Goal: Communication & Community: Answer question/provide support

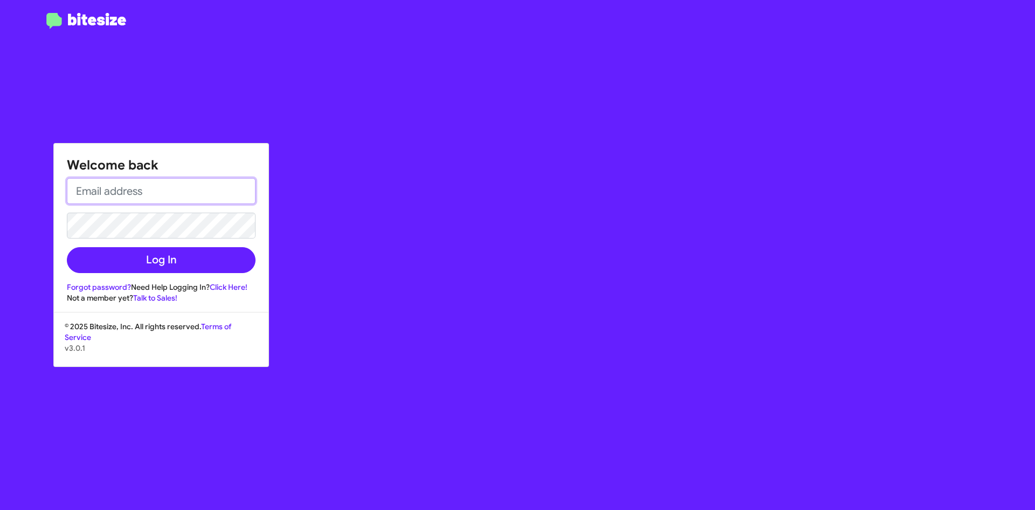
click at [205, 197] on input "email" at bounding box center [161, 191] width 189 height 26
paste input "[EMAIL_ADDRESS][DOMAIN_NAME]"
type input "[EMAIL_ADDRESS][DOMAIN_NAME]"
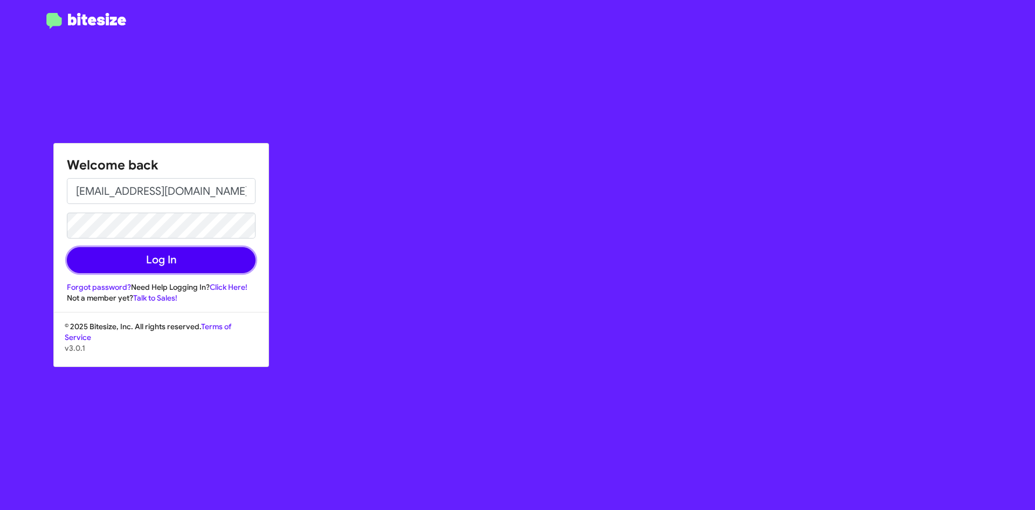
click at [126, 251] on button "Log In" at bounding box center [161, 260] width 189 height 26
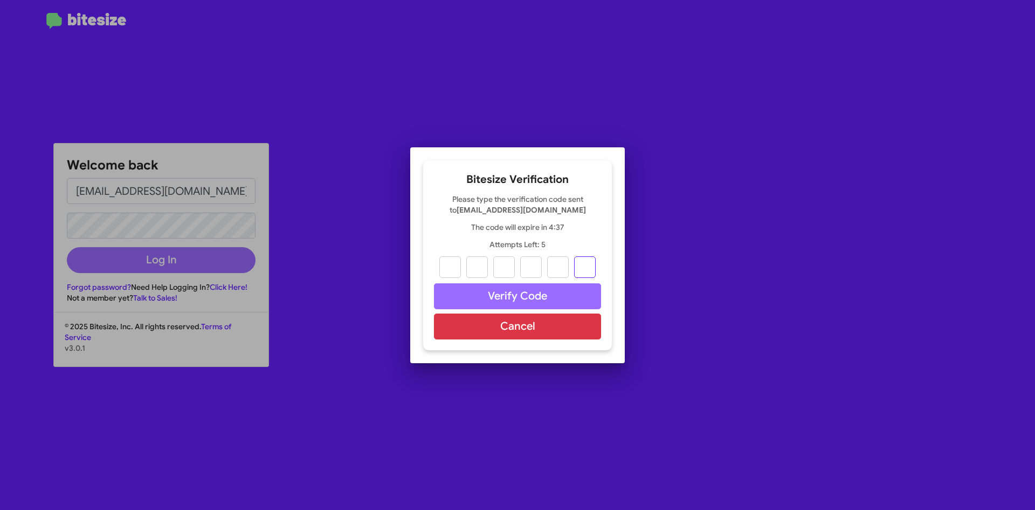
paste input "3"
type input "2"
type input "0"
type input "9"
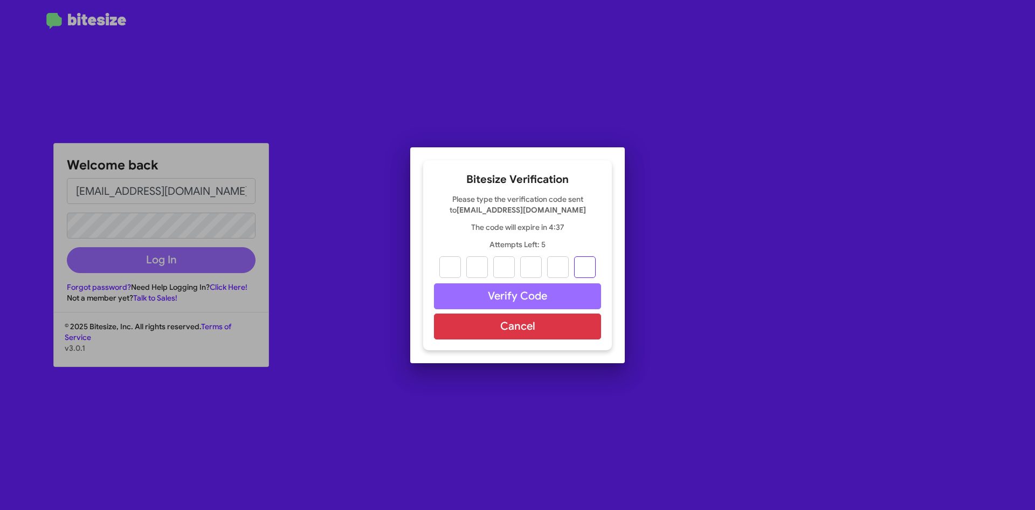
type input "9"
type input "3"
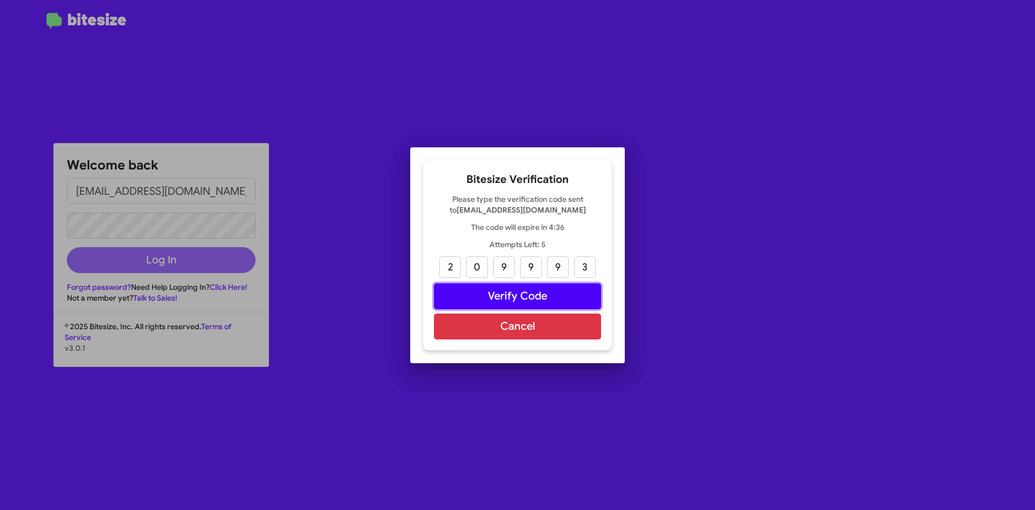
click at [480, 292] on button "Verify Code" at bounding box center [517, 296] width 167 height 26
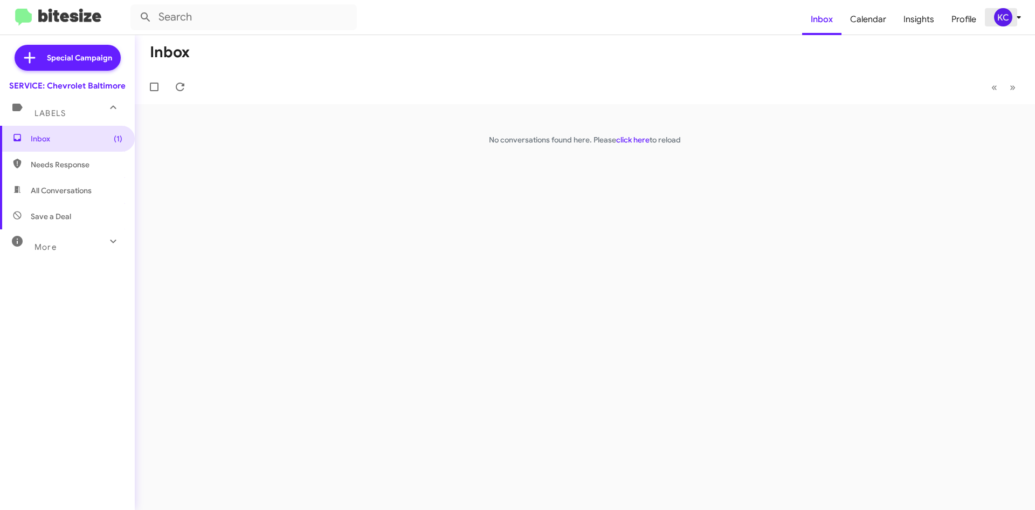
click at [1001, 20] on div "KC" at bounding box center [1003, 17] width 18 height 18
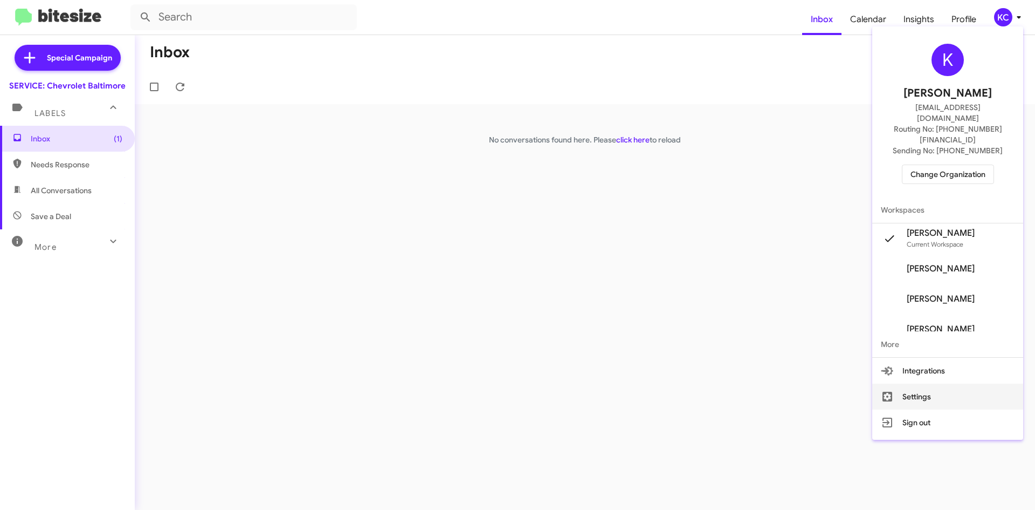
click at [923, 383] on button "Settings" at bounding box center [947, 396] width 151 height 26
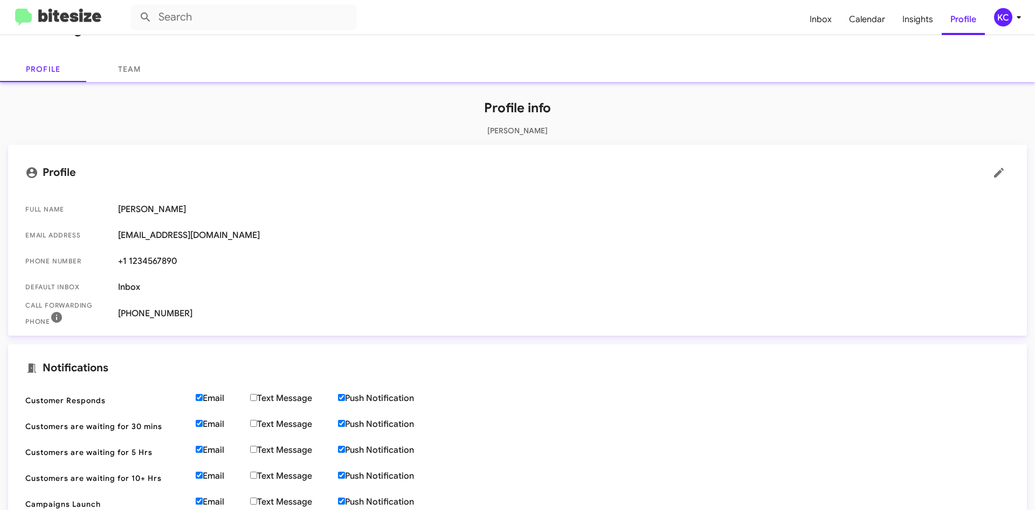
scroll to position [108, 0]
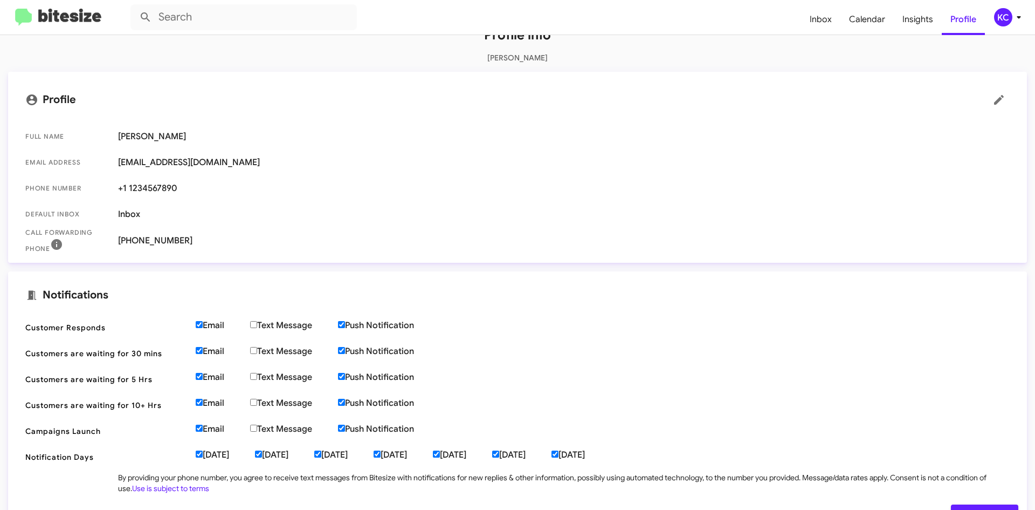
click at [197, 321] on input "Email" at bounding box center [199, 324] width 7 height 7
checkbox input "false"
click at [198, 348] on input "Email" at bounding box center [199, 350] width 7 height 7
checkbox input "false"
click at [204, 369] on span "Customers are waiting for 5 Hrs Email Text Message Push Notification" at bounding box center [518, 379] width 1002 height 26
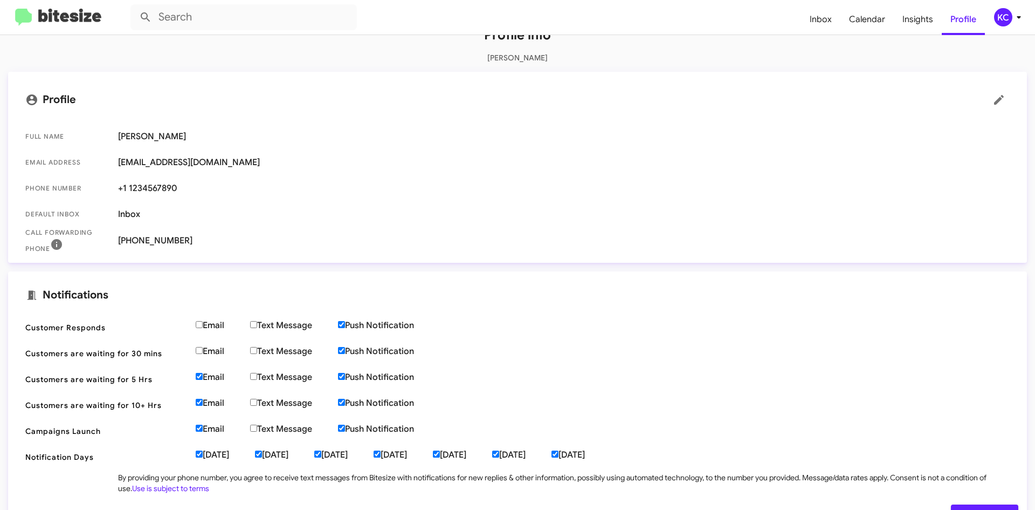
click at [204, 373] on label "Email" at bounding box center [223, 376] width 54 height 11
click at [203, 373] on input "Email" at bounding box center [199, 376] width 7 height 7
checkbox input "false"
click at [198, 399] on input "Email" at bounding box center [199, 401] width 7 height 7
checkbox input "false"
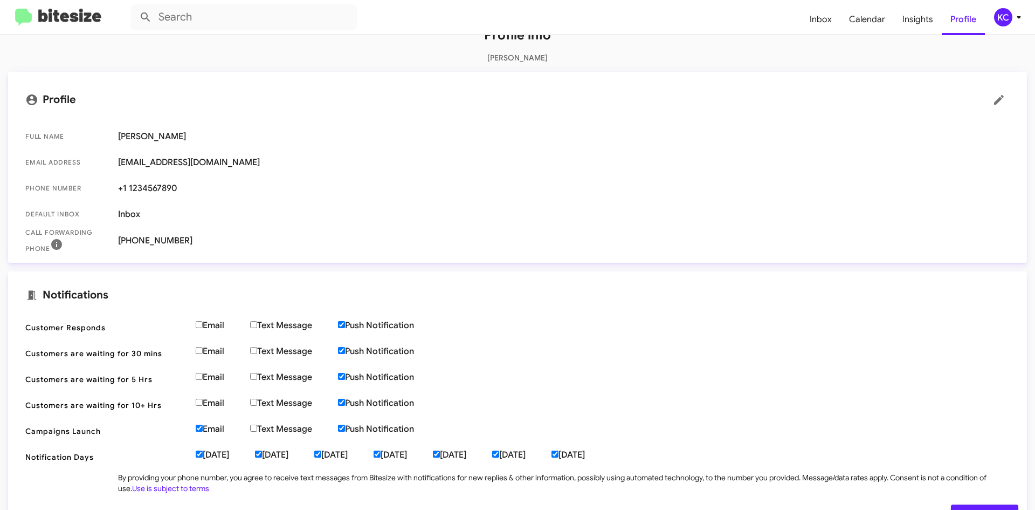
click at [201, 428] on input "Email" at bounding box center [199, 427] width 7 height 7
checkbox input "false"
click at [344, 428] on input "Push Notification" at bounding box center [341, 427] width 7 height 7
click at [341, 430] on input "Push Notification" at bounding box center [341, 427] width 7 height 7
checkbox input "true"
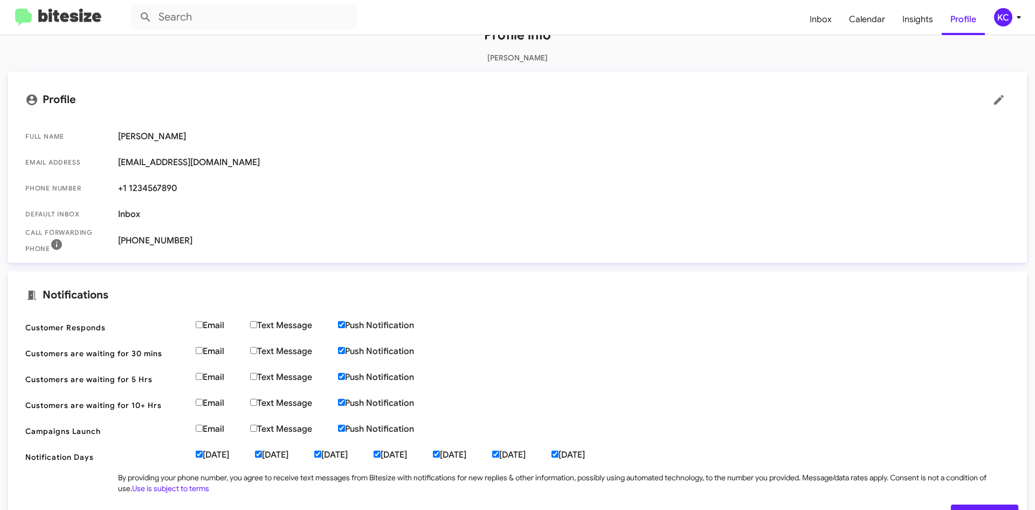
click at [198, 453] on input "[DATE]" at bounding box center [199, 453] width 7 height 7
checkbox input "false"
click at [269, 450] on label "Tuesday" at bounding box center [284, 454] width 59 height 11
click at [262, 450] on input "Tuesday" at bounding box center [258, 453] width 7 height 7
checkbox input "false"
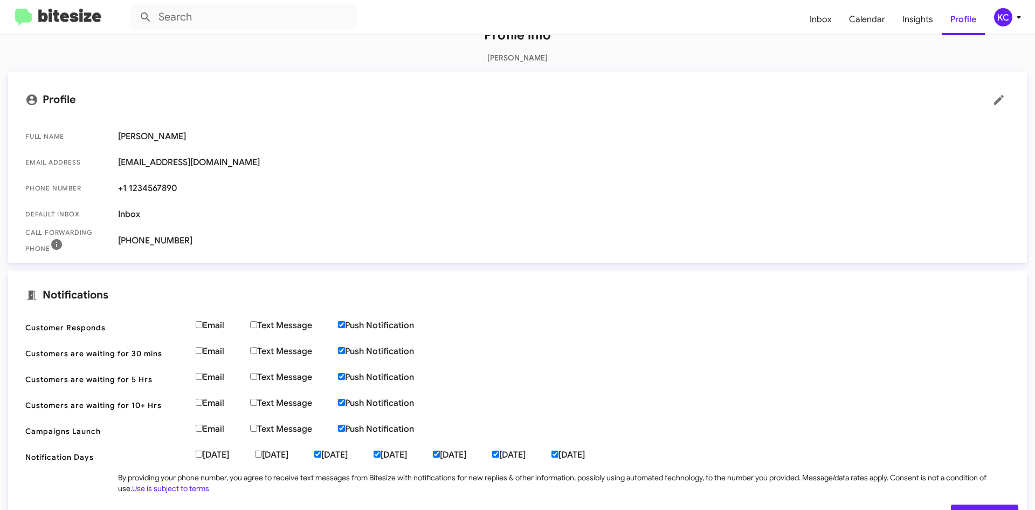
click at [321, 453] on input "Wednesday" at bounding box center [317, 453] width 7 height 7
checkbox input "false"
click at [381, 454] on input "Thursday" at bounding box center [377, 453] width 7 height 7
checkbox input "false"
click at [440, 452] on input "Friday" at bounding box center [436, 453] width 7 height 7
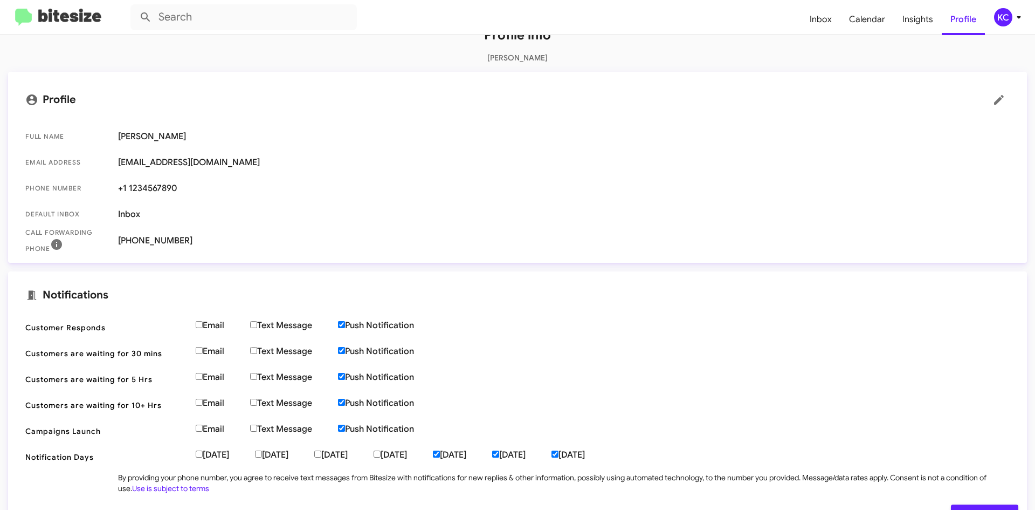
checkbox input "false"
click at [499, 452] on input "Saturday" at bounding box center [495, 453] width 7 height 7
checkbox input "false"
click at [559, 452] on input "Sunday" at bounding box center [555, 453] width 7 height 7
checkbox input "false"
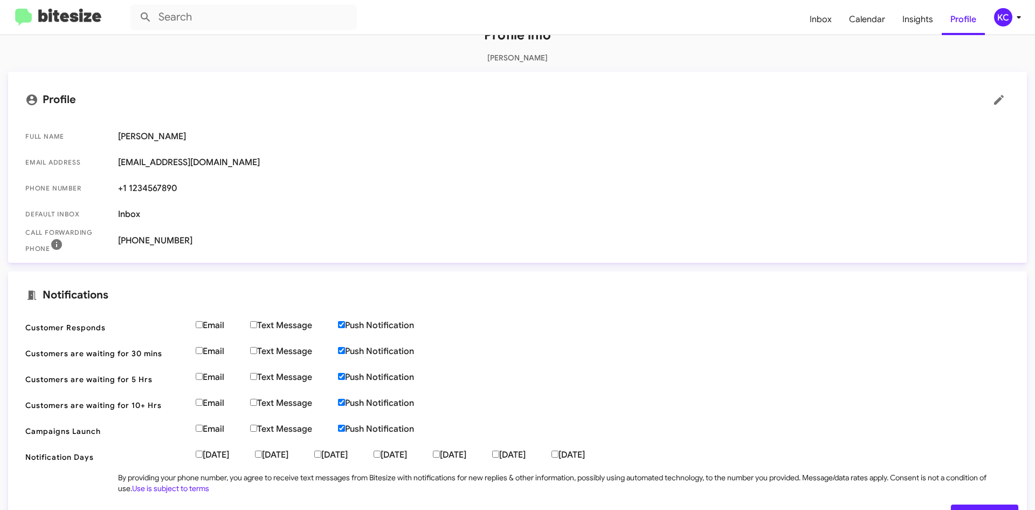
click at [345, 430] on input "Push Notification" at bounding box center [341, 427] width 7 height 7
checkbox input "false"
click at [341, 400] on input "Push Notification" at bounding box center [341, 401] width 7 height 7
checkbox input "false"
click at [349, 373] on label "Push Notification" at bounding box center [389, 376] width 102 height 11
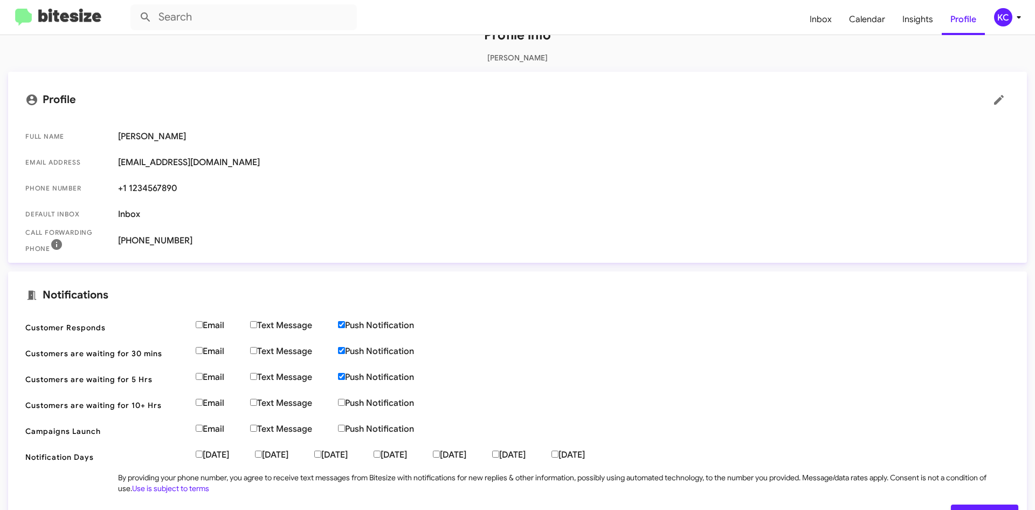
click at [345, 373] on input "Push Notification" at bounding box center [341, 376] width 7 height 7
checkbox input "false"
click at [352, 352] on label "Push Notification" at bounding box center [389, 351] width 102 height 11
click at [345, 352] on input "Push Notification" at bounding box center [341, 350] width 7 height 7
checkbox input "false"
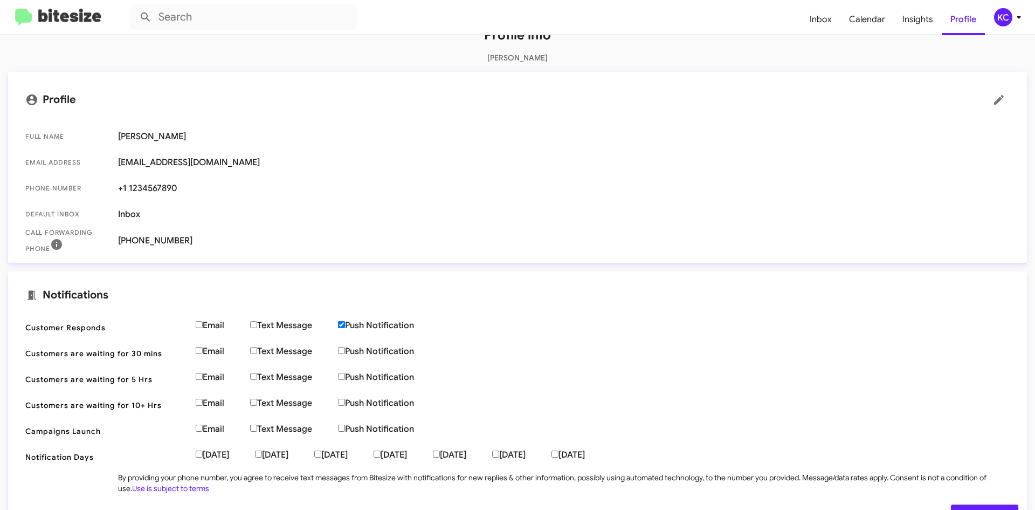
click at [349, 326] on label "Push Notification" at bounding box center [389, 325] width 102 height 11
click at [345, 326] on input "Push Notification" at bounding box center [341, 324] width 7 height 7
checkbox input "false"
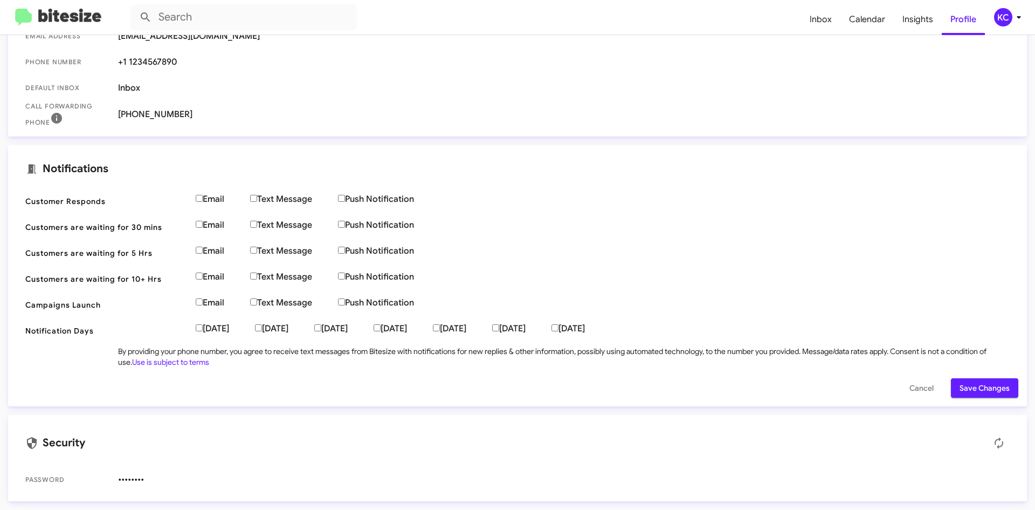
scroll to position [180, 0]
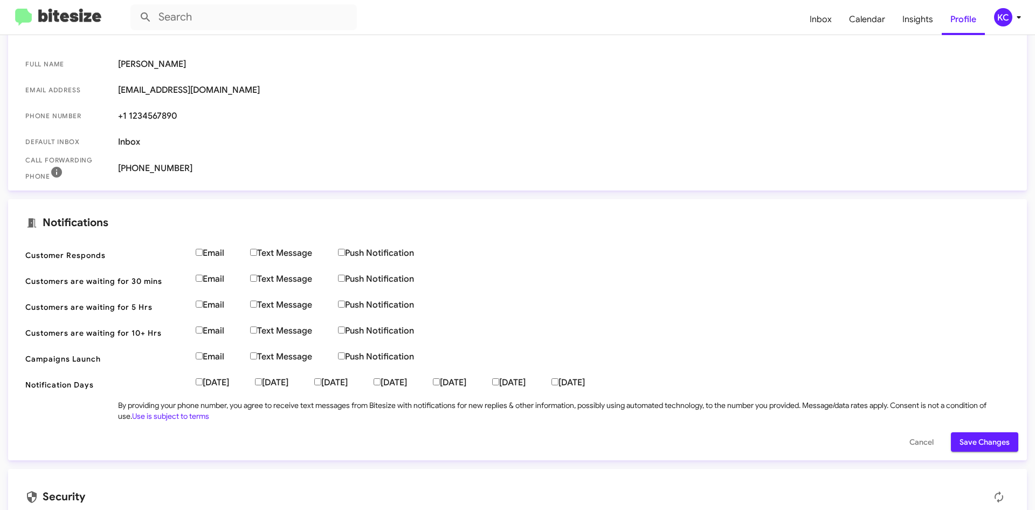
click at [960, 442] on span "Save Changes" at bounding box center [985, 441] width 50 height 19
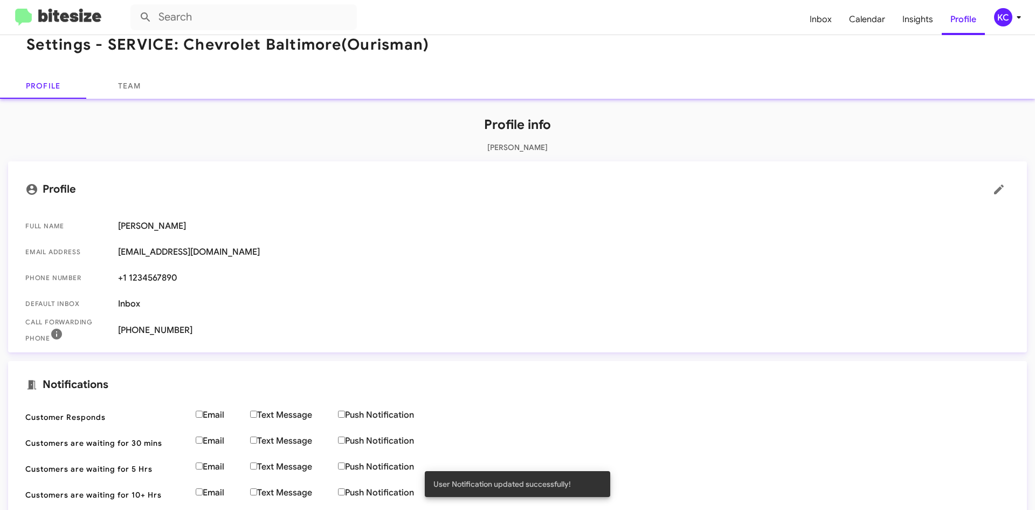
scroll to position [0, 0]
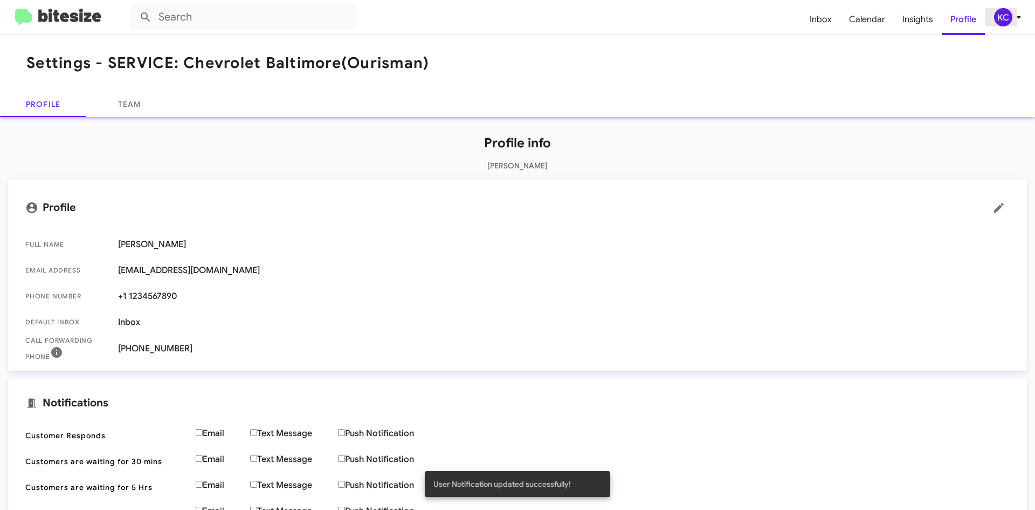
click at [1002, 13] on div "KC" at bounding box center [1003, 17] width 18 height 18
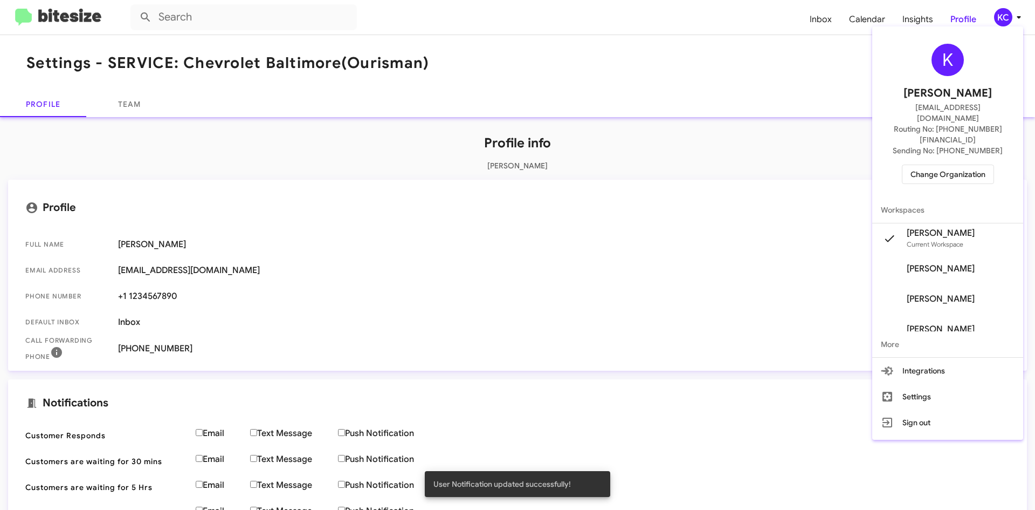
click at [959, 165] on span "Change Organization" at bounding box center [948, 174] width 75 height 18
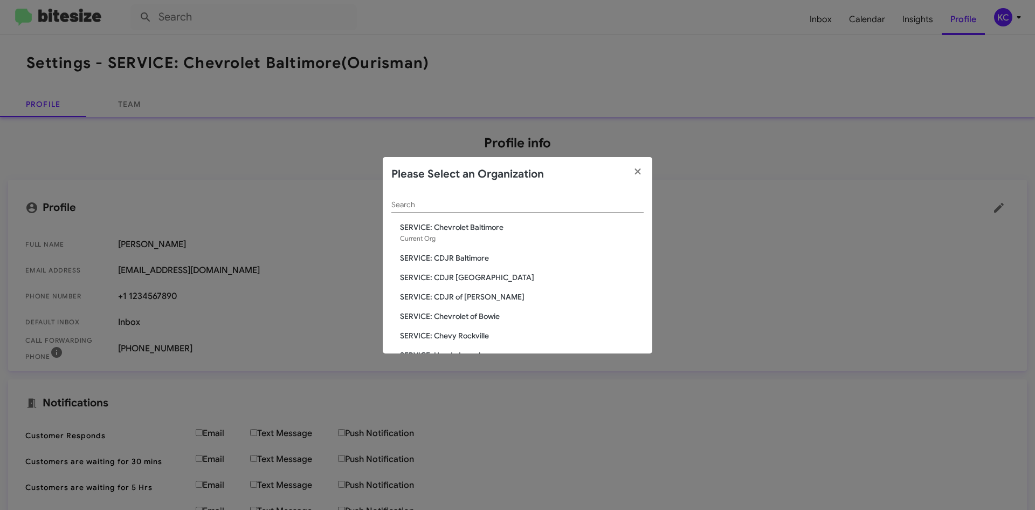
click at [444, 227] on span "SERVICE: Chevrolet Baltimore" at bounding box center [522, 227] width 244 height 11
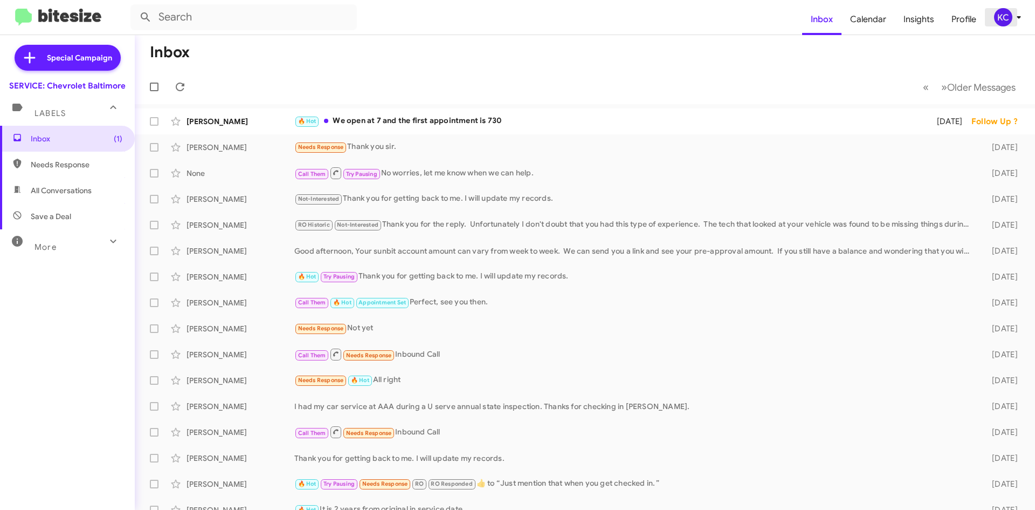
click at [1005, 8] on div "KC" at bounding box center [1003, 17] width 18 height 18
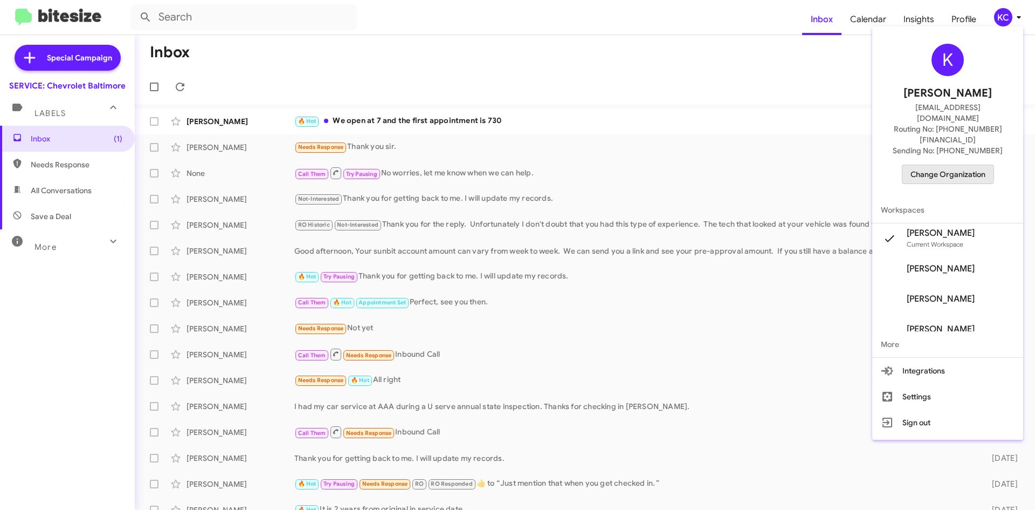
click at [945, 165] on span "Change Organization" at bounding box center [948, 174] width 75 height 18
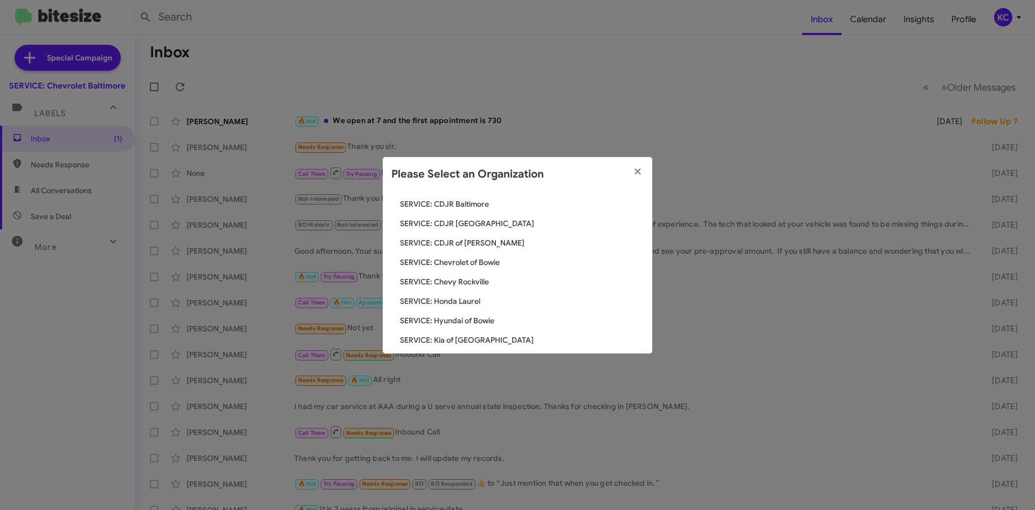
scroll to position [108, 0]
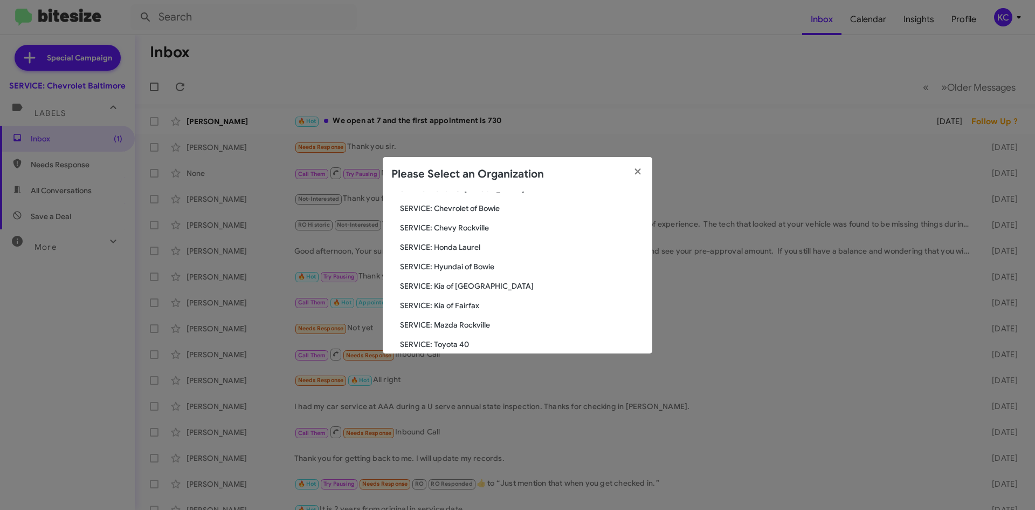
click at [506, 262] on span "SERVICE: Hyundai of Bowie" at bounding box center [522, 266] width 244 height 11
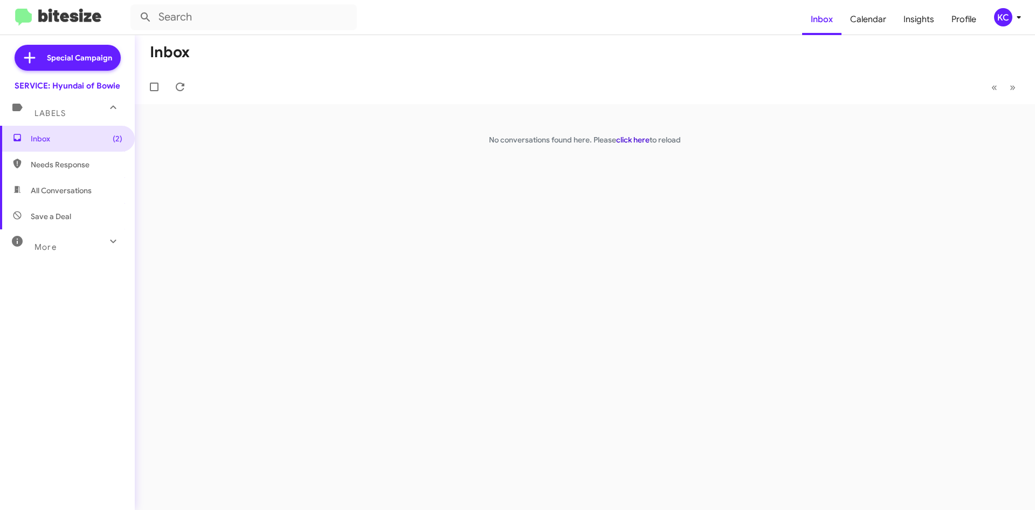
click at [629, 135] on link "click here" at bounding box center [632, 140] width 33 height 10
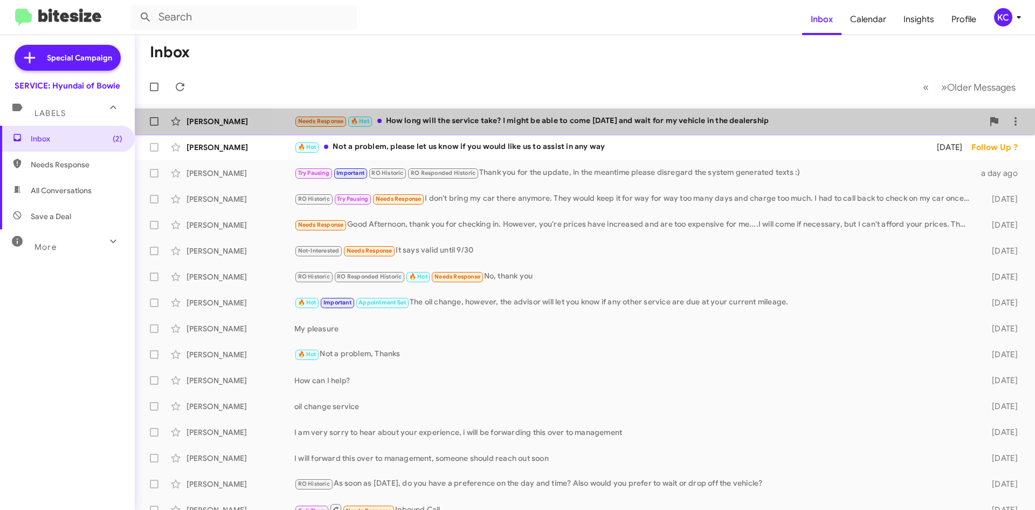
click at [716, 130] on div "Divesh Gupta Needs Response 🔥 Hot How long will the service take? I might be ab…" at bounding box center [584, 122] width 883 height 22
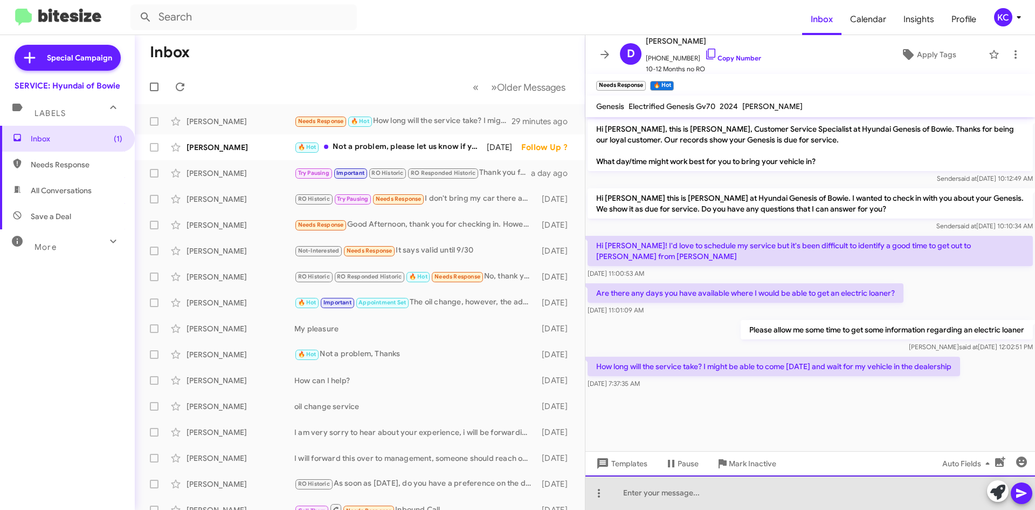
click at [630, 498] on div at bounding box center [811, 492] width 450 height 35
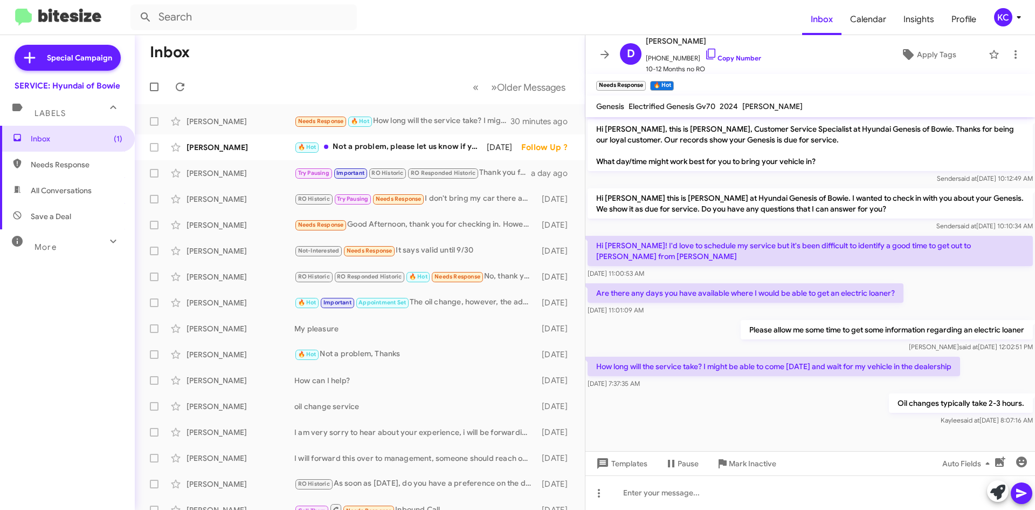
click at [376, 35] on mat-divider at bounding box center [517, 35] width 1035 height 1
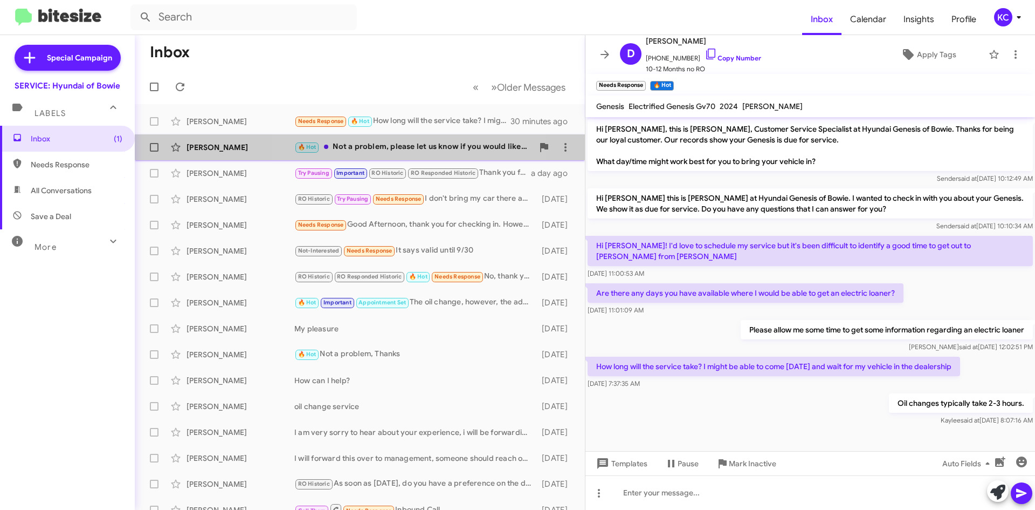
click at [390, 143] on div "🔥 Hot Not a problem, please let us know if you would like us to assist in any w…" at bounding box center [413, 147] width 239 height 12
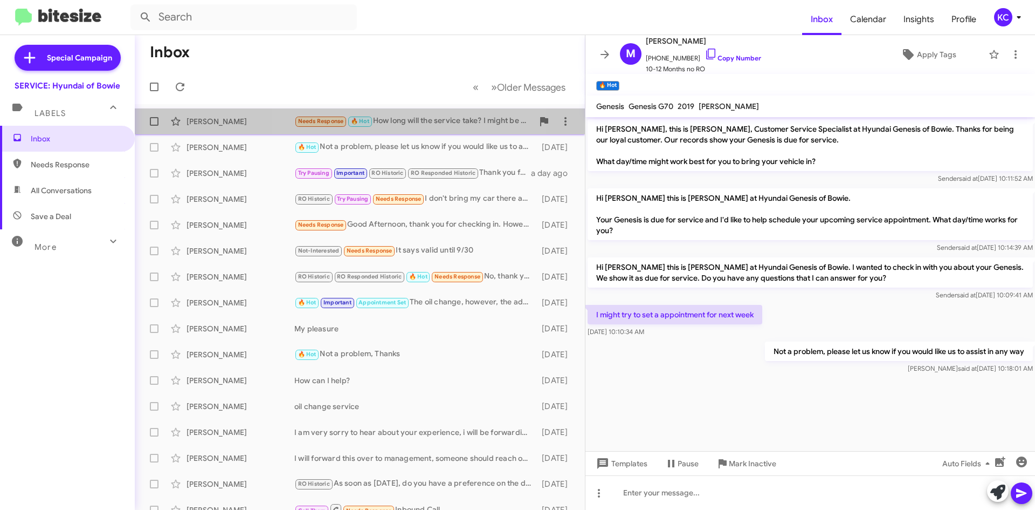
click at [403, 120] on div "Needs Response 🔥 Hot How long will the service take? I might be able to come on…" at bounding box center [413, 121] width 239 height 12
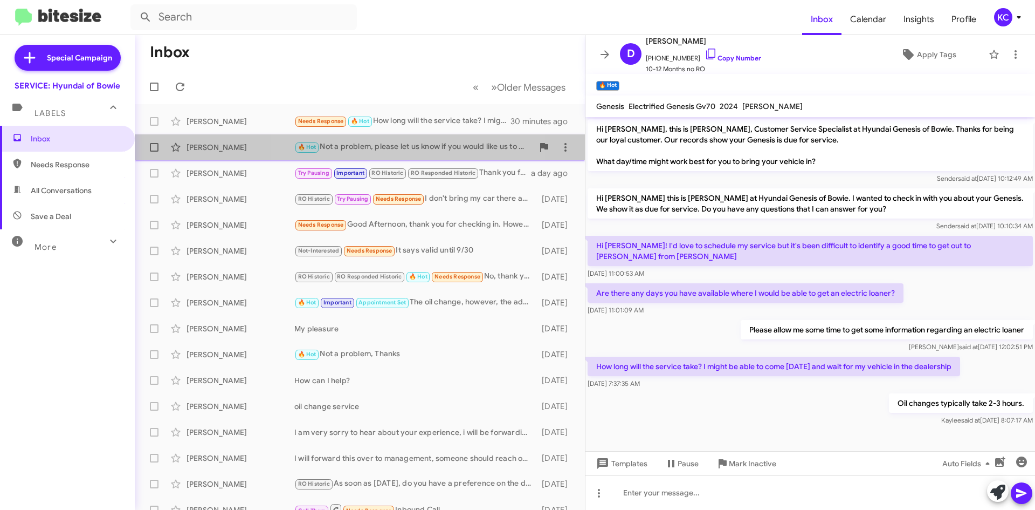
click at [399, 159] on span "Michael Whitehead 🔥 Hot Not a problem, please let us know if you would like us …" at bounding box center [360, 147] width 450 height 26
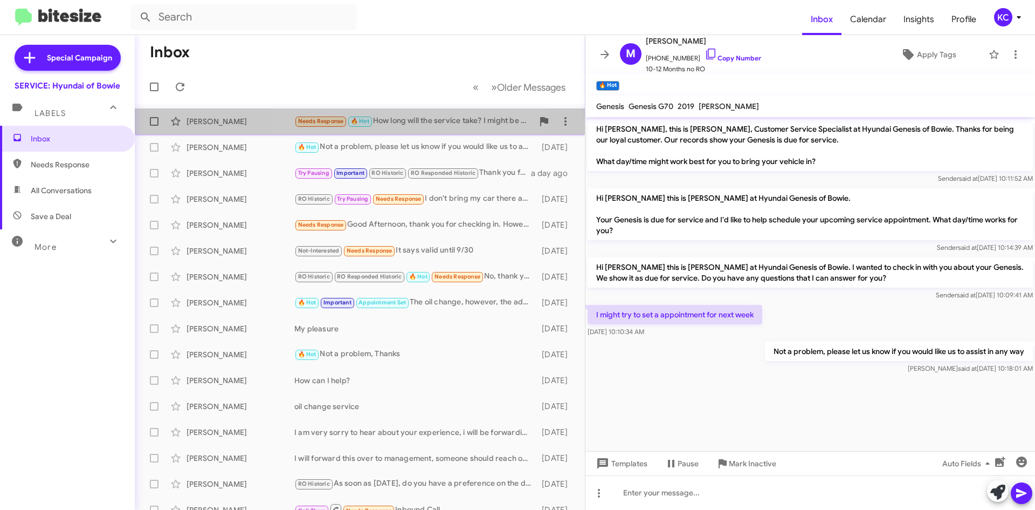
click at [410, 119] on div "Needs Response 🔥 Hot How long will the service take? I might be able to come on…" at bounding box center [413, 121] width 239 height 12
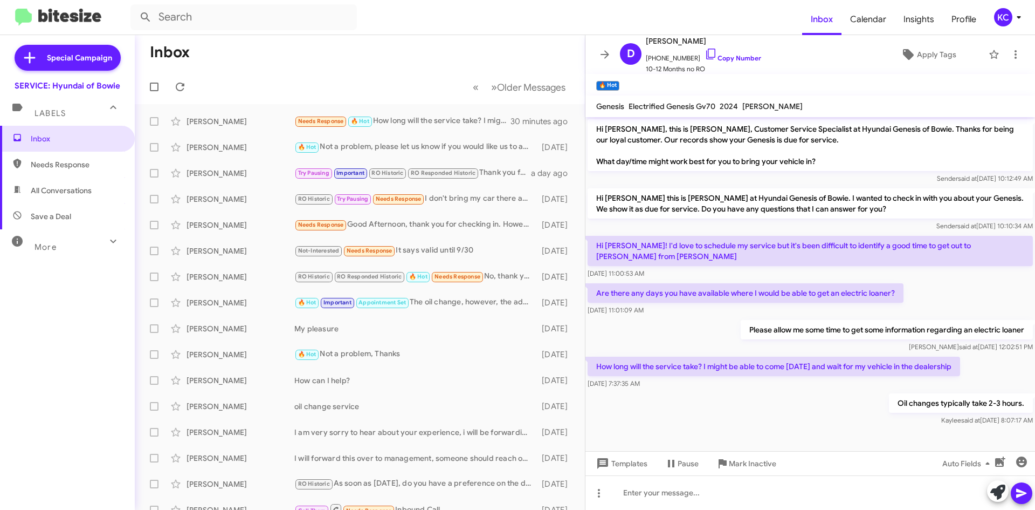
click at [1004, 19] on div "KC" at bounding box center [1003, 17] width 18 height 18
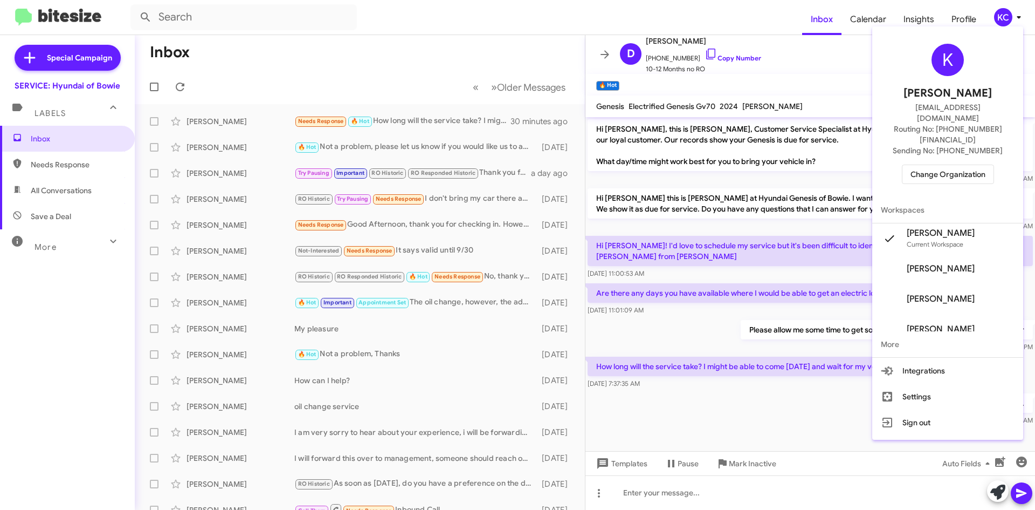
click at [551, 47] on div at bounding box center [517, 255] width 1035 height 510
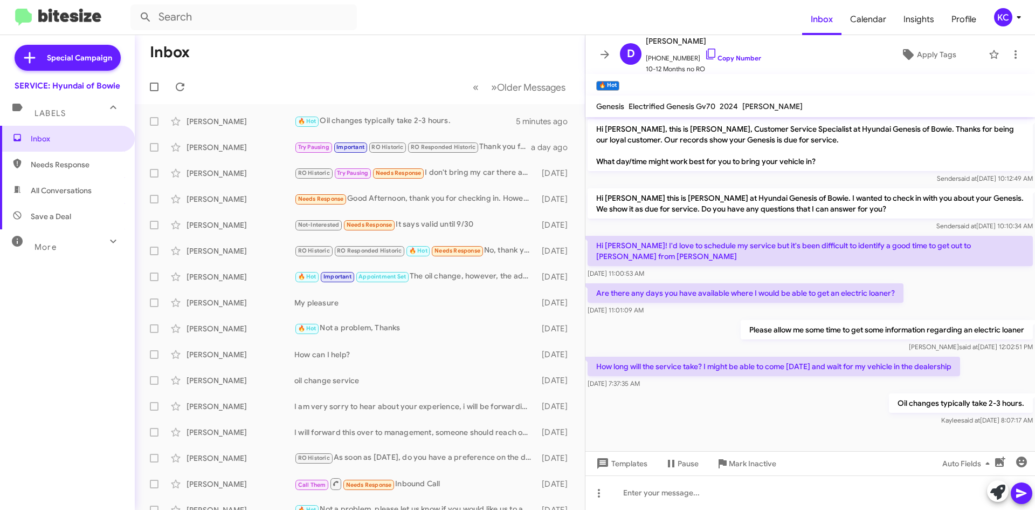
click at [1004, 4] on mat-toolbar "Inbox Calendar Insights Profile KC" at bounding box center [517, 17] width 1035 height 35
click at [1010, 15] on div "KC" at bounding box center [1003, 17] width 18 height 18
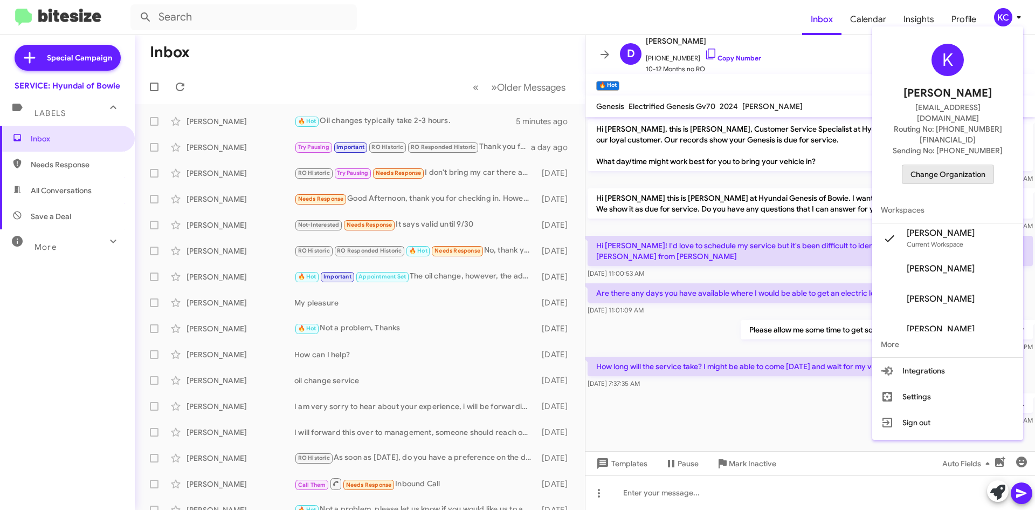
click at [934, 164] on button "Change Organization" at bounding box center [948, 173] width 92 height 19
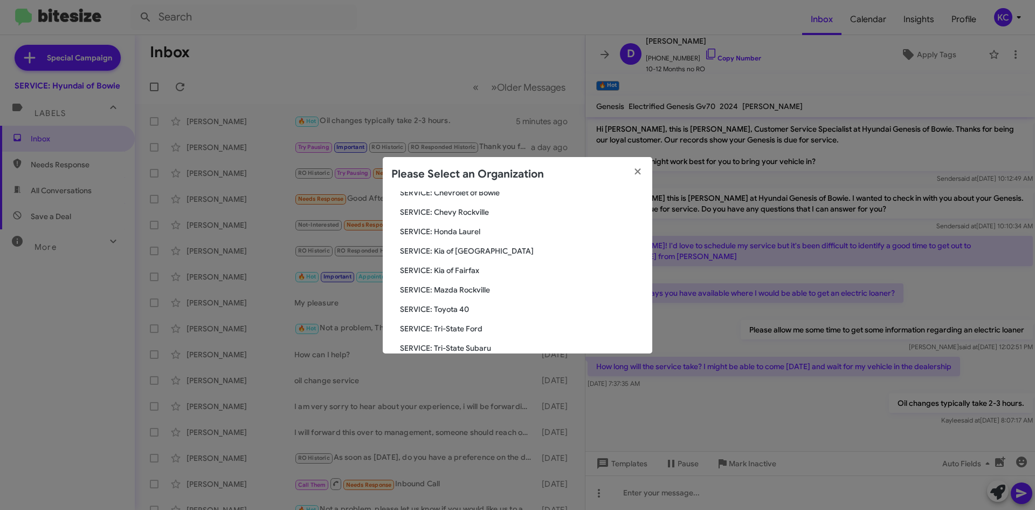
scroll to position [162, 0]
click at [443, 248] on span "SERVICE: Kia of Fairfax" at bounding box center [522, 251] width 244 height 11
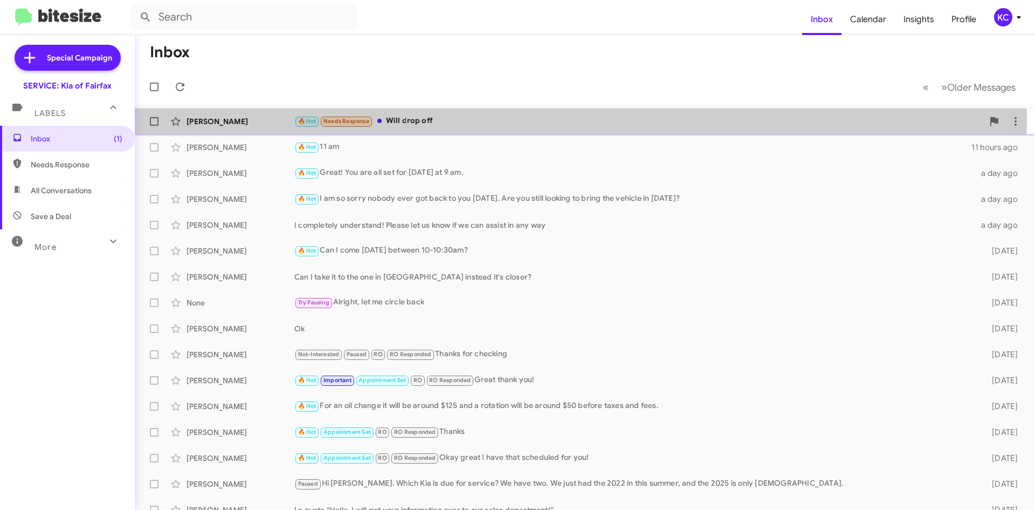
click at [261, 121] on div "[PERSON_NAME]" at bounding box center [241, 121] width 108 height 11
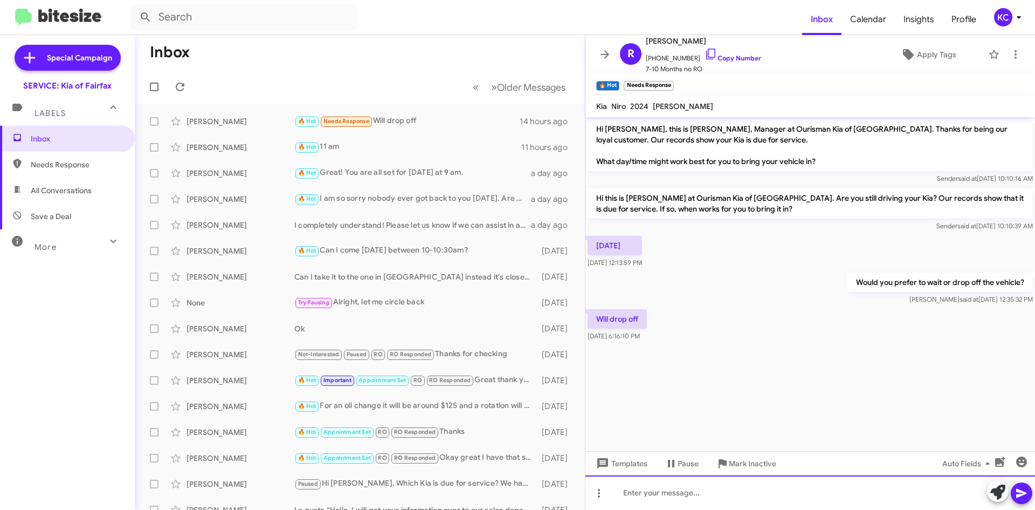
click at [769, 501] on div at bounding box center [811, 492] width 450 height 35
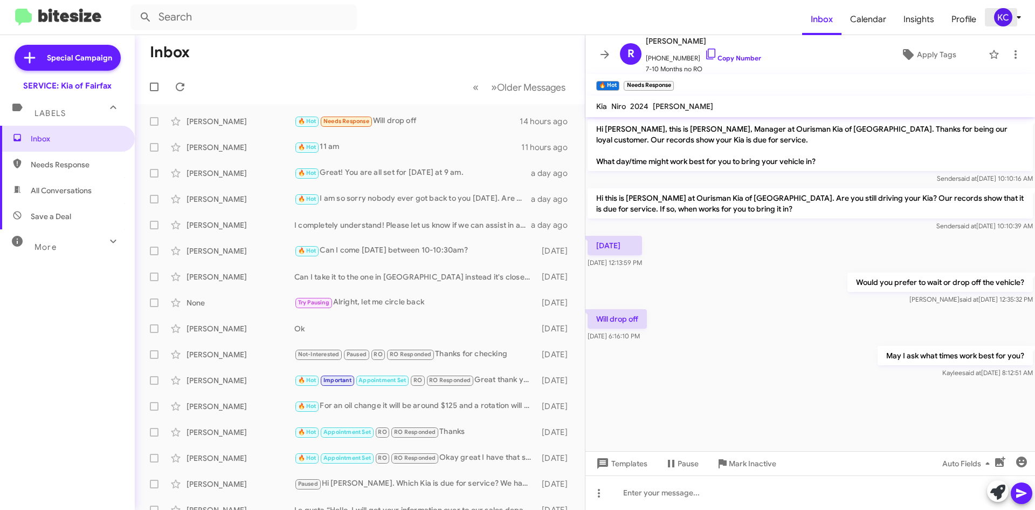
click at [1003, 24] on div "KC" at bounding box center [1003, 17] width 18 height 18
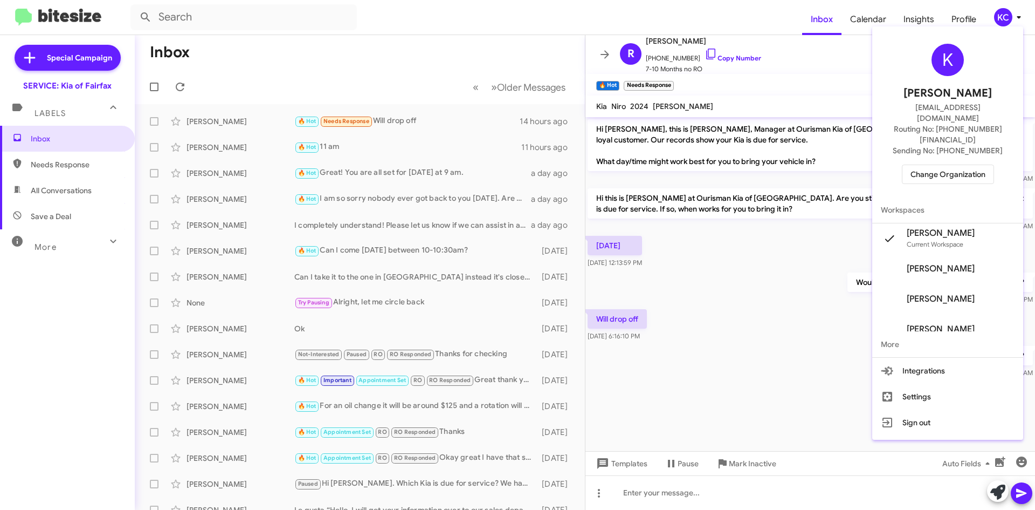
click at [933, 165] on span "Change Organization" at bounding box center [948, 174] width 75 height 18
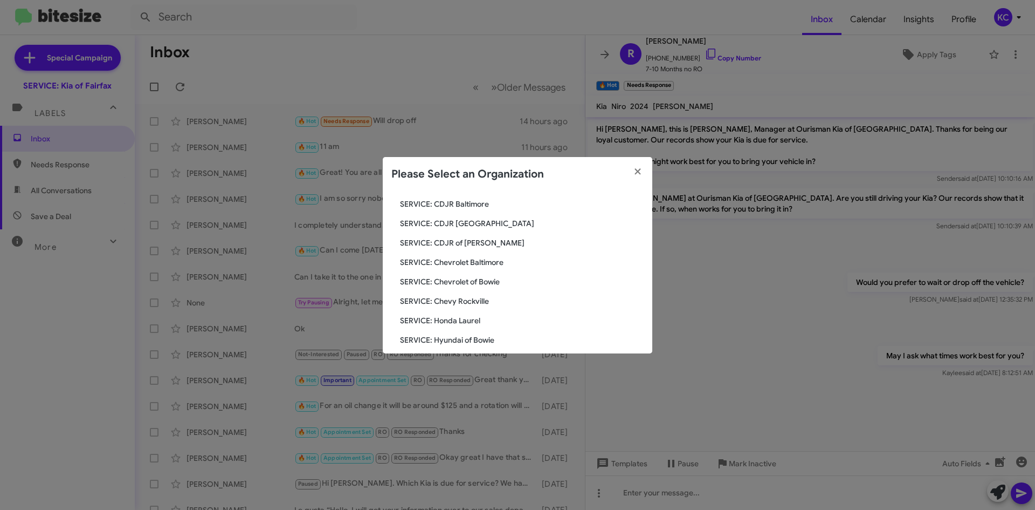
scroll to position [108, 0]
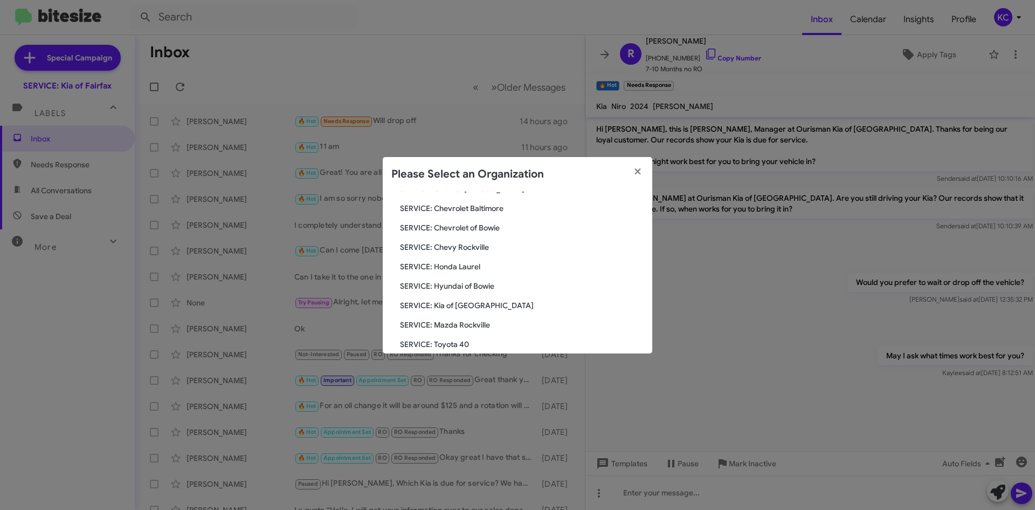
click at [470, 288] on span "SERVICE: Hyundai of Bowie" at bounding box center [522, 285] width 244 height 11
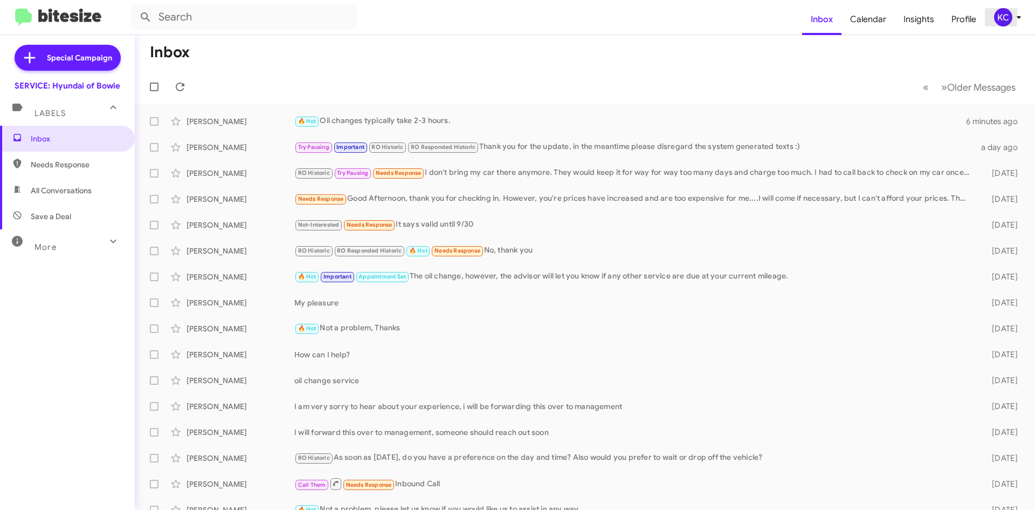
click at [1014, 15] on icon at bounding box center [1019, 17] width 13 height 13
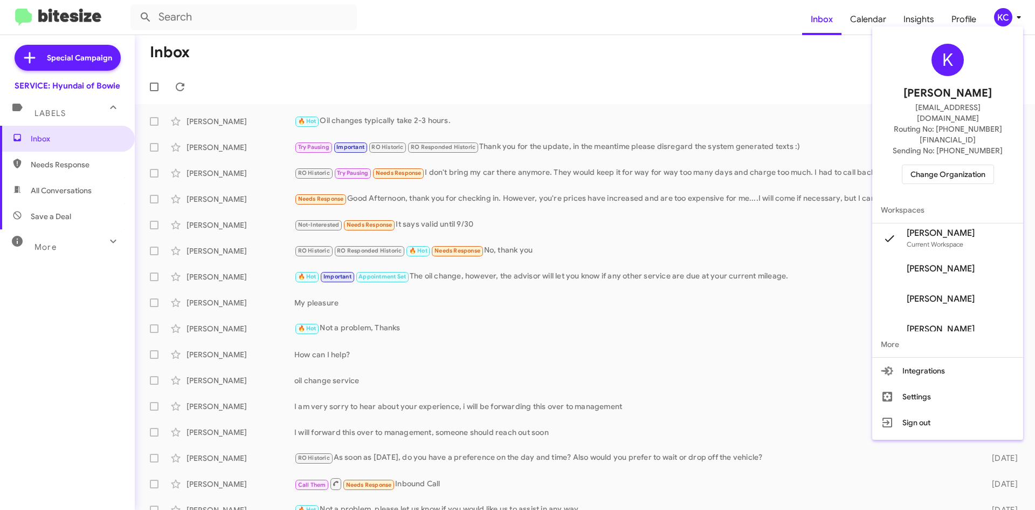
click at [943, 165] on span "Change Organization" at bounding box center [948, 174] width 75 height 18
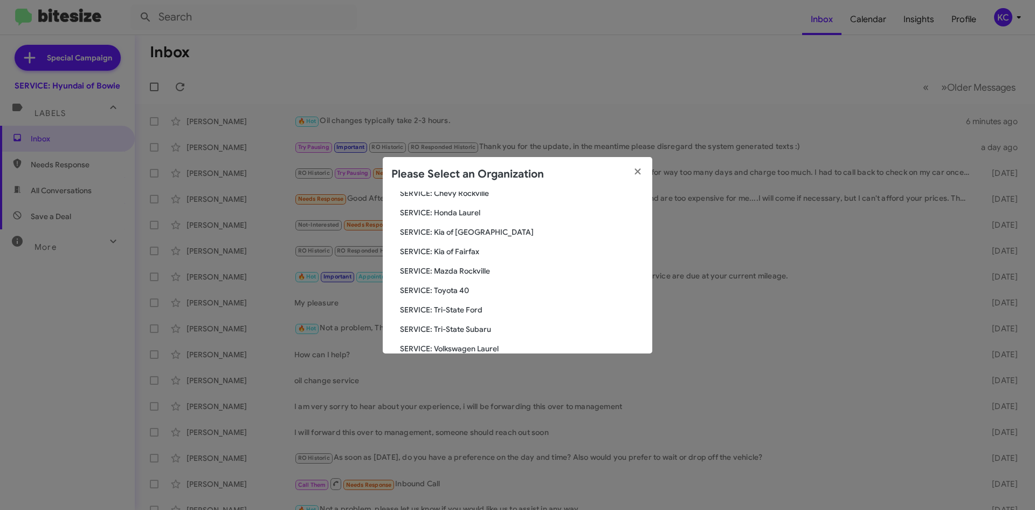
scroll to position [199, 0]
click at [457, 294] on span "SERVICE: Tri-State Subaru" at bounding box center [522, 291] width 244 height 11
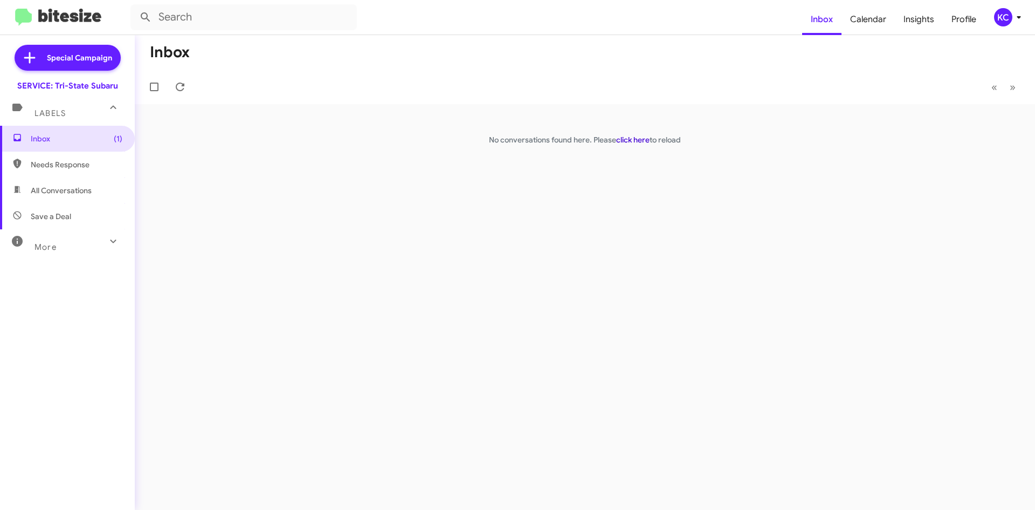
click at [628, 137] on link "click here" at bounding box center [632, 140] width 33 height 10
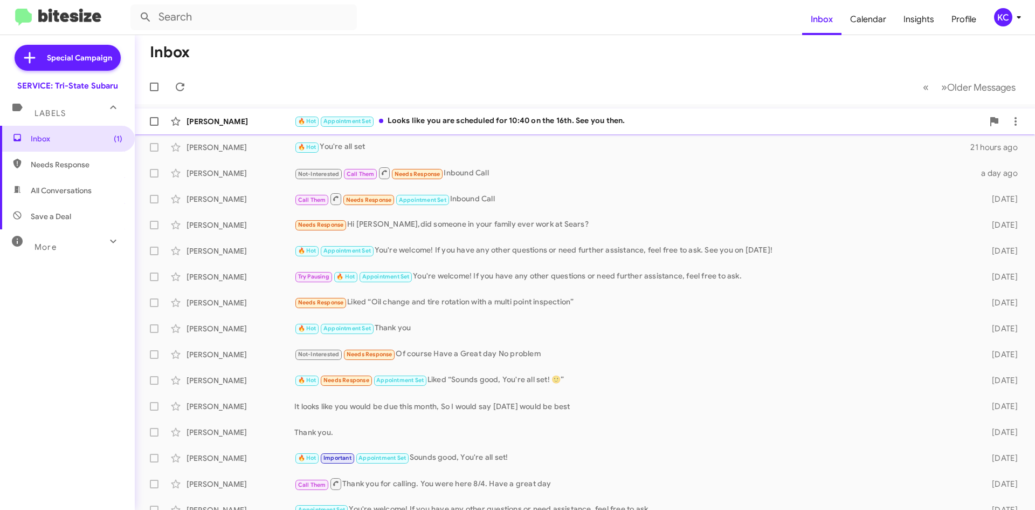
click at [641, 120] on div "🔥 Hot Appointment Set Looks like you are scheduled for 10:40 on the 16th. See y…" at bounding box center [638, 121] width 689 height 12
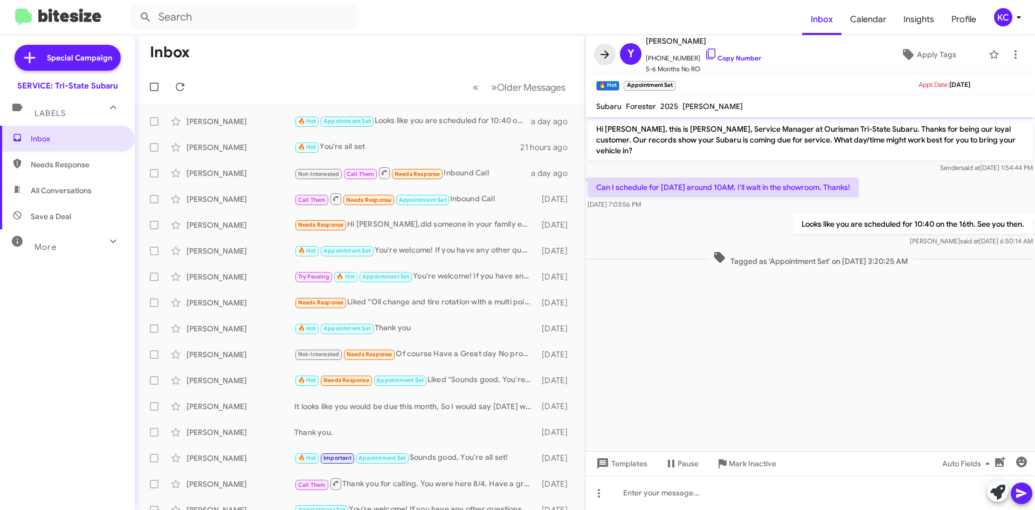
click at [601, 56] on icon at bounding box center [604, 54] width 13 height 13
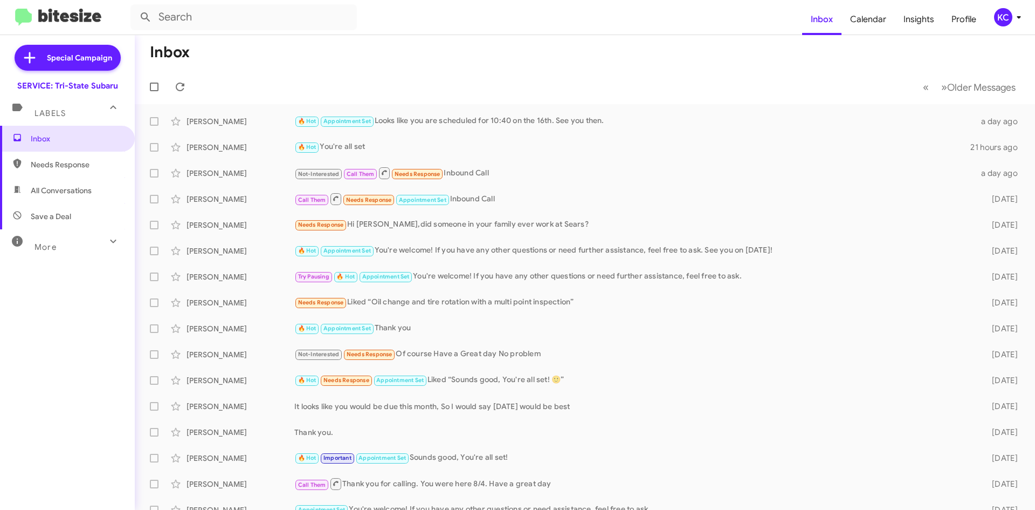
click at [1000, 15] on div "KC" at bounding box center [1003, 17] width 18 height 18
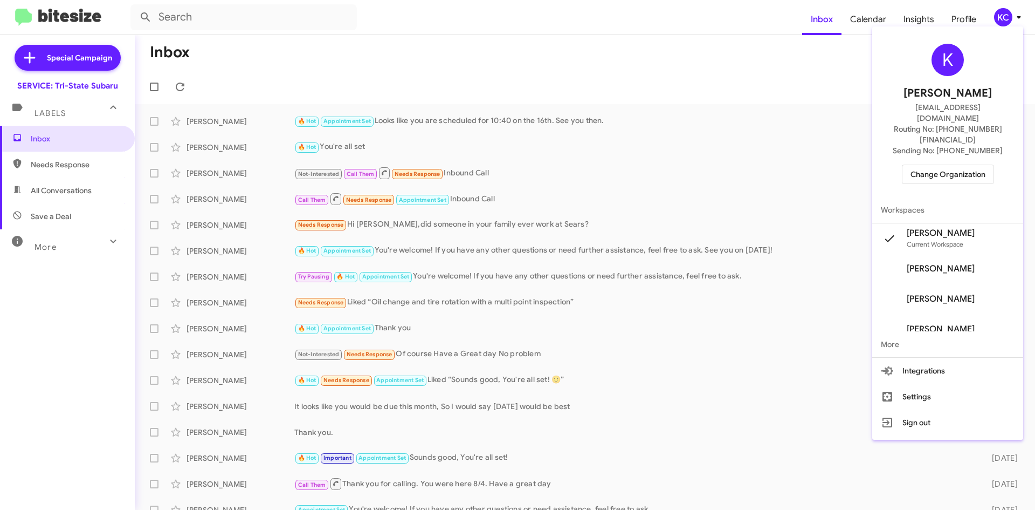
click at [960, 165] on span "Change Organization" at bounding box center [948, 174] width 75 height 18
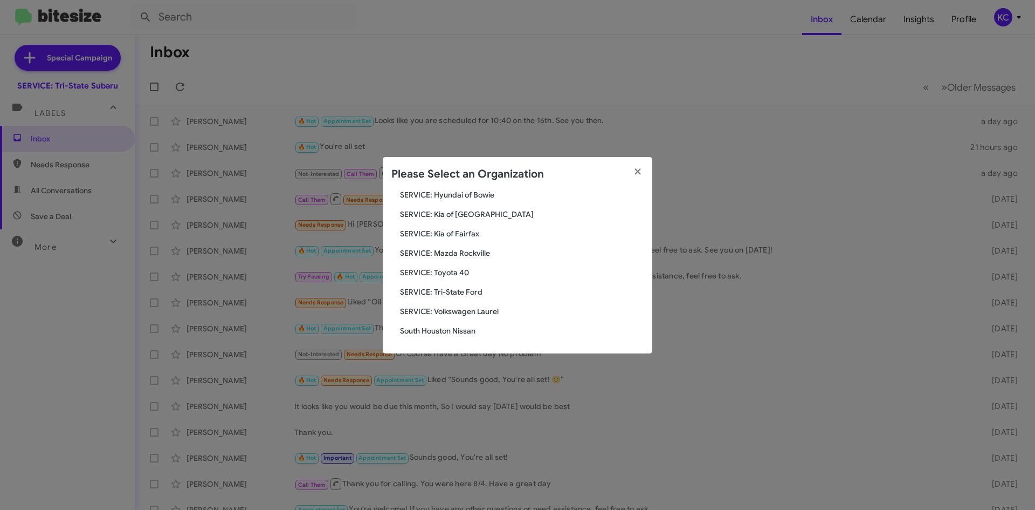
scroll to position [145, 0]
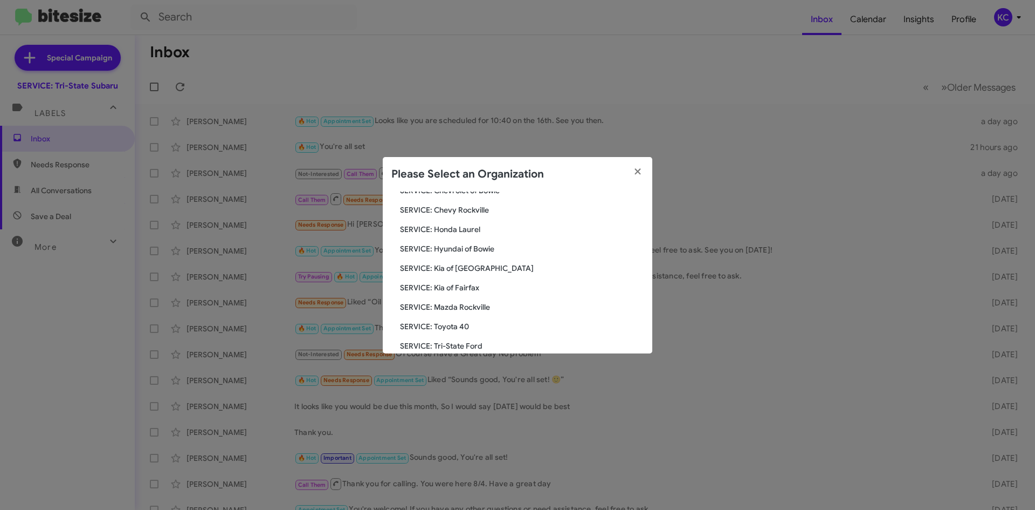
click at [500, 264] on span "SERVICE: Kia of [GEOGRAPHIC_DATA]" at bounding box center [522, 268] width 244 height 11
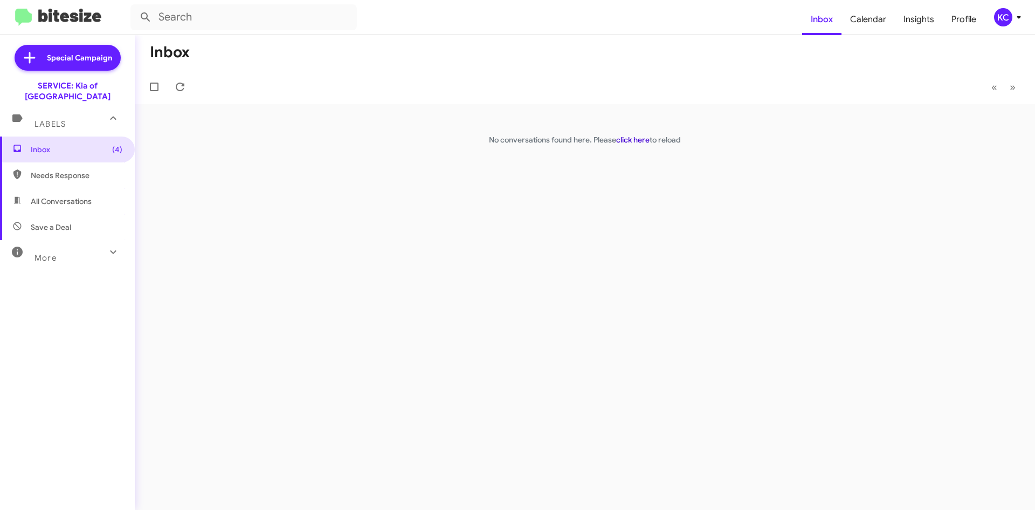
click at [619, 141] on link "click here" at bounding box center [632, 140] width 33 height 10
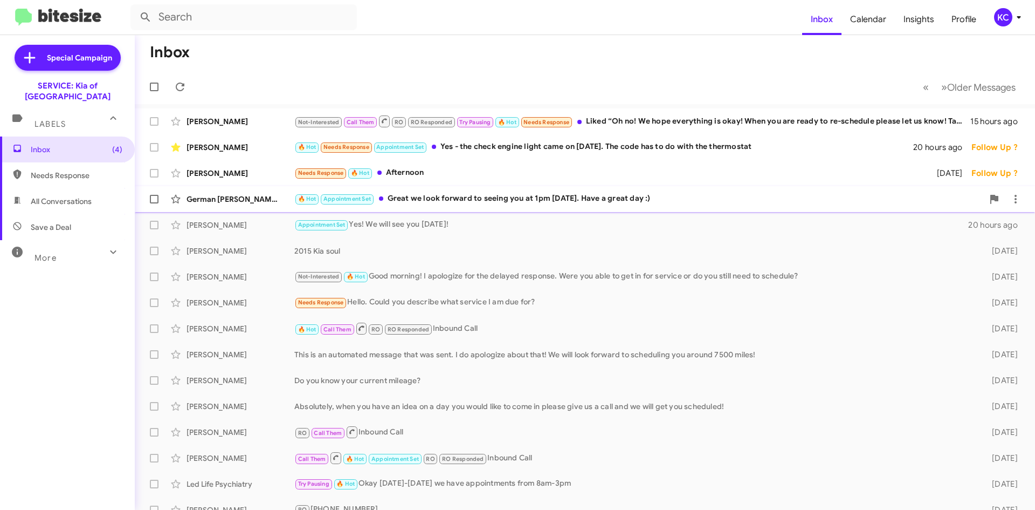
click at [557, 196] on div "🔥 Hot Appointment Set Great we look forward to seeing you at 1pm [DATE]. Have a…" at bounding box center [638, 198] width 689 height 12
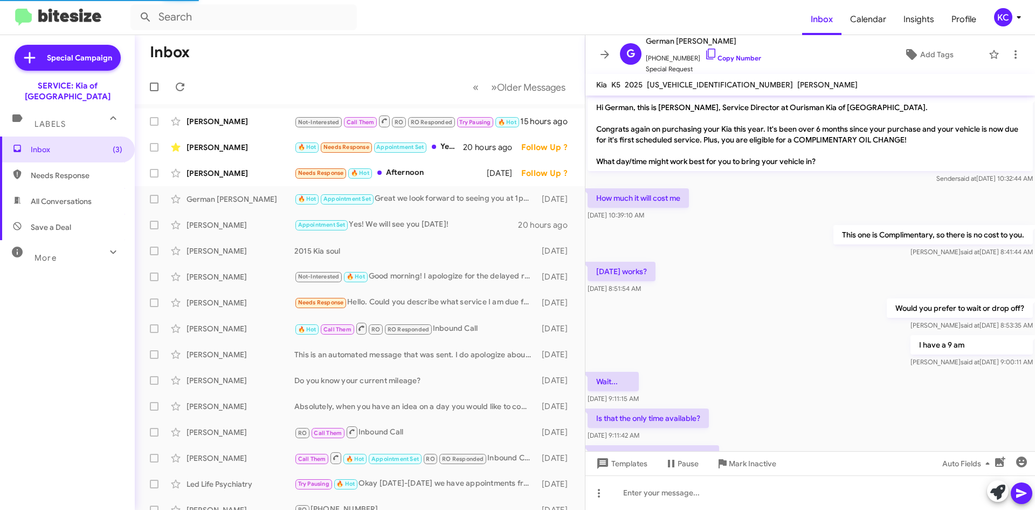
scroll to position [390, 0]
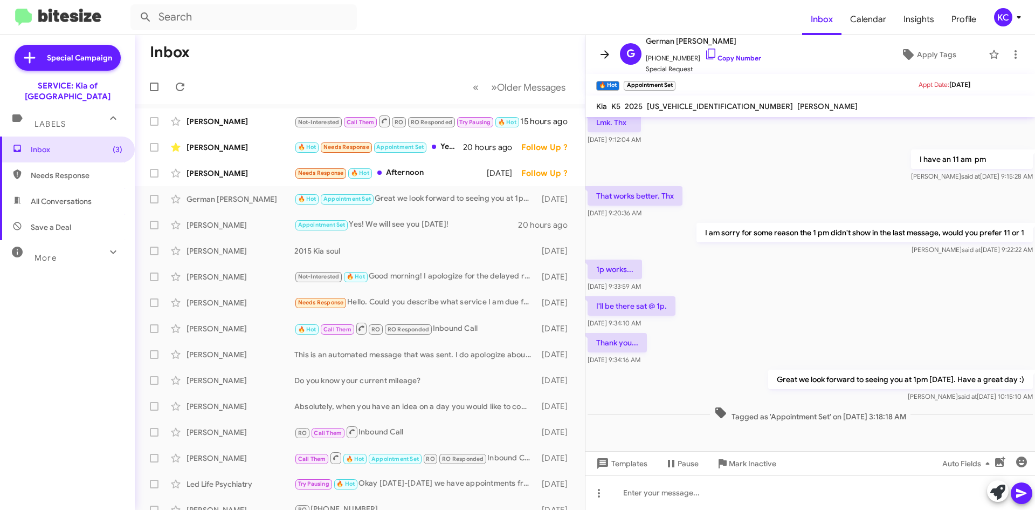
click at [598, 52] on span at bounding box center [605, 54] width 22 height 13
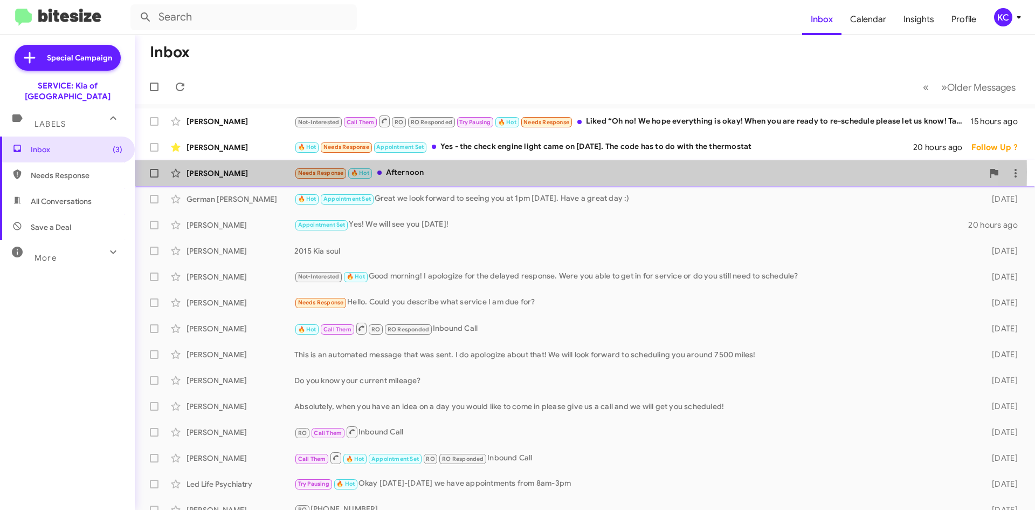
click at [396, 172] on div "Needs Response 🔥 Hot Afternoon" at bounding box center [638, 173] width 689 height 12
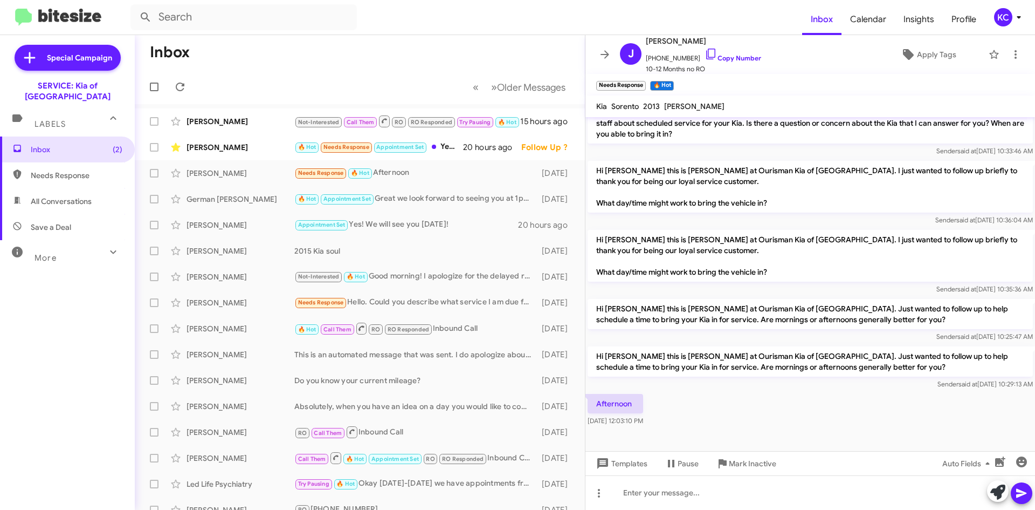
scroll to position [297, 0]
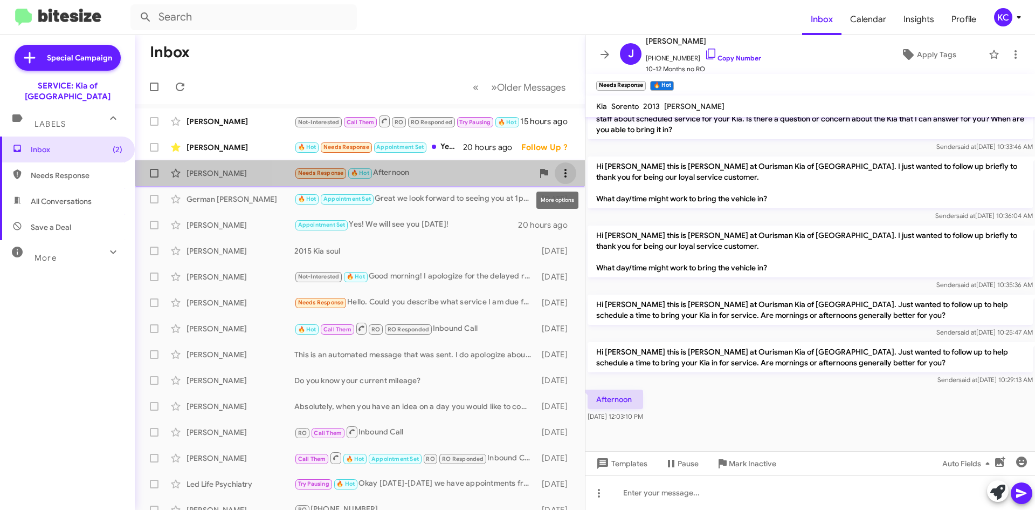
click at [559, 171] on icon at bounding box center [565, 173] width 13 height 13
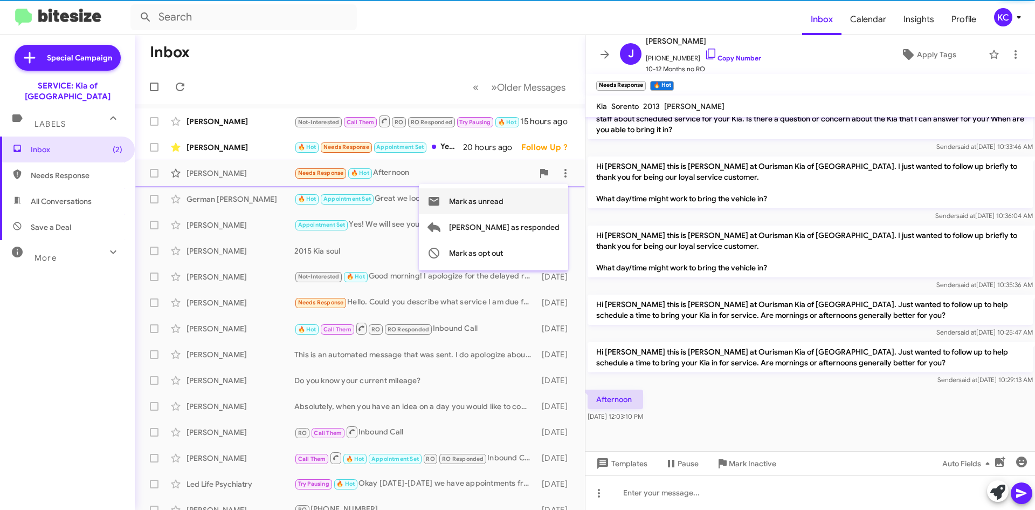
click at [504, 197] on span "Mark as unread" at bounding box center [476, 201] width 54 height 26
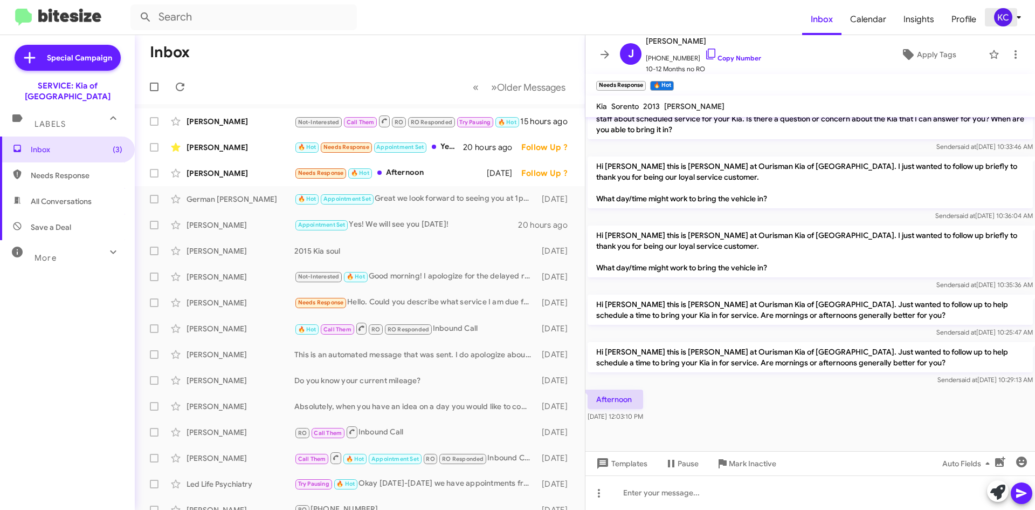
click at [1019, 15] on icon at bounding box center [1019, 17] width 13 height 13
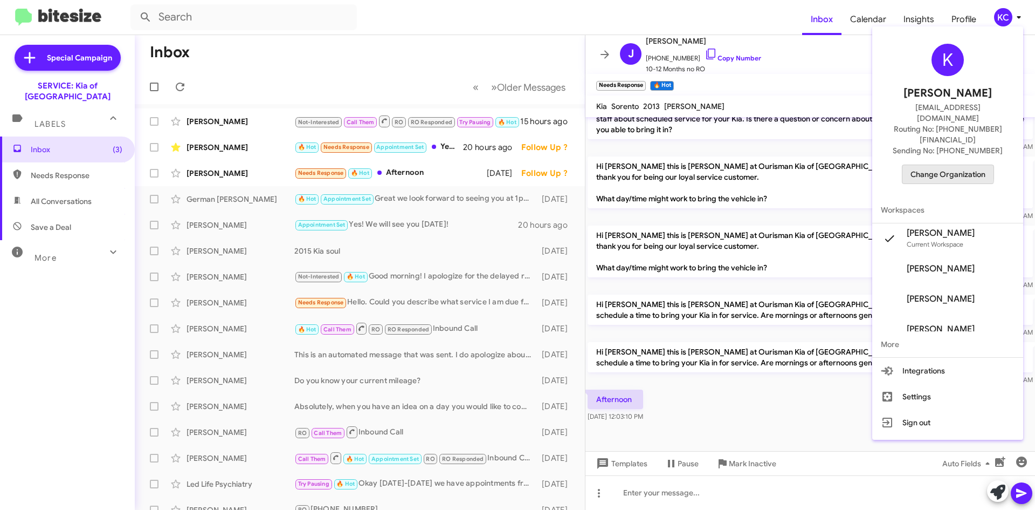
click at [955, 165] on span "Change Organization" at bounding box center [948, 174] width 75 height 18
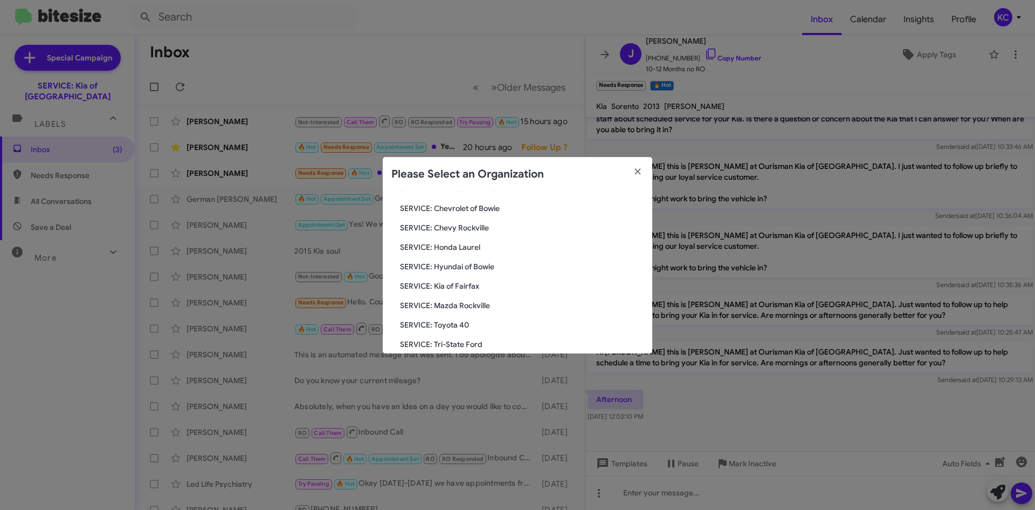
scroll to position [162, 0]
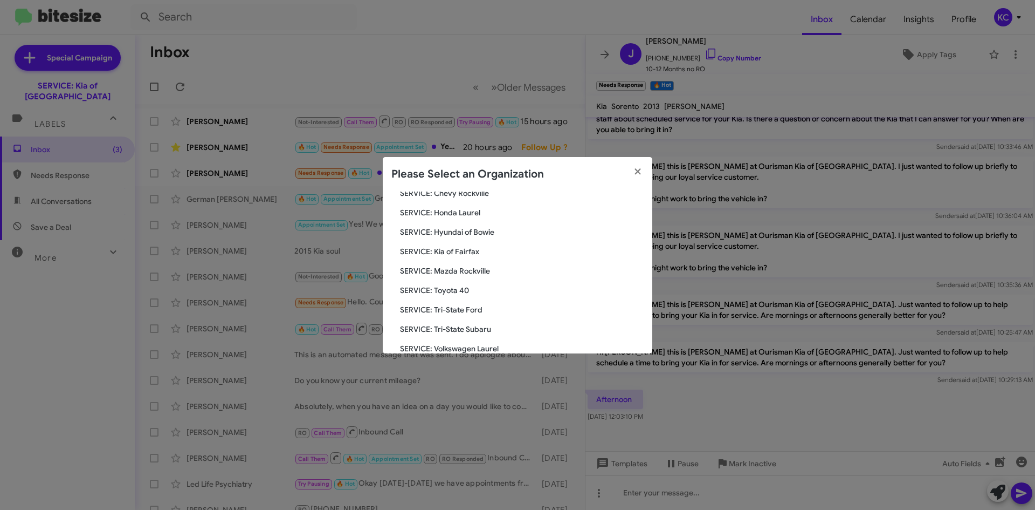
click at [458, 250] on span "SERVICE: Kia of Fairfax" at bounding box center [522, 251] width 244 height 11
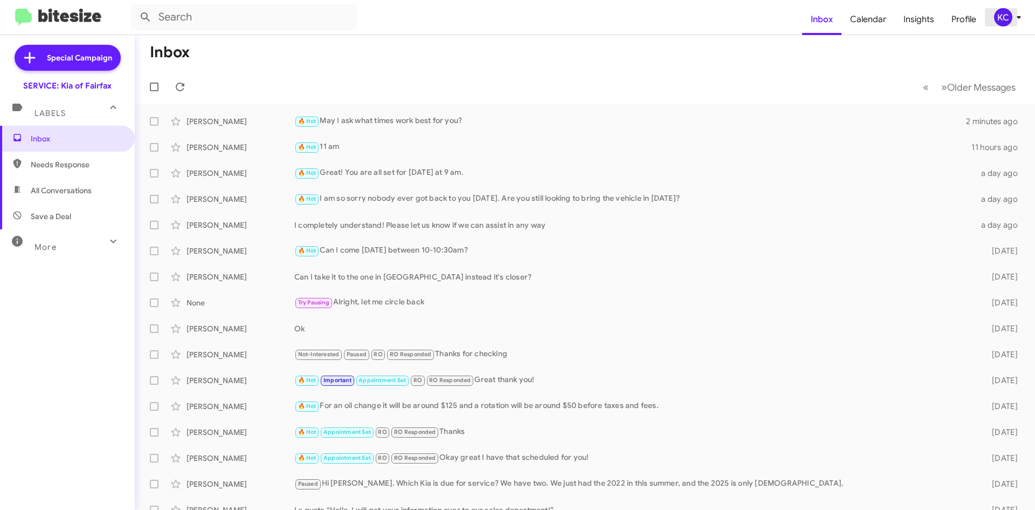
click at [1018, 17] on icon at bounding box center [1019, 17] width 4 height 3
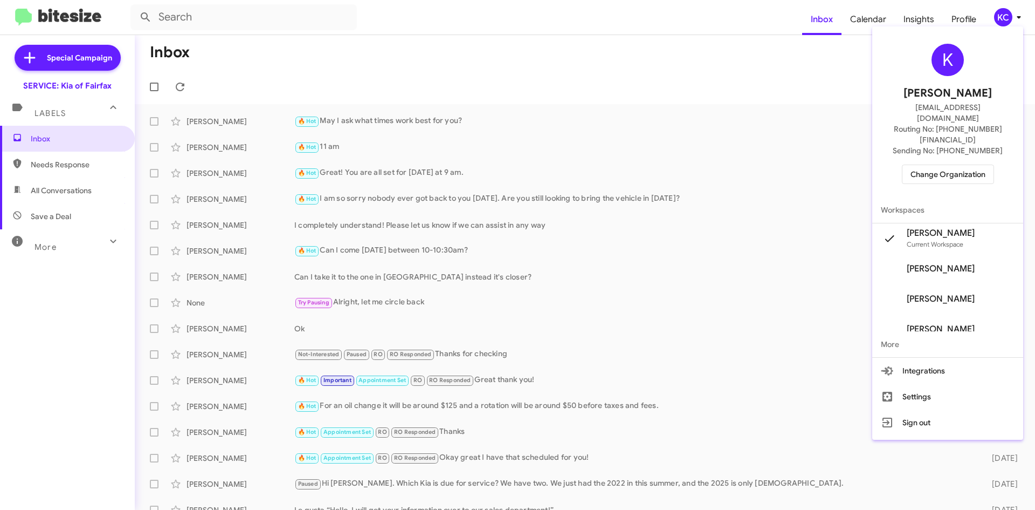
click at [951, 165] on span "Change Organization" at bounding box center [948, 174] width 75 height 18
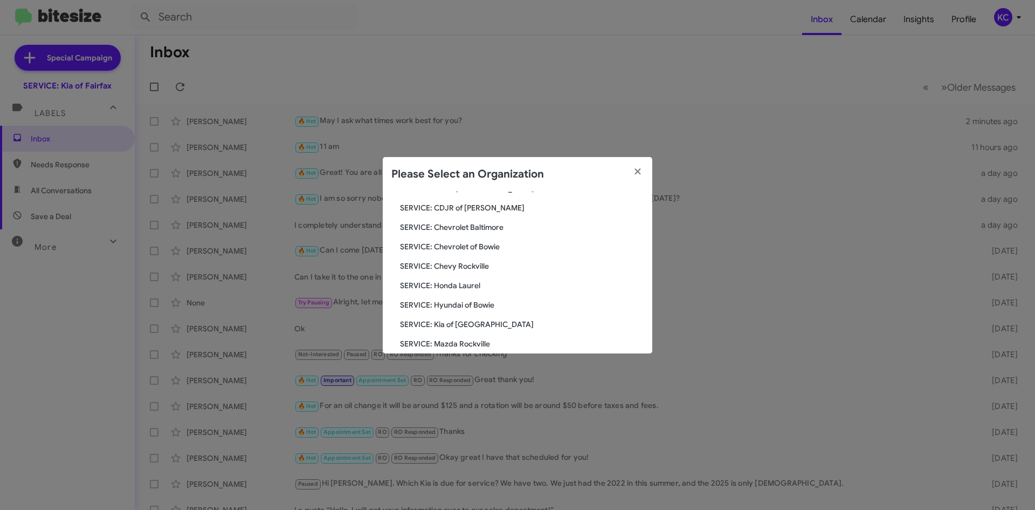
scroll to position [108, 0]
click at [462, 290] on span "SERVICE: Hyundai of Bowie" at bounding box center [522, 285] width 244 height 11
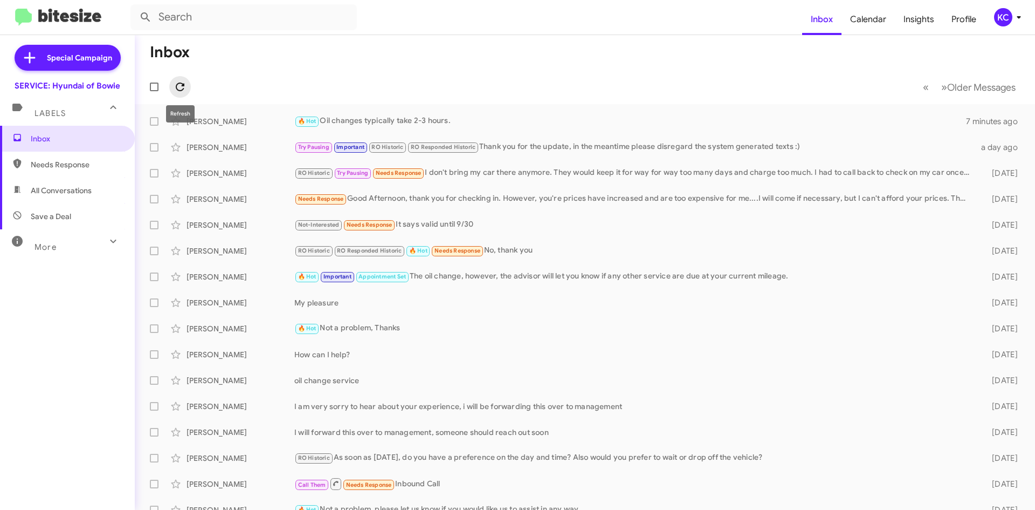
click at [177, 94] on button at bounding box center [180, 87] width 22 height 22
click at [1000, 15] on div "KC" at bounding box center [1003, 17] width 18 height 18
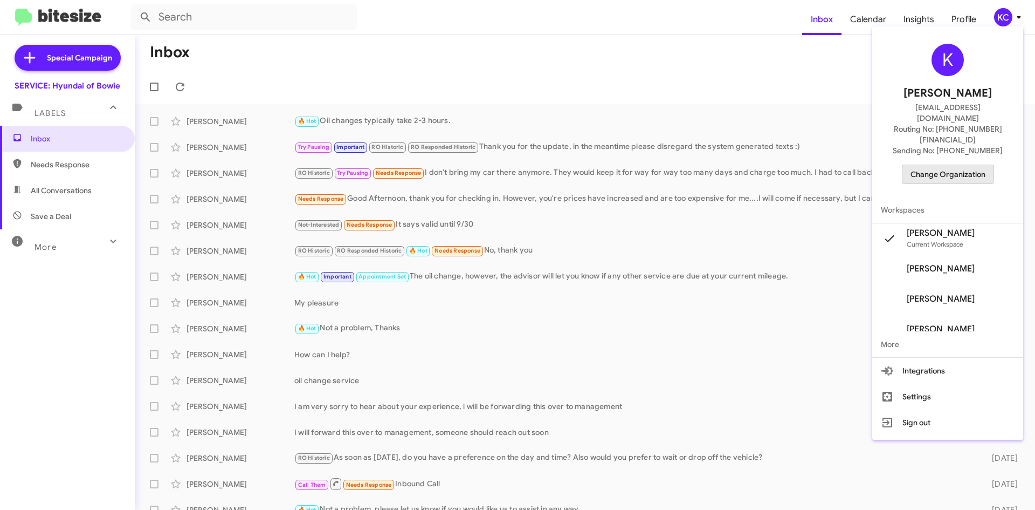
click at [946, 165] on span "Change Organization" at bounding box center [948, 174] width 75 height 18
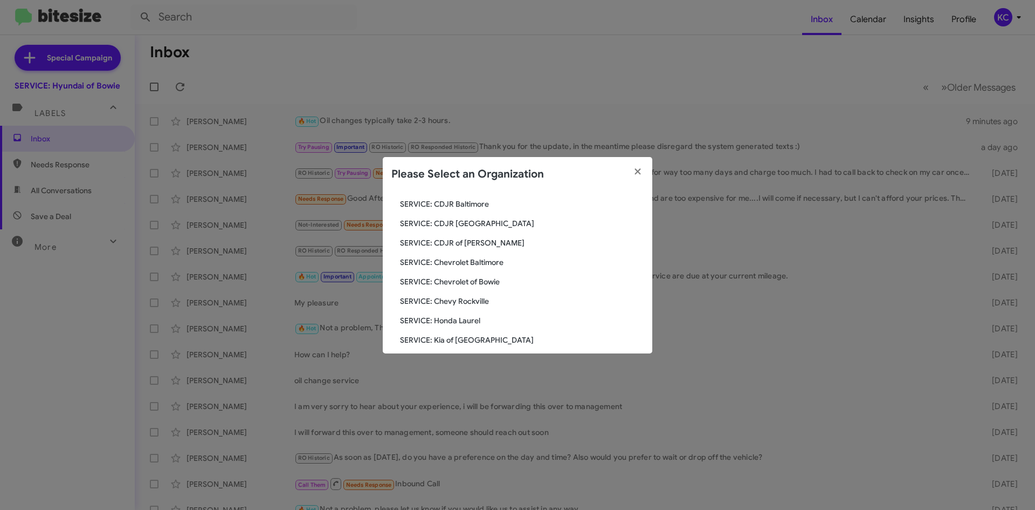
scroll to position [108, 0]
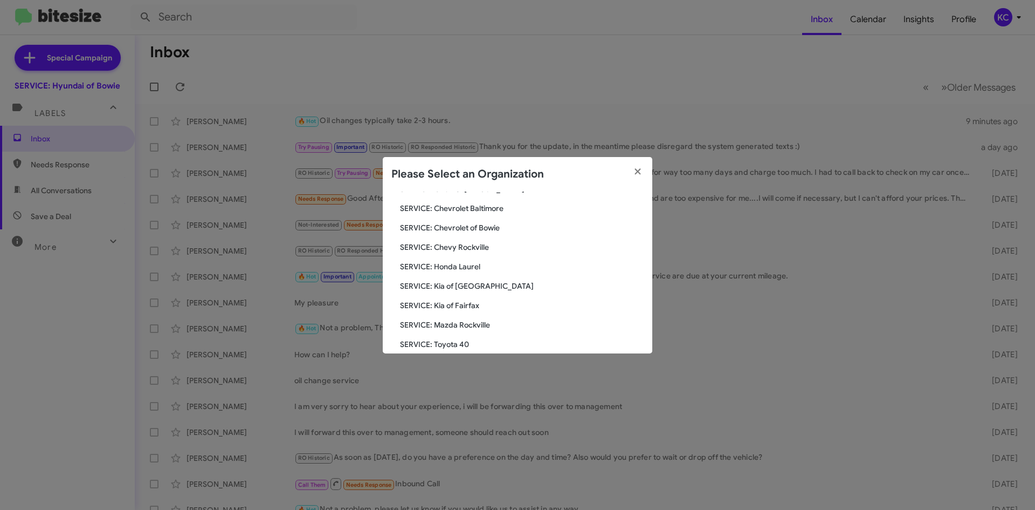
click at [508, 309] on span "SERVICE: Kia of Fairfax" at bounding box center [522, 305] width 244 height 11
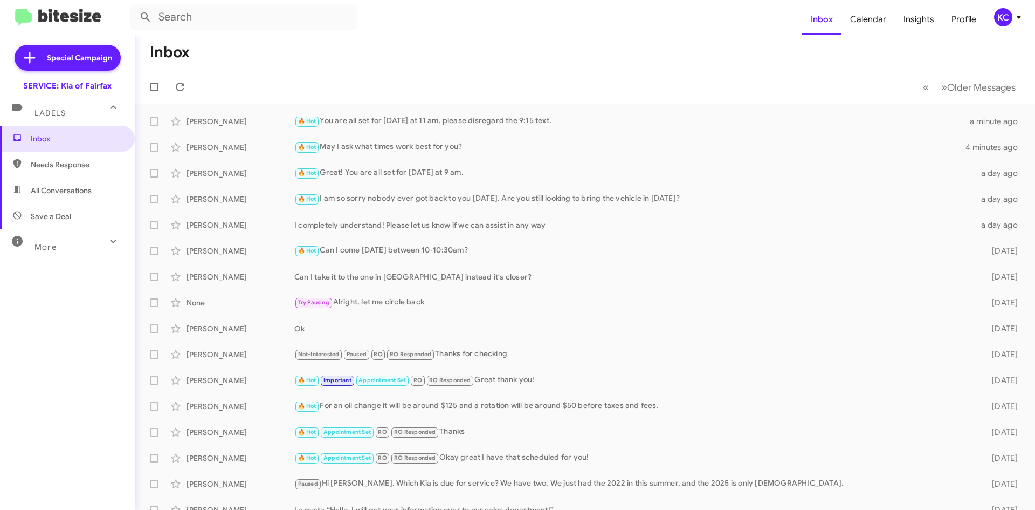
click at [1013, 13] on icon at bounding box center [1019, 17] width 13 height 13
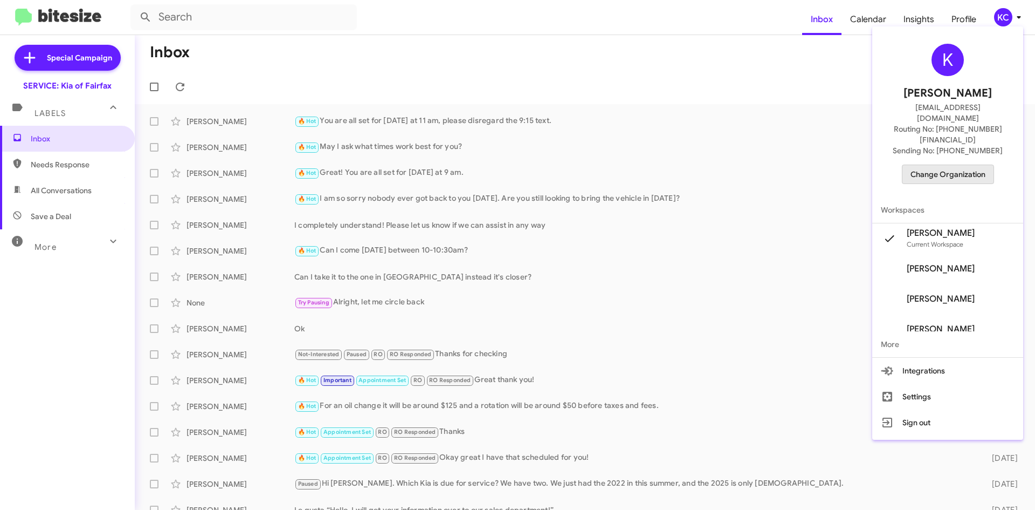
click at [955, 165] on span "Change Organization" at bounding box center [948, 174] width 75 height 18
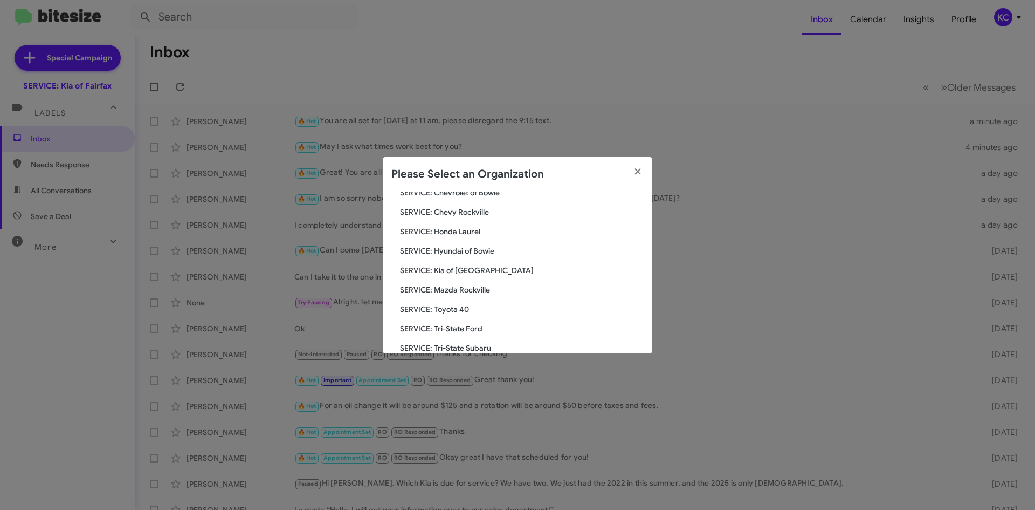
scroll to position [162, 0]
click at [455, 252] on span "SERVICE: Kia of [GEOGRAPHIC_DATA]" at bounding box center [522, 251] width 244 height 11
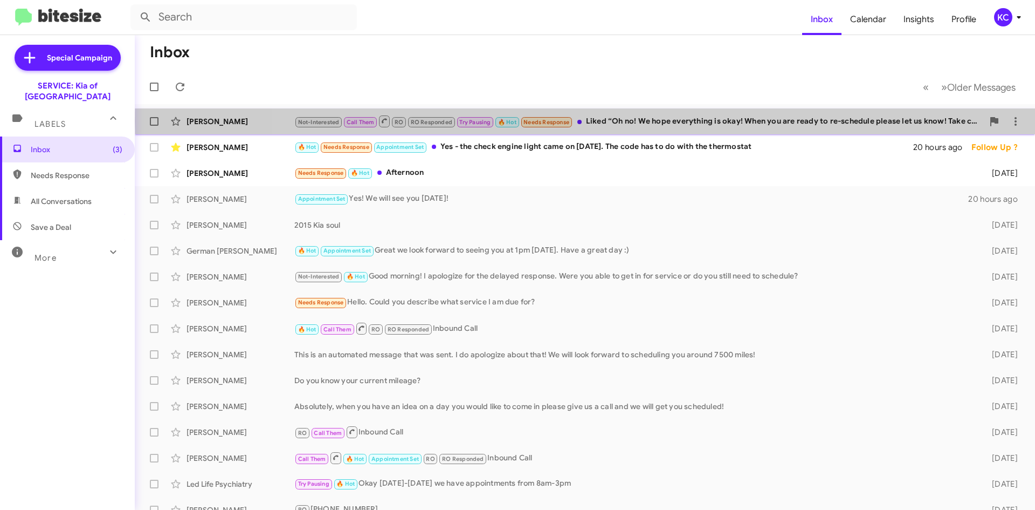
click at [645, 121] on div "Not-Interested Call Them RO RO Responded Try Pausing 🔥 Hot Needs Response Liked…" at bounding box center [638, 120] width 689 height 13
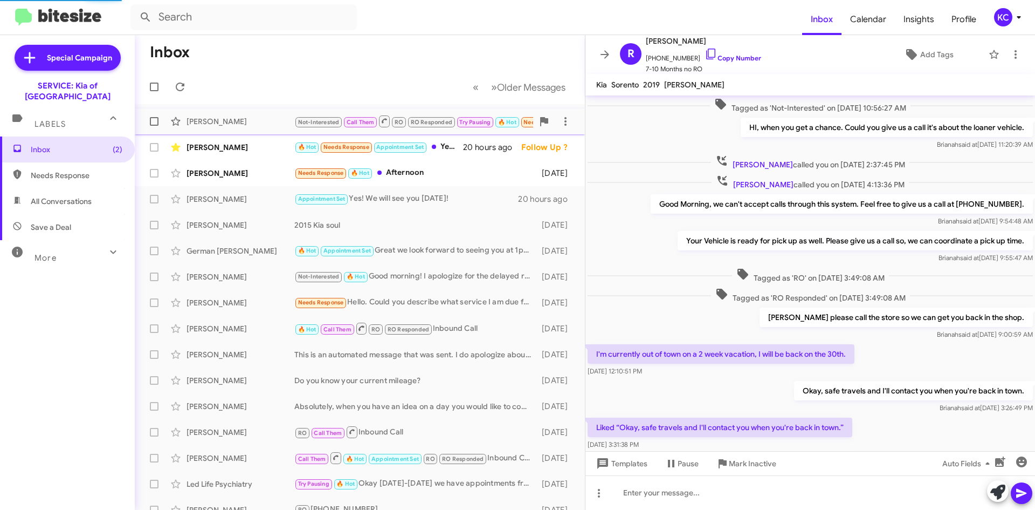
scroll to position [348, 0]
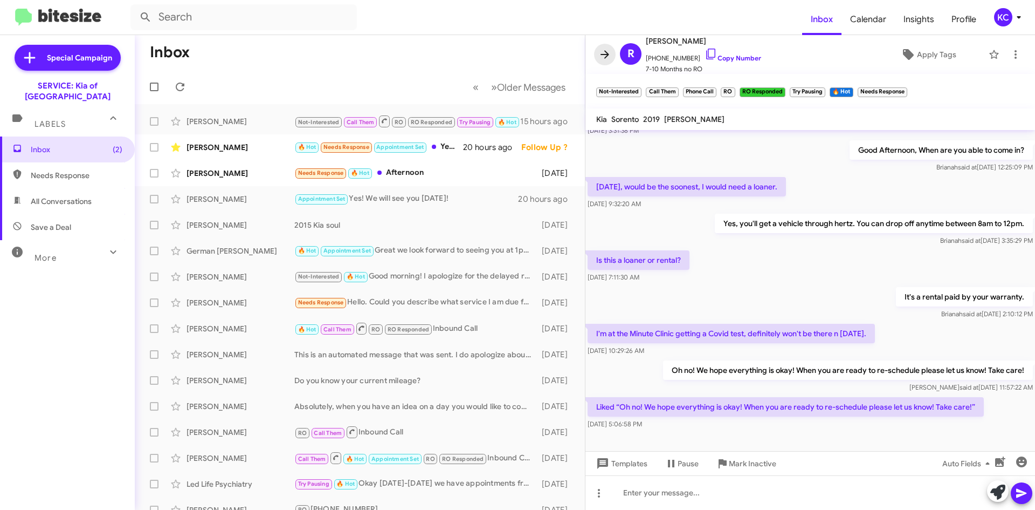
click at [608, 59] on icon at bounding box center [604, 54] width 13 height 13
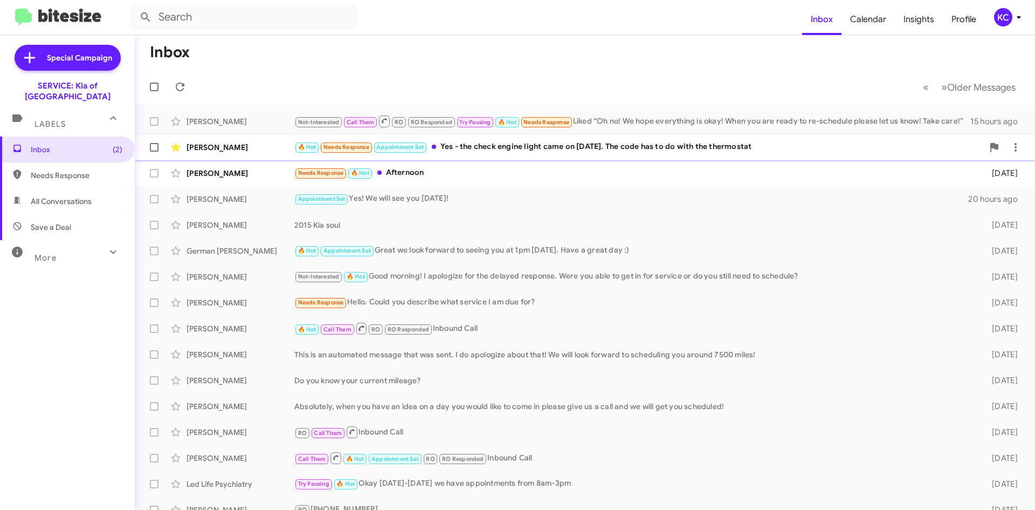
click at [527, 138] on div "[PERSON_NAME] 🔥 Hot Needs Response Appointment Set Yes - the check engine light…" at bounding box center [584, 147] width 883 height 22
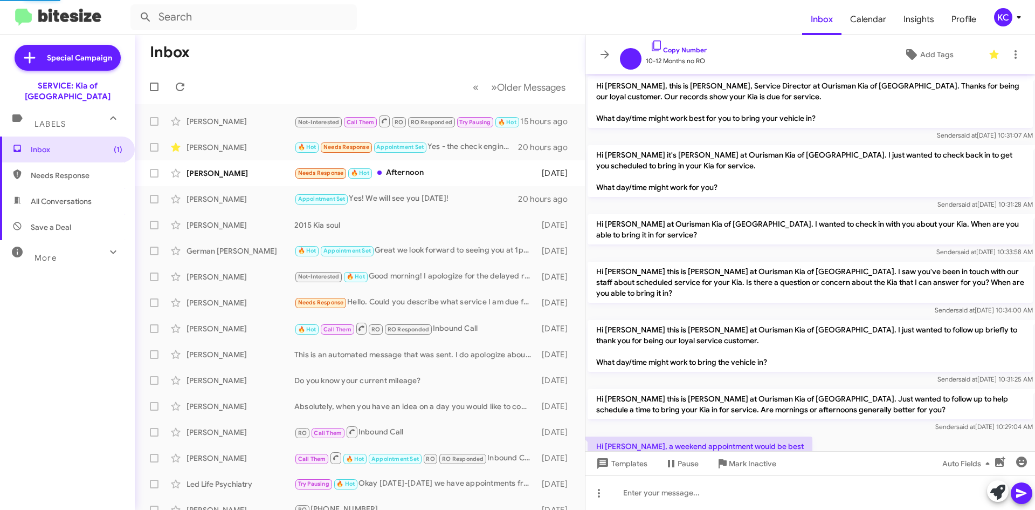
scroll to position [140, 0]
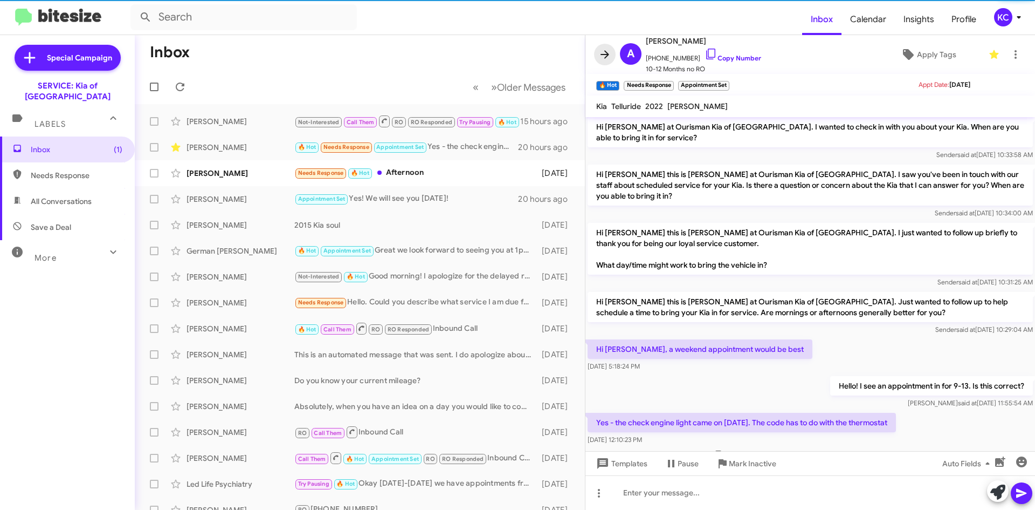
click at [612, 52] on span at bounding box center [605, 54] width 22 height 13
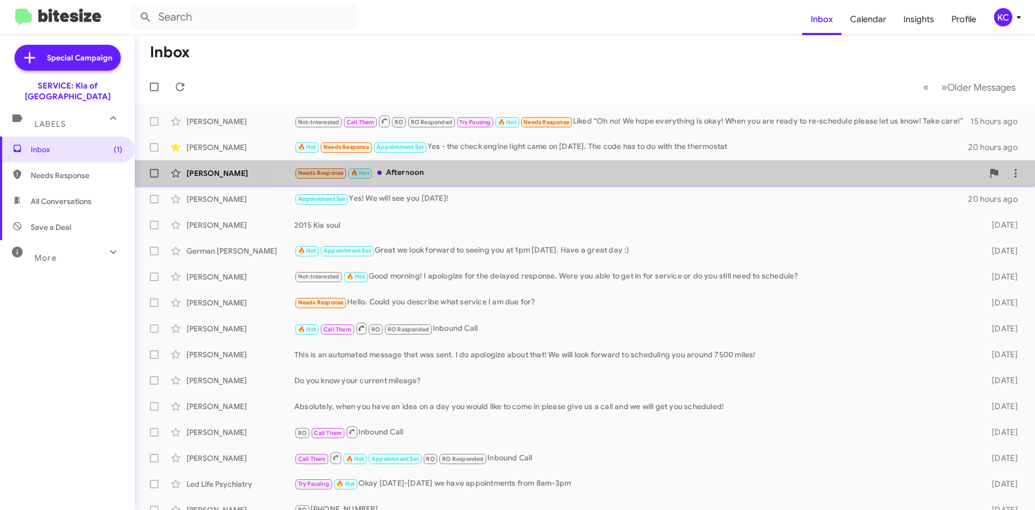
click at [694, 178] on div "Needs Response 🔥 Hot Afternoon" at bounding box center [638, 173] width 689 height 12
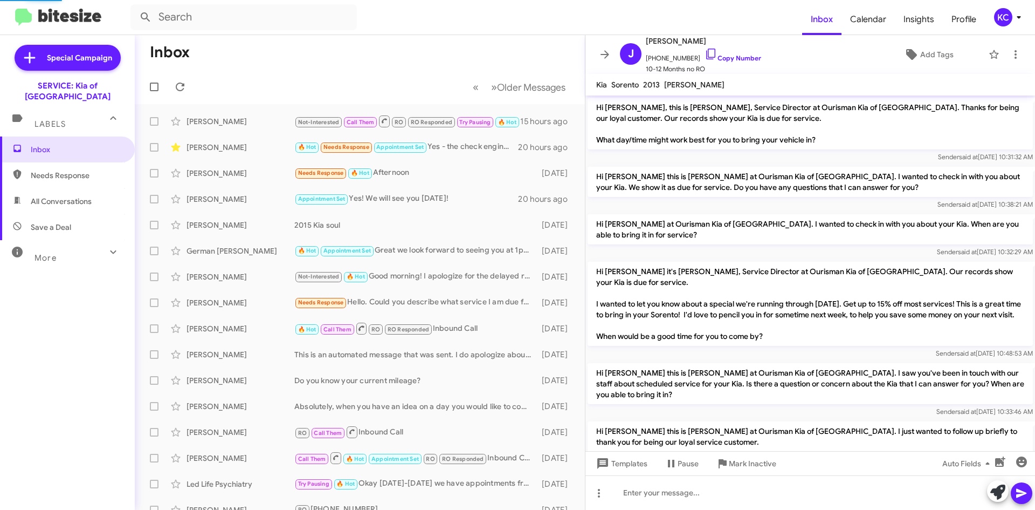
scroll to position [276, 0]
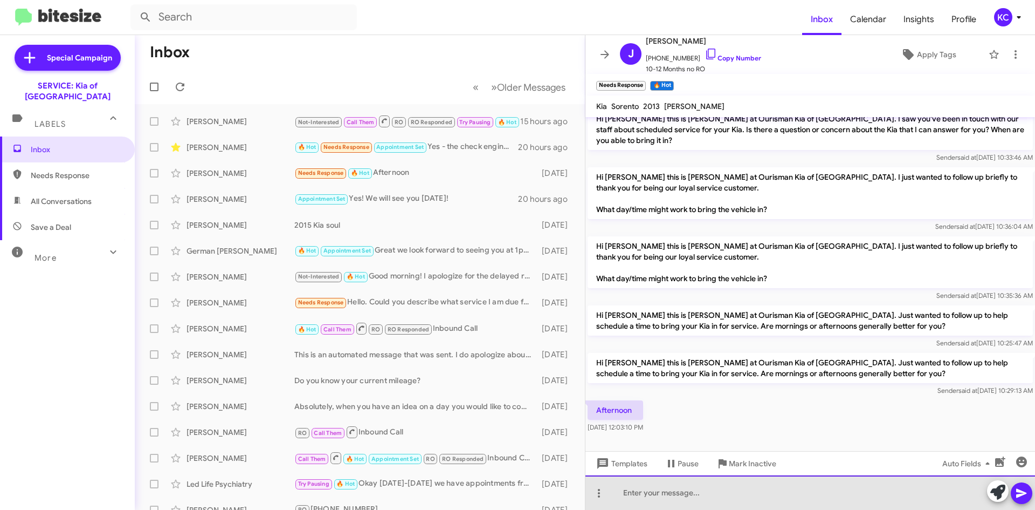
click at [708, 504] on div at bounding box center [811, 492] width 450 height 35
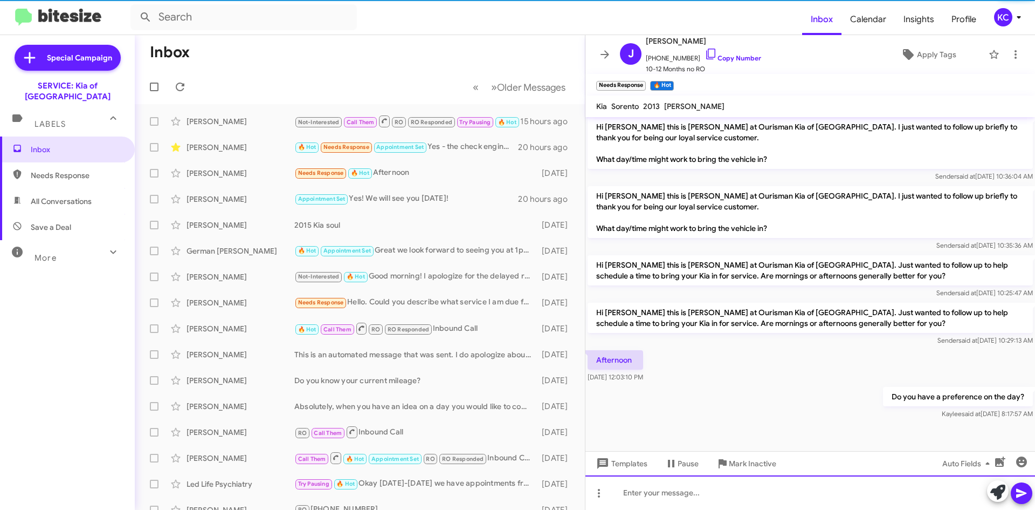
scroll to position [336, 0]
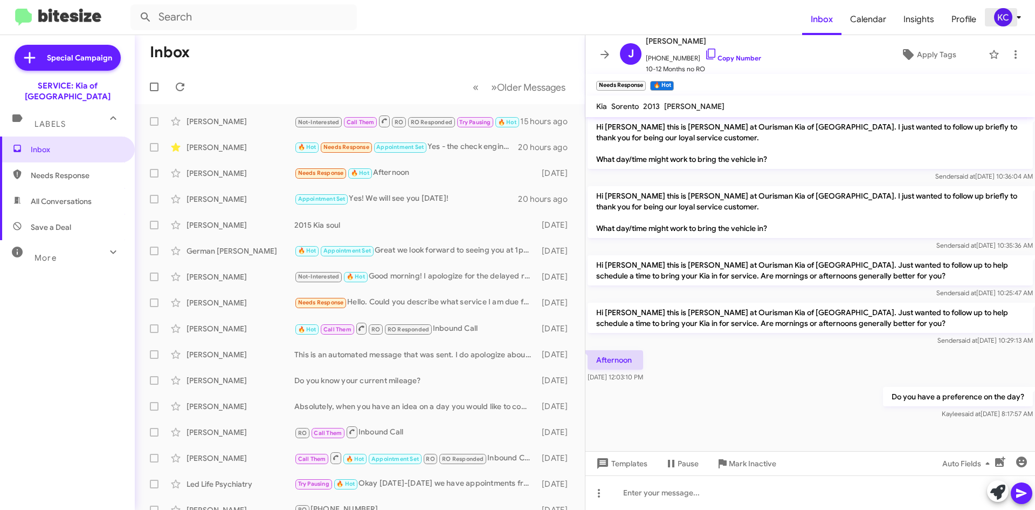
click at [1018, 20] on icon at bounding box center [1019, 17] width 13 height 13
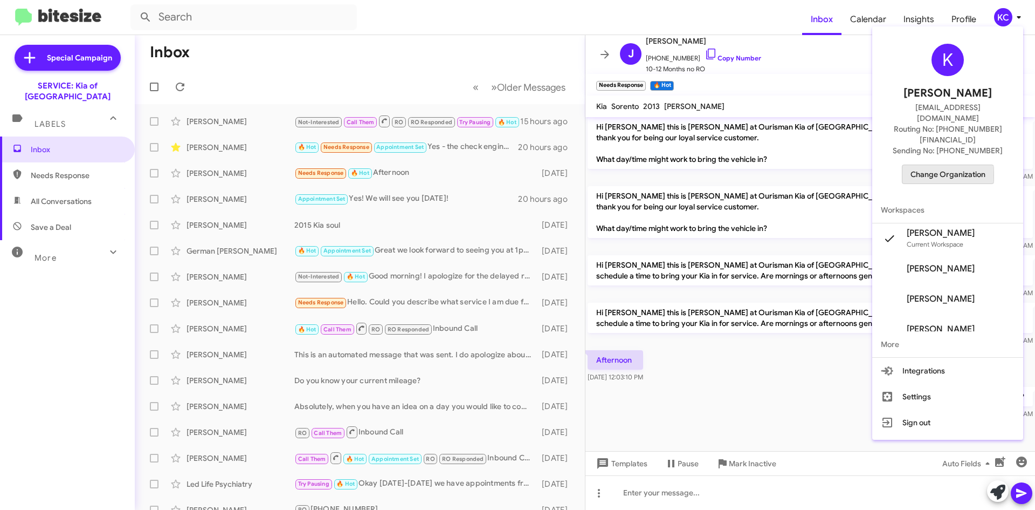
click at [920, 165] on span "Change Organization" at bounding box center [948, 174] width 75 height 18
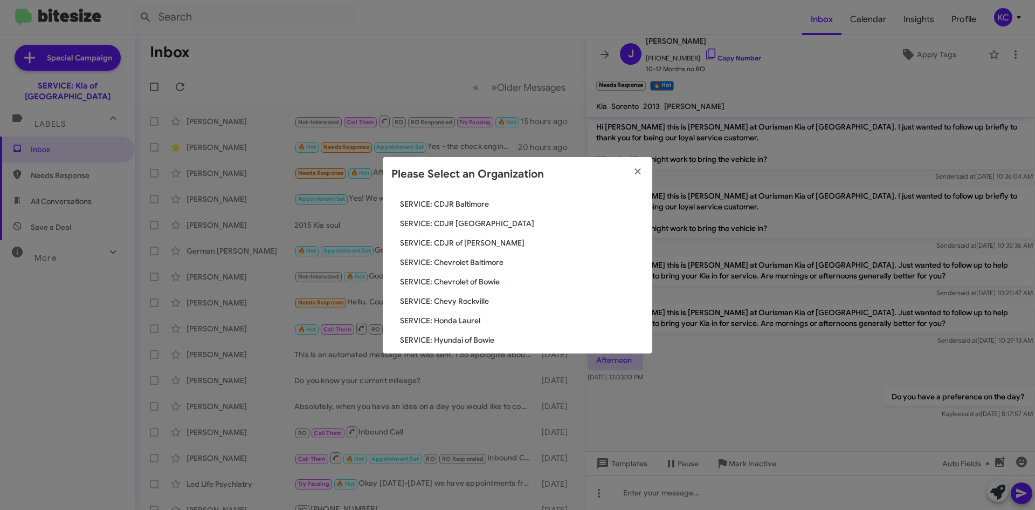
scroll to position [108, 0]
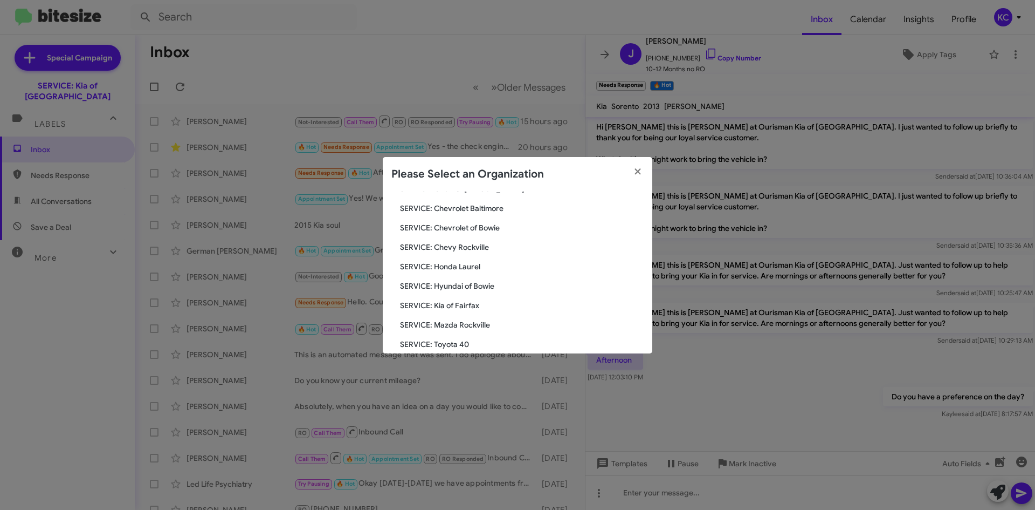
click at [423, 285] on span "SERVICE: Hyundai of Bowie" at bounding box center [522, 285] width 244 height 11
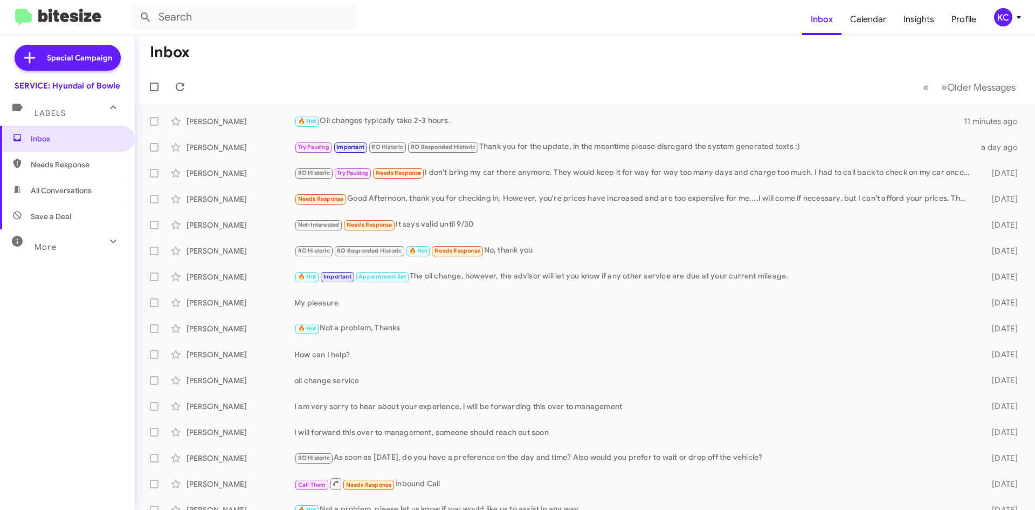
click at [994, 14] on div "KC" at bounding box center [1003, 17] width 18 height 18
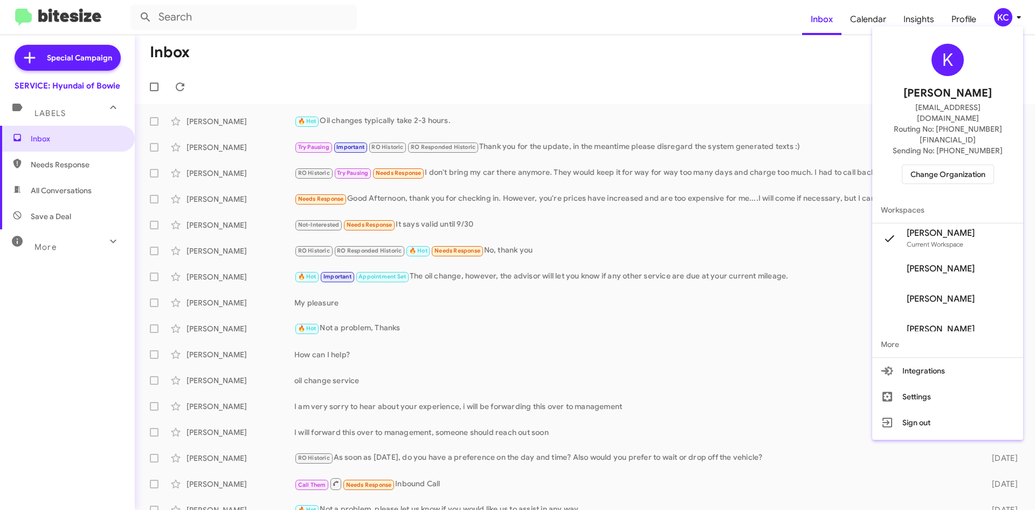
click at [968, 165] on span "Change Organization" at bounding box center [948, 174] width 75 height 18
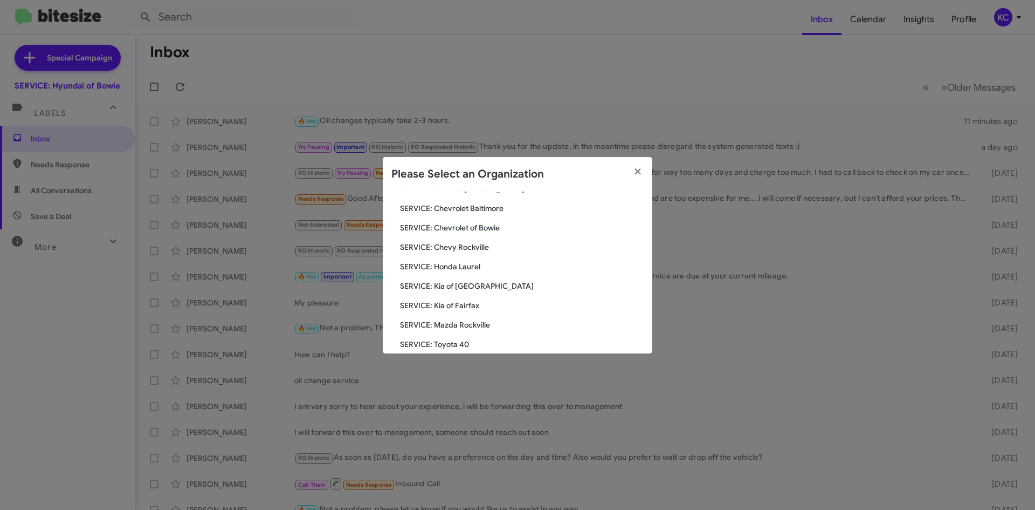
scroll to position [162, 0]
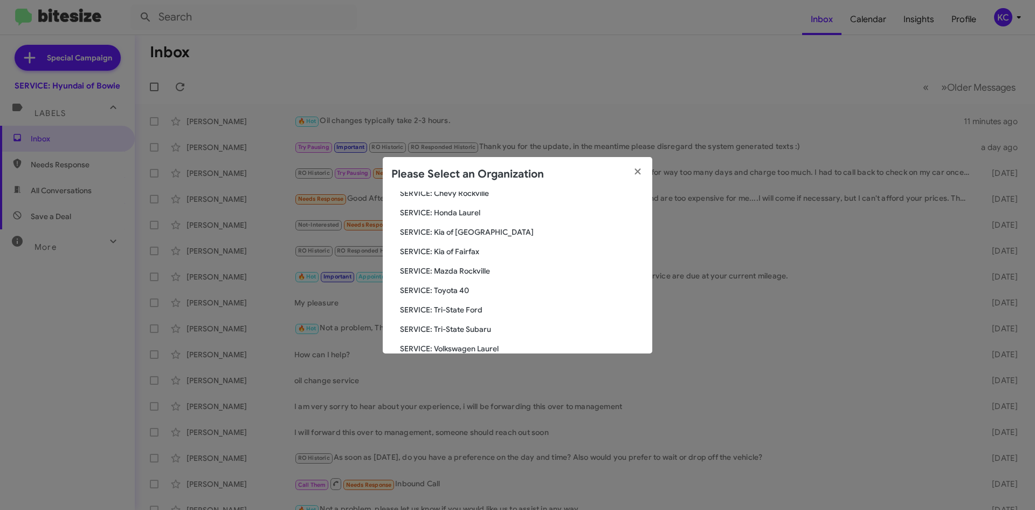
click at [479, 231] on span "SERVICE: Kia of [GEOGRAPHIC_DATA]" at bounding box center [522, 231] width 244 height 11
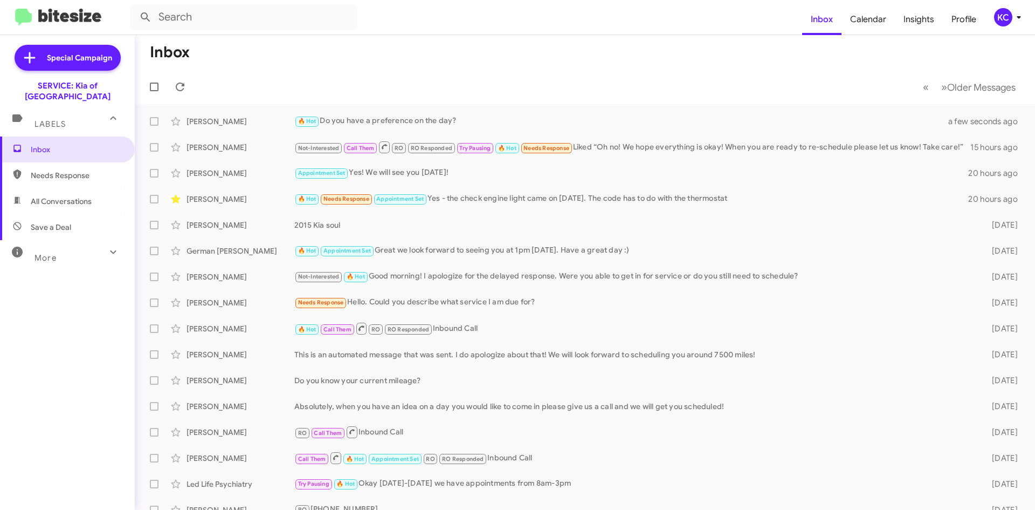
click at [1014, 14] on icon at bounding box center [1019, 17] width 13 height 13
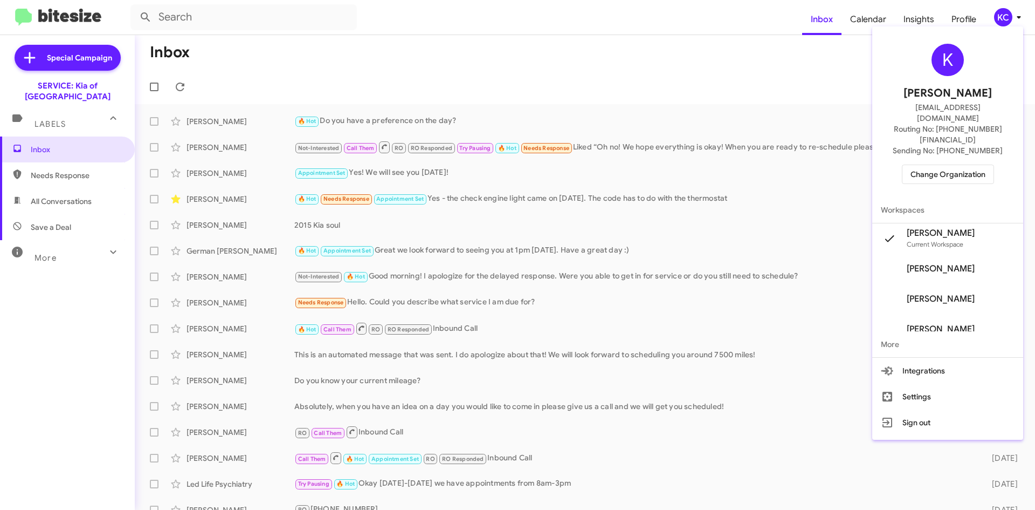
click at [943, 165] on span "Change Organization" at bounding box center [948, 174] width 75 height 18
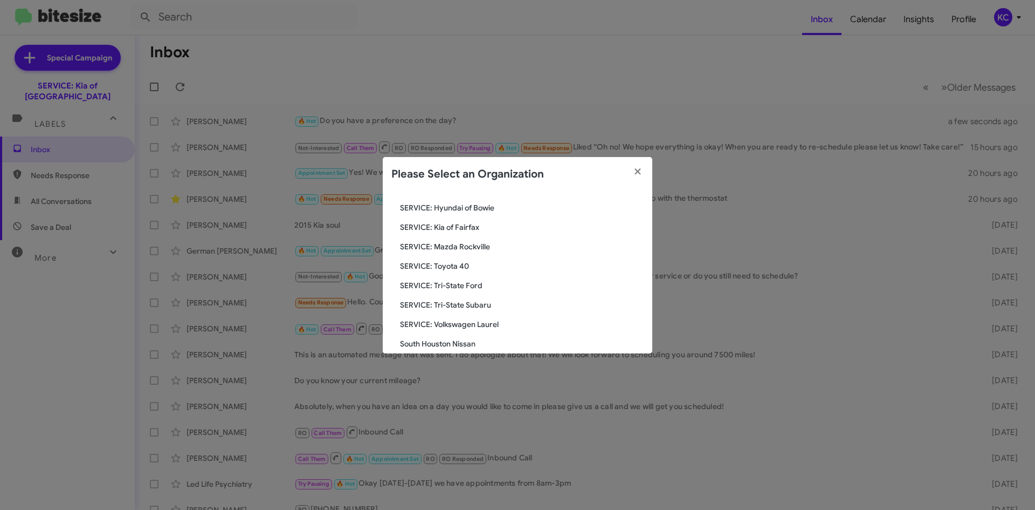
scroll to position [199, 0]
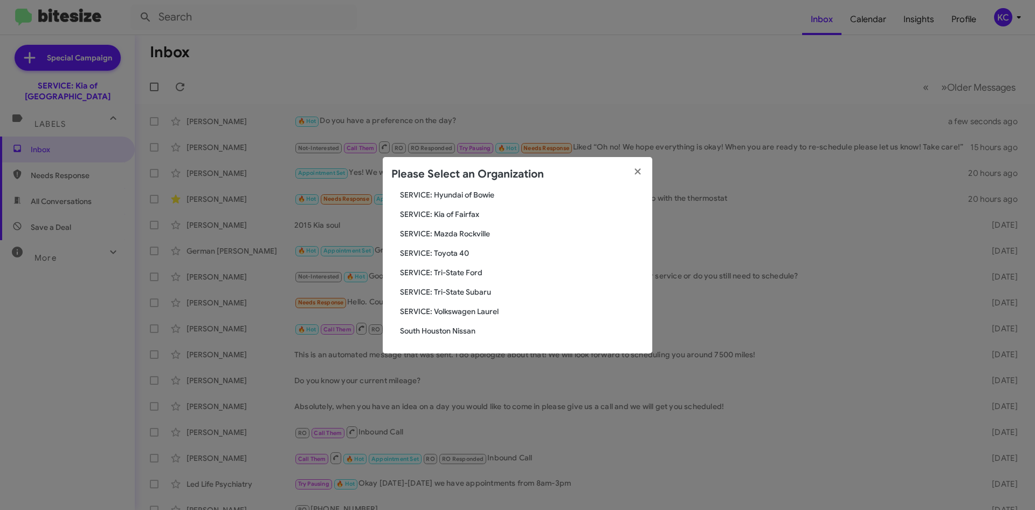
click at [476, 295] on span "SERVICE: Tri-State Subaru" at bounding box center [522, 291] width 244 height 11
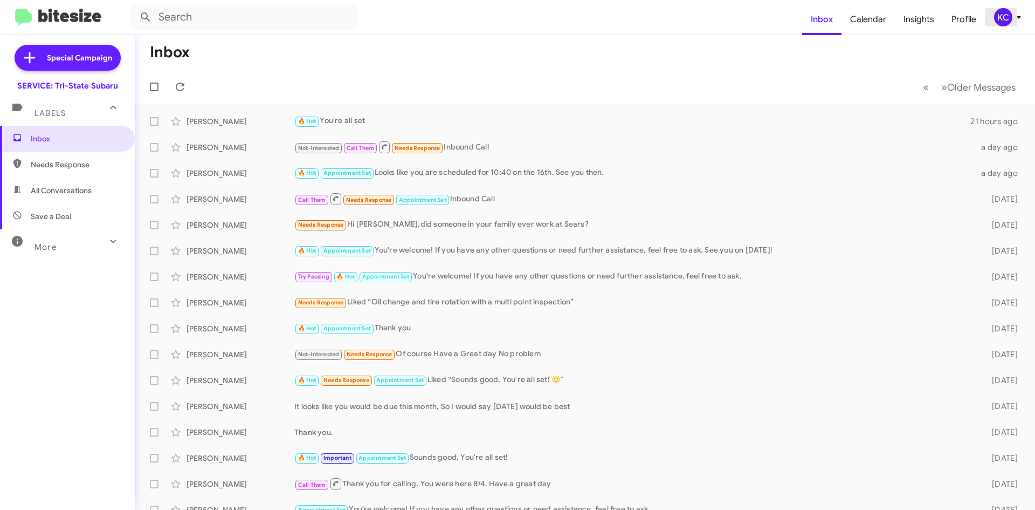
click at [1001, 22] on div "KC" at bounding box center [1003, 17] width 18 height 18
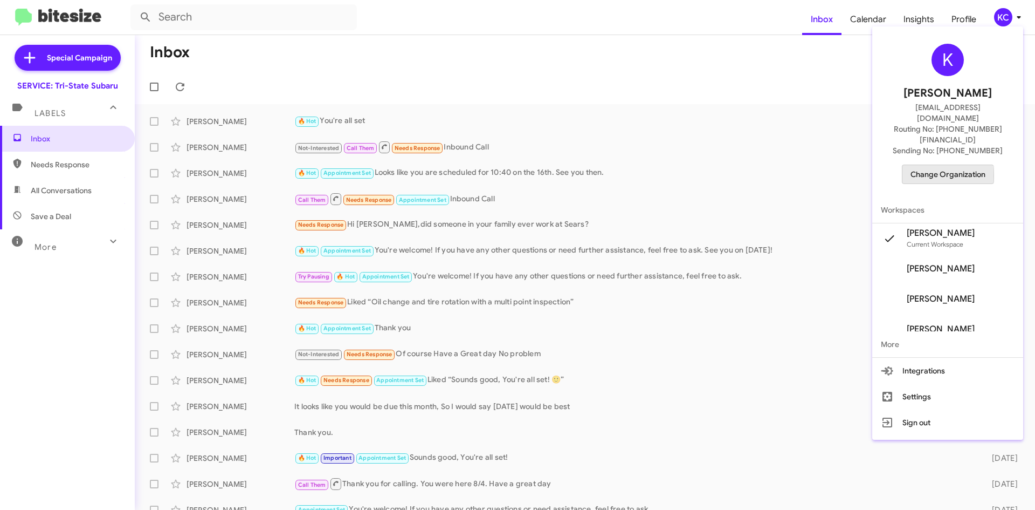
click at [941, 165] on span "Change Organization" at bounding box center [948, 174] width 75 height 18
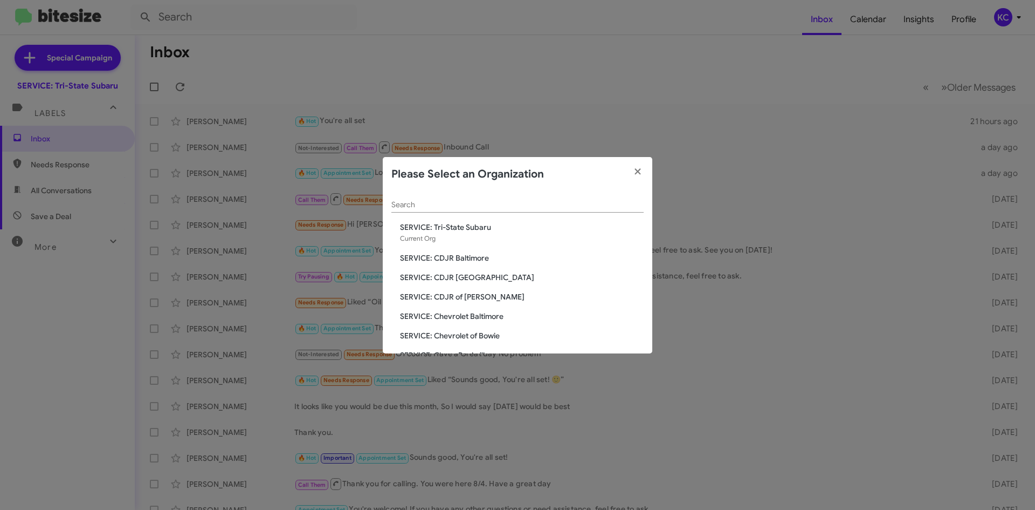
click at [445, 261] on span "SERVICE: CDJR Baltimore" at bounding box center [522, 257] width 244 height 11
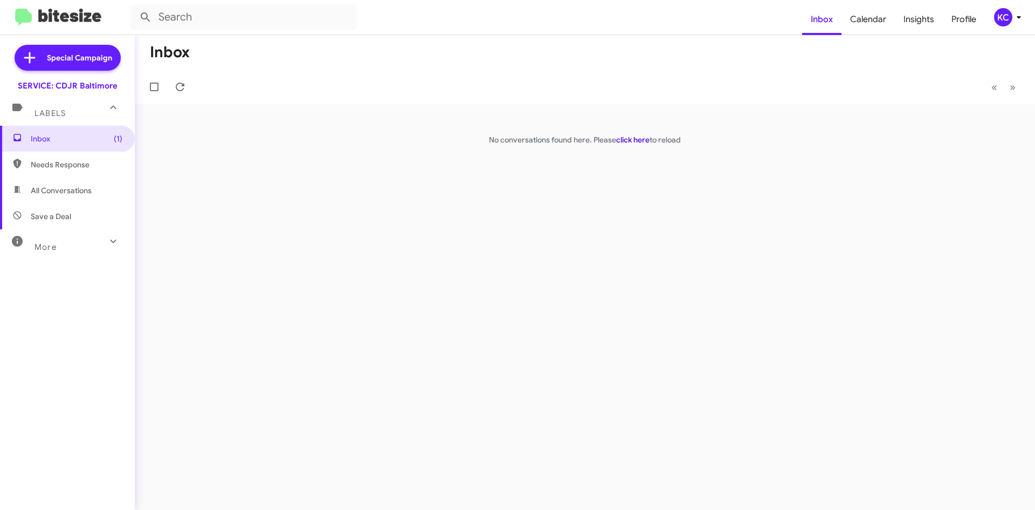
click at [632, 137] on link "click here" at bounding box center [632, 140] width 33 height 10
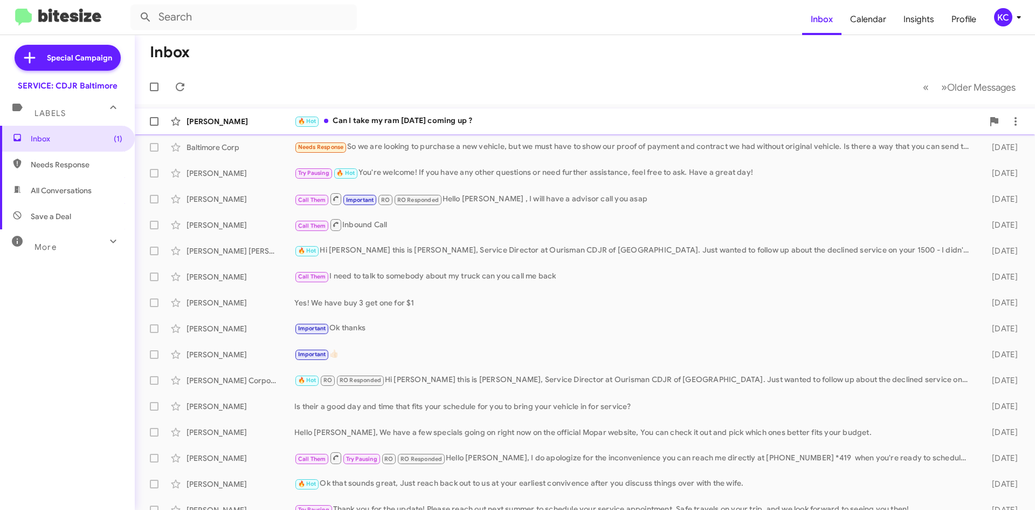
click at [575, 119] on div "🔥 Hot Can I take my ram this Monday coming up ?" at bounding box center [638, 121] width 689 height 12
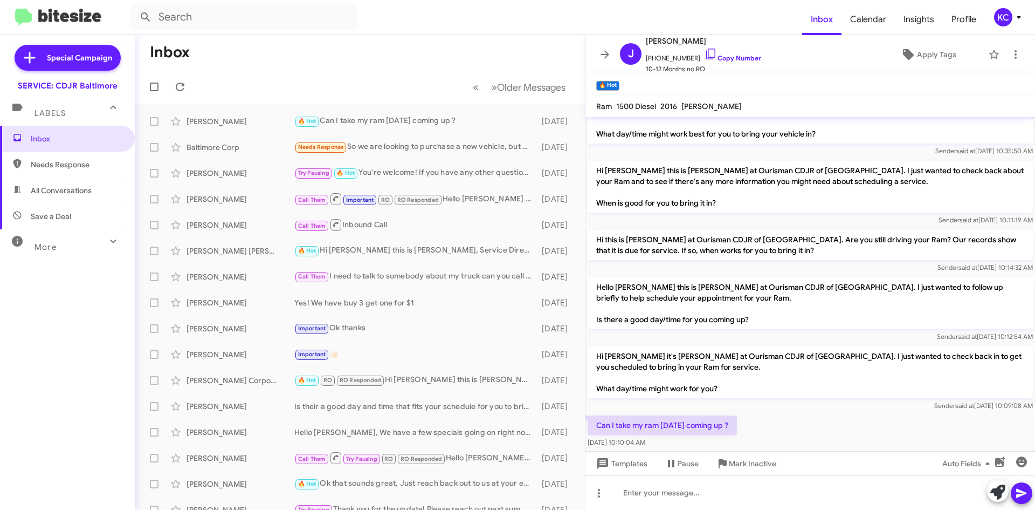
scroll to position [43, 0]
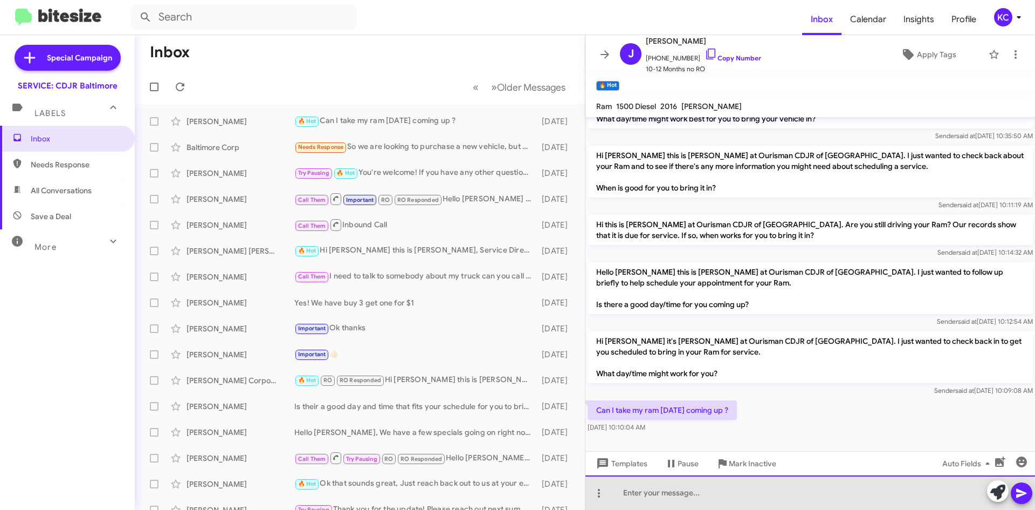
click at [683, 499] on div at bounding box center [811, 492] width 450 height 35
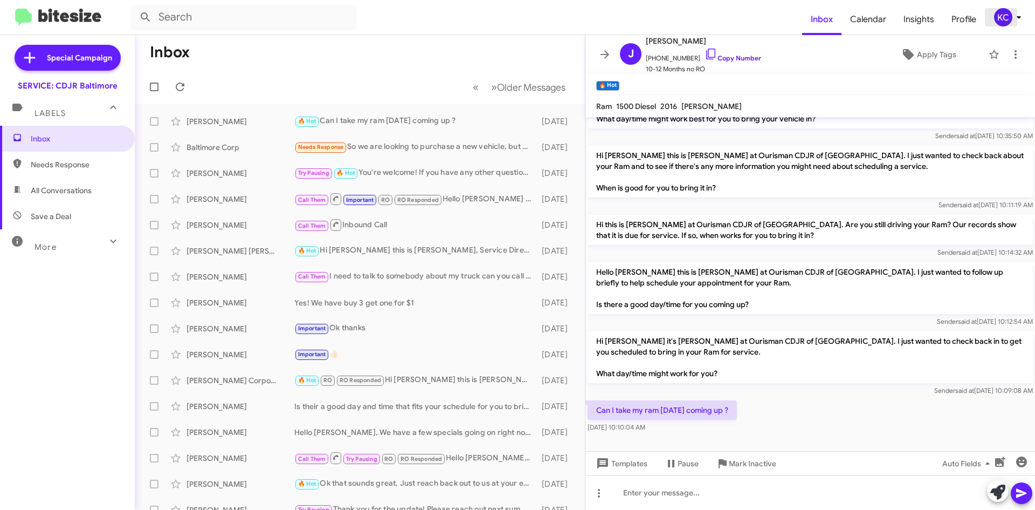
click at [995, 18] on div "KC" at bounding box center [1003, 17] width 18 height 18
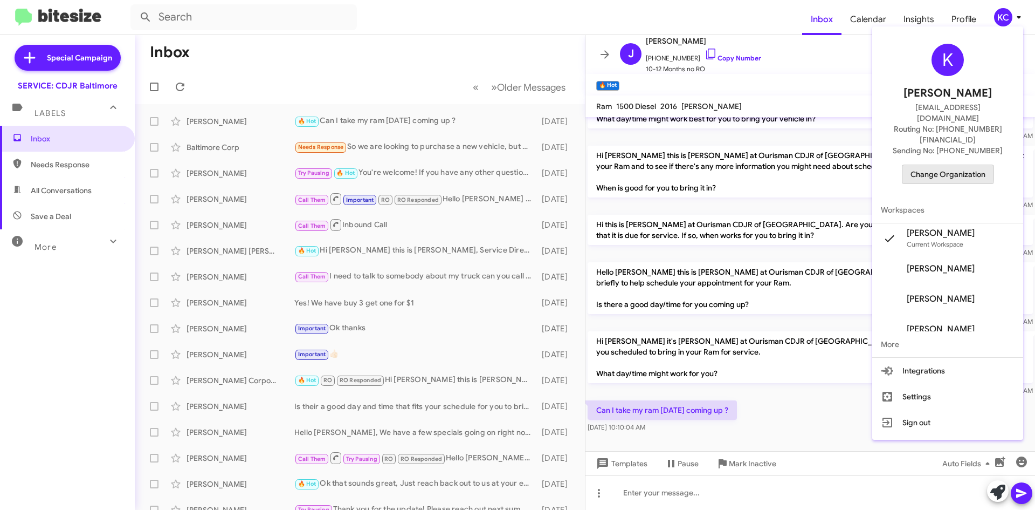
click at [932, 165] on span "Change Organization" at bounding box center [948, 174] width 75 height 18
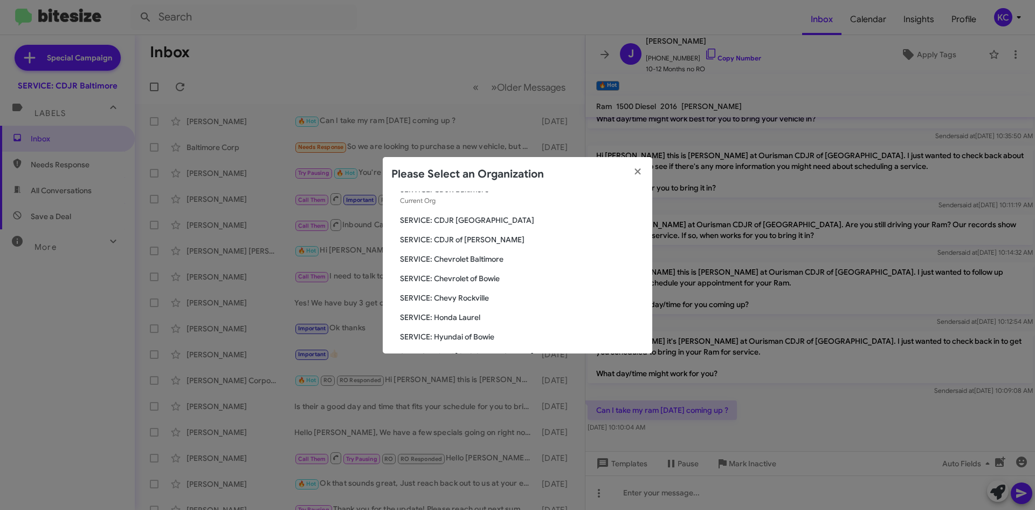
scroll to position [54, 0]
click at [458, 114] on modal-container "Please Select an Organization Search SERVICE: CDJR Baltimore Current Org SERVIC…" at bounding box center [517, 255] width 1035 height 510
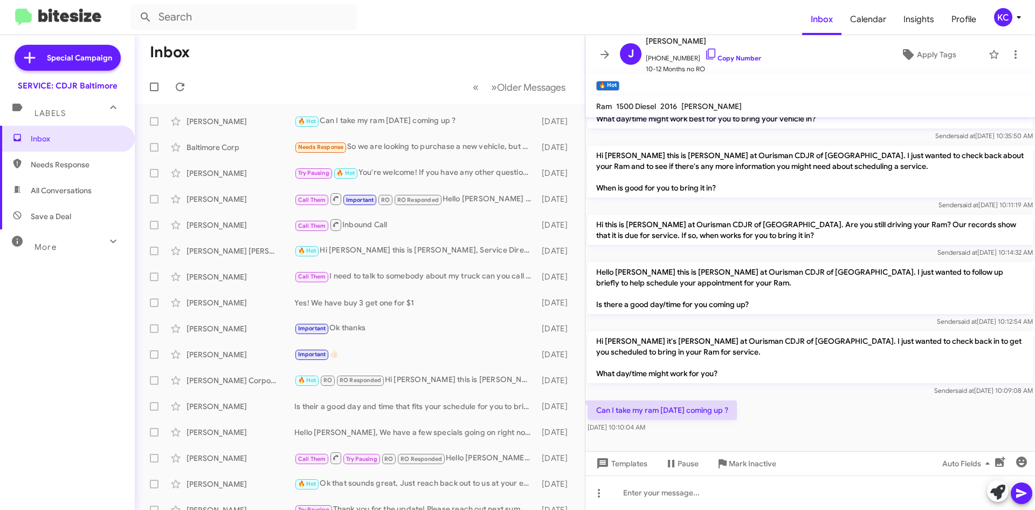
drag, startPoint x: 458, startPoint y: 114, endPoint x: 421, endPoint y: 107, distance: 37.4
click at [421, 107] on mat-action-list "Jorge Montalvo 🔥 Hot Can I take my ram this Monday coming up ? 2 days ago Balti…" at bounding box center [360, 365] width 450 height 522
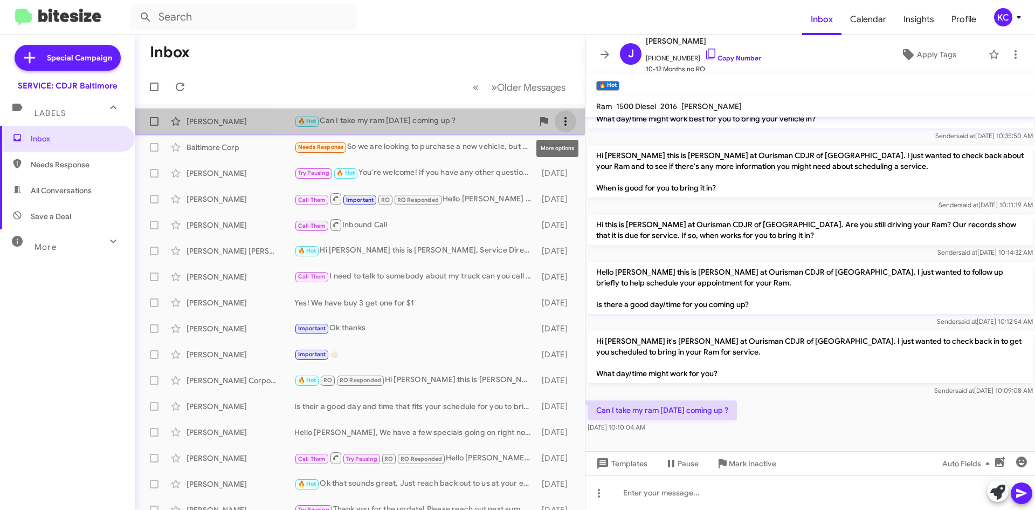
drag, startPoint x: 445, startPoint y: 127, endPoint x: 550, endPoint y: 120, distance: 105.9
click at [555, 120] on span at bounding box center [566, 121] width 22 height 13
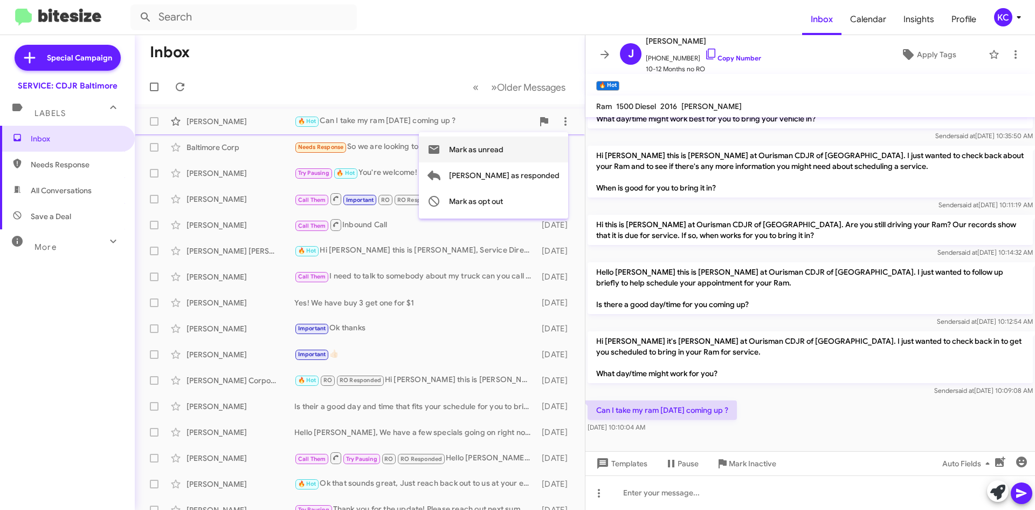
click at [504, 146] on span "Mark as unread" at bounding box center [476, 149] width 54 height 26
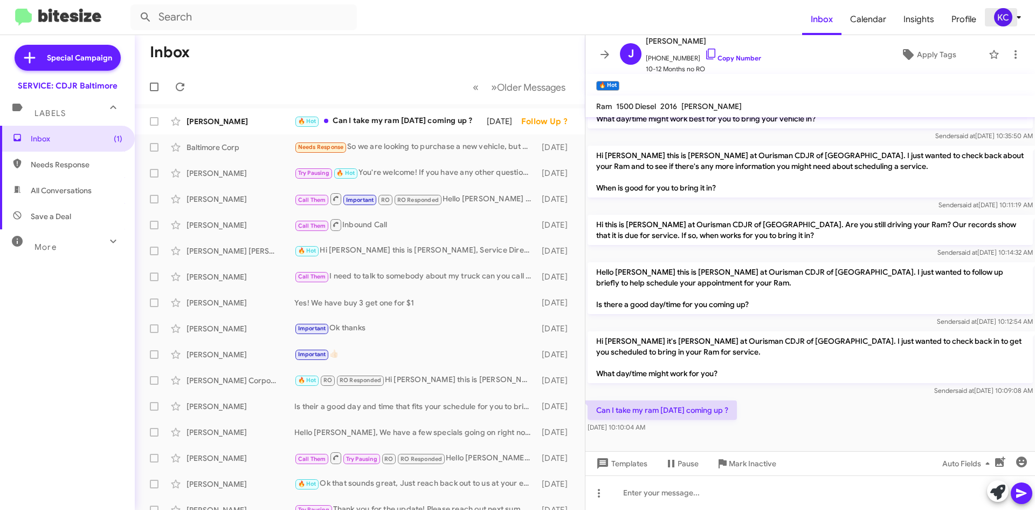
click at [998, 19] on div "KC" at bounding box center [1003, 17] width 18 height 18
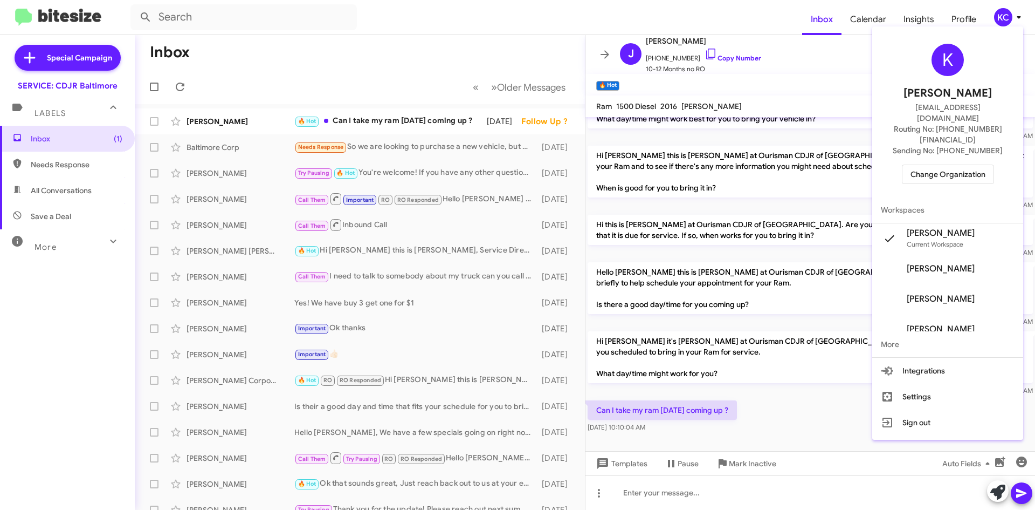
click at [950, 165] on span "Change Organization" at bounding box center [948, 174] width 75 height 18
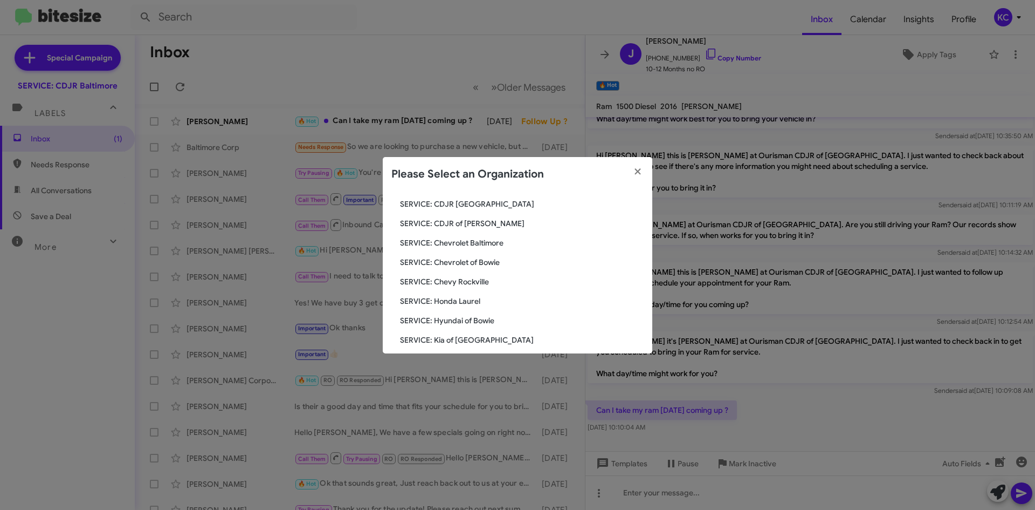
scroll to position [108, 0]
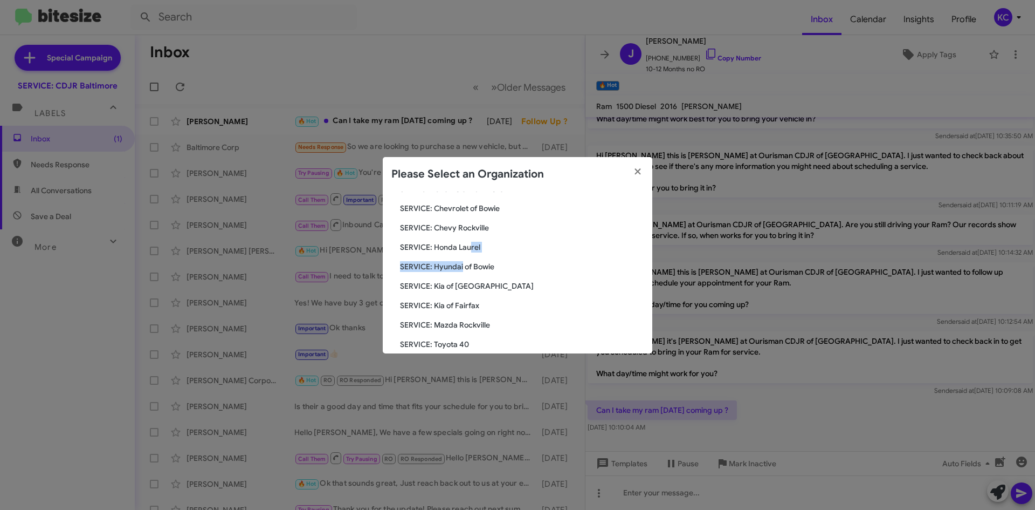
drag, startPoint x: 470, startPoint y: 246, endPoint x: 463, endPoint y: 265, distance: 19.9
click at [463, 265] on div "Search SERVICE: CDJR Baltimore Current Org SERVICE: CDJR Clarksville SERVICE: C…" at bounding box center [518, 272] width 270 height 162
click at [463, 265] on span "SERVICE: Hyundai of Bowie" at bounding box center [522, 266] width 244 height 11
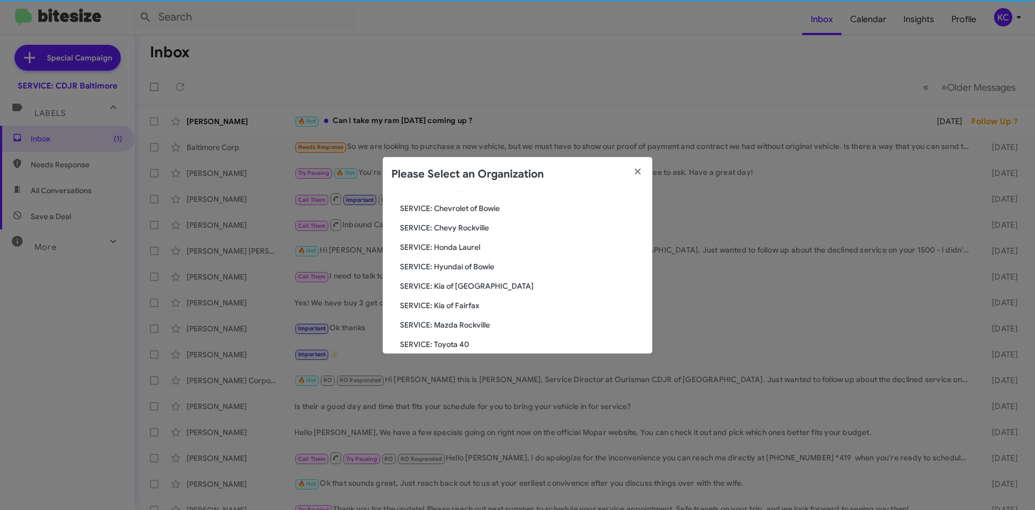
click at [463, 265] on span "SERVICE: Hyundai of Bowie" at bounding box center [522, 266] width 244 height 11
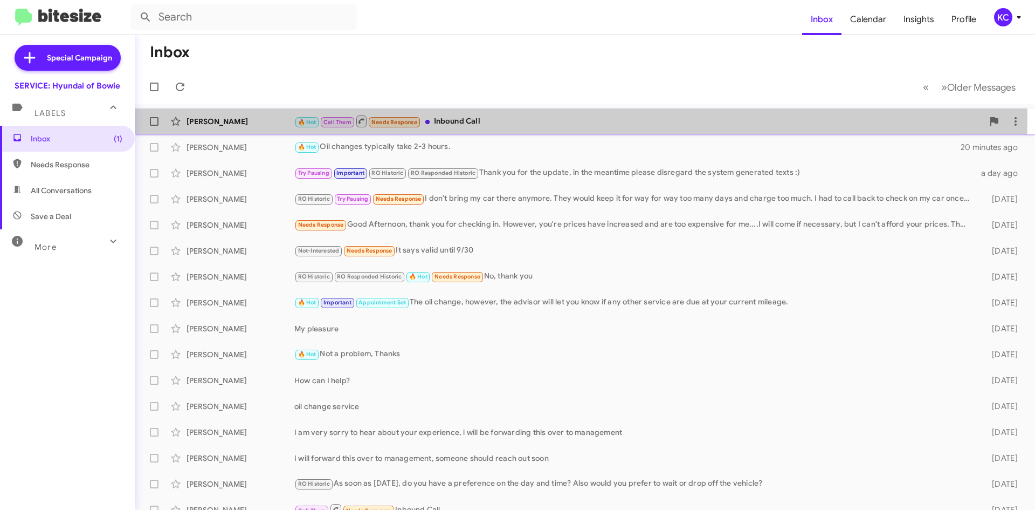
click at [514, 116] on div "🔥 Hot Call Them Needs Response Inbound Call" at bounding box center [638, 120] width 689 height 13
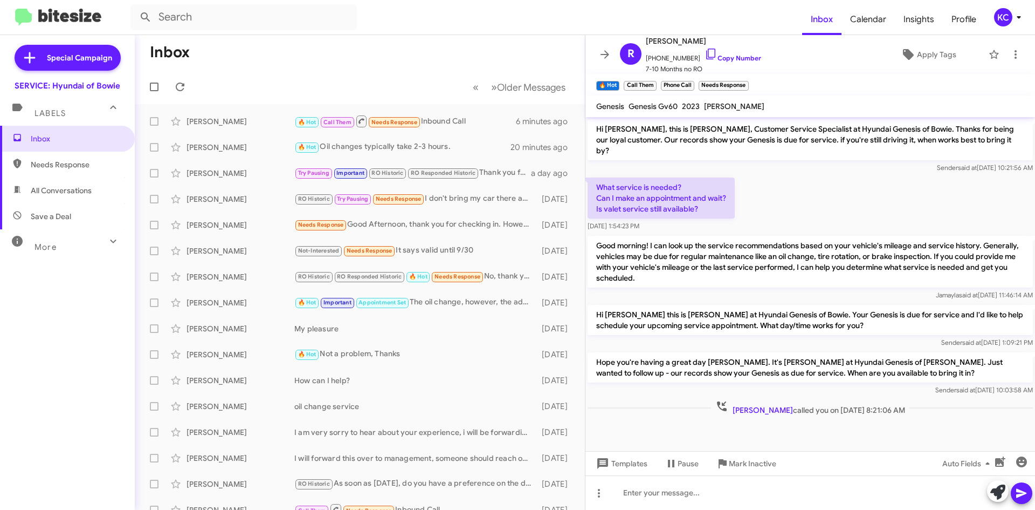
click at [1008, 13] on div "KC" at bounding box center [1003, 17] width 18 height 18
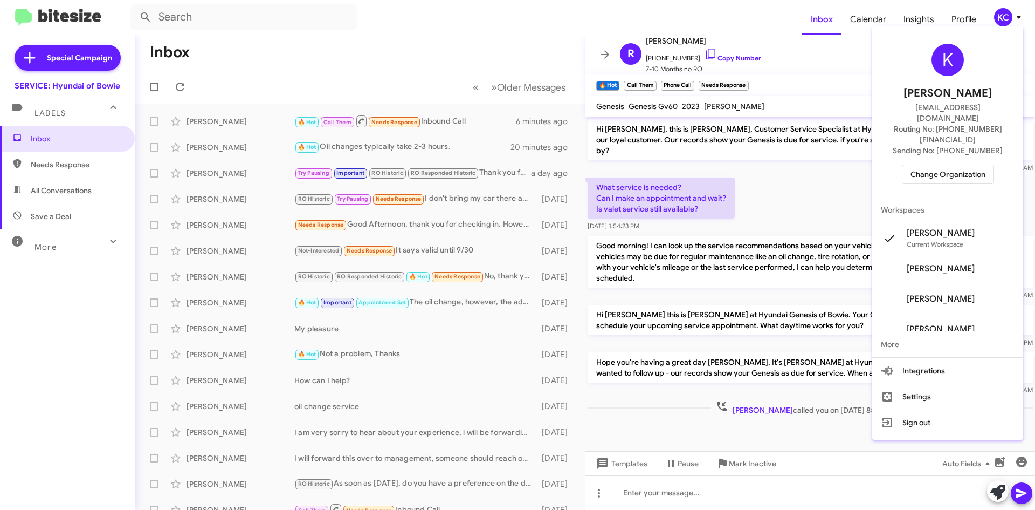
click at [961, 142] on div "K Kaylee Cole kaycole@ourismancars.com Routing No: +1 (301) 249-4227 Sending No…" at bounding box center [947, 114] width 151 height 166
click at [961, 165] on span "Change Organization" at bounding box center [948, 174] width 75 height 18
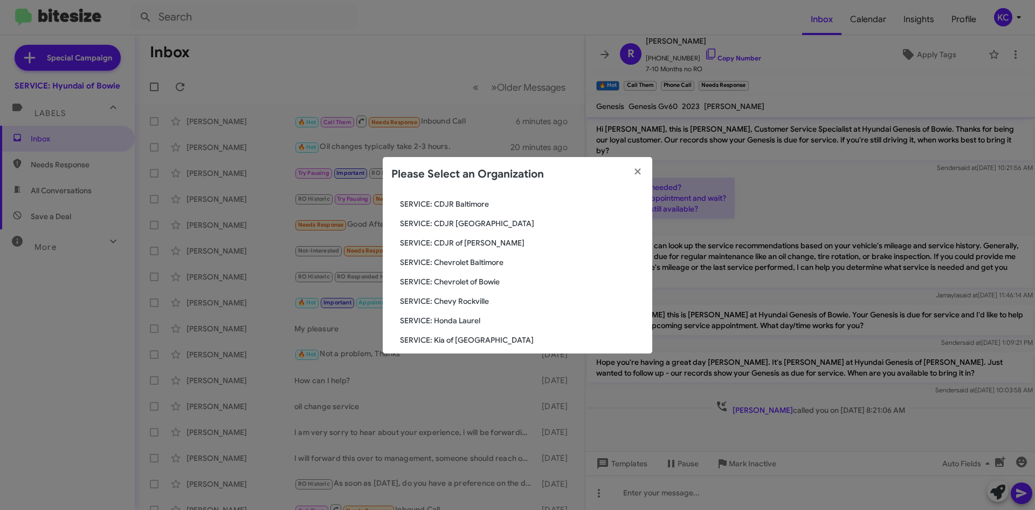
scroll to position [108, 0]
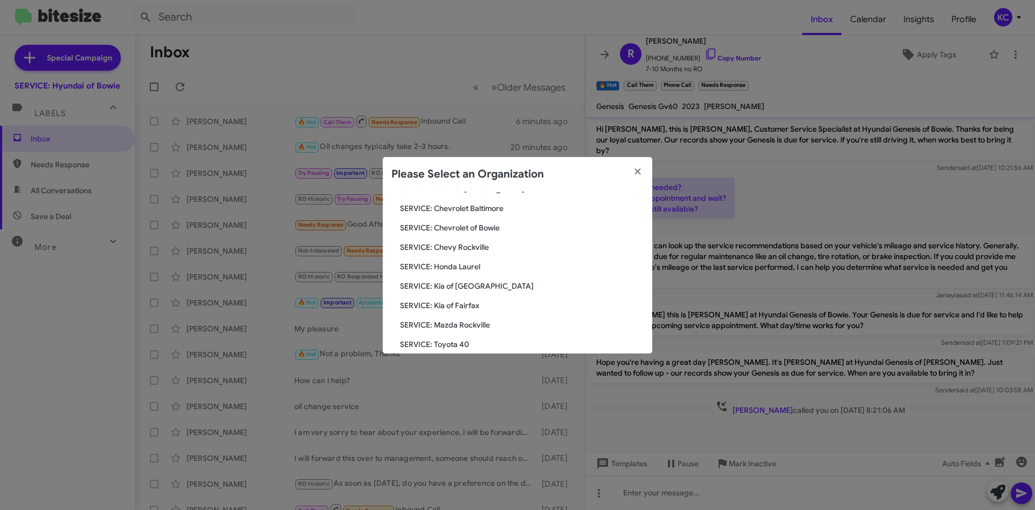
click at [456, 304] on span "SERVICE: Kia of Fairfax" at bounding box center [522, 305] width 244 height 11
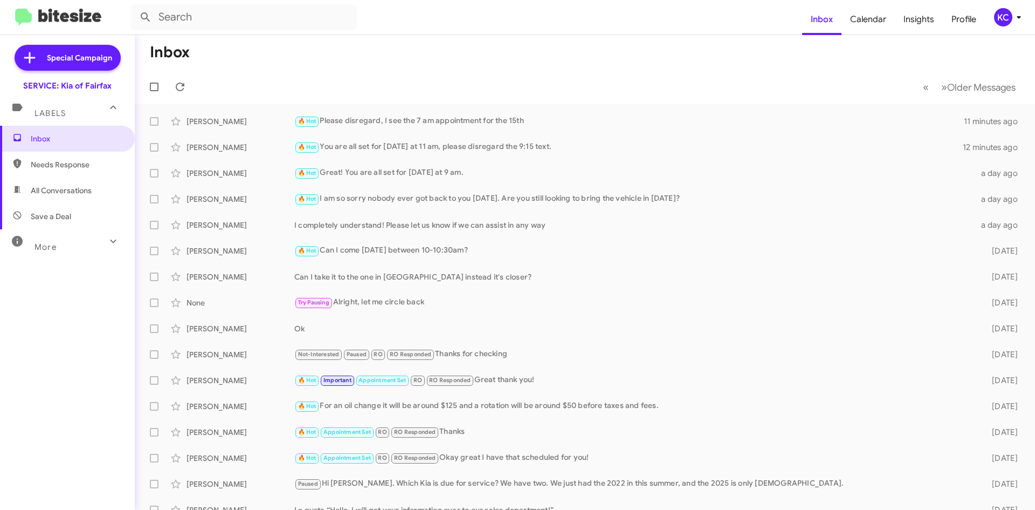
click at [1014, 16] on icon at bounding box center [1019, 17] width 13 height 13
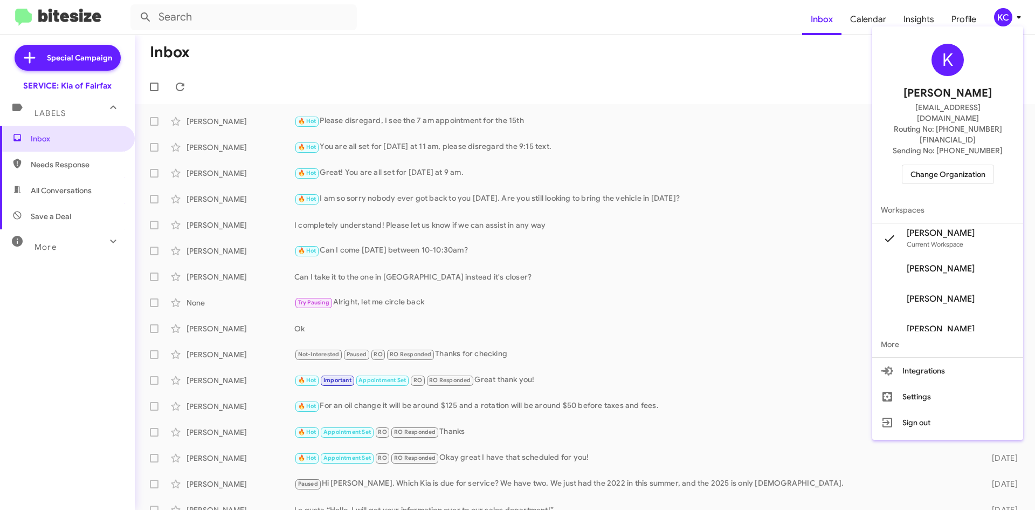
click at [936, 165] on span "Change Organization" at bounding box center [948, 174] width 75 height 18
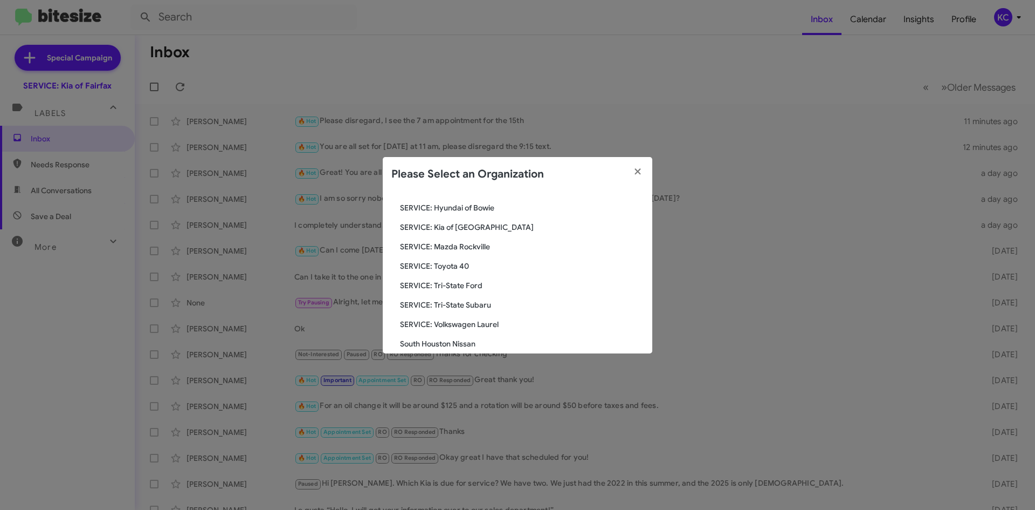
scroll to position [199, 0]
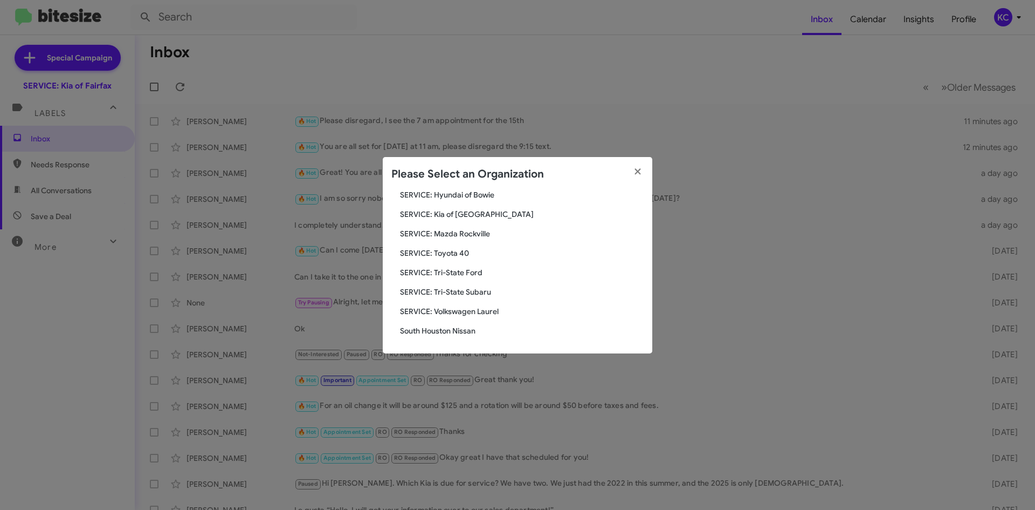
click at [518, 289] on span "SERVICE: Tri-State Subaru" at bounding box center [522, 291] width 244 height 11
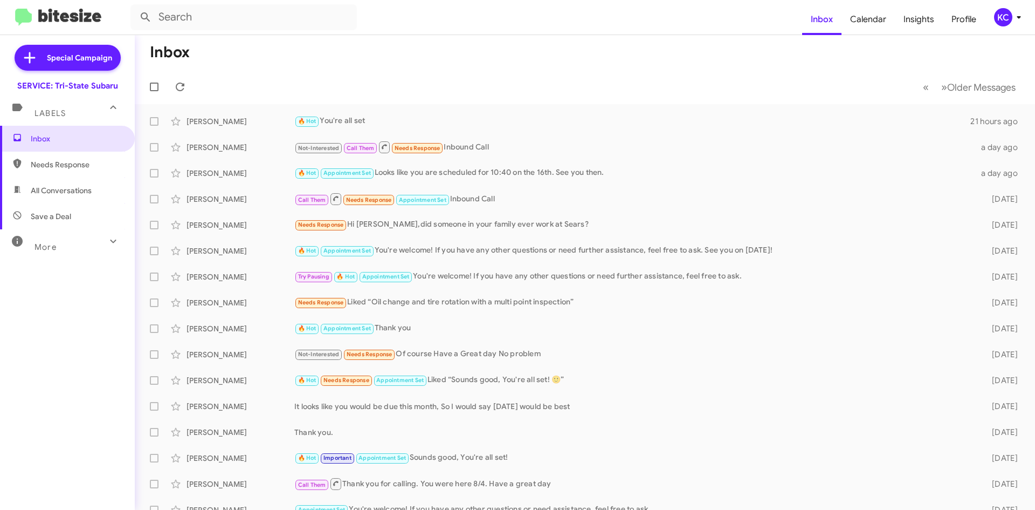
click at [999, 17] on div "KC" at bounding box center [1003, 17] width 18 height 18
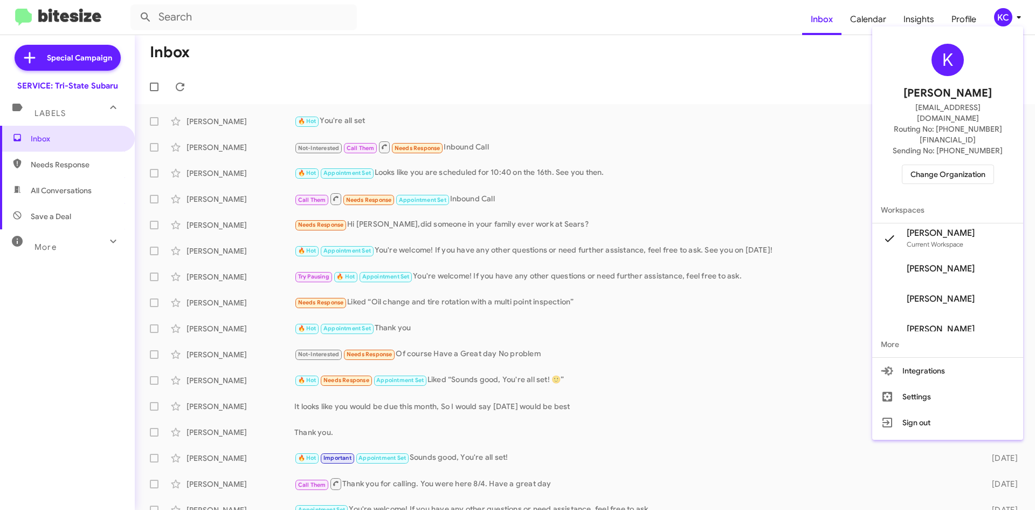
click at [979, 165] on span "Change Organization" at bounding box center [948, 174] width 75 height 18
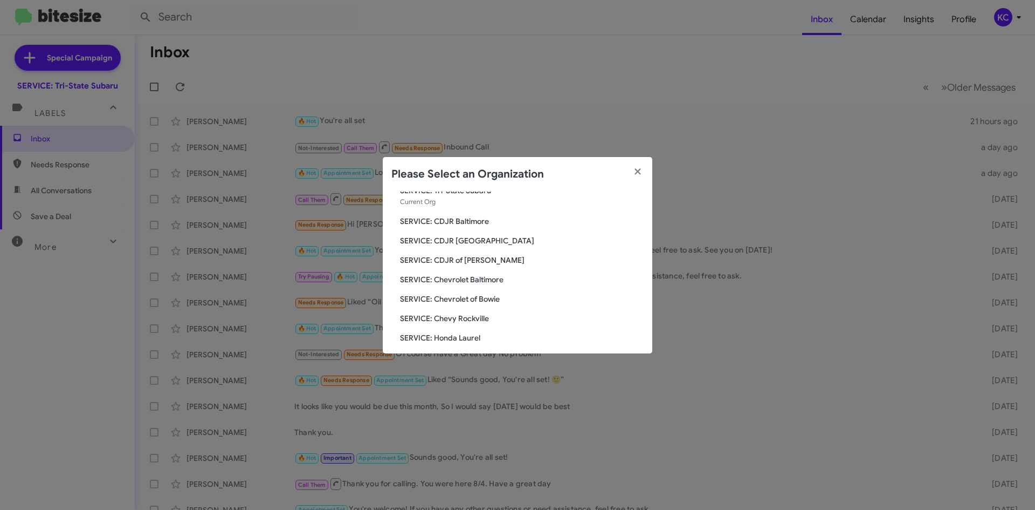
scroll to position [54, 0]
click at [448, 336] on span "SERVICE: Hyundai of Bowie" at bounding box center [522, 339] width 244 height 11
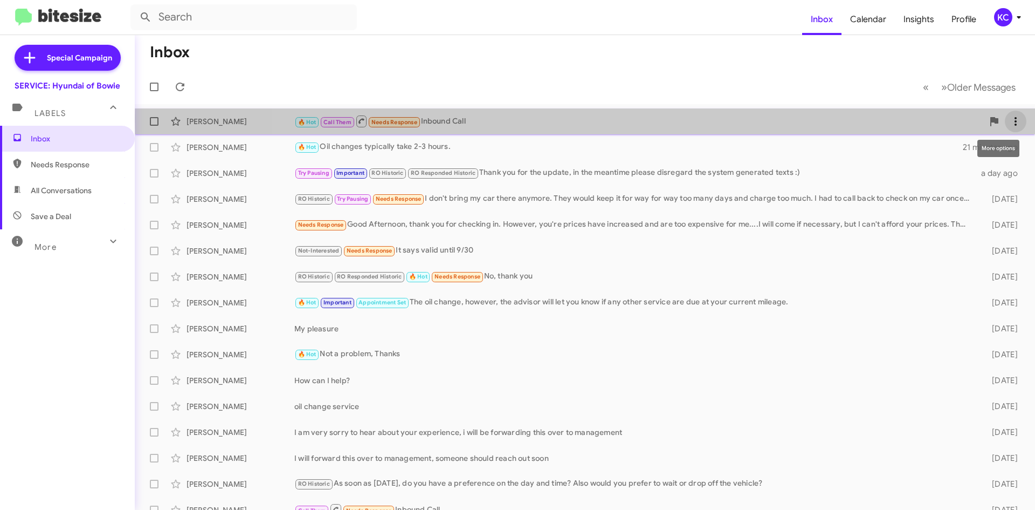
drag, startPoint x: 334, startPoint y: 123, endPoint x: 1010, endPoint y: 119, distance: 676.1
click at [1010, 119] on icon at bounding box center [1015, 121] width 13 height 13
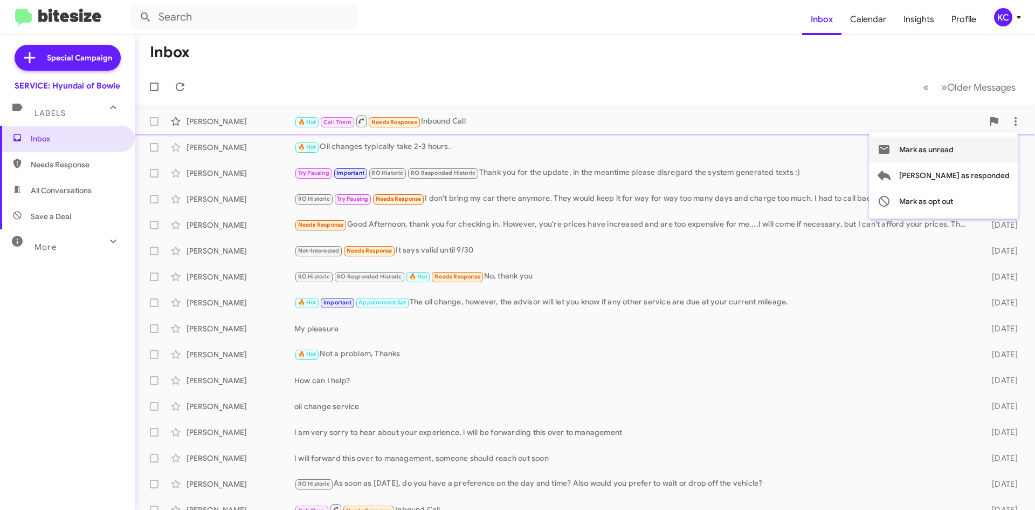
click at [954, 150] on span "Mark as unread" at bounding box center [926, 149] width 54 height 26
click at [529, 43] on mat-toolbar-row "Inbox" at bounding box center [585, 52] width 900 height 35
click at [1003, 18] on div "KC" at bounding box center [1003, 17] width 18 height 18
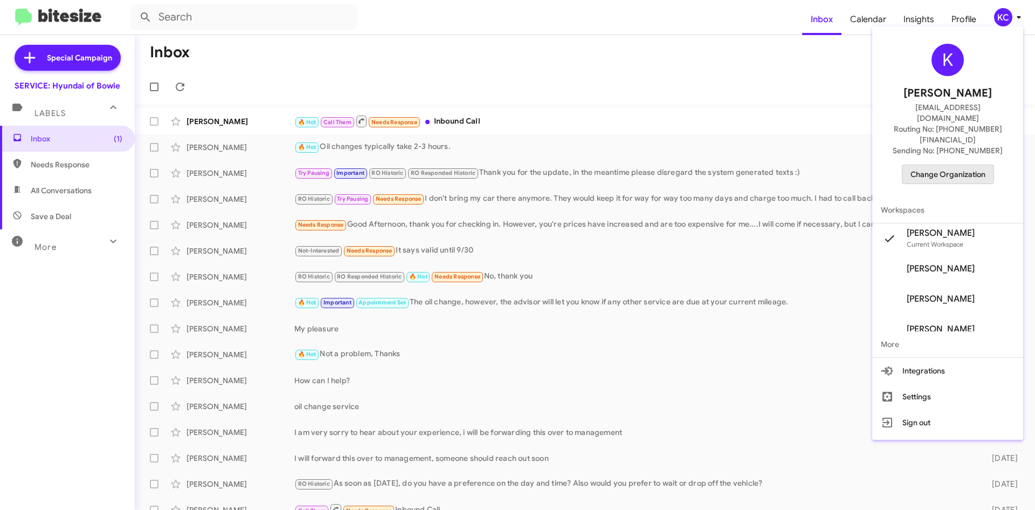
click at [938, 165] on span "Change Organization" at bounding box center [948, 174] width 75 height 18
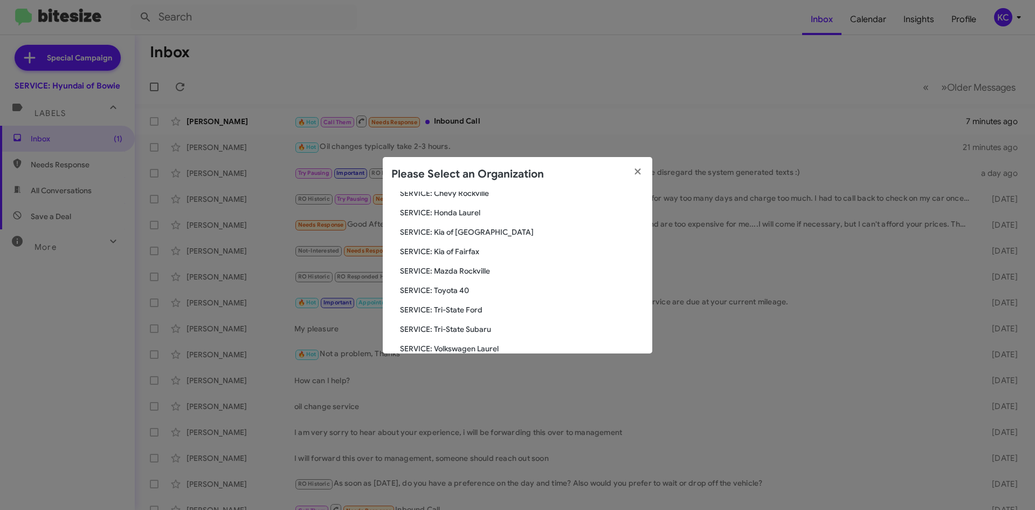
scroll to position [108, 0]
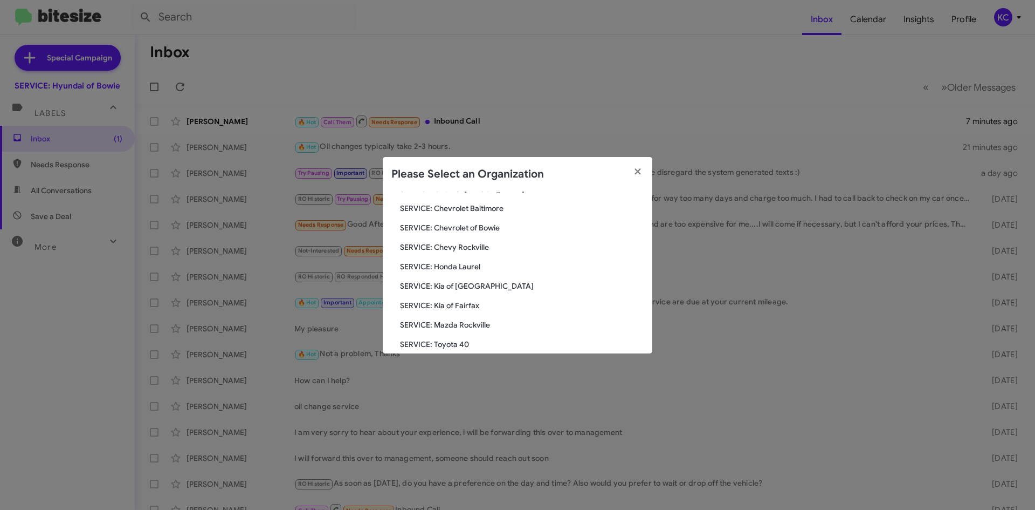
click at [451, 320] on span "SERVICE: Mazda Rockville" at bounding box center [522, 324] width 244 height 11
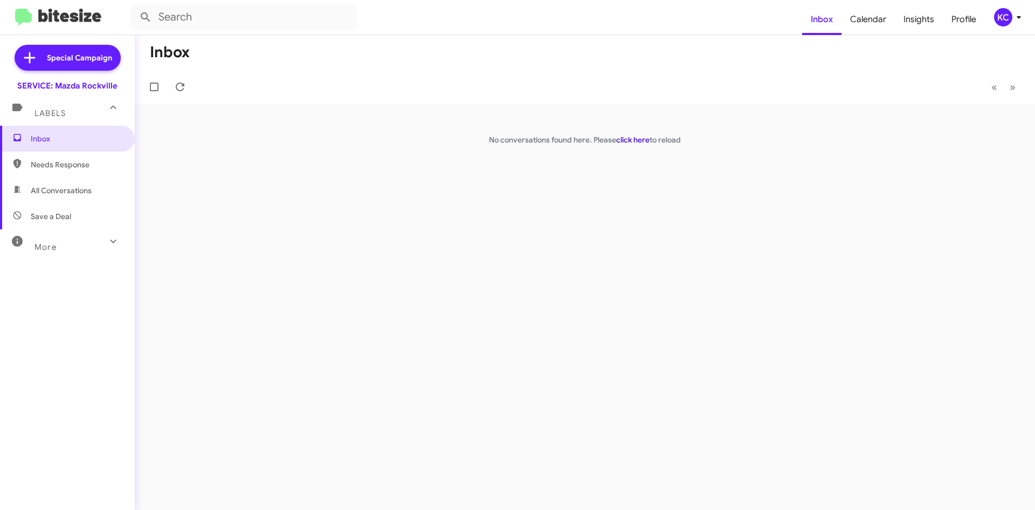
click at [635, 141] on link "click here" at bounding box center [632, 140] width 33 height 10
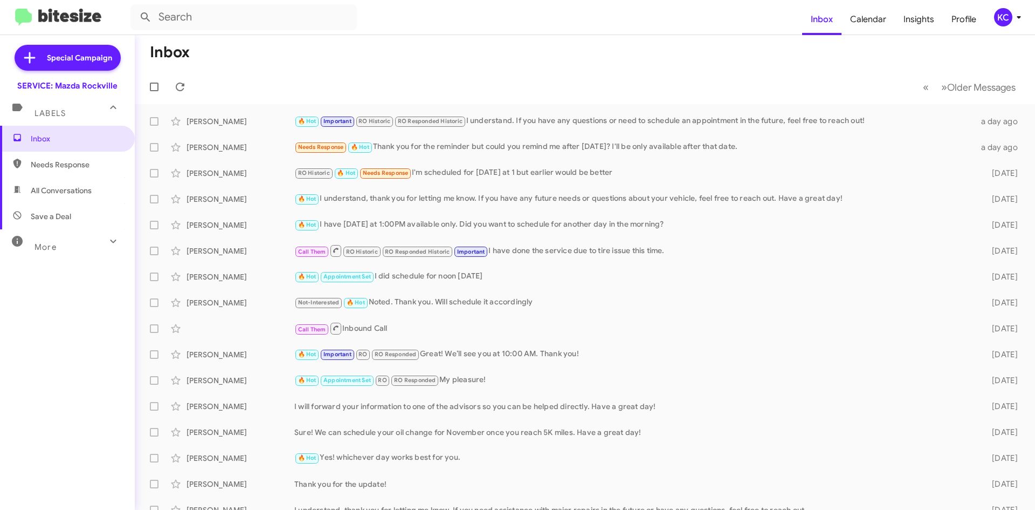
click at [1020, 11] on icon at bounding box center [1019, 17] width 13 height 13
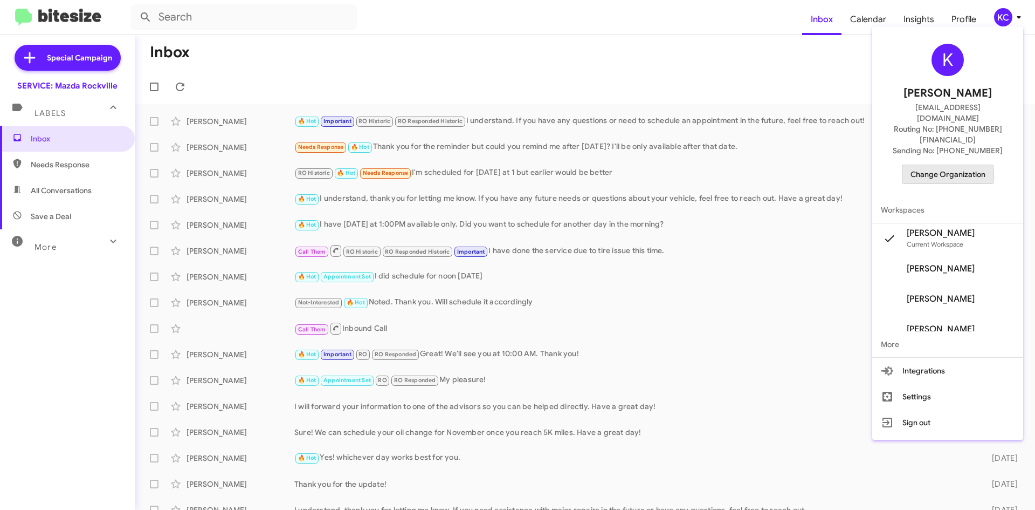
click at [948, 165] on span "Change Organization" at bounding box center [948, 174] width 75 height 18
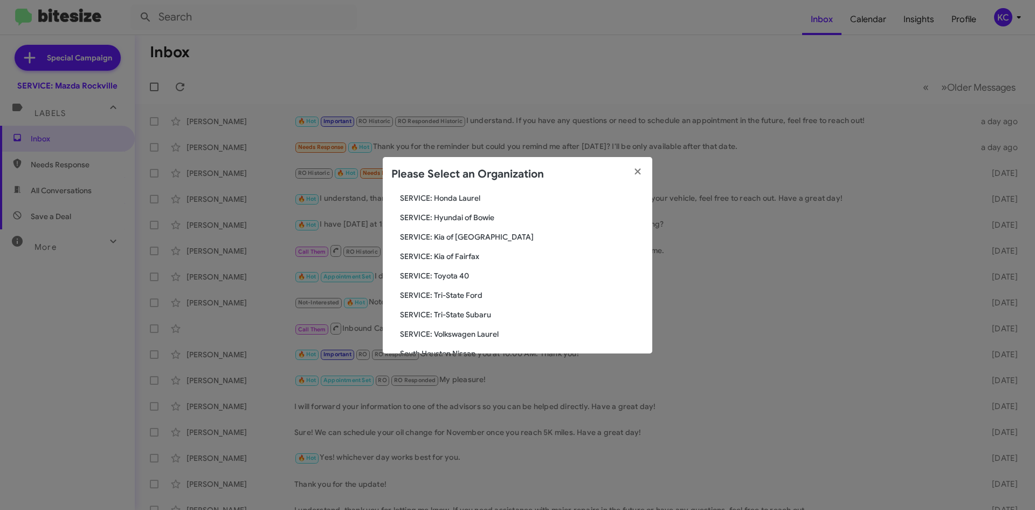
scroll to position [199, 0]
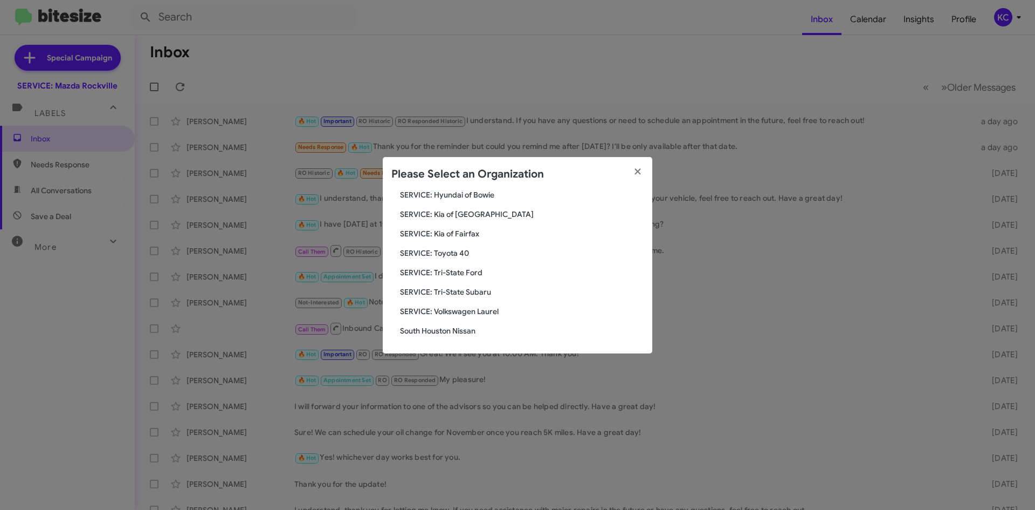
click at [453, 212] on span "SERVICE: Kia of [GEOGRAPHIC_DATA]" at bounding box center [522, 214] width 244 height 11
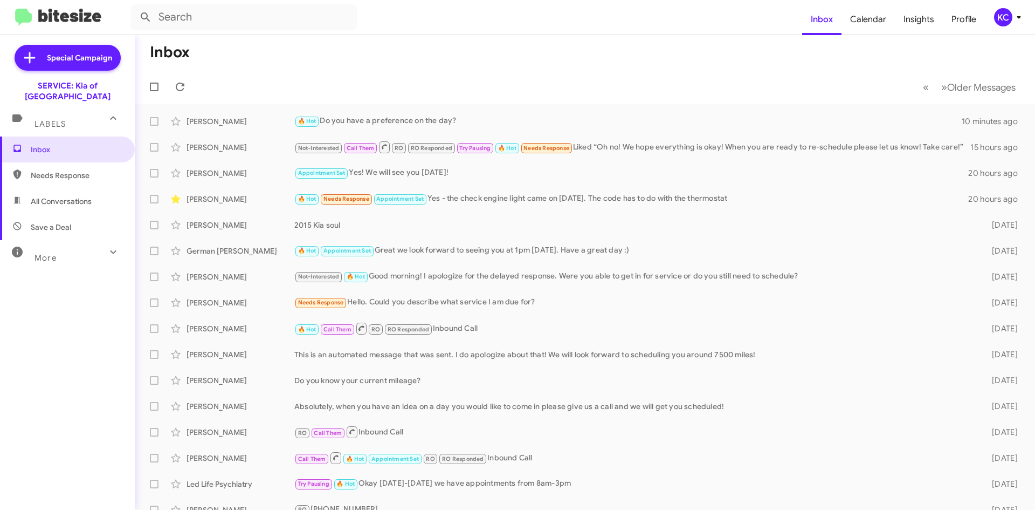
click at [1003, 17] on div "KC" at bounding box center [1003, 17] width 18 height 18
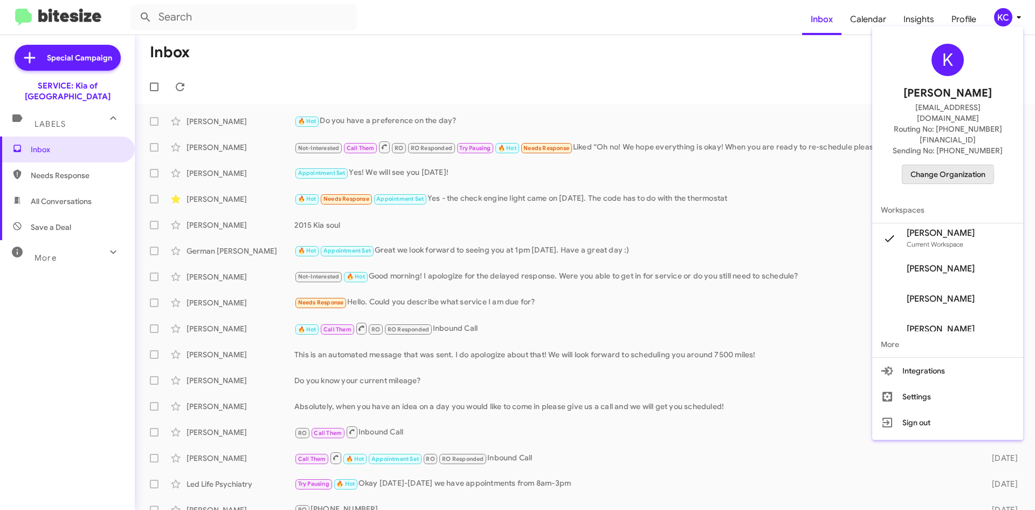
click at [947, 165] on span "Change Organization" at bounding box center [948, 174] width 75 height 18
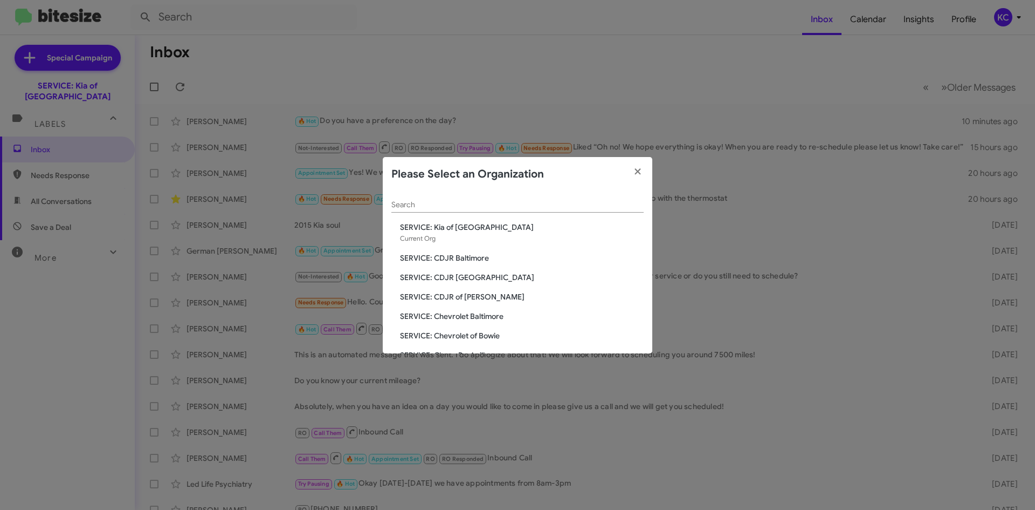
scroll to position [54, 0]
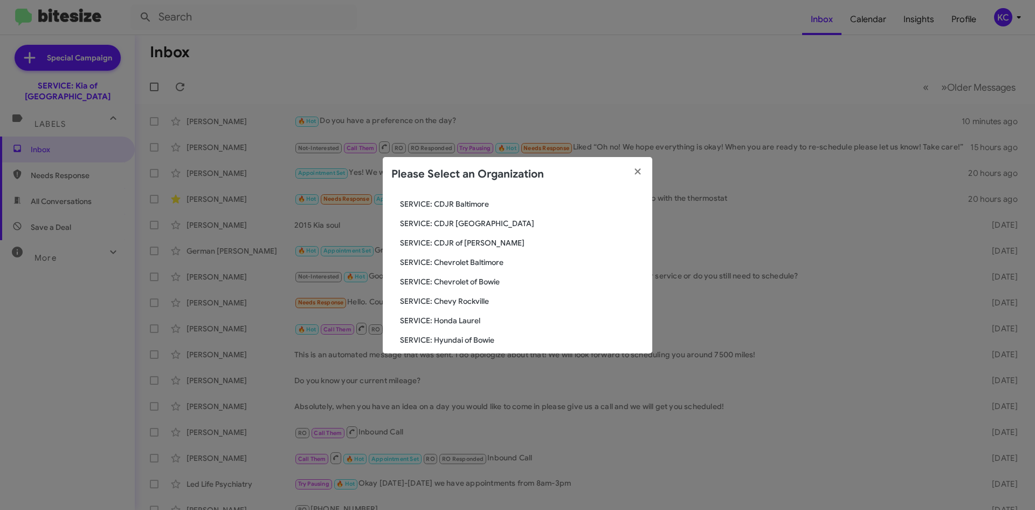
click at [468, 281] on span "SERVICE: Chevrolet of Bowie" at bounding box center [522, 281] width 244 height 11
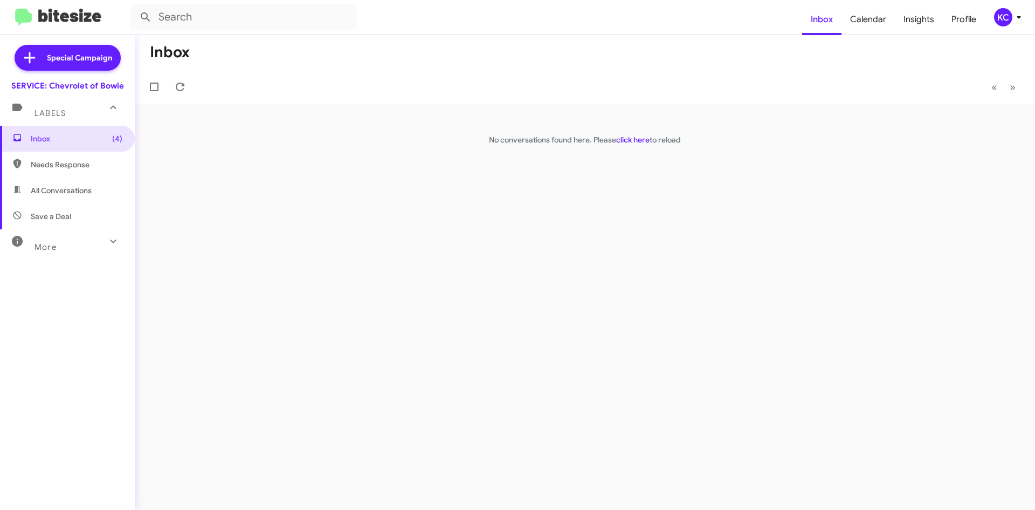
click at [650, 130] on div "Inbox « Previous » Next No conversations found here. Please click here to reload" at bounding box center [585, 272] width 900 height 474
click at [649, 134] on div "Inbox « Previous » Next No conversations found here. Please click here to reload" at bounding box center [585, 272] width 900 height 474
click at [646, 139] on link "click here" at bounding box center [632, 140] width 33 height 10
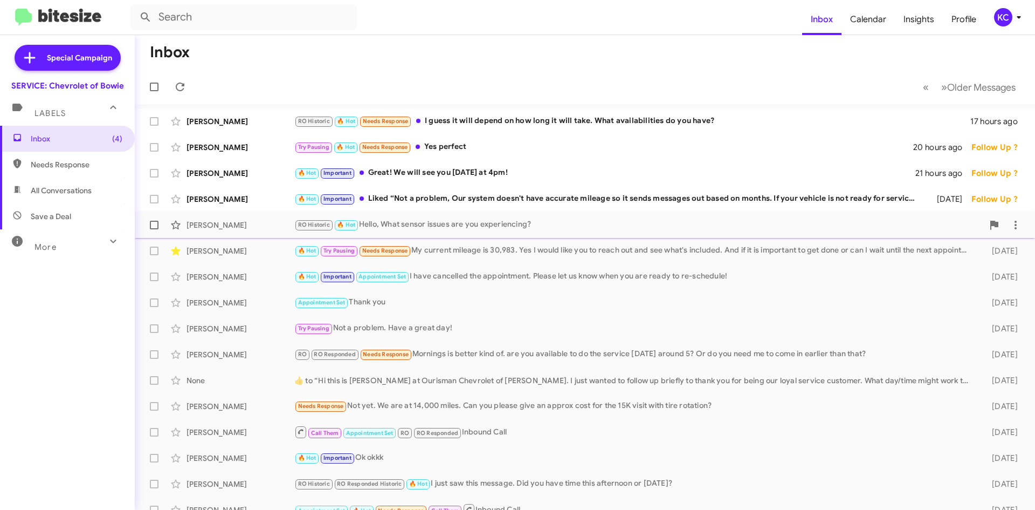
drag, startPoint x: 676, startPoint y: 206, endPoint x: 677, endPoint y: 212, distance: 5.5
click at [677, 212] on mat-action-list "[PERSON_NAME] RO Historic 🔥 Hot Needs Response I guess it will depend on how lo…" at bounding box center [585, 365] width 900 height 522
click at [376, 197] on div "🔥 Hot Important Liked “Not a problem, Our system doesn't have accurate mileage …" at bounding box center [638, 198] width 689 height 12
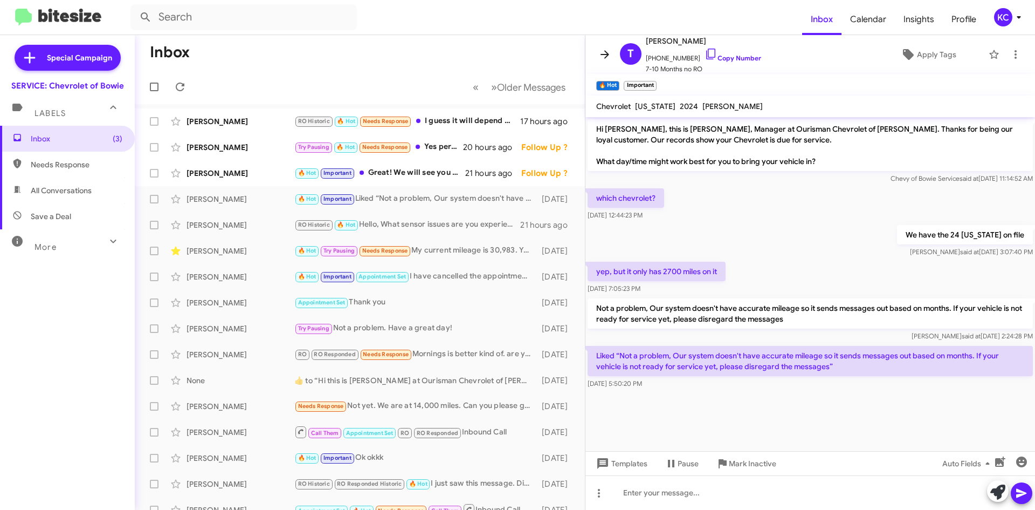
click at [609, 49] on icon at bounding box center [604, 54] width 13 height 13
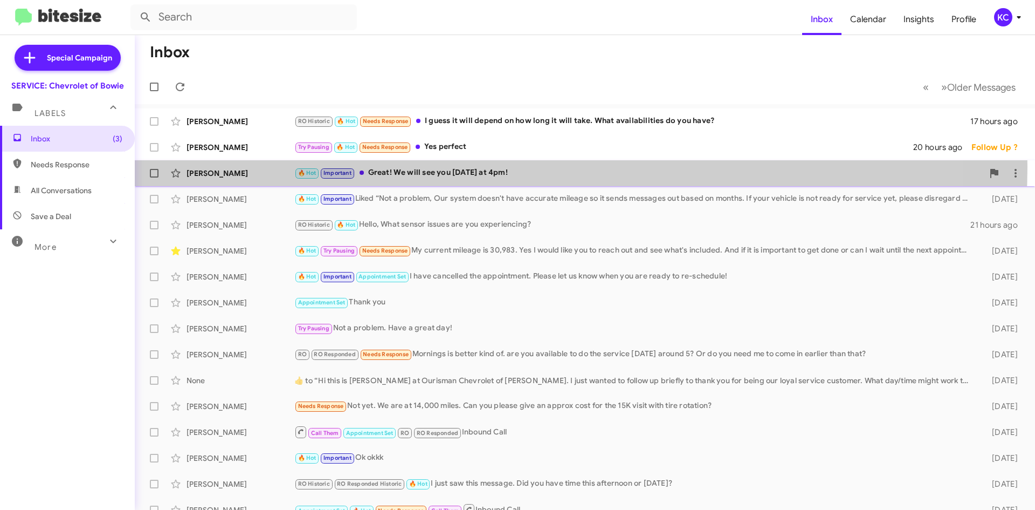
click at [516, 167] on div "🔥 Hot Important Great! We will see you on Friday at 4pm!" at bounding box center [638, 173] width 689 height 12
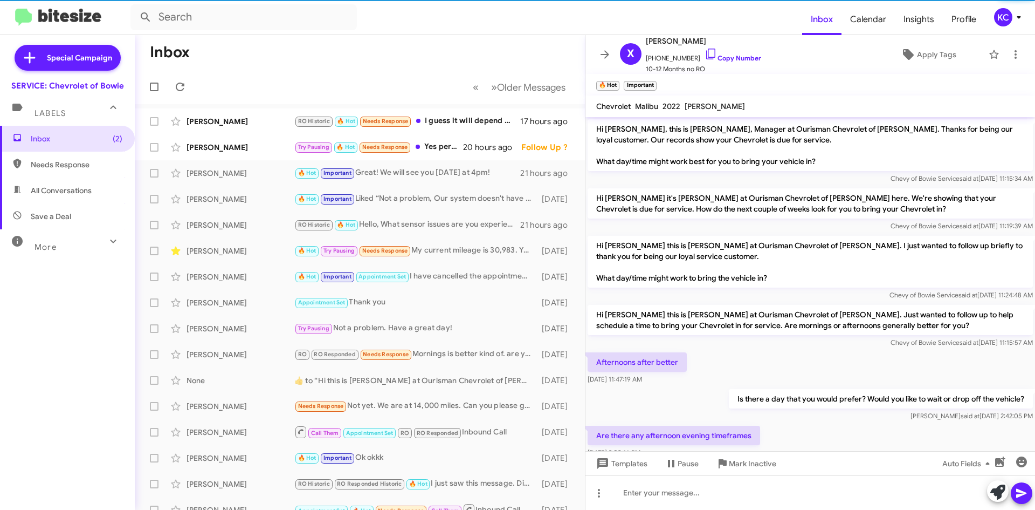
scroll to position [164, 0]
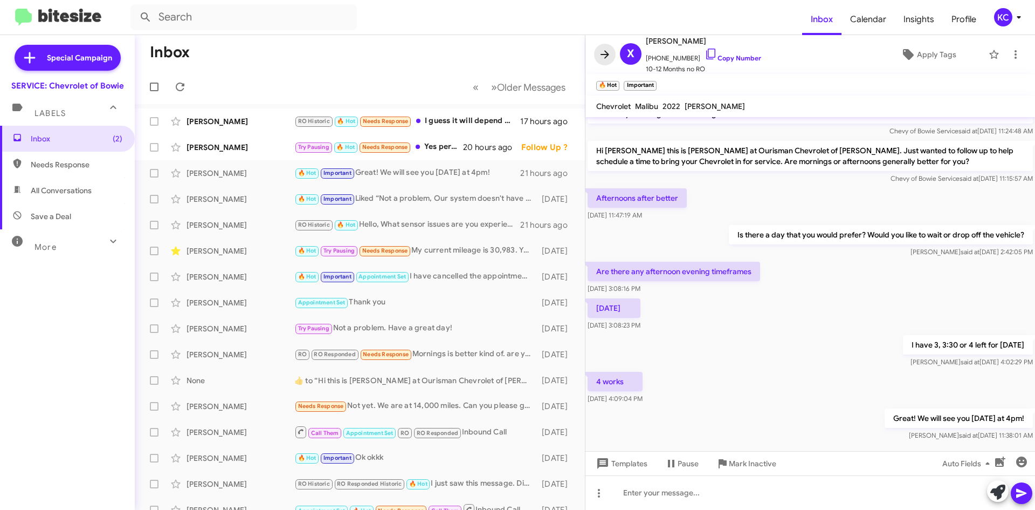
click at [604, 46] on button at bounding box center [605, 55] width 22 height 22
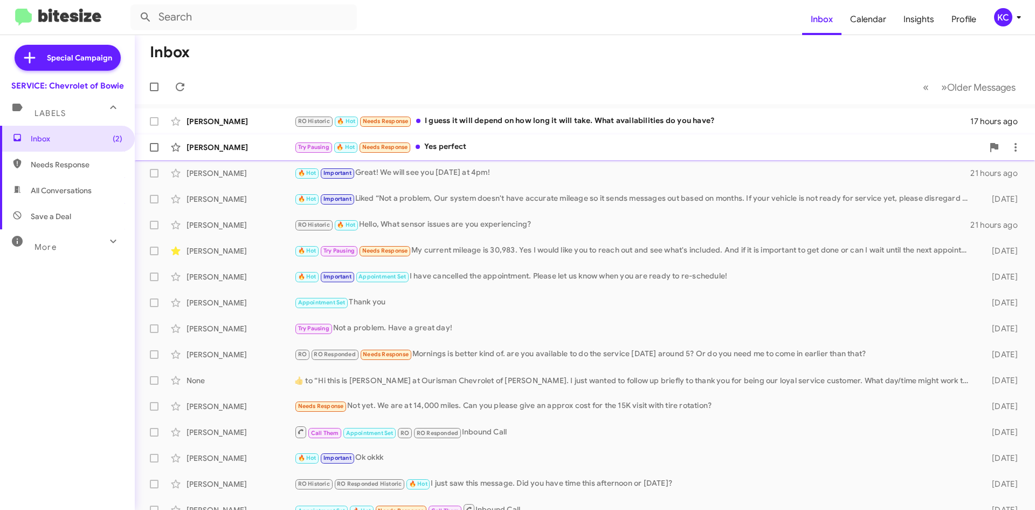
click at [510, 143] on div "Try Pausing 🔥 Hot Needs Response Yes perfect" at bounding box center [638, 147] width 689 height 12
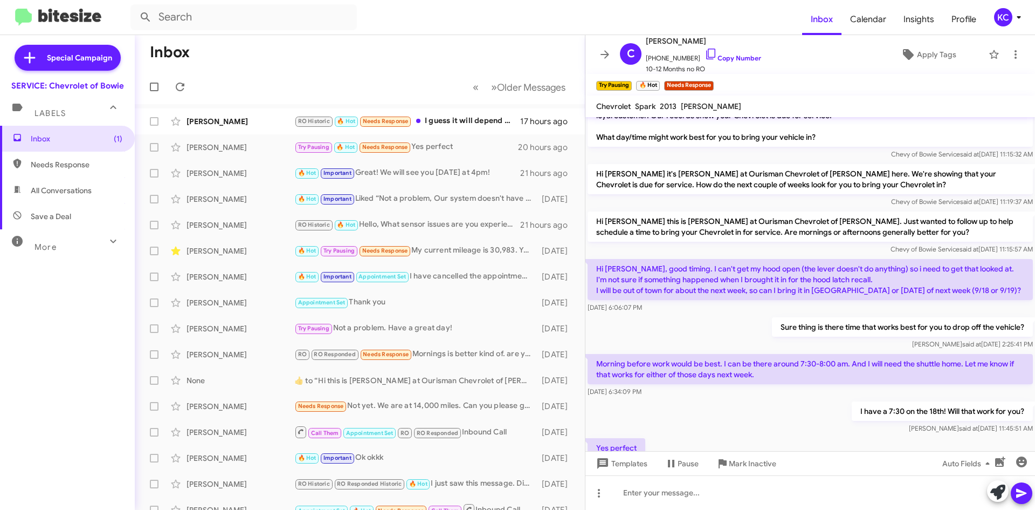
scroll to position [67, 0]
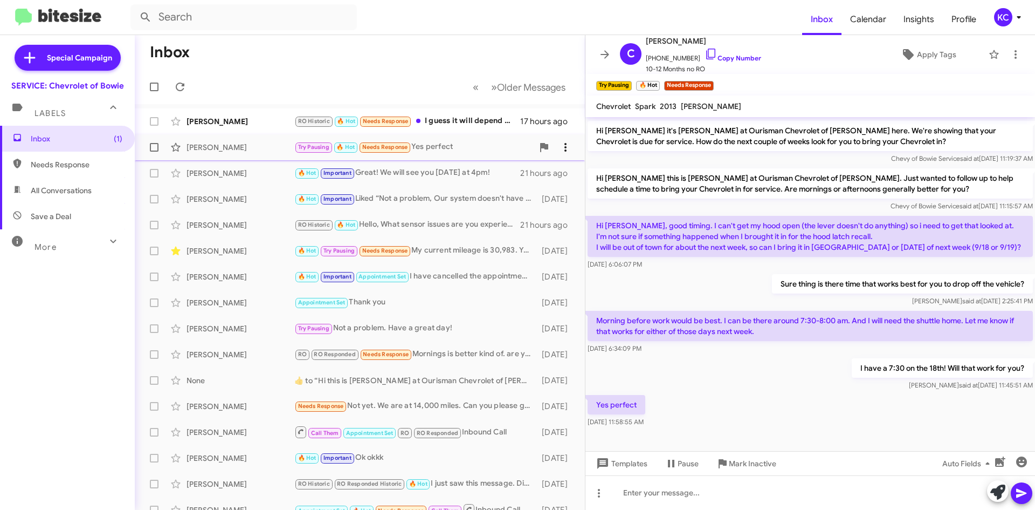
drag, startPoint x: 449, startPoint y: 149, endPoint x: 560, endPoint y: 140, distance: 112.0
click at [560, 140] on button at bounding box center [566, 147] width 22 height 22
click at [504, 171] on span "Mark as unread" at bounding box center [476, 175] width 54 height 26
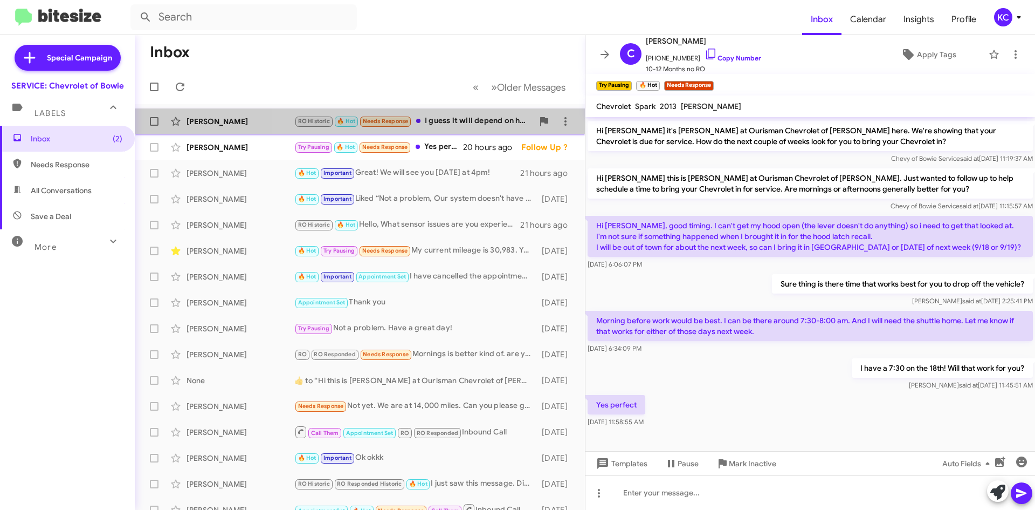
click at [462, 125] on div "RO Historic 🔥 Hot Needs Response I guess it will depend on how long it will tak…" at bounding box center [413, 121] width 239 height 12
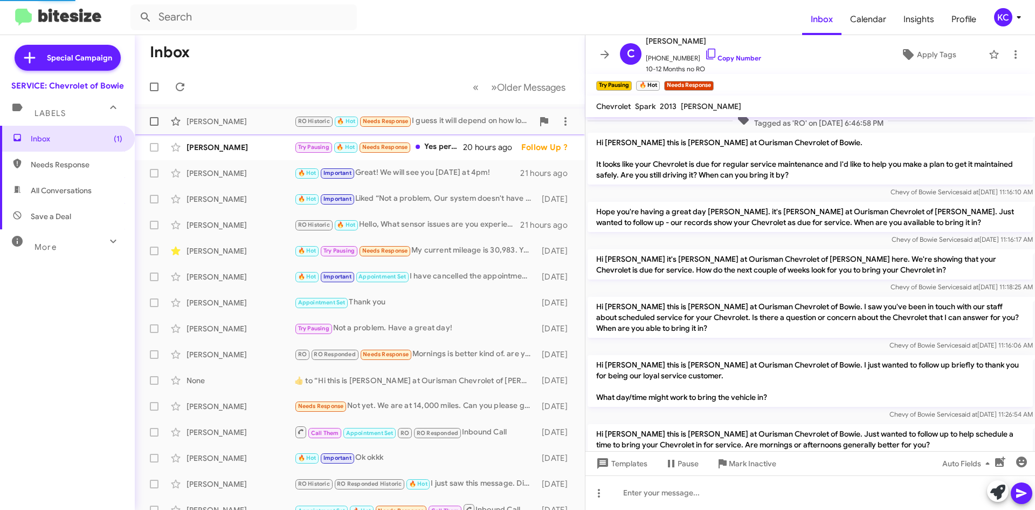
scroll to position [304, 0]
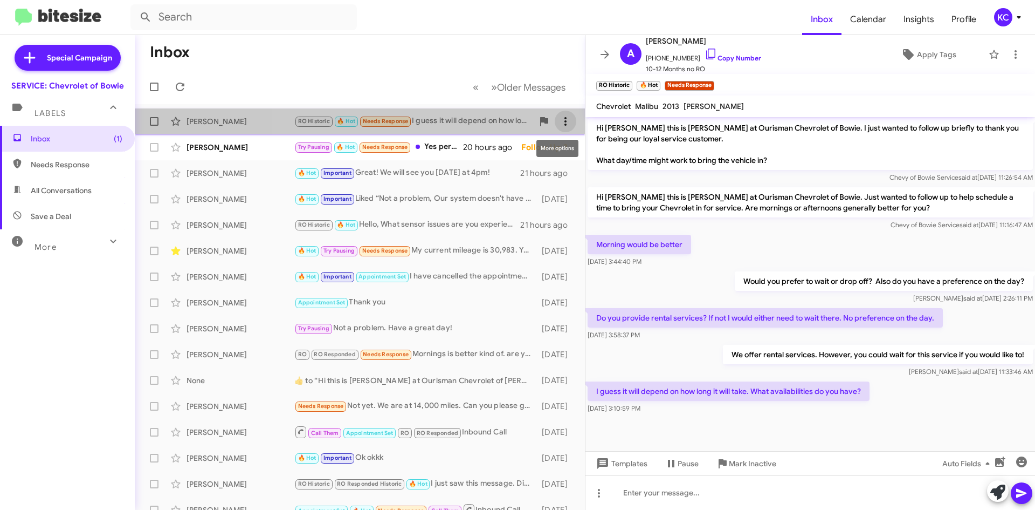
click at [558, 128] on button at bounding box center [566, 122] width 22 height 22
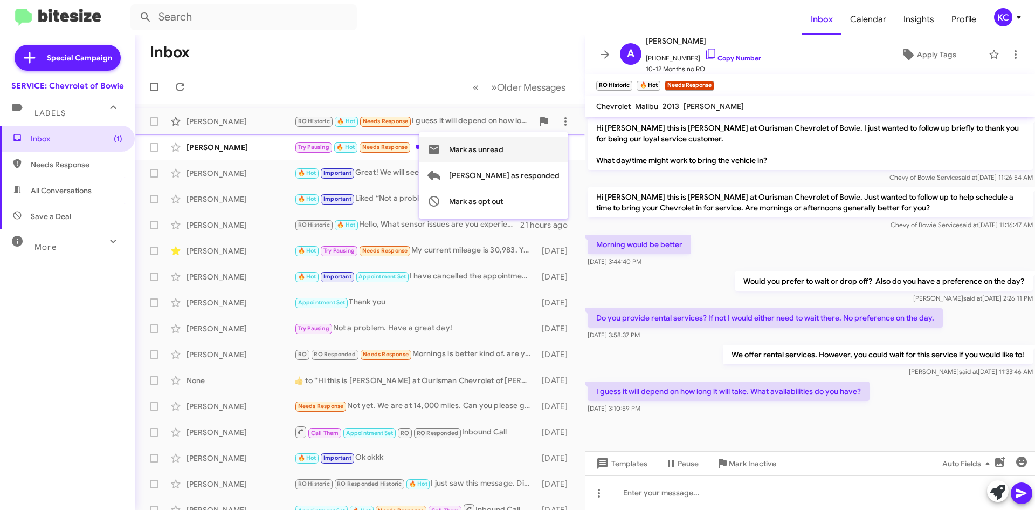
click at [504, 148] on span "Mark as unread" at bounding box center [476, 149] width 54 height 26
click at [1011, 21] on span "KC" at bounding box center [1010, 17] width 32 height 18
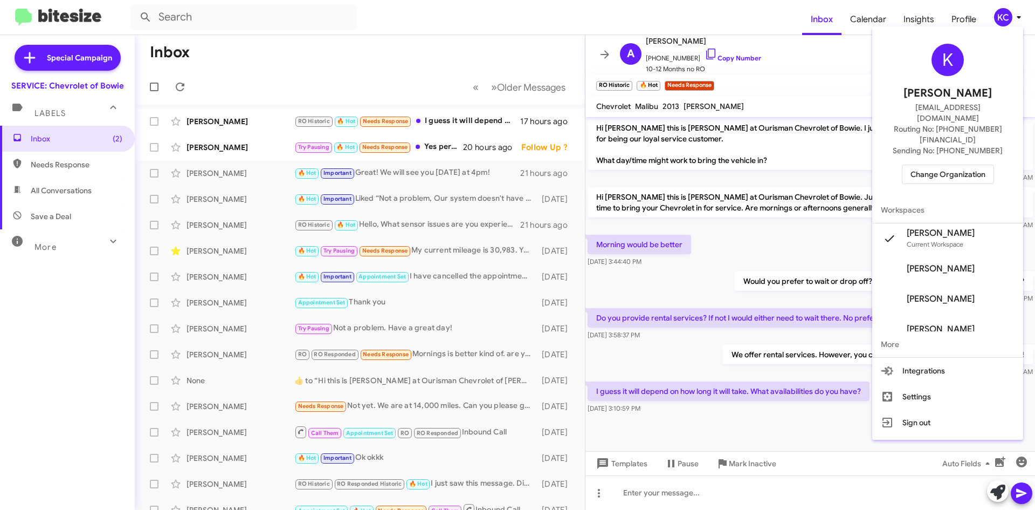
click at [966, 165] on span "Change Organization" at bounding box center [948, 174] width 75 height 18
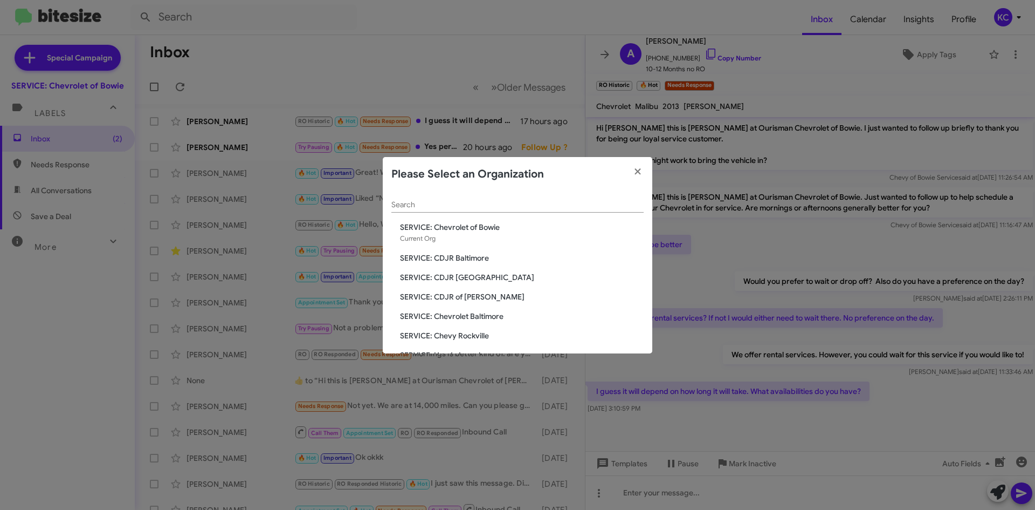
scroll to position [54, 0]
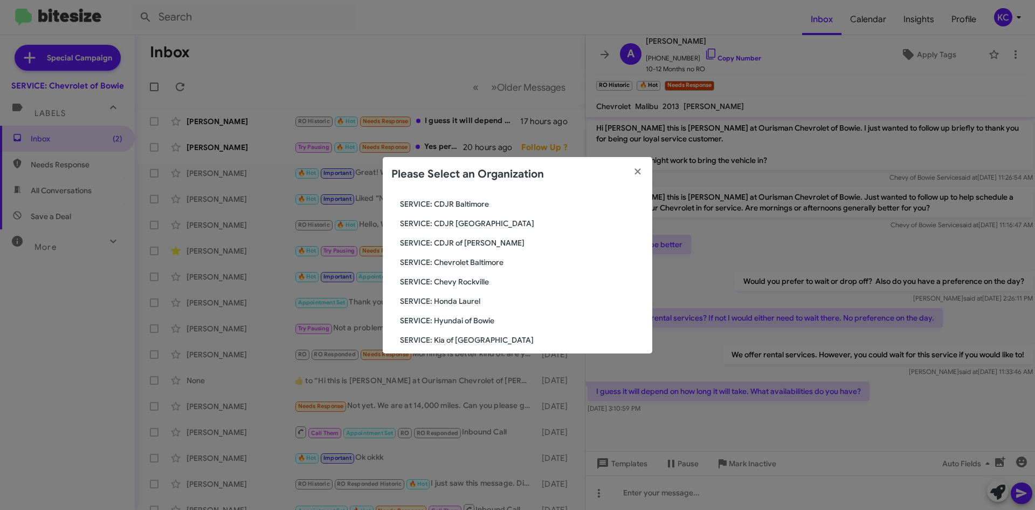
click at [470, 260] on span "SERVICE: Chevrolet Baltimore" at bounding box center [522, 262] width 244 height 11
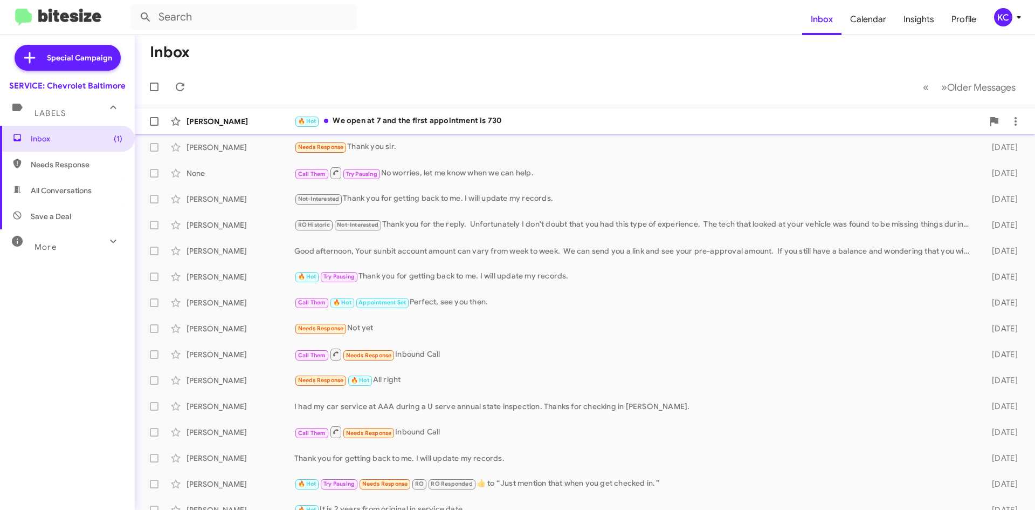
click at [556, 118] on div "🔥 Hot We open at 7 and the first appointment is 730" at bounding box center [638, 121] width 689 height 12
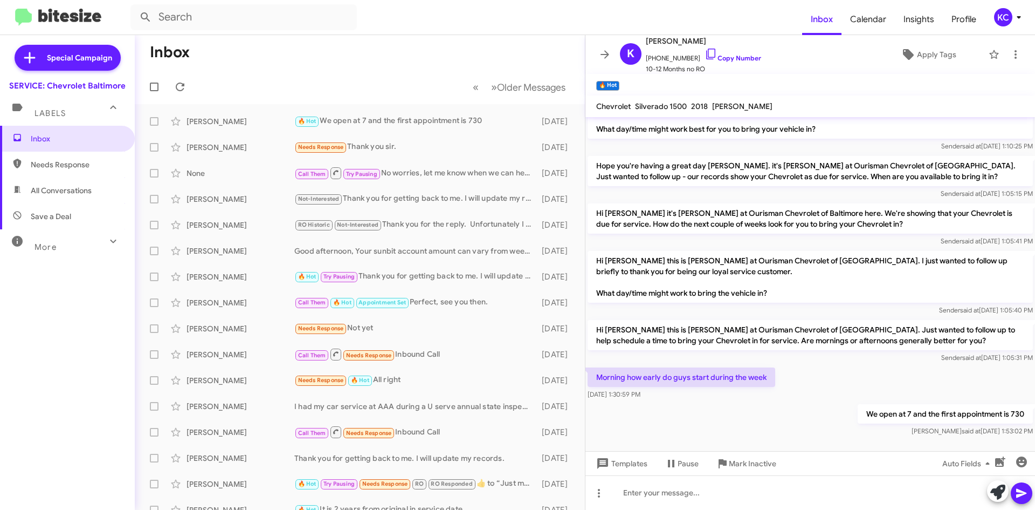
scroll to position [39, 0]
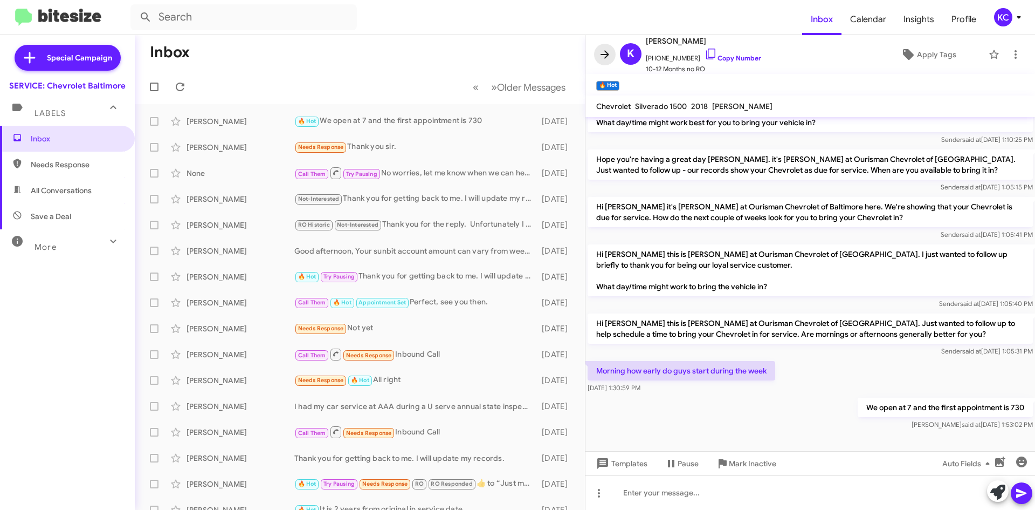
click at [603, 50] on icon at bounding box center [604, 54] width 13 height 13
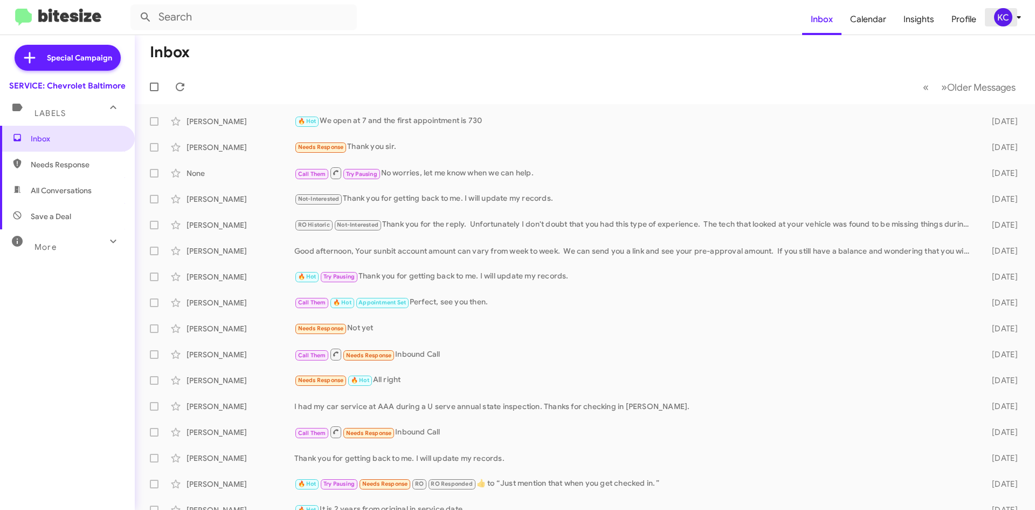
click at [1006, 18] on div "KC" at bounding box center [1003, 17] width 18 height 18
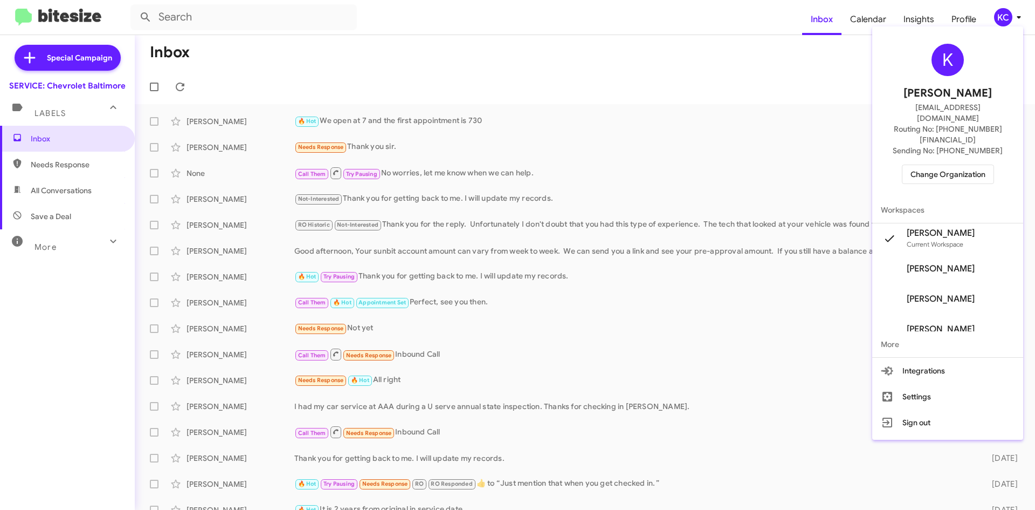
click at [946, 165] on span "Change Organization" at bounding box center [948, 174] width 75 height 18
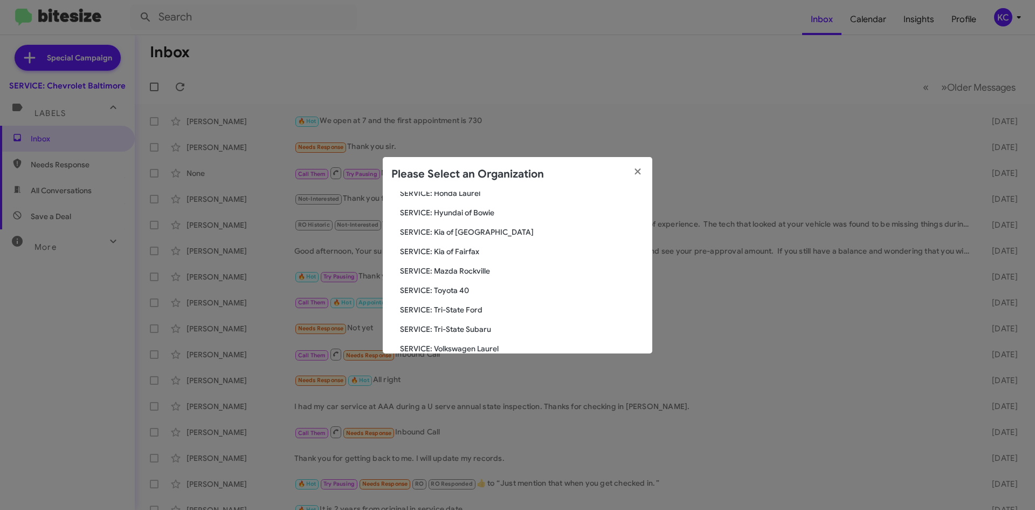
scroll to position [199, 0]
click at [471, 270] on span "SERVICE: Tri-State Ford" at bounding box center [522, 272] width 244 height 11
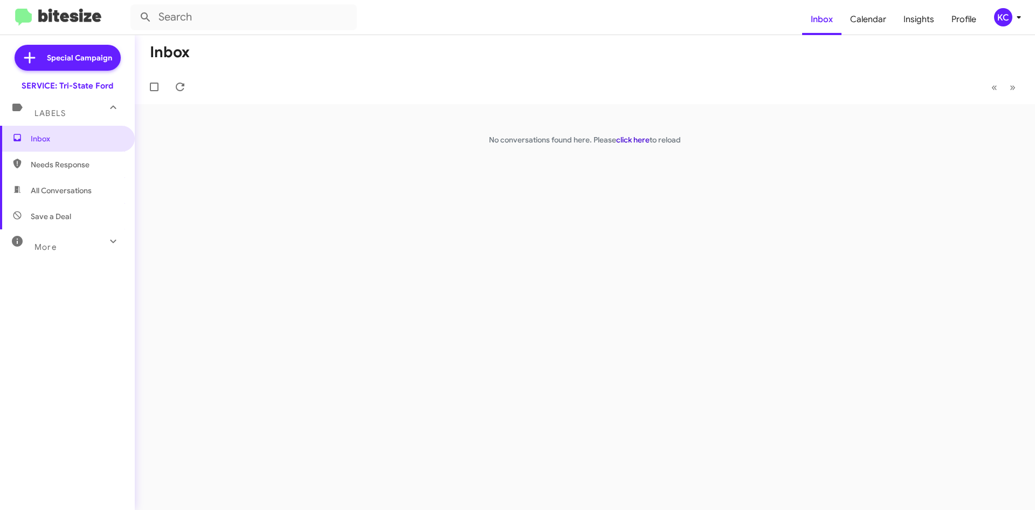
click at [630, 143] on link "click here" at bounding box center [632, 140] width 33 height 10
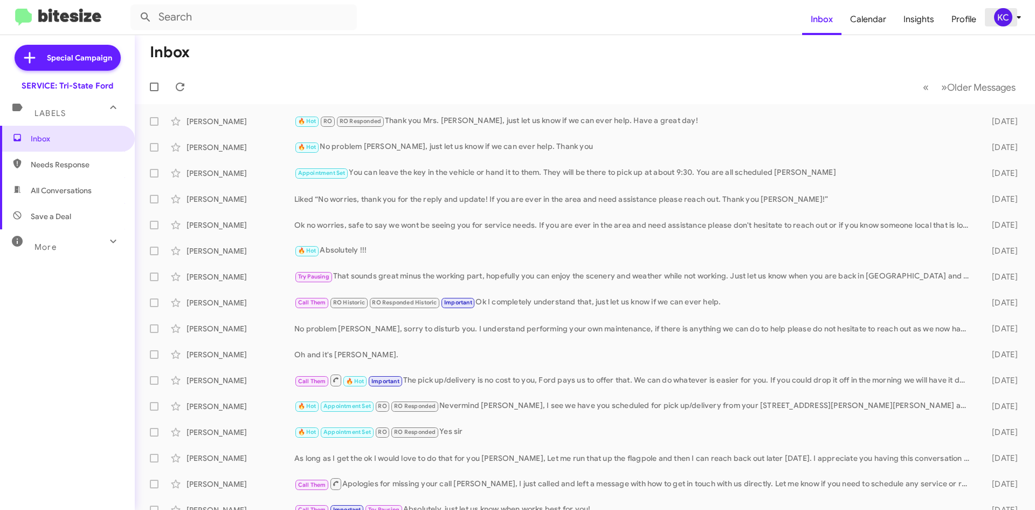
click at [1004, 17] on div "KC" at bounding box center [1003, 17] width 18 height 18
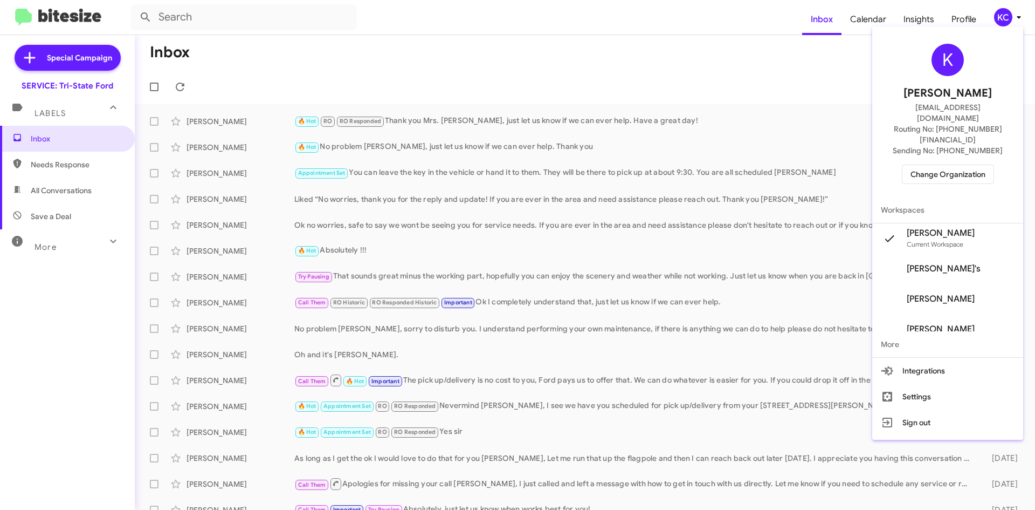
click at [951, 165] on span "Change Organization" at bounding box center [948, 174] width 75 height 18
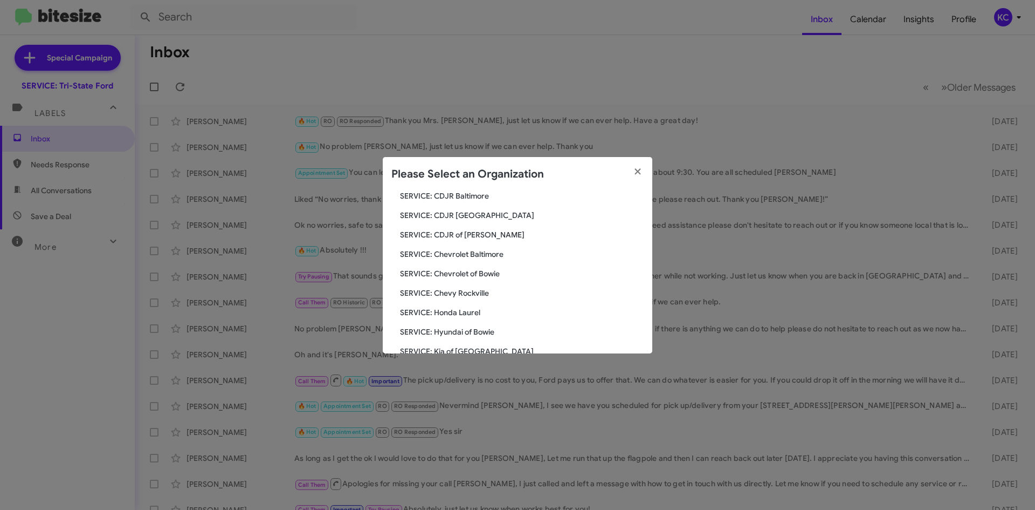
scroll to position [199, 0]
click at [455, 308] on span "SERVICE: Volkswagen Laurel" at bounding box center [522, 311] width 244 height 11
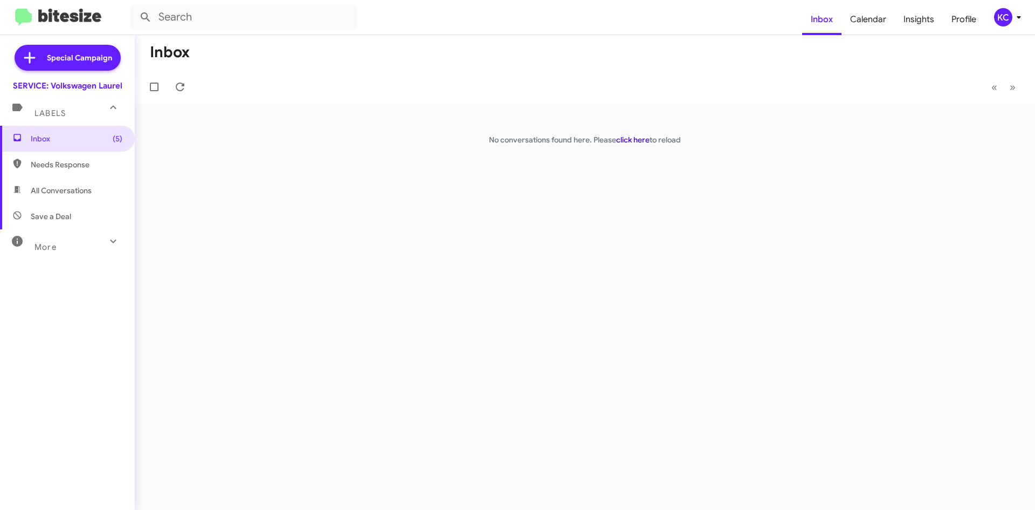
click at [627, 142] on link "click here" at bounding box center [632, 140] width 33 height 10
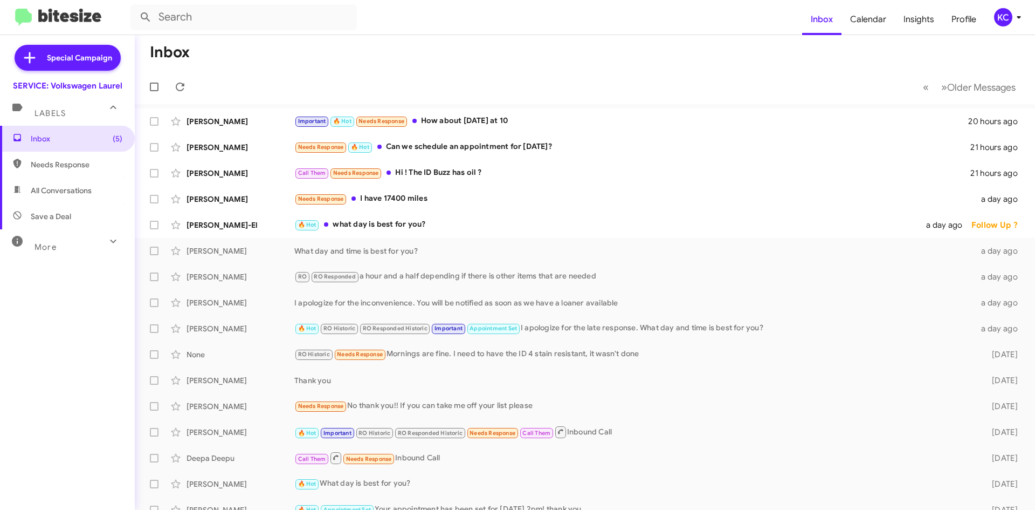
click at [1003, 20] on div "KC" at bounding box center [1003, 17] width 18 height 18
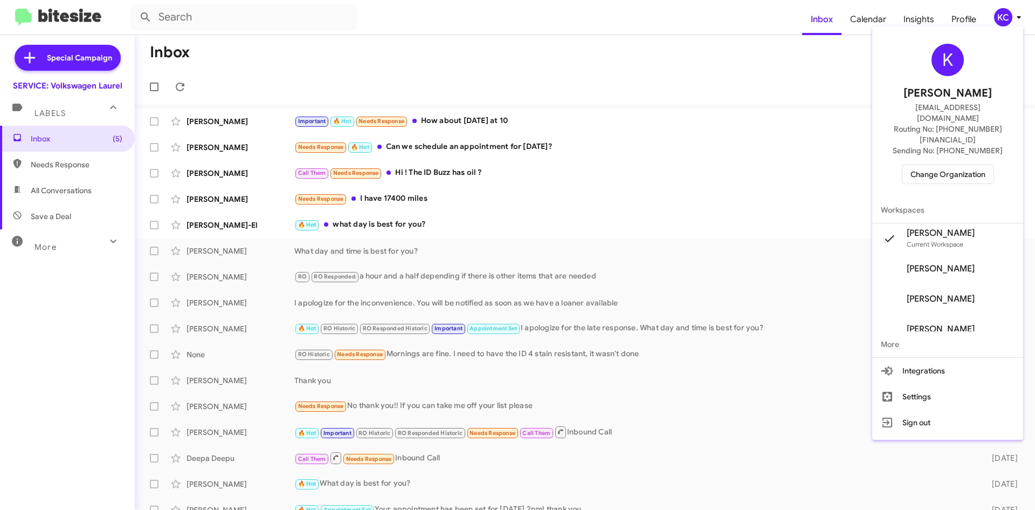
click at [948, 165] on span "Change Organization" at bounding box center [948, 174] width 75 height 18
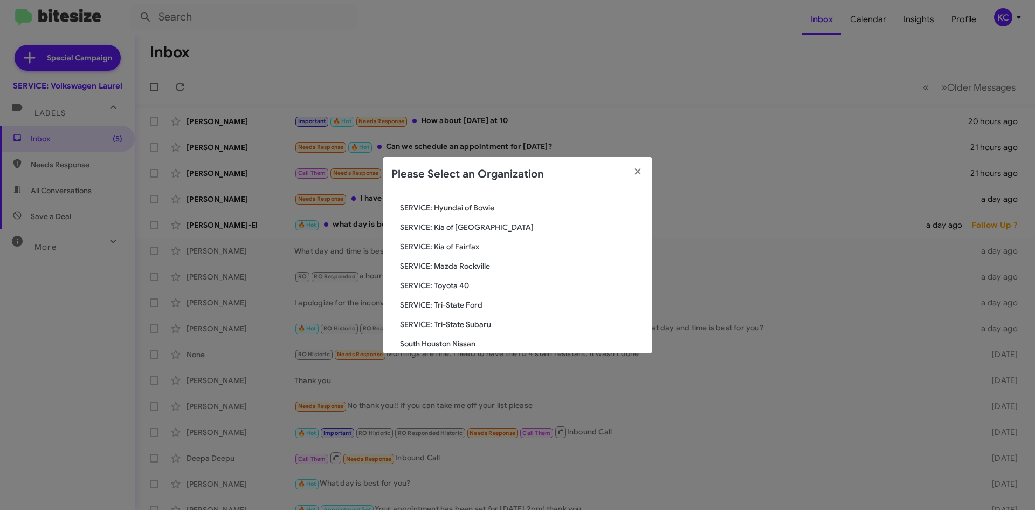
scroll to position [199, 0]
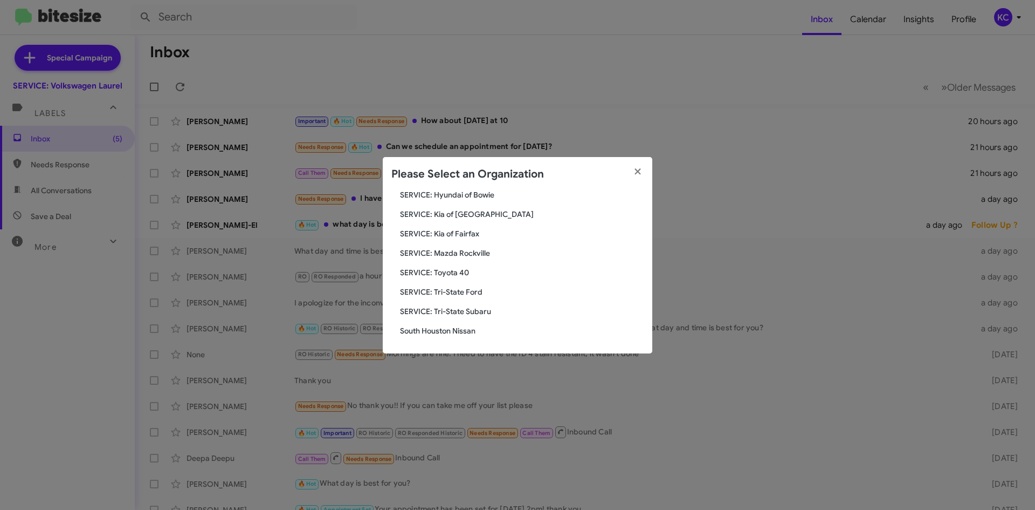
click at [484, 228] on span "SERVICE: Kia of Fairfax" at bounding box center [522, 233] width 244 height 11
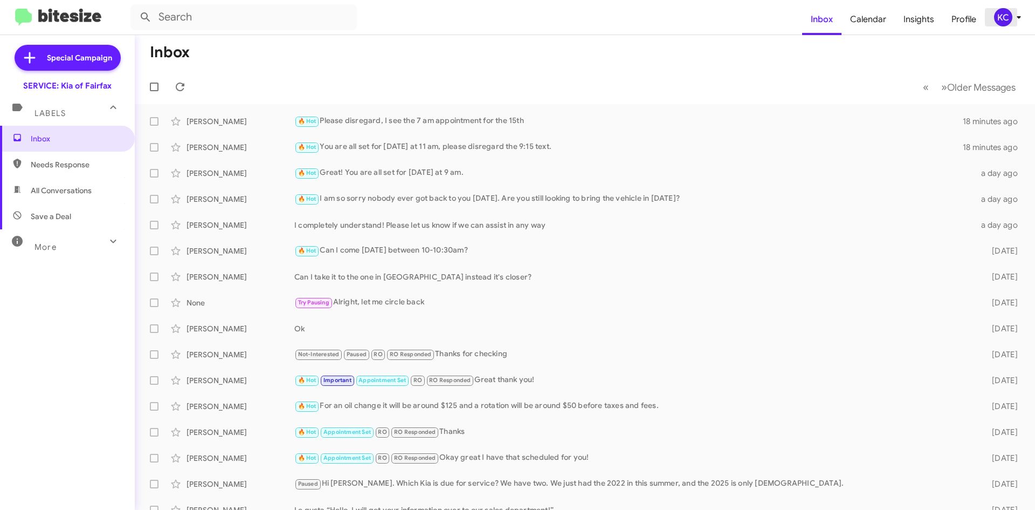
click at [1002, 19] on div "KC" at bounding box center [1003, 17] width 18 height 18
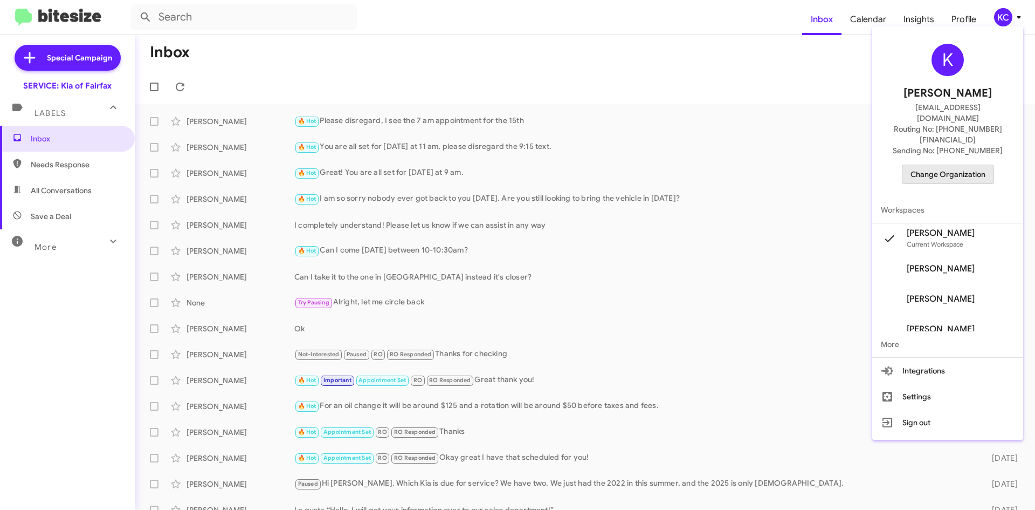
click at [947, 165] on span "Change Organization" at bounding box center [948, 174] width 75 height 18
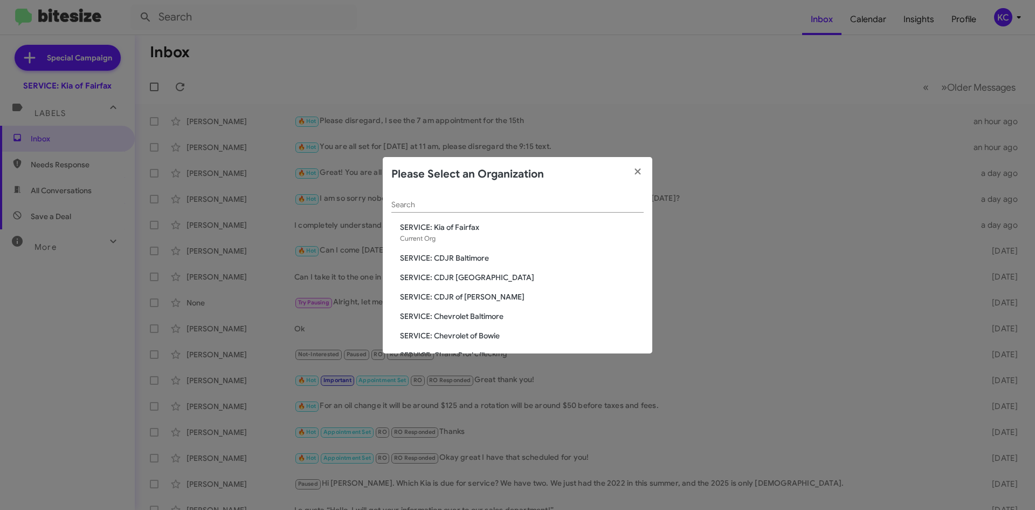
click at [725, 45] on modal-container "Please Select an Organization Search SERVICE: Kia of [GEOGRAPHIC_DATA] Current …" at bounding box center [517, 255] width 1035 height 510
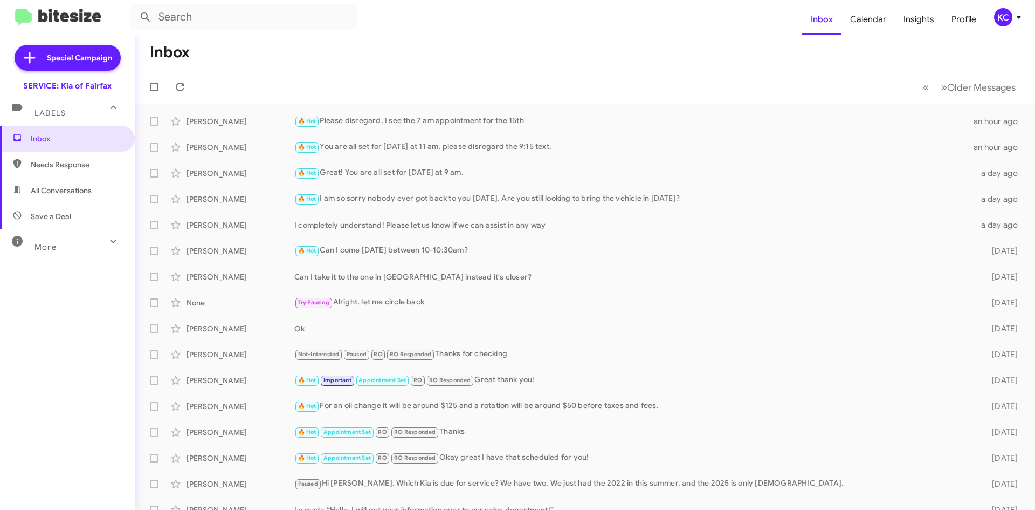
click at [1013, 16] on icon at bounding box center [1019, 17] width 13 height 13
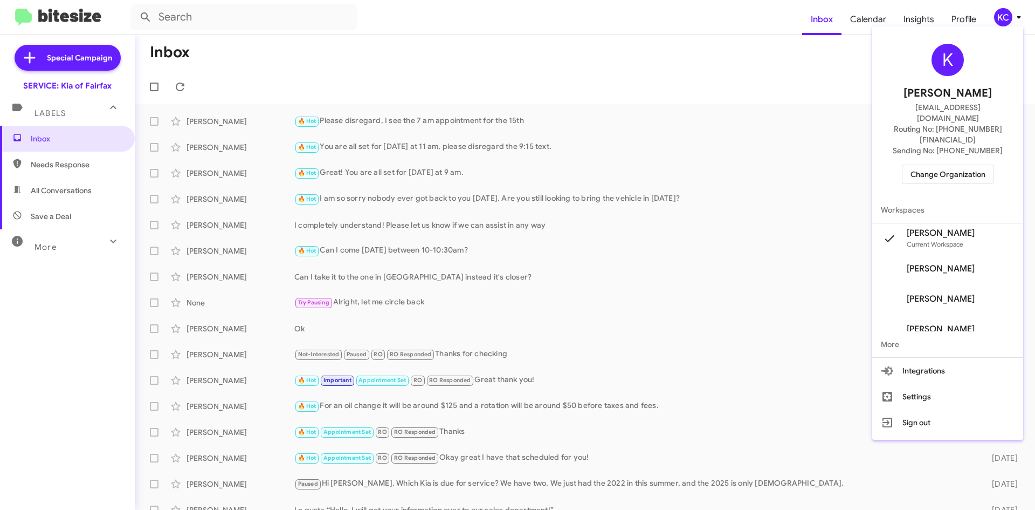
click at [971, 165] on span "Change Organization" at bounding box center [948, 174] width 75 height 18
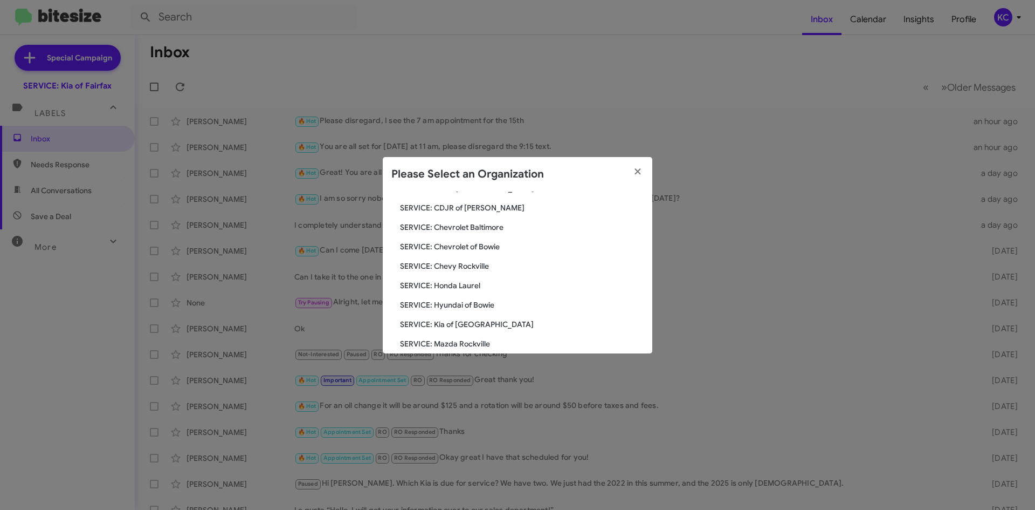
scroll to position [108, 0]
click at [458, 284] on span "SERVICE: Hyundai of Bowie" at bounding box center [522, 285] width 244 height 11
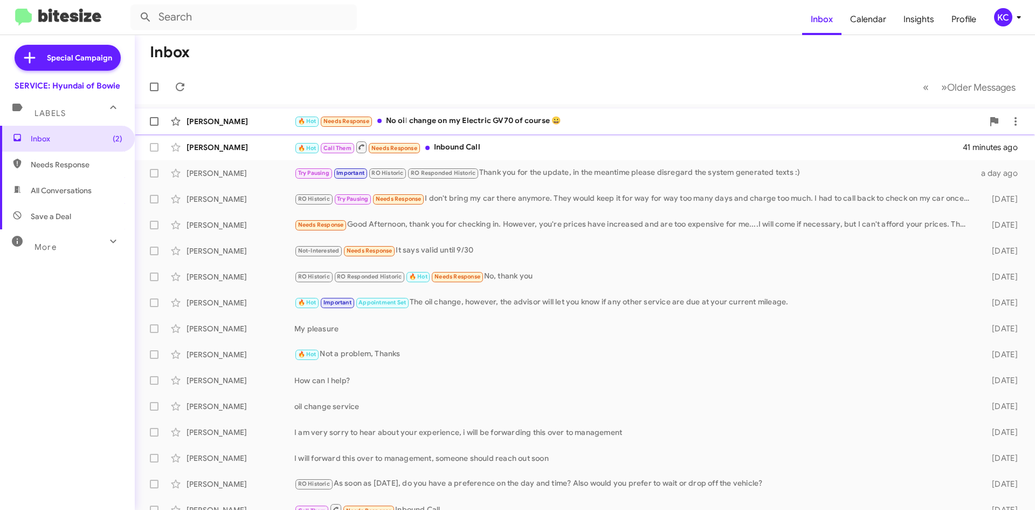
click at [573, 121] on div "🔥 Hot Needs Response No oil change on my Electric GV70 of course 😀" at bounding box center [638, 121] width 689 height 12
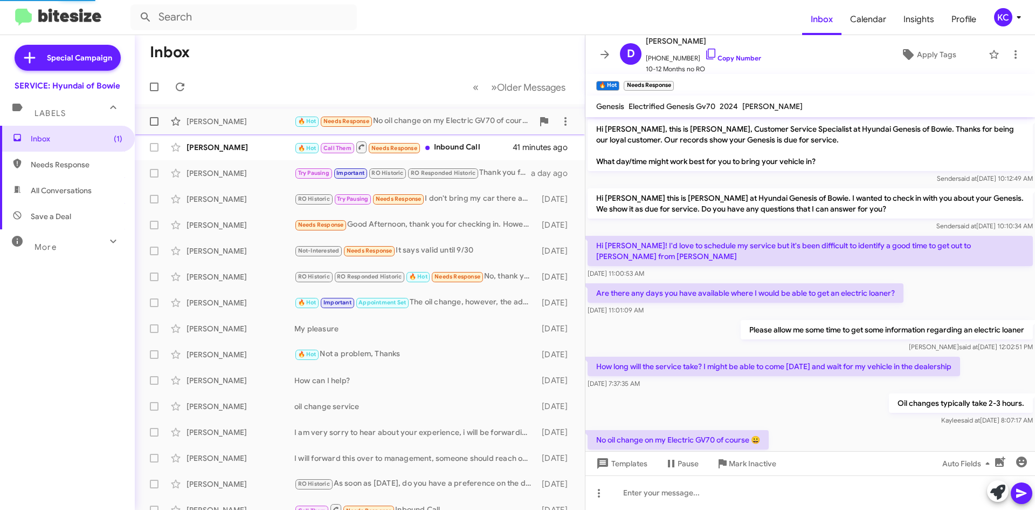
scroll to position [3, 0]
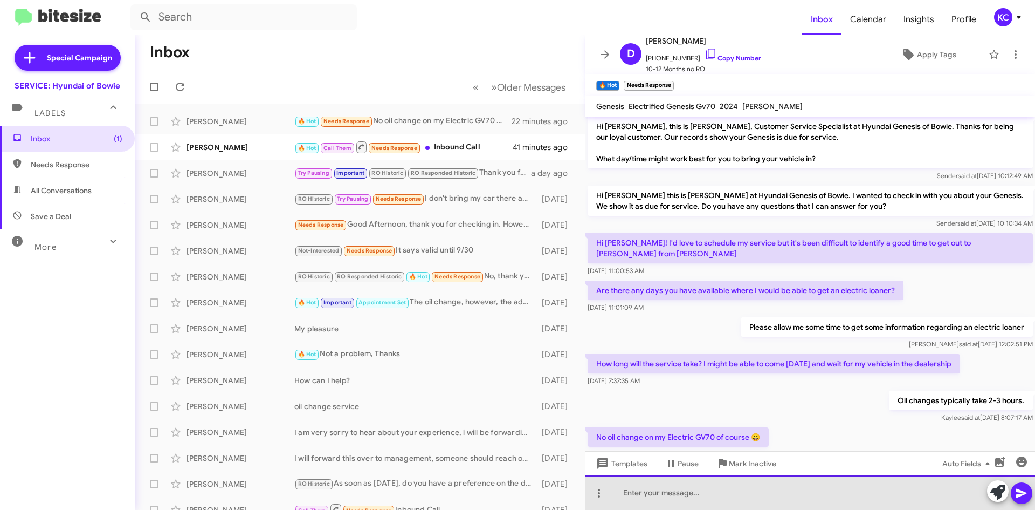
click at [690, 492] on div at bounding box center [811, 492] width 450 height 35
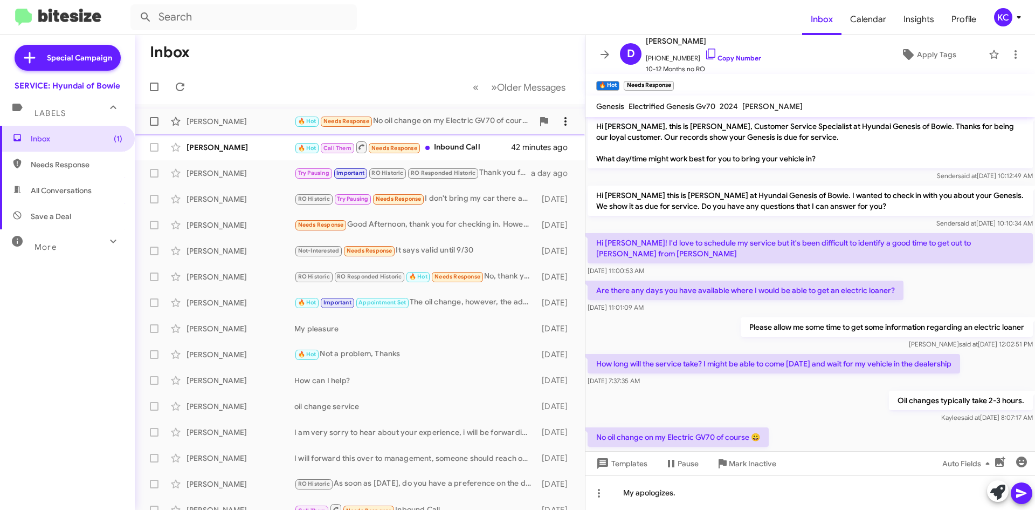
drag, startPoint x: 442, startPoint y: 131, endPoint x: 561, endPoint y: 122, distance: 120.0
click at [561, 122] on icon at bounding box center [565, 121] width 13 height 13
click at [504, 149] on span "Mark as unread" at bounding box center [476, 149] width 54 height 26
click at [706, 49] on icon at bounding box center [710, 54] width 9 height 11
click at [1005, 23] on div "KC" at bounding box center [1003, 17] width 18 height 18
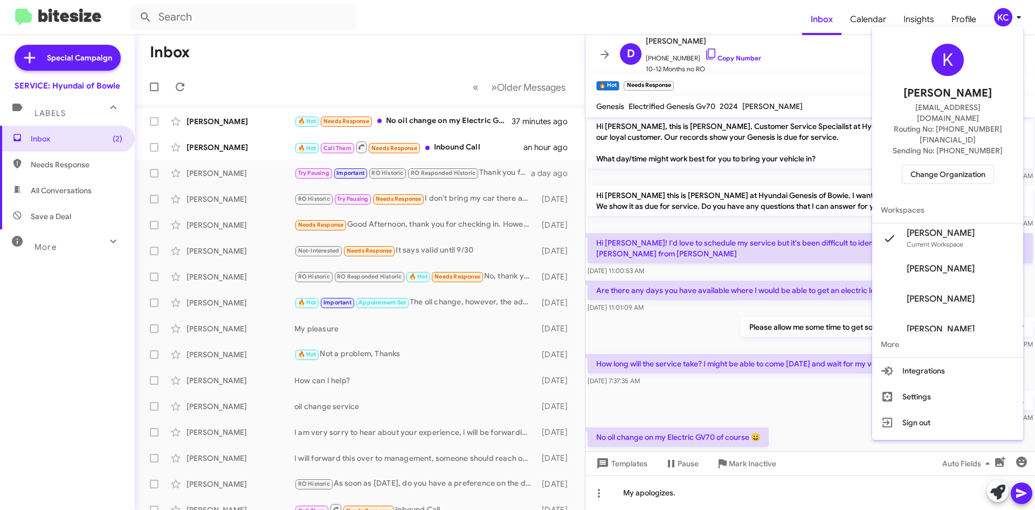
click at [949, 165] on span "Change Organization" at bounding box center [948, 174] width 75 height 18
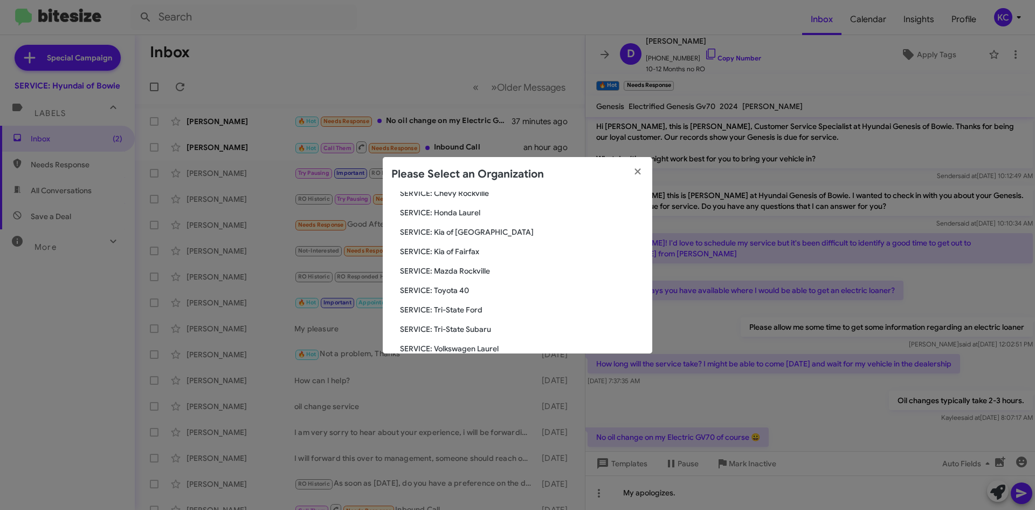
scroll to position [199, 0]
click at [452, 291] on span "SERVICE: Tri-State Subaru" at bounding box center [522, 291] width 244 height 11
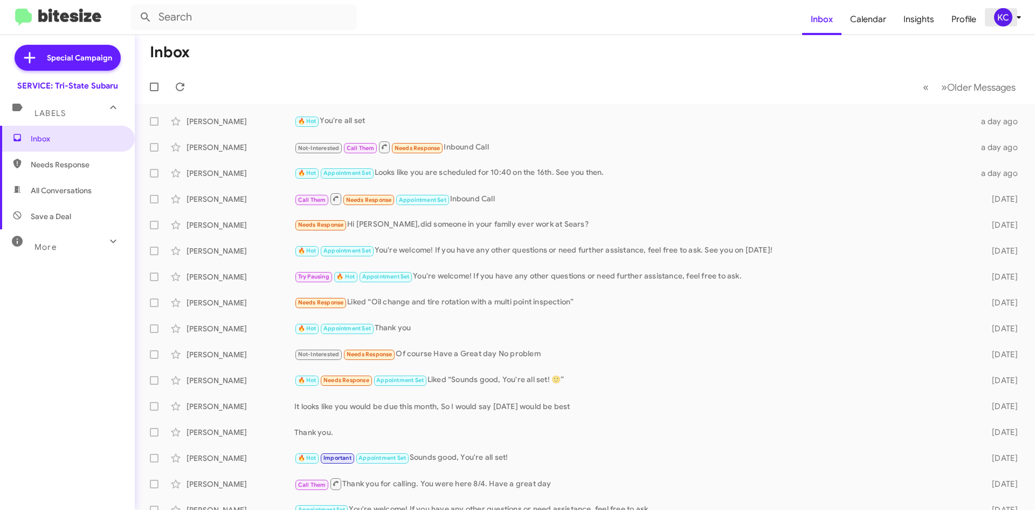
click at [987, 11] on button "KC" at bounding box center [1004, 17] width 38 height 18
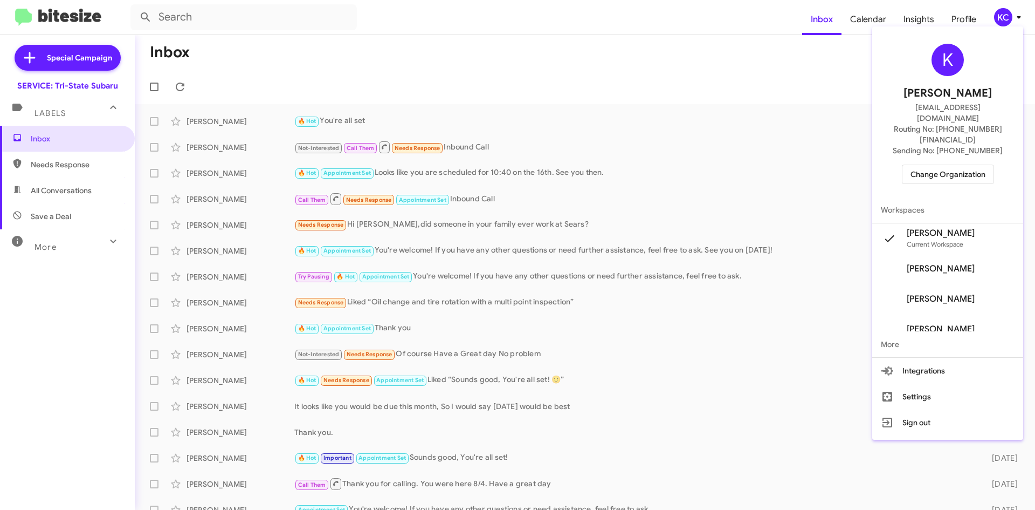
click at [966, 165] on span "Change Organization" at bounding box center [948, 174] width 75 height 18
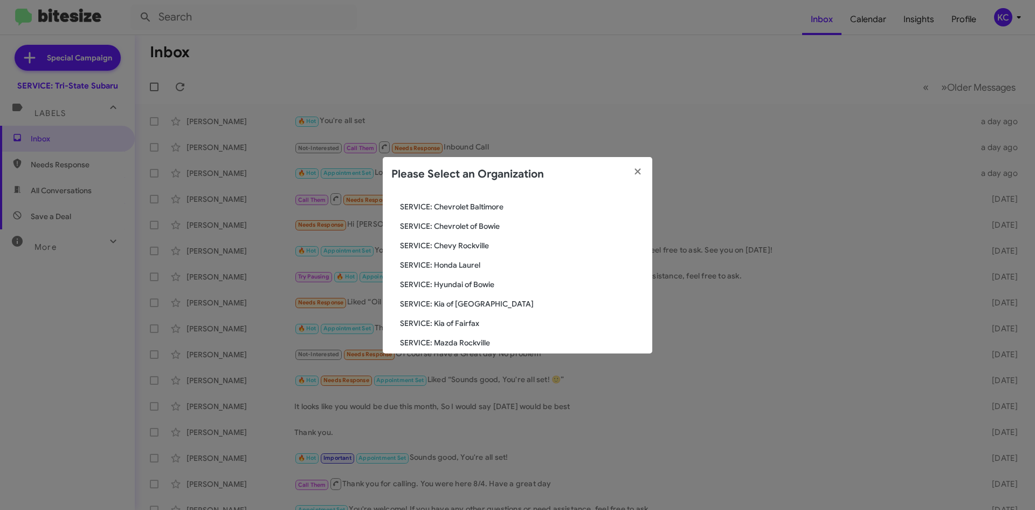
scroll to position [162, 0]
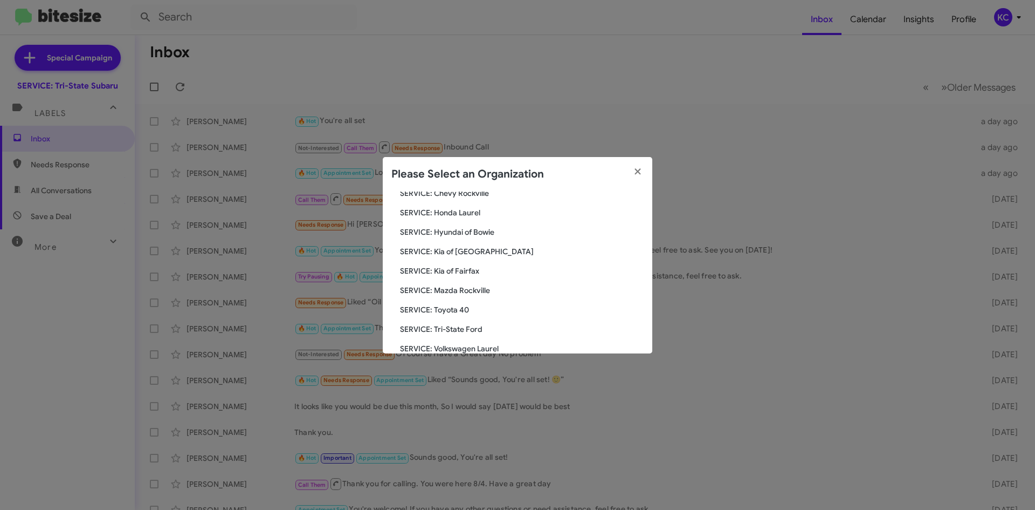
click at [518, 269] on span "SERVICE: Kia of Fairfax" at bounding box center [522, 270] width 244 height 11
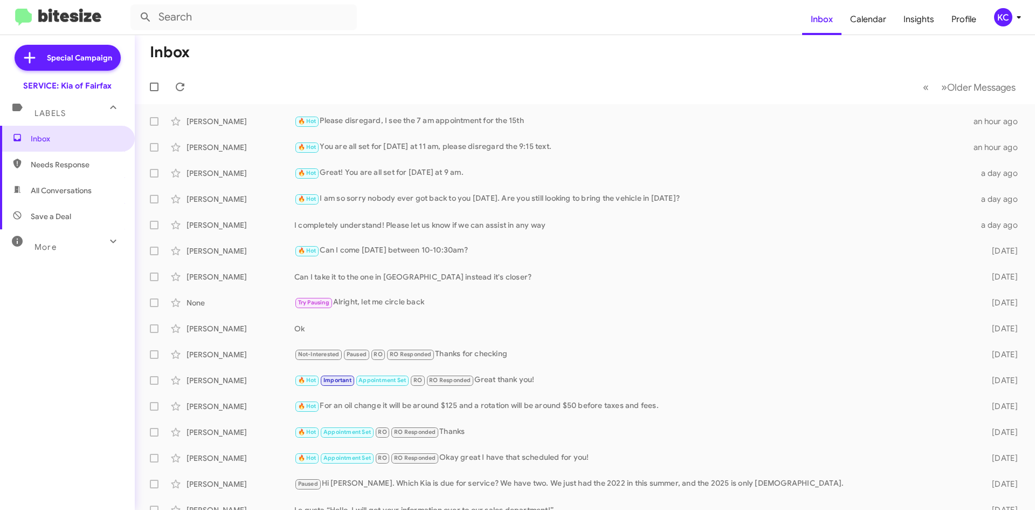
click at [996, 23] on div "KC" at bounding box center [1003, 17] width 18 height 18
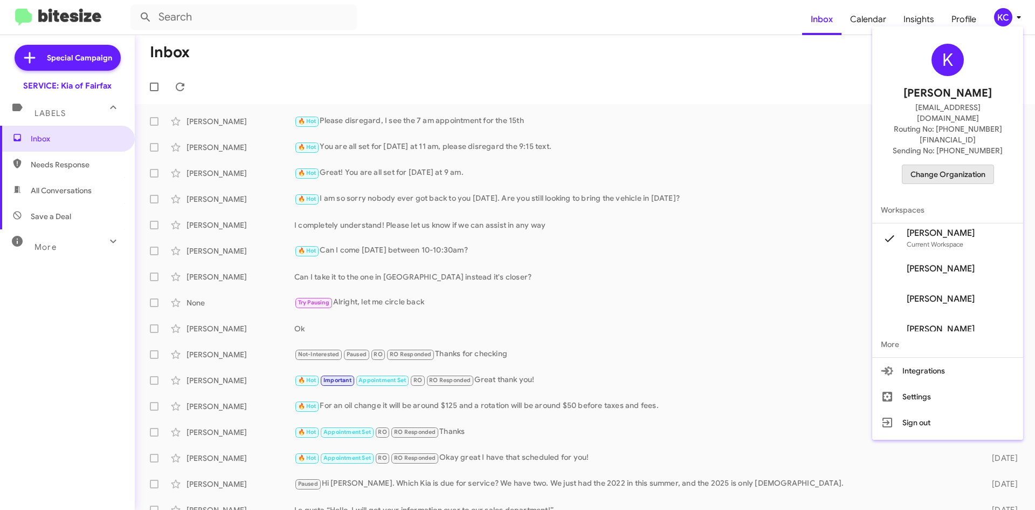
click at [983, 165] on span "Change Organization" at bounding box center [948, 174] width 75 height 18
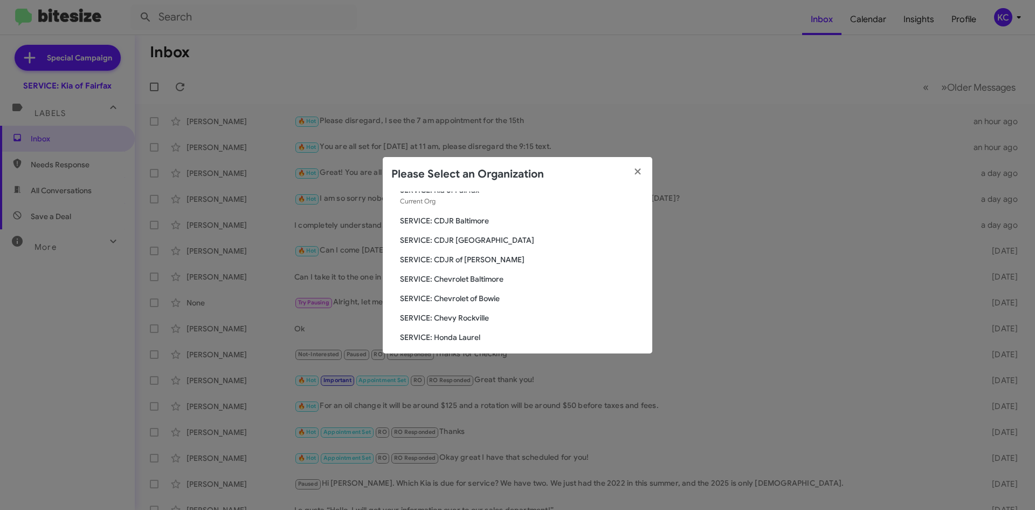
scroll to position [108, 0]
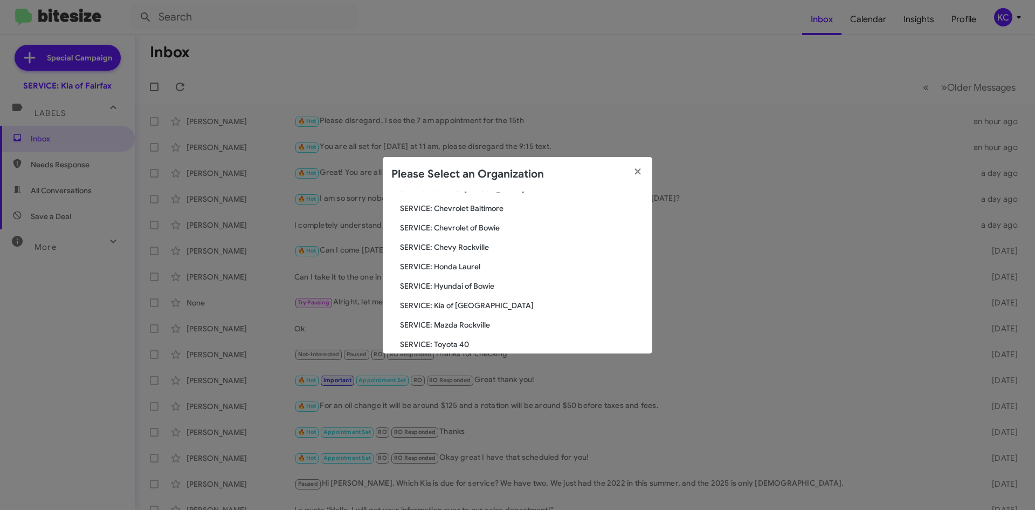
click at [456, 286] on span "SERVICE: Hyundai of Bowie" at bounding box center [522, 285] width 244 height 11
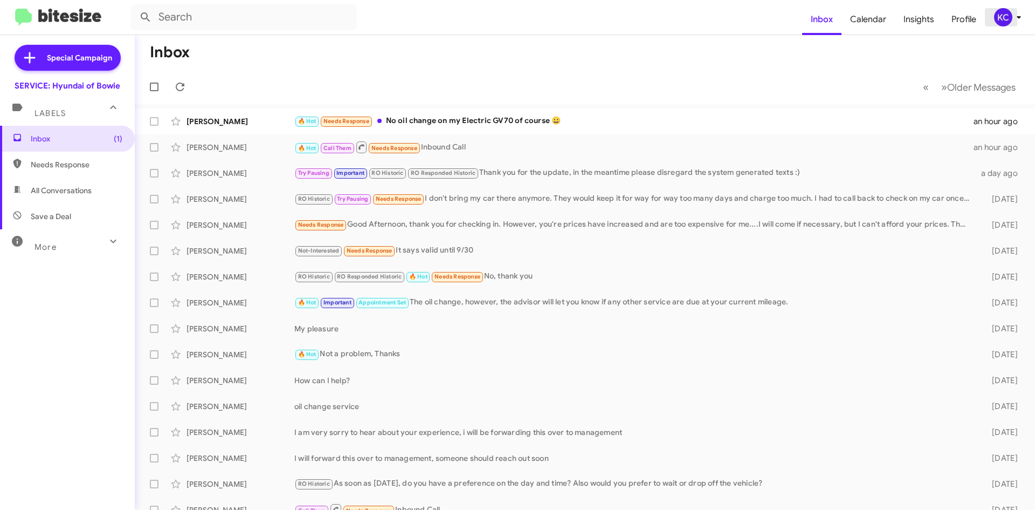
click at [1005, 25] on div "KC" at bounding box center [1003, 17] width 18 height 18
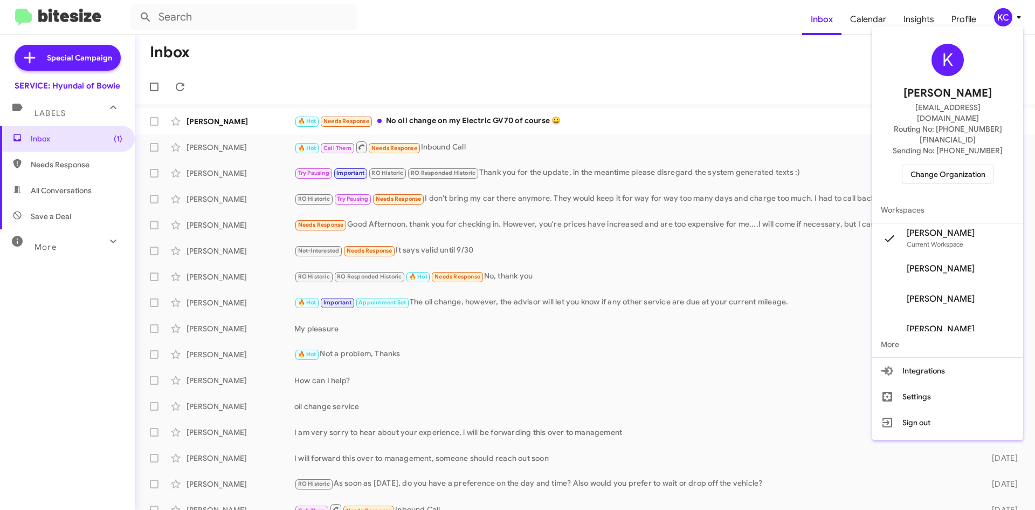
click at [955, 164] on button "Change Organization" at bounding box center [948, 173] width 92 height 19
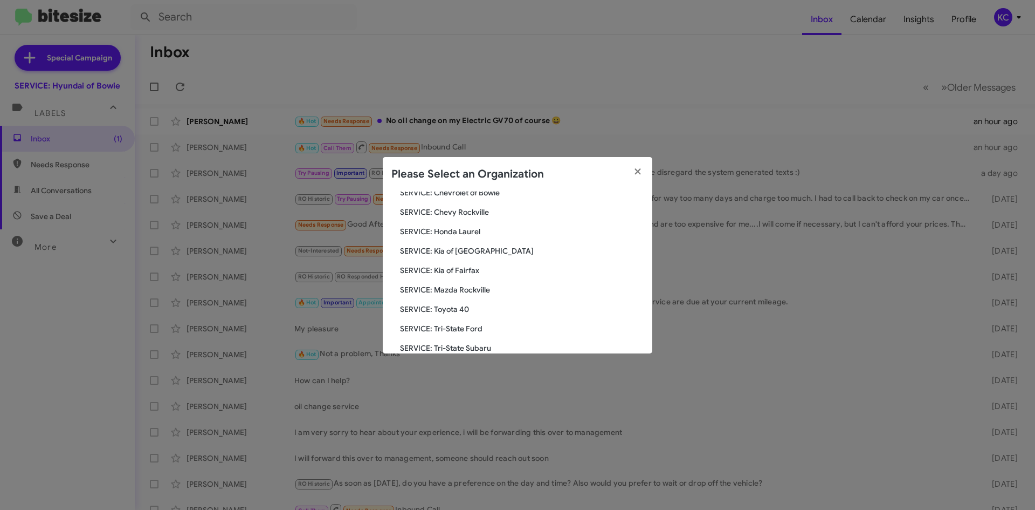
scroll to position [162, 0]
click at [449, 234] on span "SERVICE: Kia of [GEOGRAPHIC_DATA]" at bounding box center [522, 231] width 244 height 11
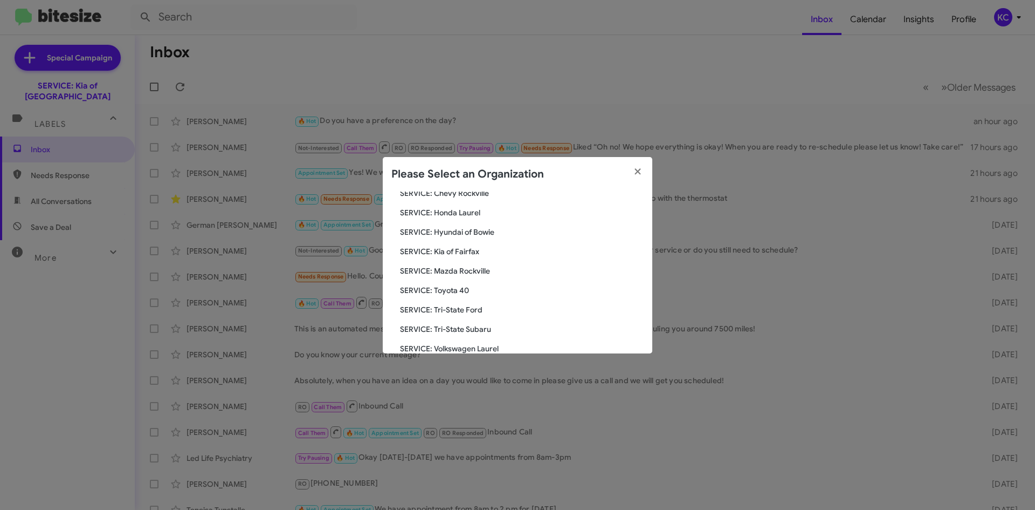
scroll to position [199, 0]
click at [473, 287] on span "SERVICE: Tri-State Subaru" at bounding box center [522, 291] width 244 height 11
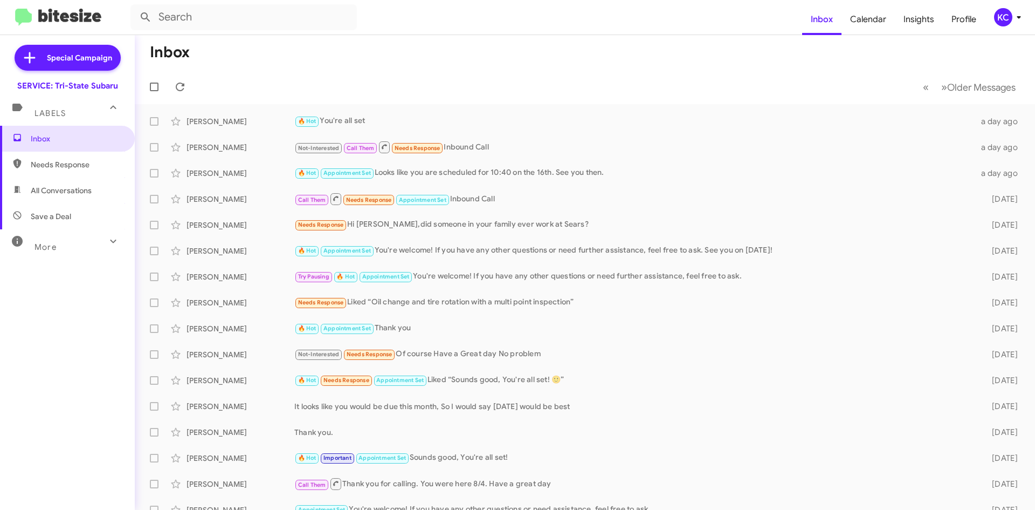
click at [1012, 18] on span "KC" at bounding box center [1010, 17] width 32 height 18
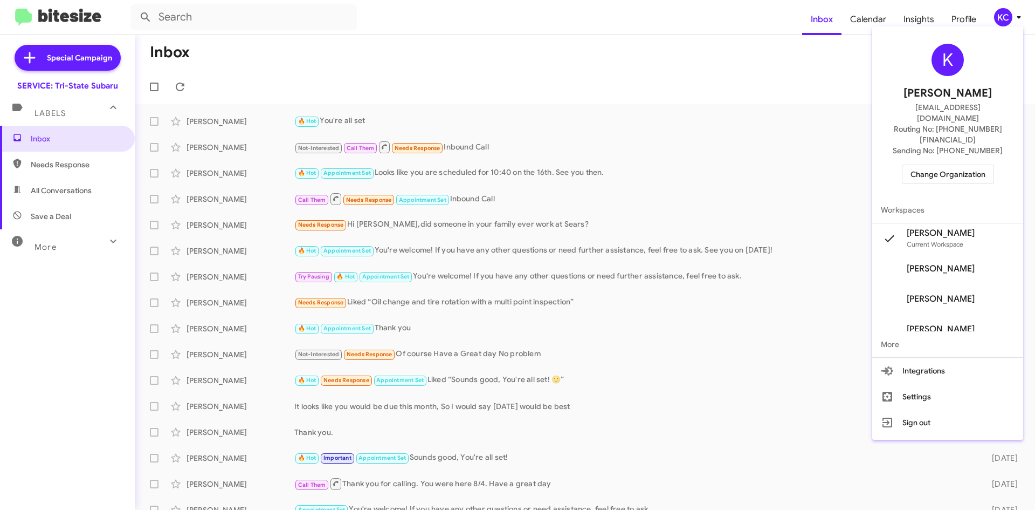
click at [979, 165] on span "Change Organization" at bounding box center [948, 174] width 75 height 18
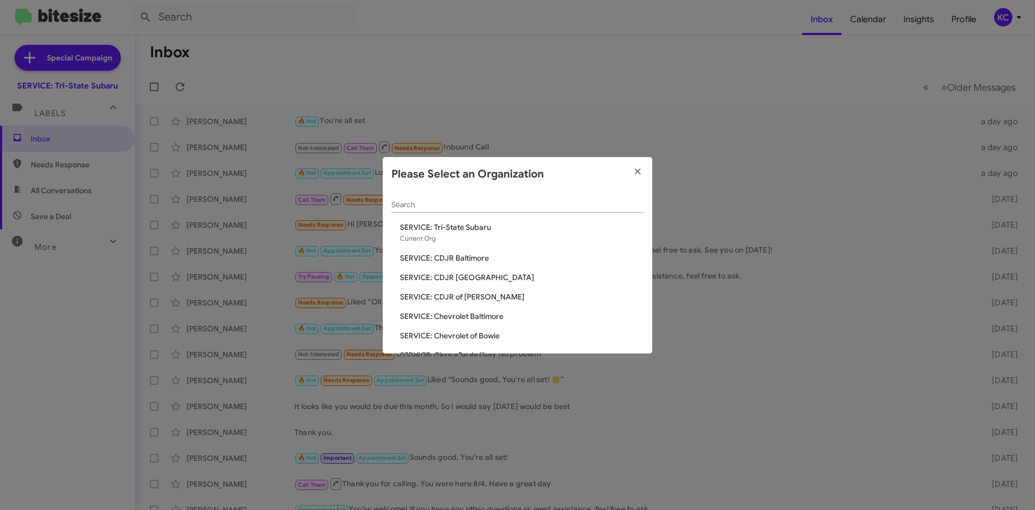
click at [459, 292] on span "SERVICE: CDJR of [PERSON_NAME]" at bounding box center [522, 296] width 244 height 11
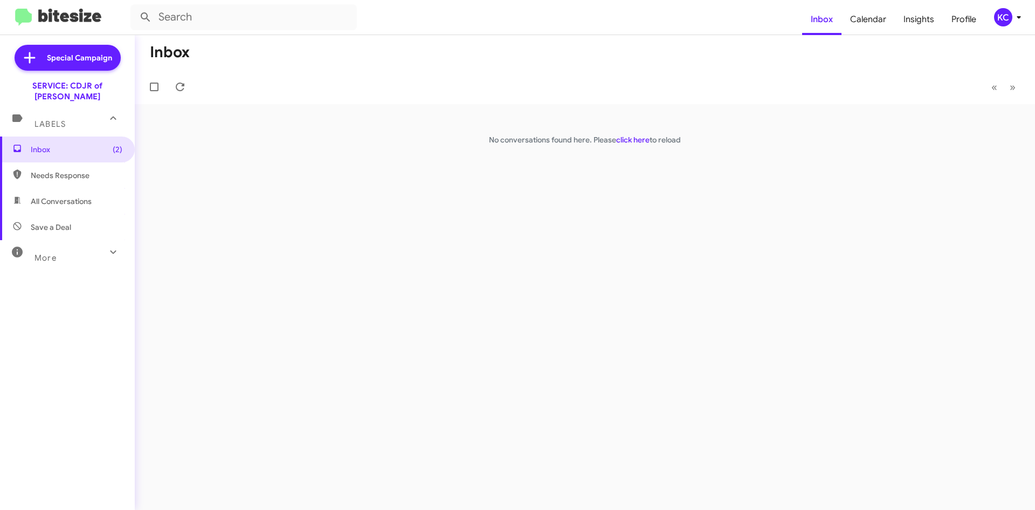
click at [1013, 13] on span "KC" at bounding box center [1010, 17] width 32 height 18
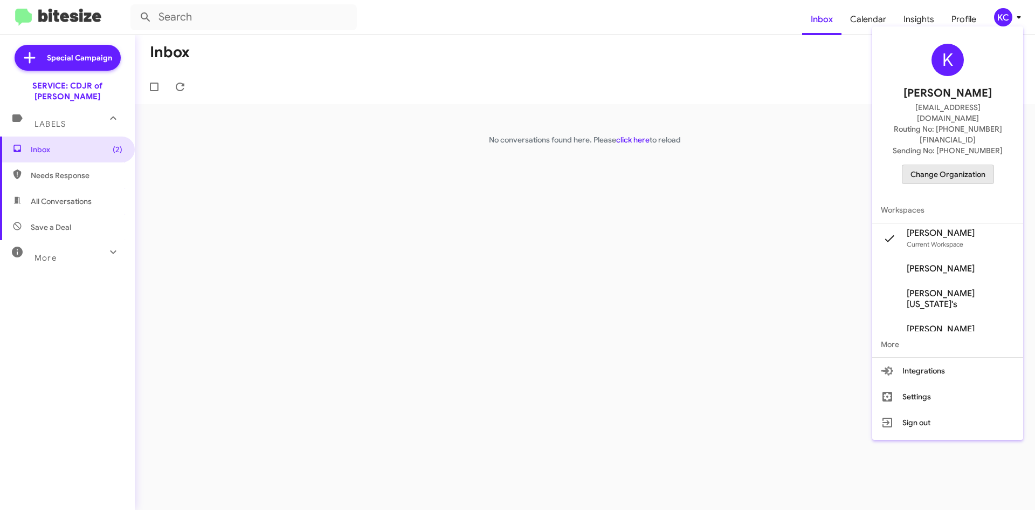
click at [976, 165] on span "Change Organization" at bounding box center [948, 174] width 75 height 18
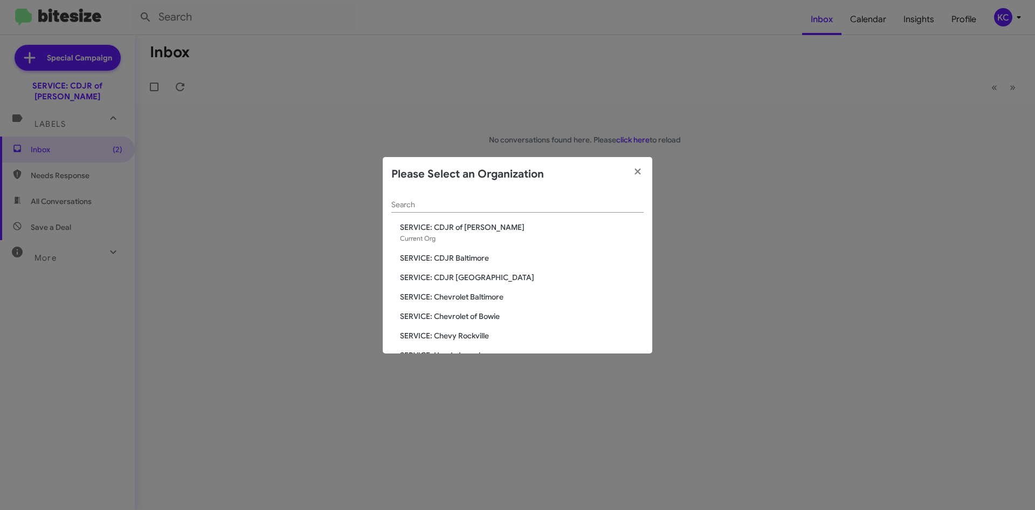
scroll to position [54, 0]
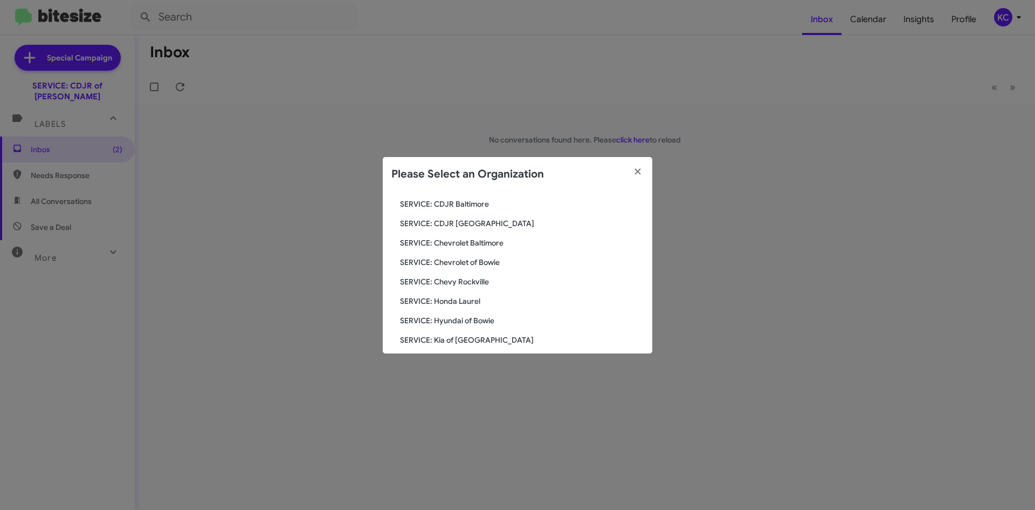
click at [473, 319] on span "SERVICE: Hyundai of Bowie" at bounding box center [522, 320] width 244 height 11
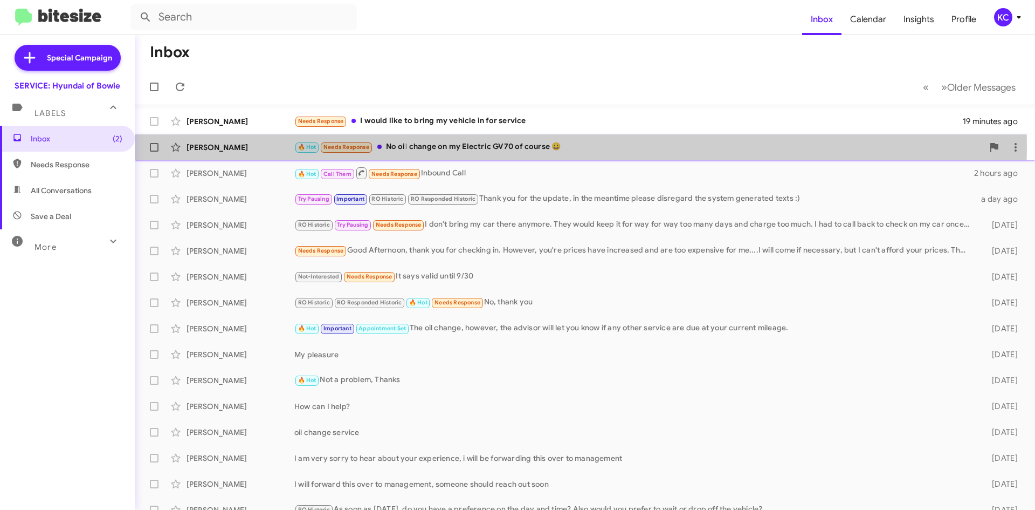
click at [530, 145] on div "🔥 Hot Needs Response No oil change on my Electric GV70 of course 😀" at bounding box center [638, 147] width 689 height 12
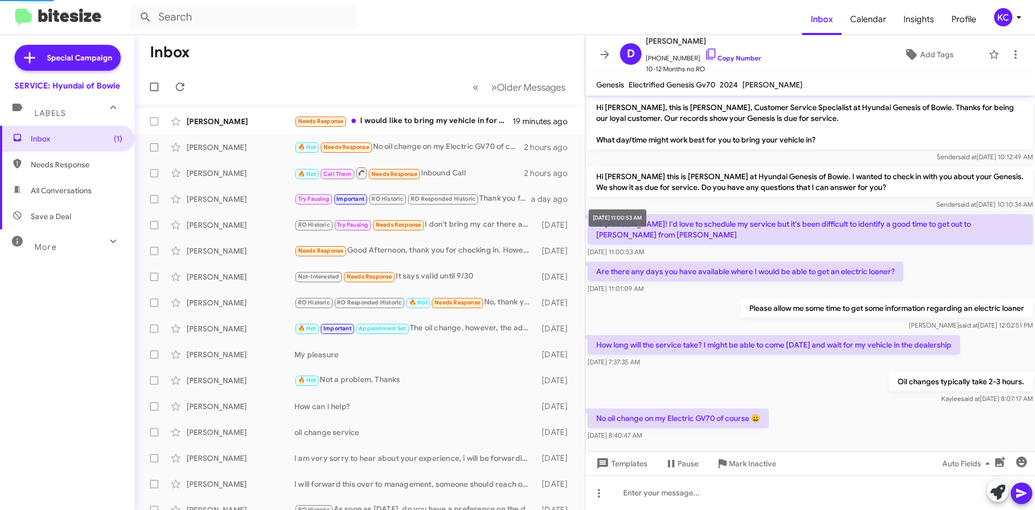
scroll to position [3, 0]
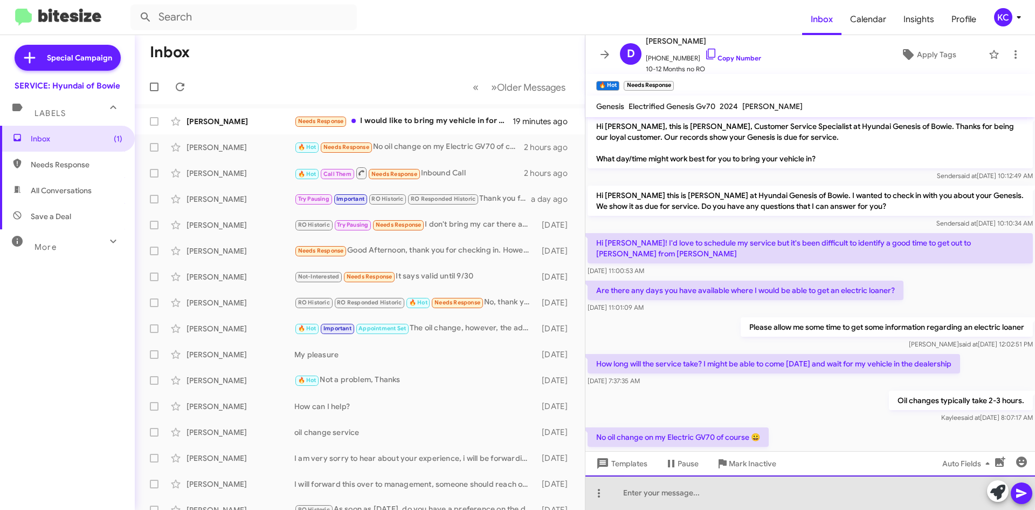
click at [761, 490] on div at bounding box center [811, 492] width 450 height 35
drag, startPoint x: 684, startPoint y: 493, endPoint x: 752, endPoint y: 492, distance: 67.4
click at [685, 493] on div "My apologies. EV services are around 2 hours" at bounding box center [811, 492] width 450 height 35
drag, startPoint x: 797, startPoint y: 492, endPoint x: 722, endPoint y: 494, distance: 74.4
click at [722, 494] on div "My apologies. EV services are around 2 hours" at bounding box center [811, 492] width 450 height 35
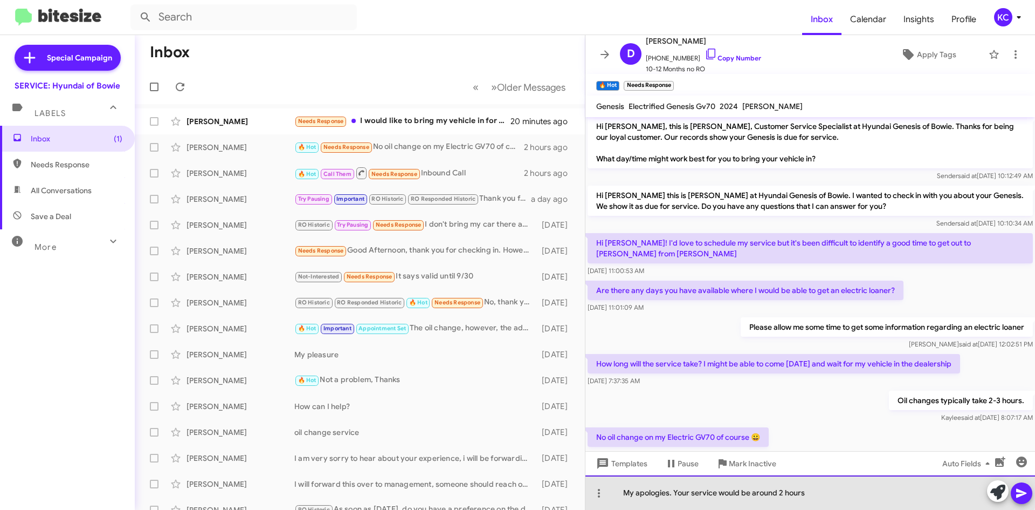
click at [752, 490] on div "My apologies. Your service would be around 2 hours" at bounding box center [811, 492] width 450 height 35
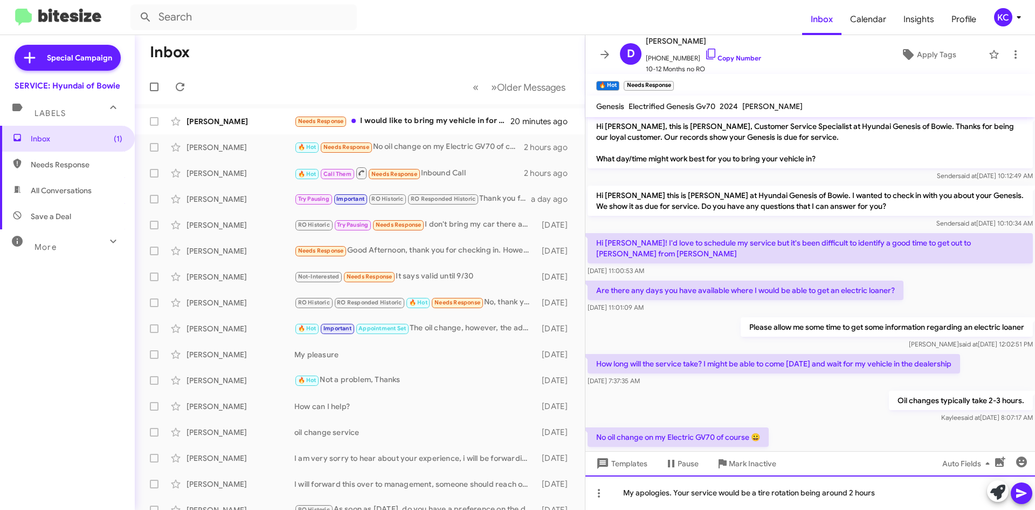
click at [877, 495] on div "My apologies. Your service would be a tire rotation being around 2 hours" at bounding box center [811, 492] width 450 height 35
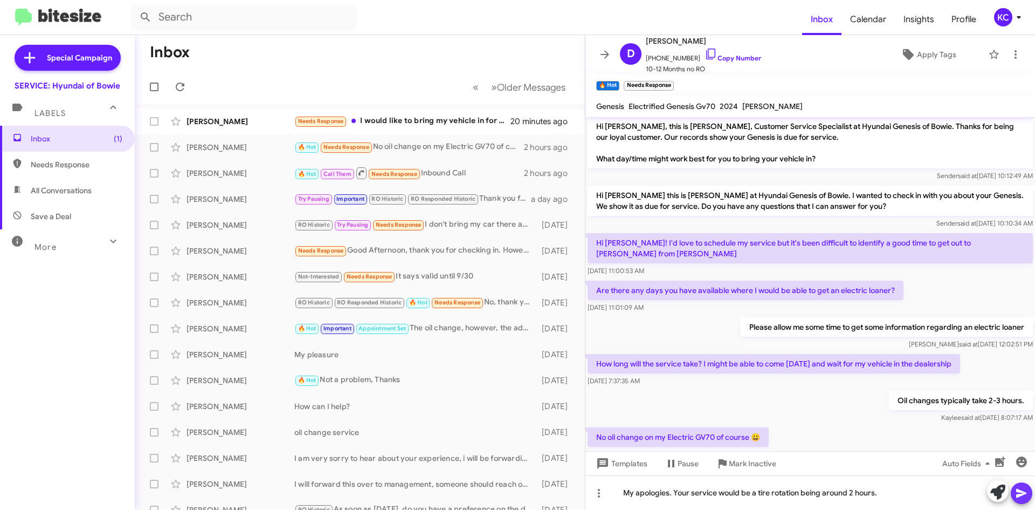
click at [1023, 485] on span at bounding box center [1021, 493] width 13 height 22
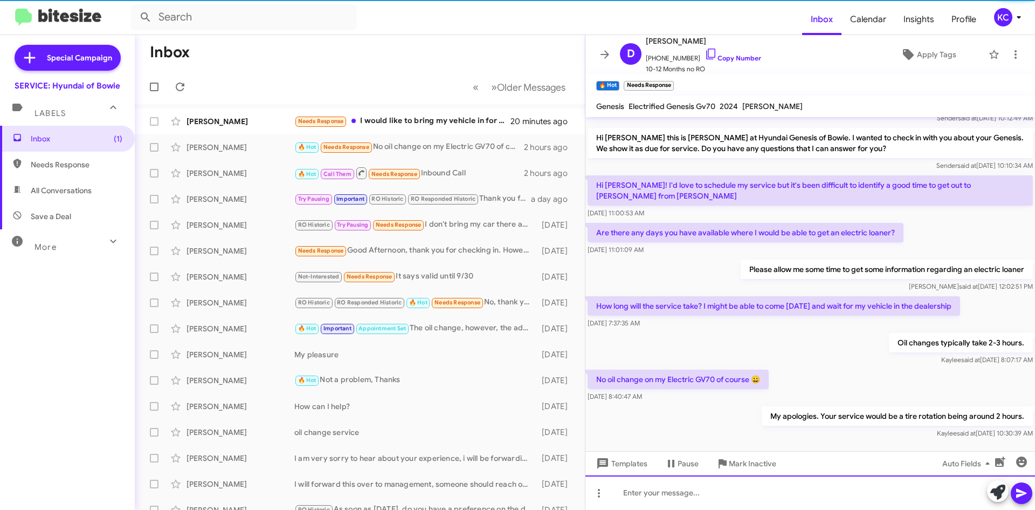
scroll to position [64, 0]
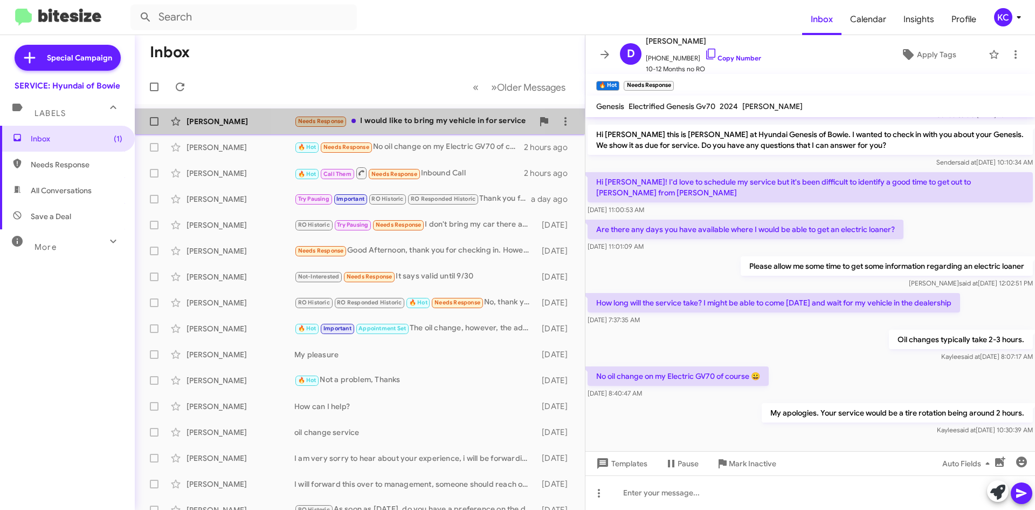
click at [402, 132] on div "Sarah Hill Needs Response I would like to bring my vehicle in for service 20 mi…" at bounding box center [359, 122] width 433 height 22
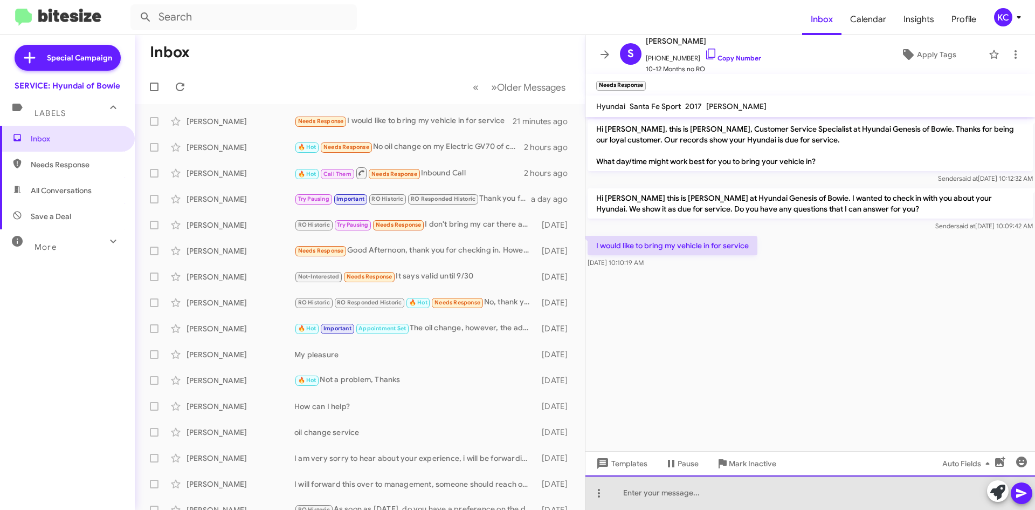
click at [690, 507] on div at bounding box center [811, 492] width 450 height 35
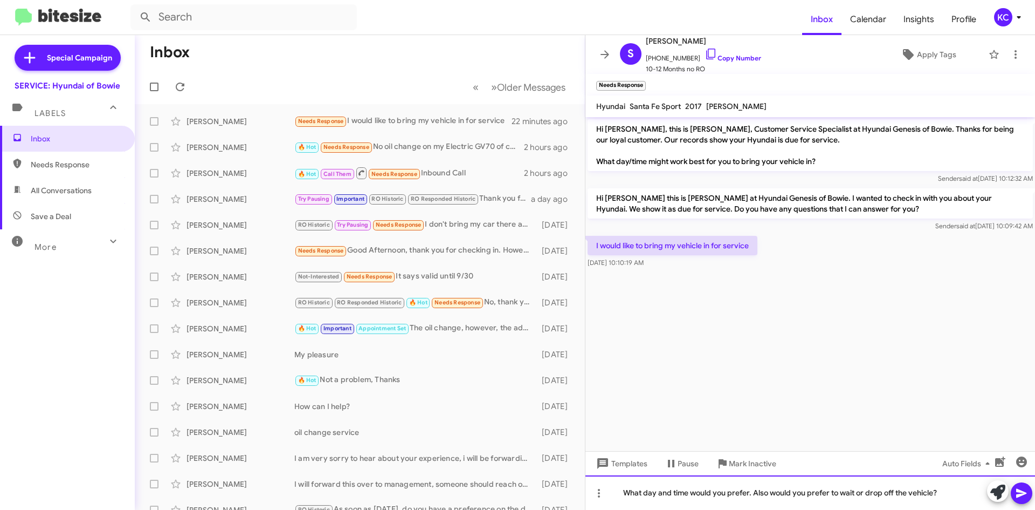
click at [768, 493] on div "What day and time would you prefer. Also would you prefer to wait or drop off t…" at bounding box center [811, 492] width 450 height 35
click at [751, 493] on div "What day and time would you prefer. Also, would you prefer to wait or drop off …" at bounding box center [811, 492] width 450 height 35
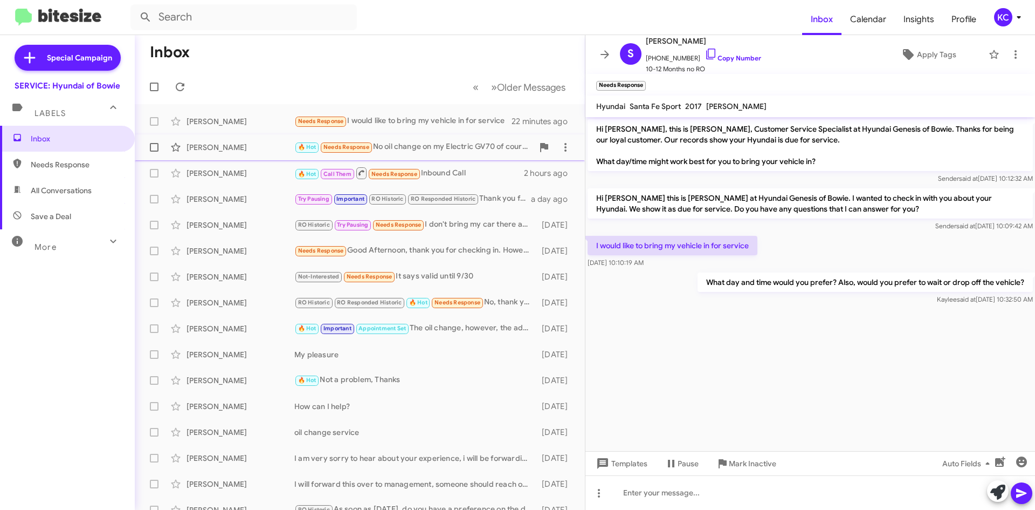
click at [445, 148] on div "🔥 Hot Needs Response No oil change on my Electric GV70 of course 😀" at bounding box center [413, 147] width 239 height 12
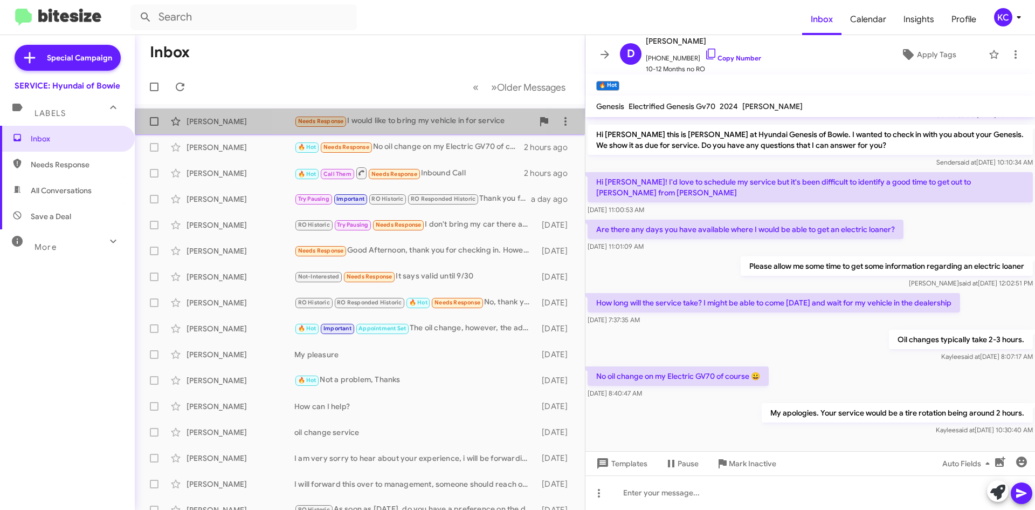
click at [385, 128] on div "Sarah Hill Needs Response I would like to bring my vehicle in for service 22 mi…" at bounding box center [359, 122] width 433 height 22
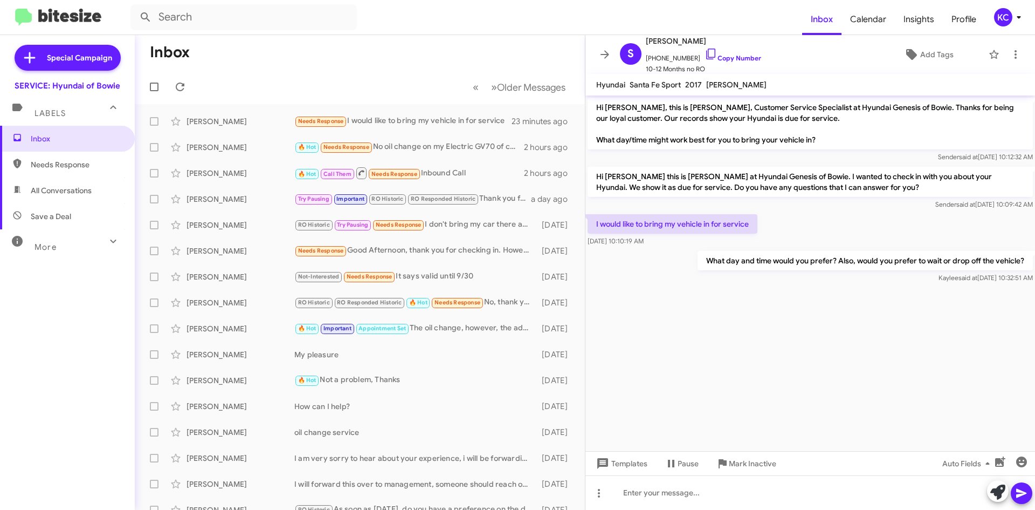
click at [1013, 21] on icon at bounding box center [1019, 17] width 13 height 13
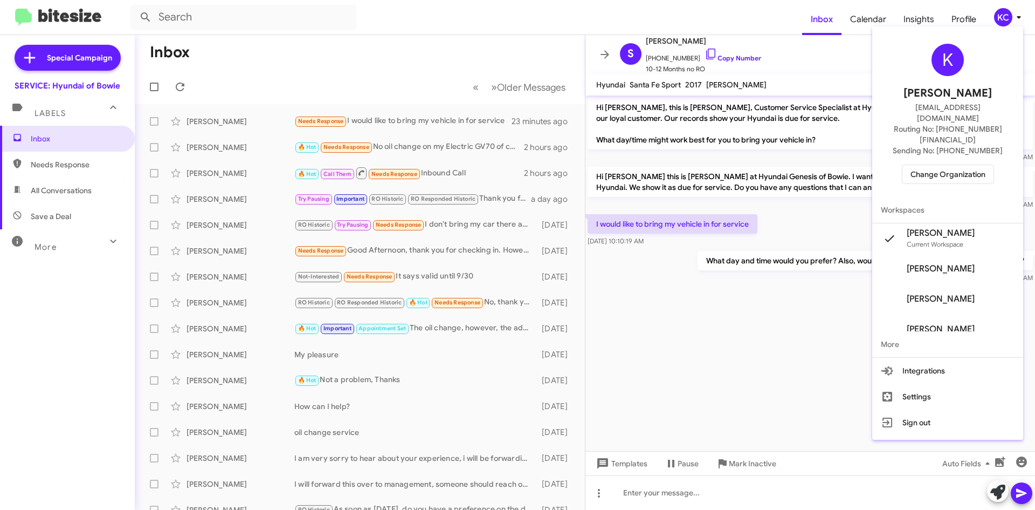
click at [949, 165] on span "Change Organization" at bounding box center [948, 174] width 75 height 18
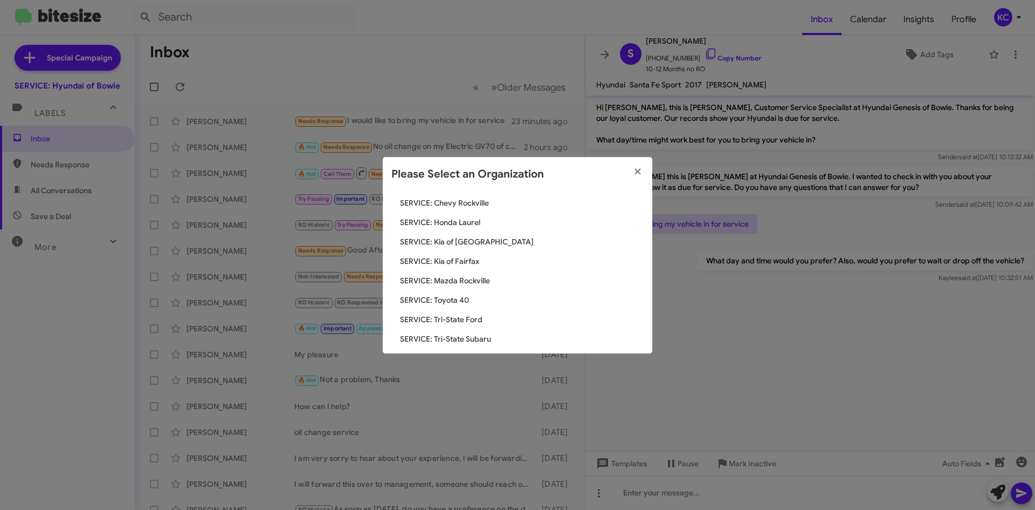
scroll to position [162, 0]
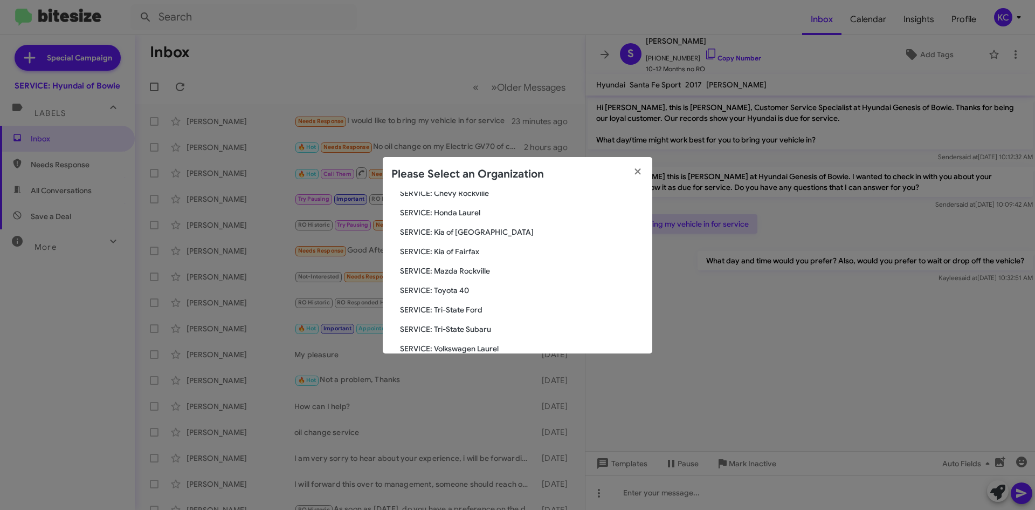
click at [463, 248] on span "SERVICE: Kia of Fairfax" at bounding box center [522, 251] width 244 height 11
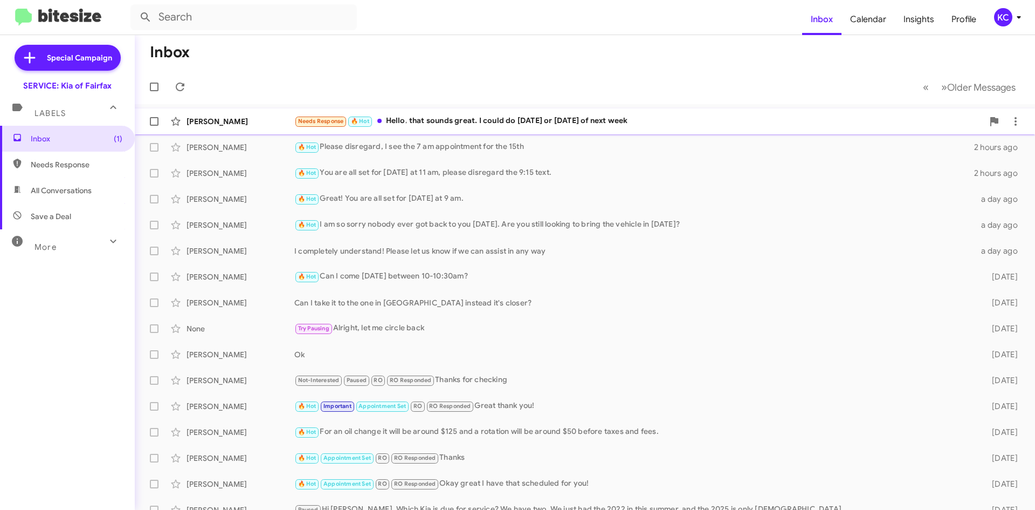
click at [656, 122] on div "Needs Response 🔥 Hot Hello, that sounds great. I could do [DATE] or [DATE] of n…" at bounding box center [638, 121] width 689 height 12
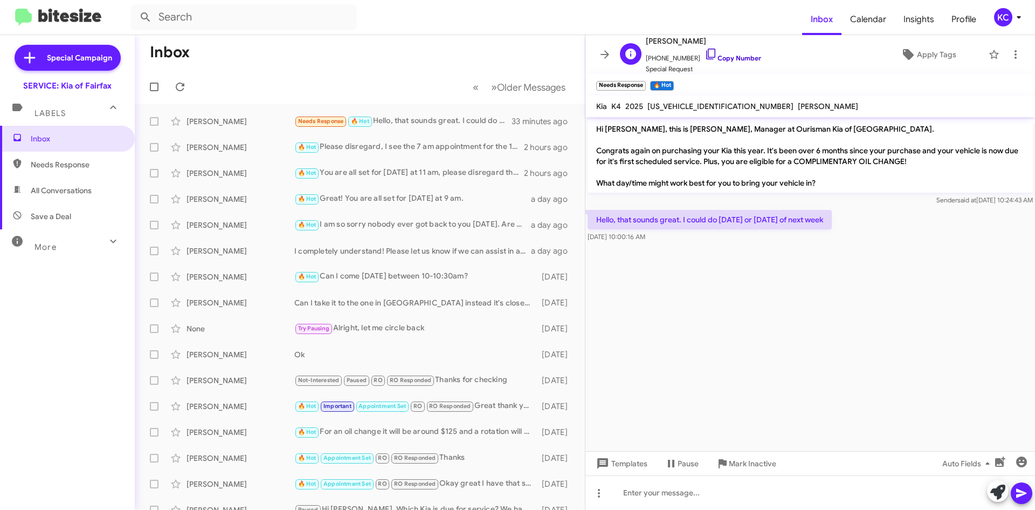
click at [705, 52] on icon at bounding box center [711, 53] width 13 height 13
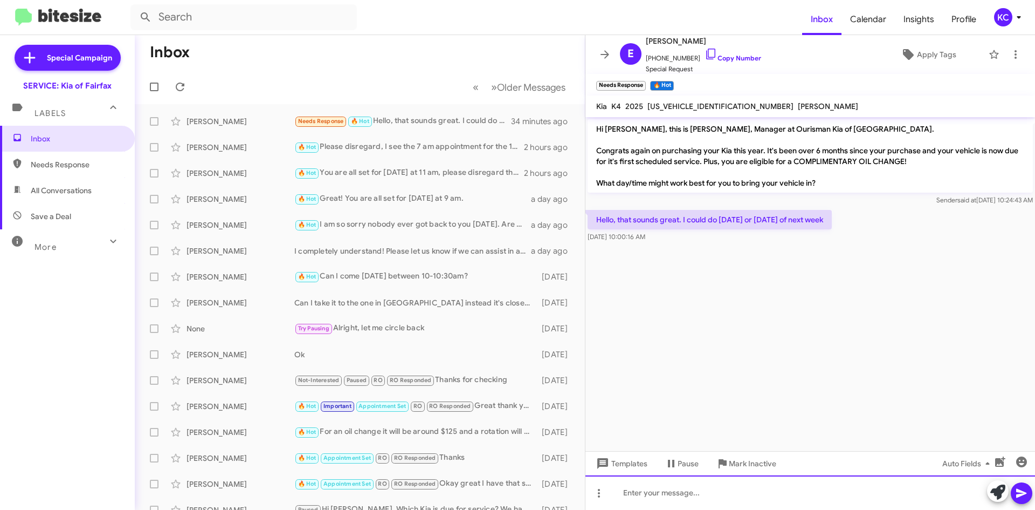
click at [671, 493] on div at bounding box center [811, 492] width 450 height 35
click at [674, 492] on div at bounding box center [811, 492] width 450 height 35
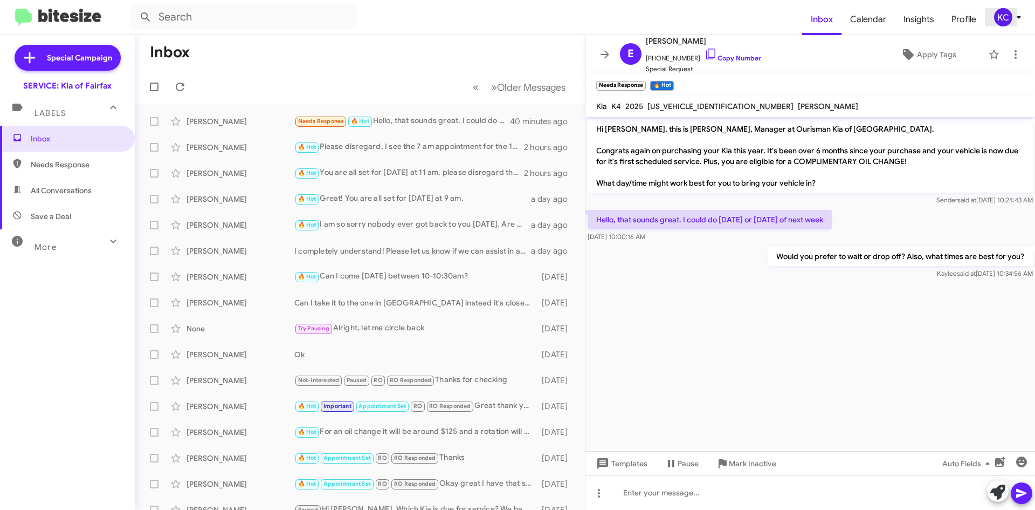
click at [1016, 17] on icon at bounding box center [1019, 17] width 13 height 13
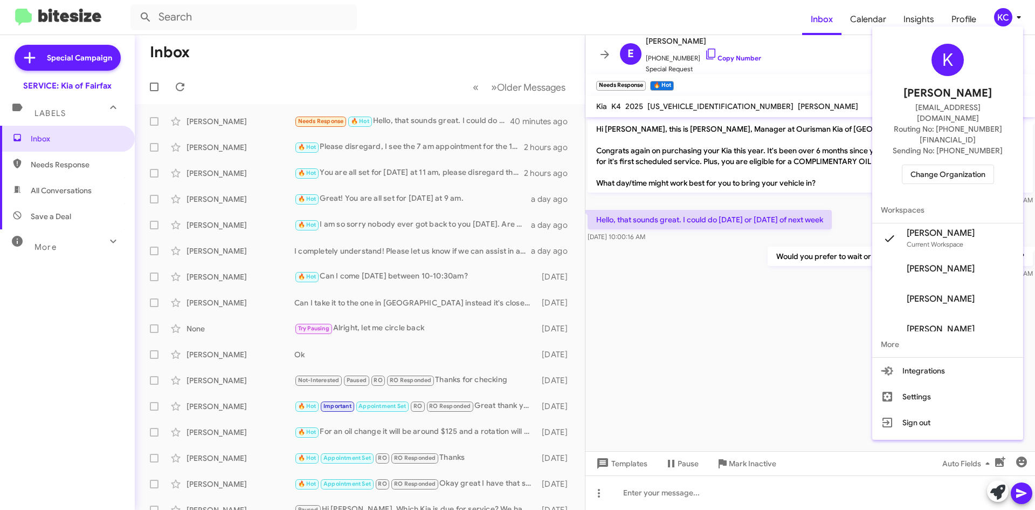
click at [977, 165] on span "Change Organization" at bounding box center [948, 174] width 75 height 18
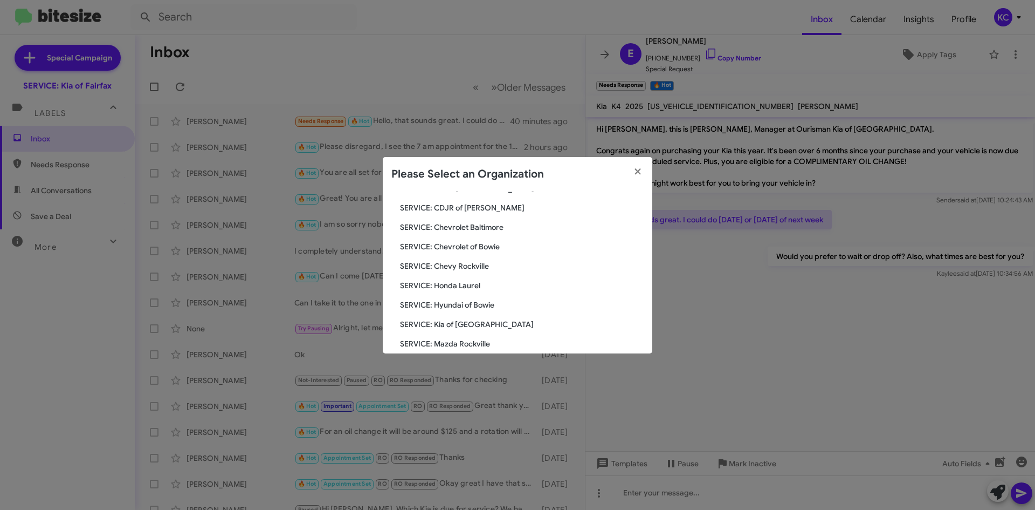
scroll to position [108, 0]
click at [461, 288] on span "SERVICE: Hyundai of Bowie" at bounding box center [522, 285] width 244 height 11
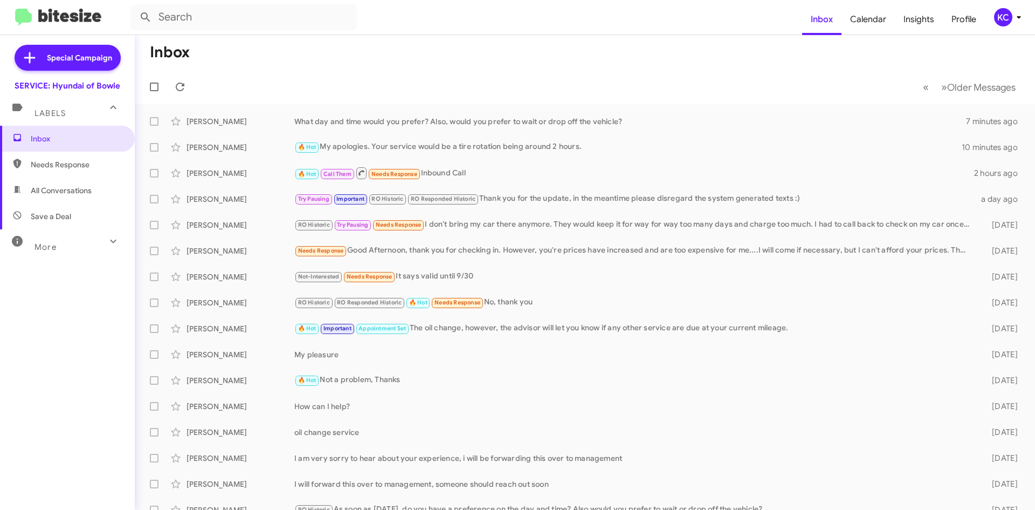
click at [1009, 15] on div "KC" at bounding box center [1003, 17] width 18 height 18
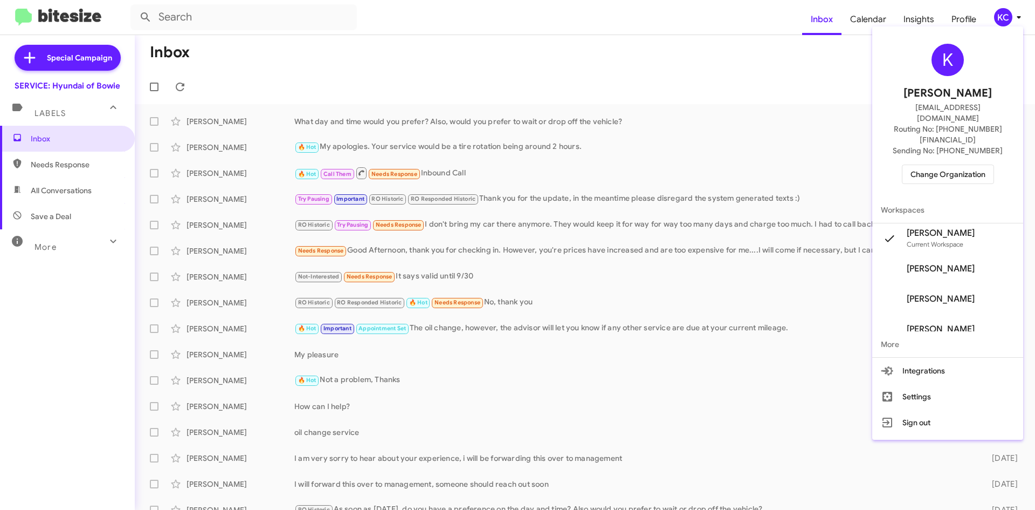
click at [928, 165] on span "Change Organization" at bounding box center [948, 174] width 75 height 18
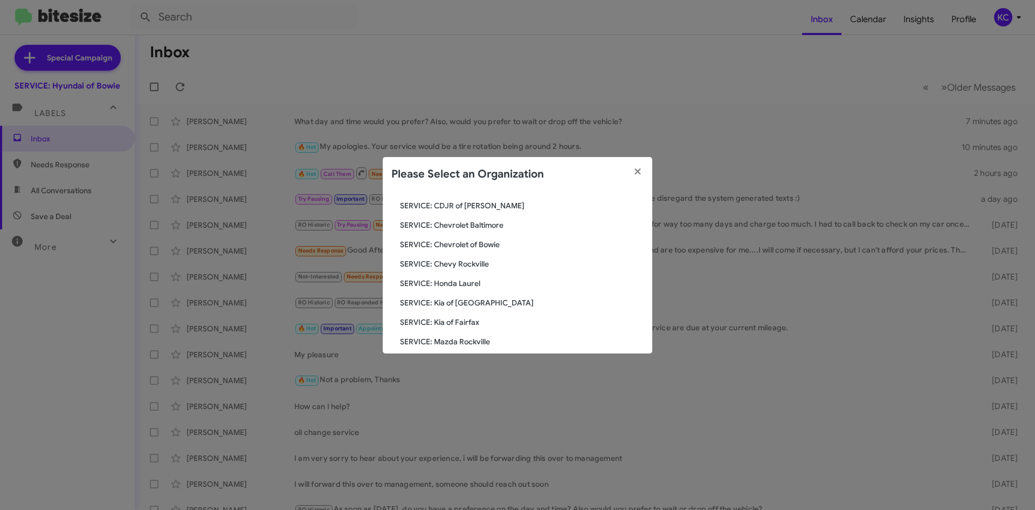
scroll to position [108, 0]
click at [470, 303] on span "SERVICE: Kia of Fairfax" at bounding box center [522, 305] width 244 height 11
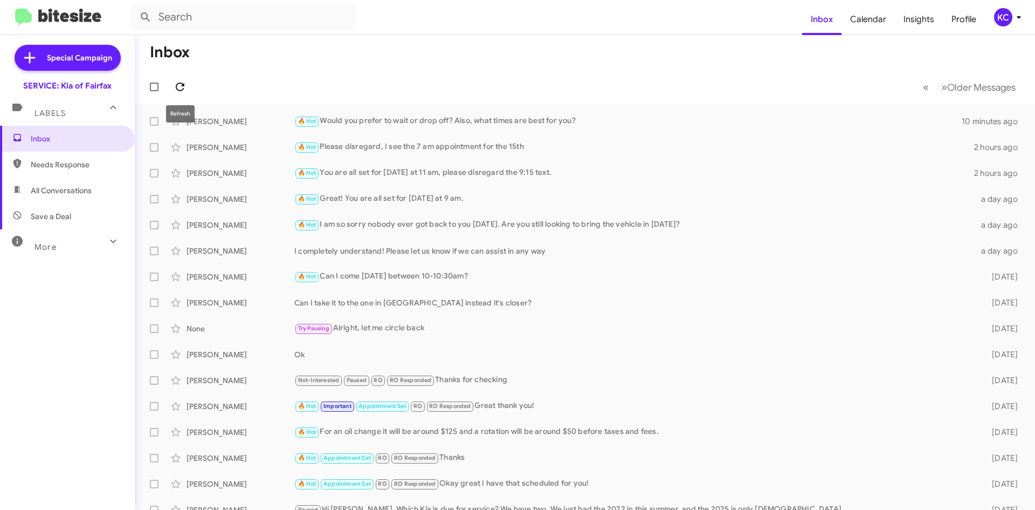
click at [190, 85] on span at bounding box center [180, 86] width 22 height 13
click at [184, 79] on button at bounding box center [180, 87] width 22 height 22
click at [1013, 15] on icon at bounding box center [1019, 17] width 13 height 13
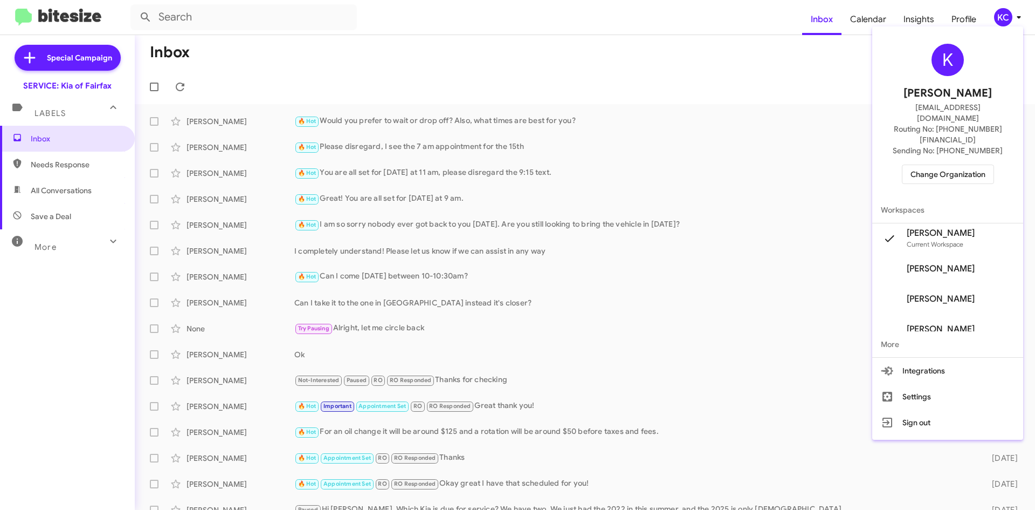
click at [986, 165] on span "Change Organization" at bounding box center [948, 174] width 75 height 18
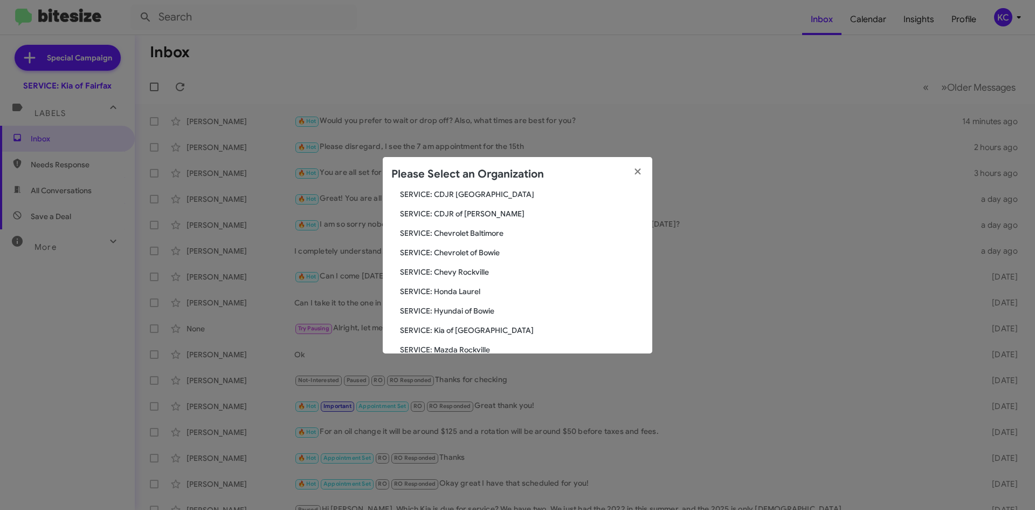
scroll to position [108, 0]
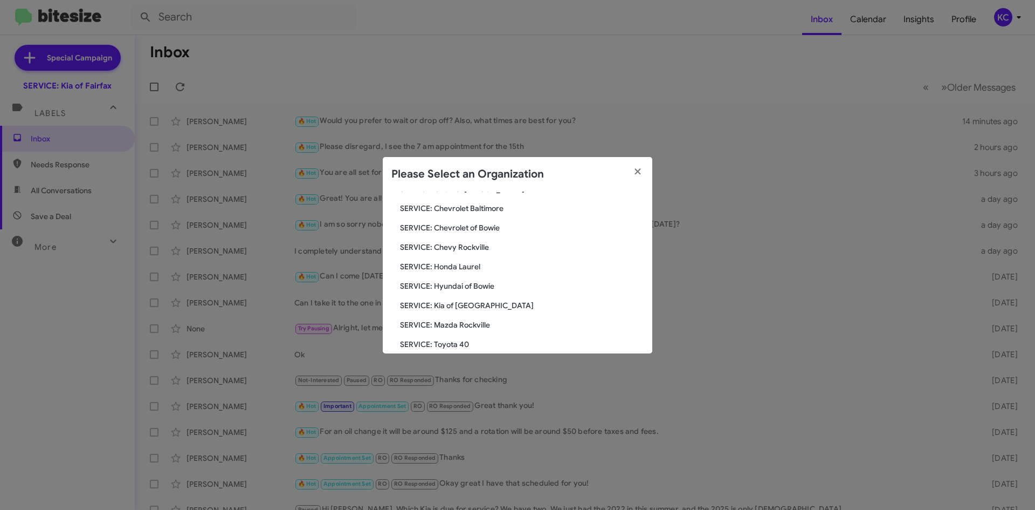
click at [487, 288] on span "SERVICE: Hyundai of Bowie" at bounding box center [522, 285] width 244 height 11
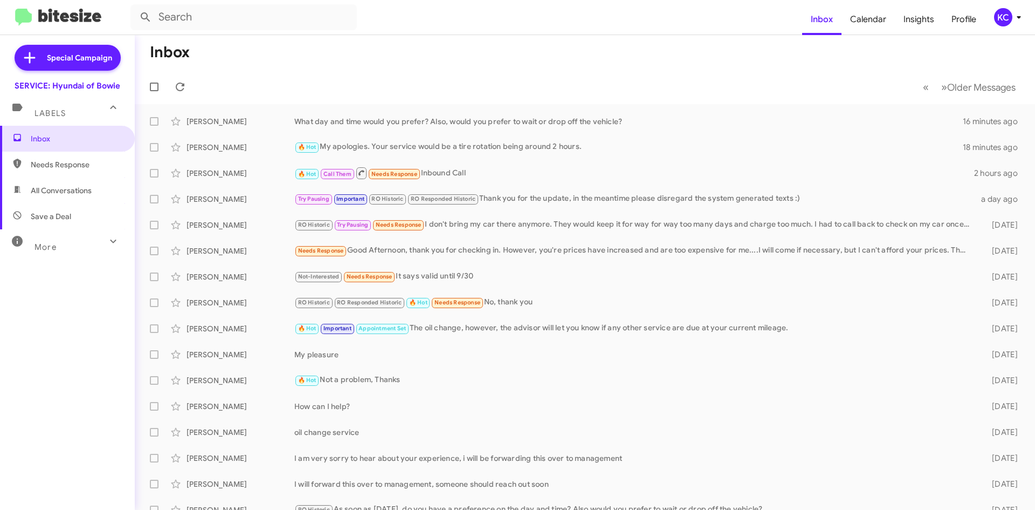
click at [996, 16] on div "KC" at bounding box center [1003, 17] width 18 height 18
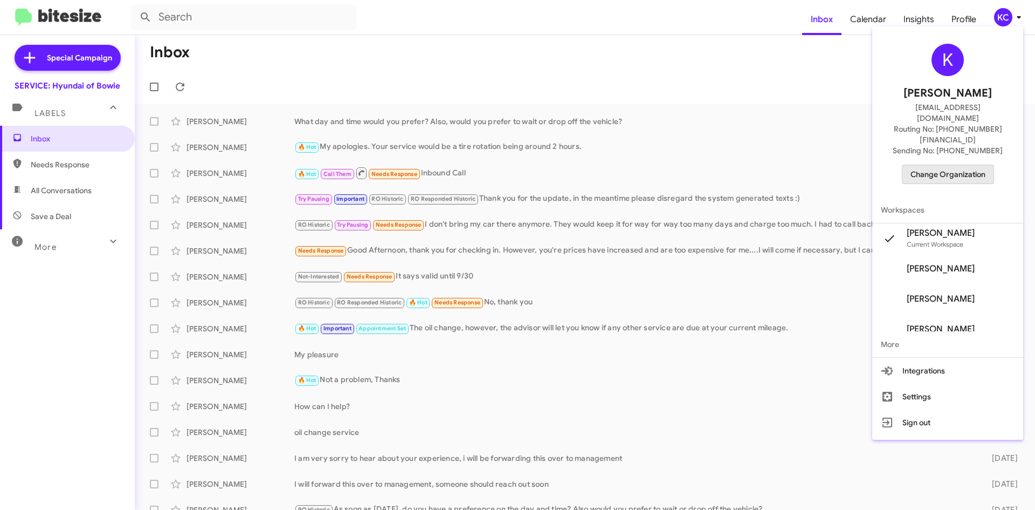
click at [951, 165] on span "Change Organization" at bounding box center [948, 174] width 75 height 18
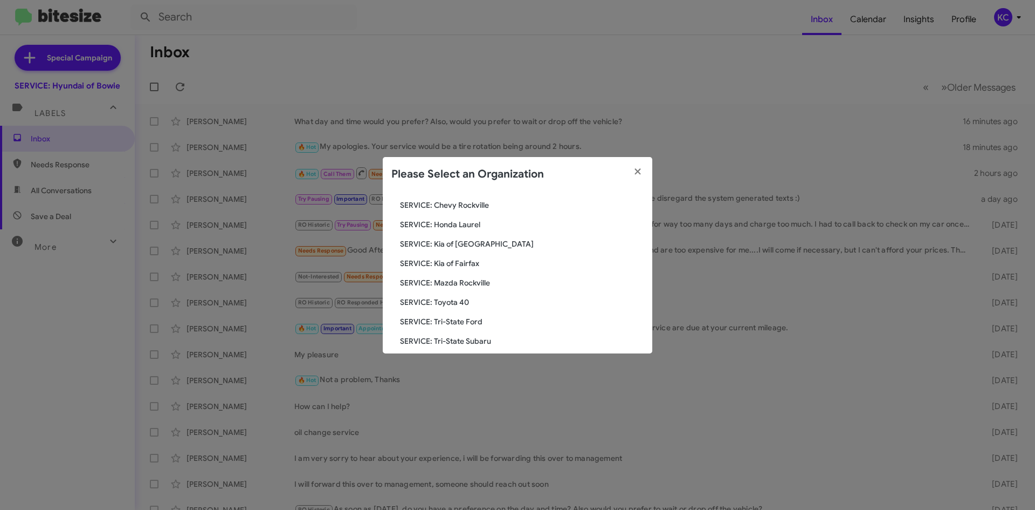
scroll to position [162, 0]
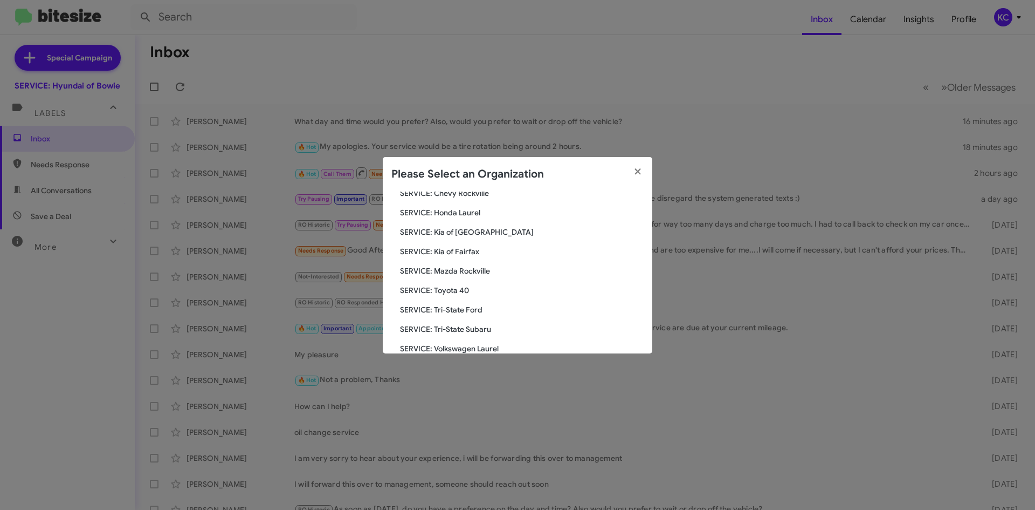
click at [464, 246] on span "SERVICE: Kia of Fairfax" at bounding box center [522, 251] width 244 height 11
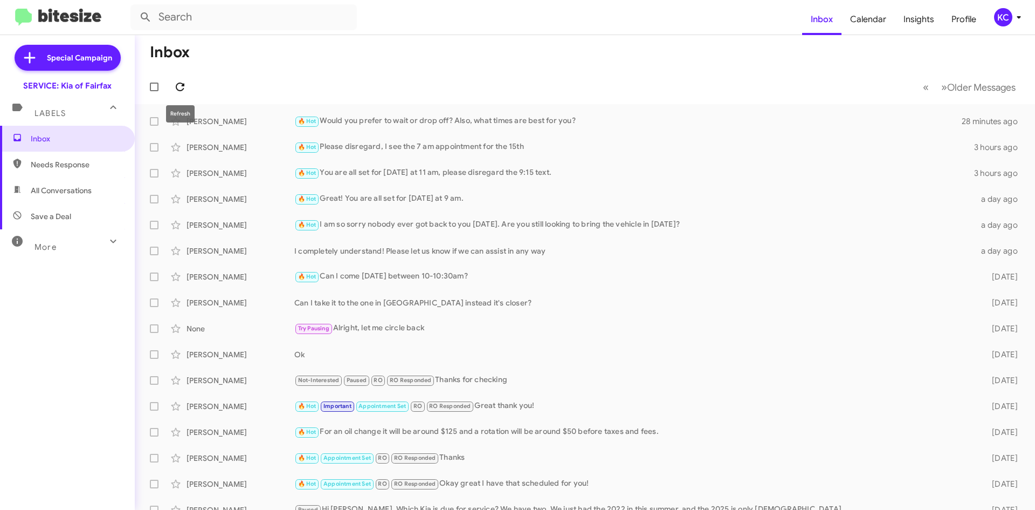
click at [188, 91] on span at bounding box center [180, 86] width 22 height 13
click at [1004, 16] on div "KC" at bounding box center [1003, 17] width 18 height 18
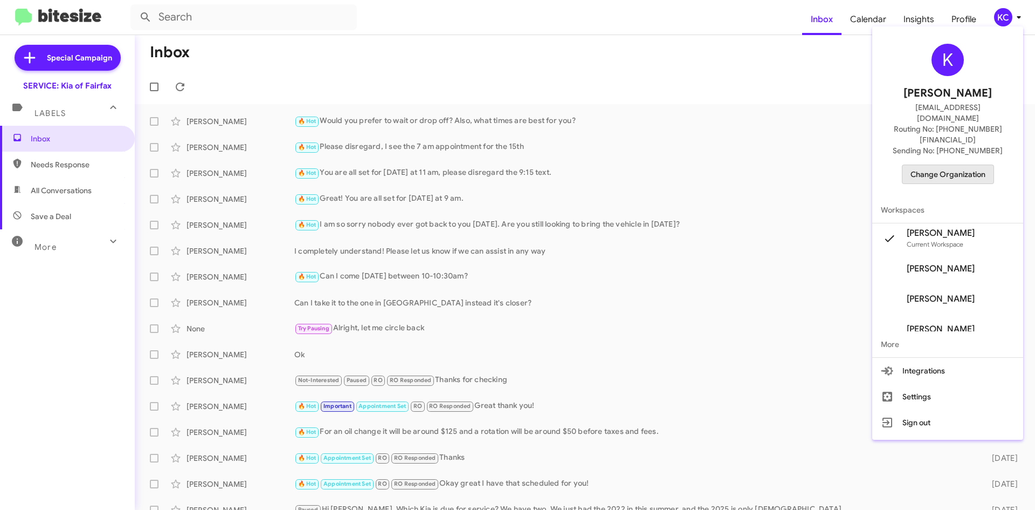
click at [965, 165] on span "Change Organization" at bounding box center [948, 174] width 75 height 18
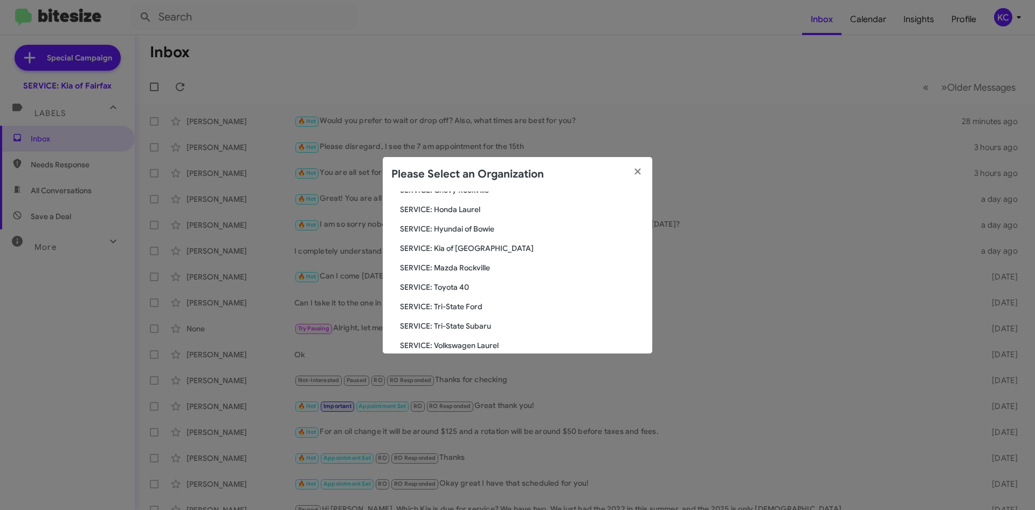
scroll to position [145, 0]
click at [478, 250] on span "SERVICE: Hyundai of Bowie" at bounding box center [522, 248] width 244 height 11
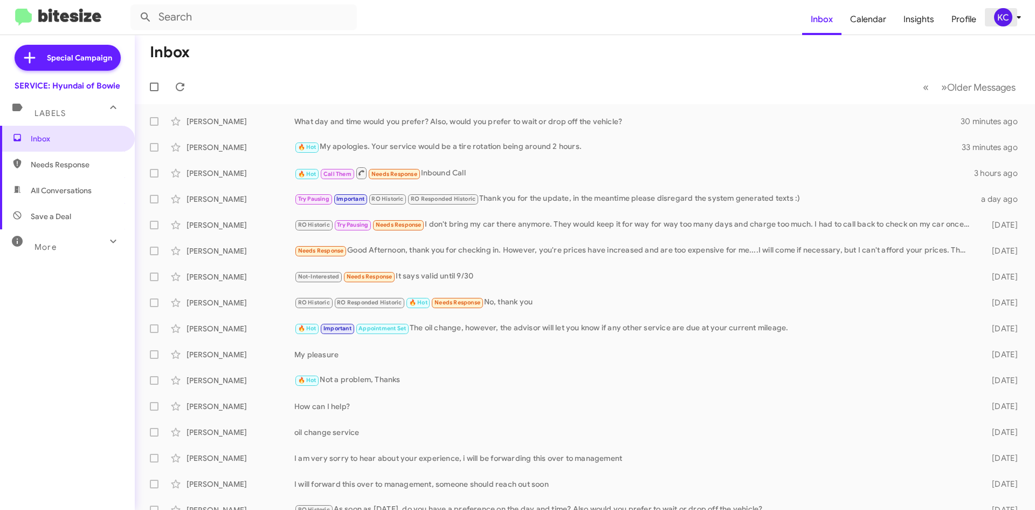
click at [1010, 19] on div "KC" at bounding box center [1003, 17] width 18 height 18
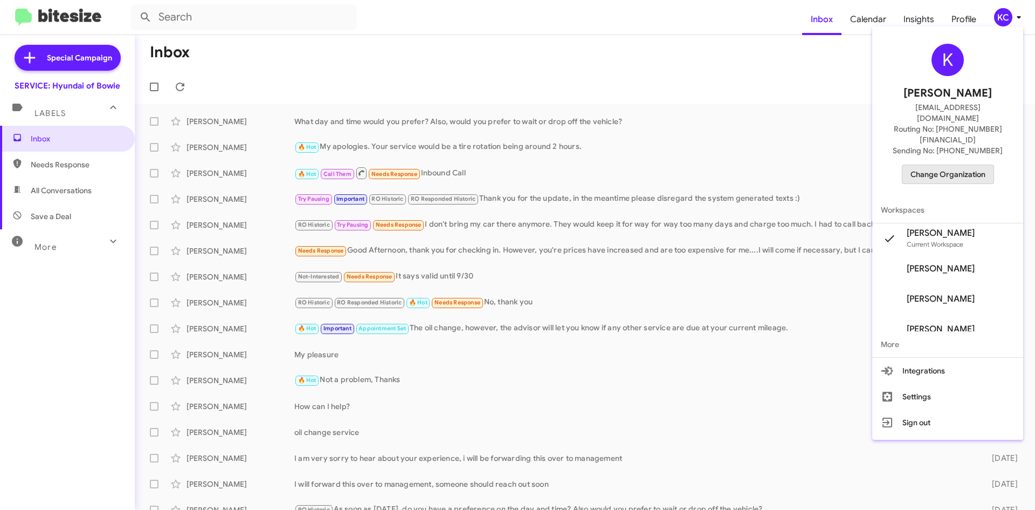
click at [959, 165] on span "Change Organization" at bounding box center [948, 174] width 75 height 18
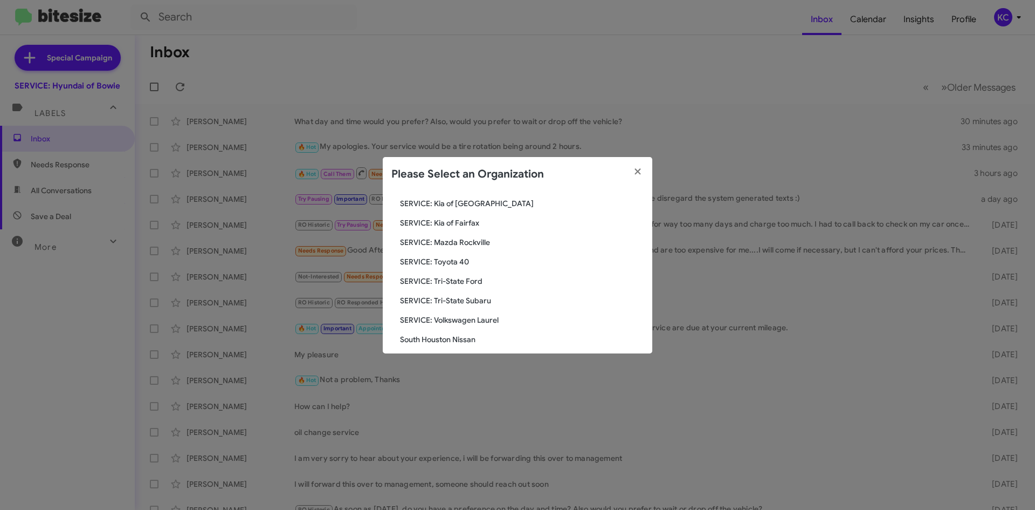
scroll to position [199, 0]
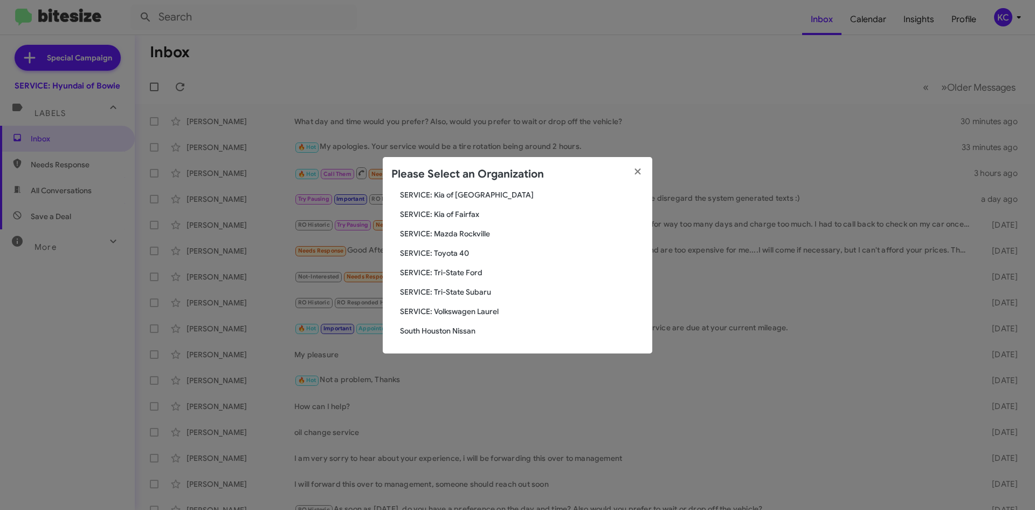
click at [478, 287] on span "SERVICE: Tri-State Subaru" at bounding box center [522, 291] width 244 height 11
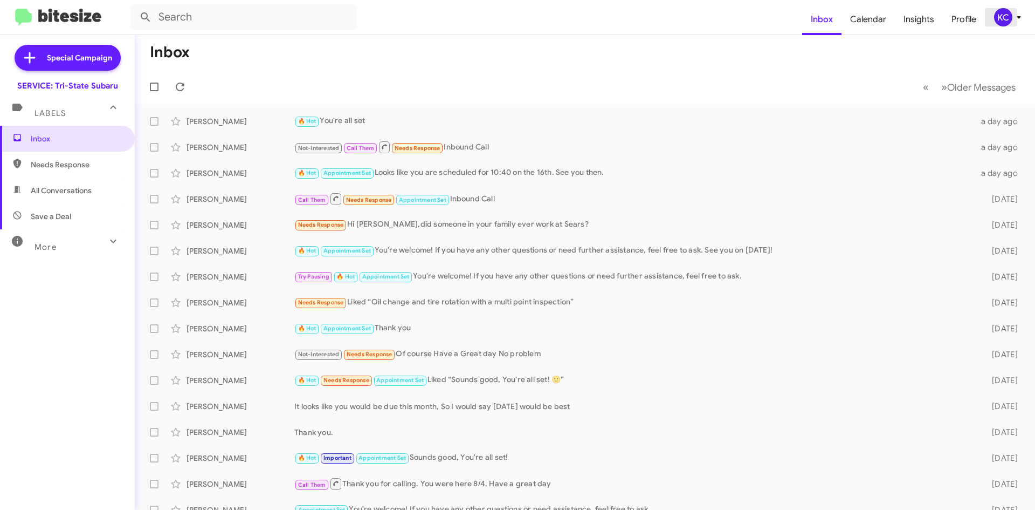
click at [1014, 24] on span "KC" at bounding box center [1010, 17] width 32 height 18
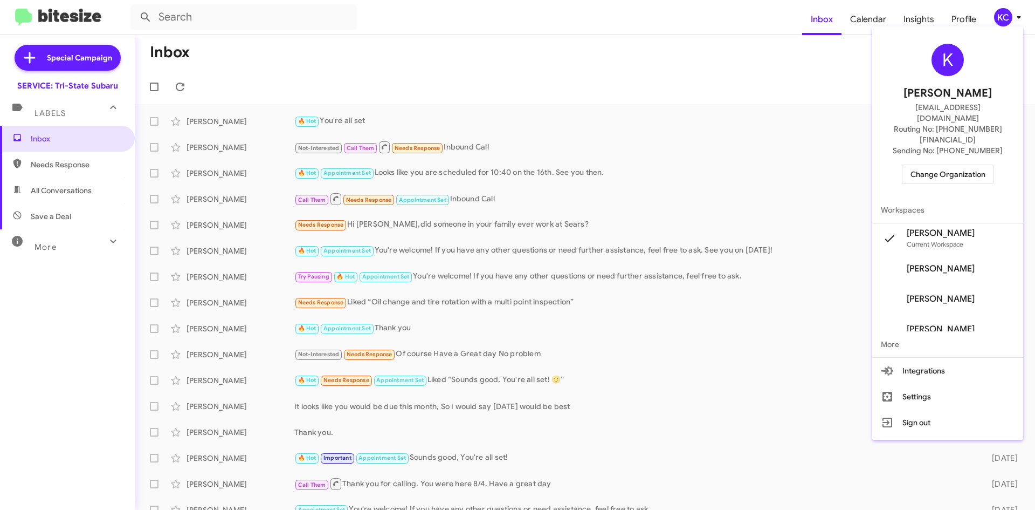
click at [984, 165] on span "Change Organization" at bounding box center [948, 174] width 75 height 18
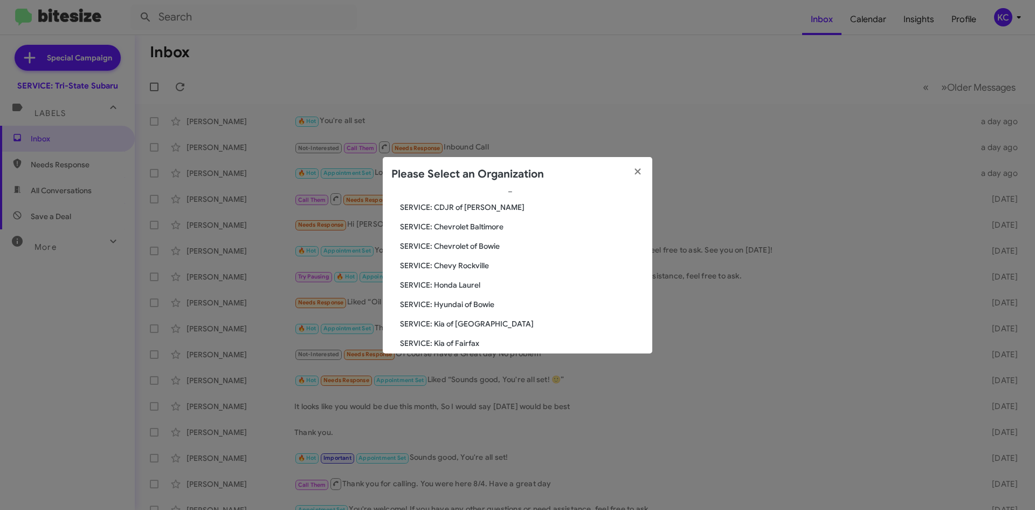
scroll to position [108, 0]
click at [436, 328] on span "SERVICE: Kia of Fairfax" at bounding box center [522, 324] width 244 height 11
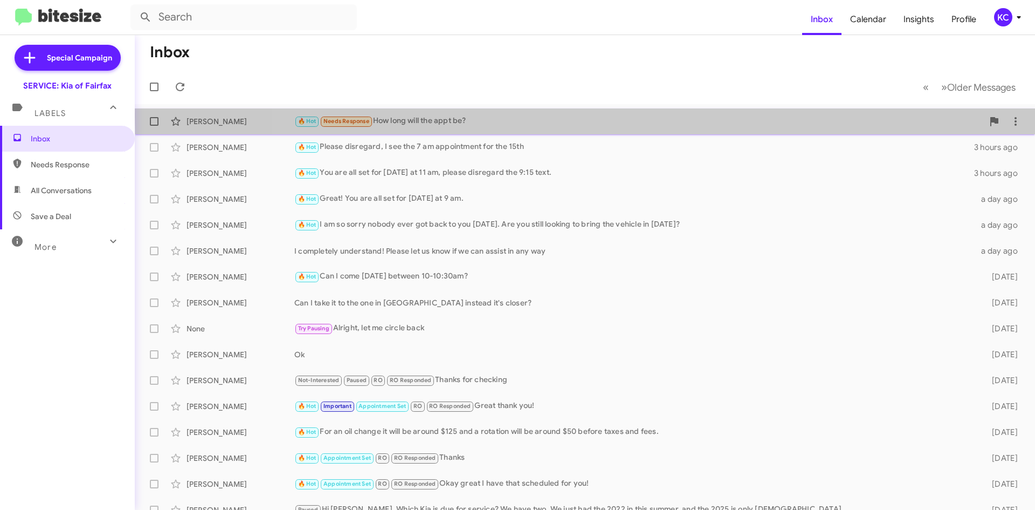
click at [836, 116] on div "🔥 Hot Needs Response How long will the appt be?" at bounding box center [638, 121] width 689 height 12
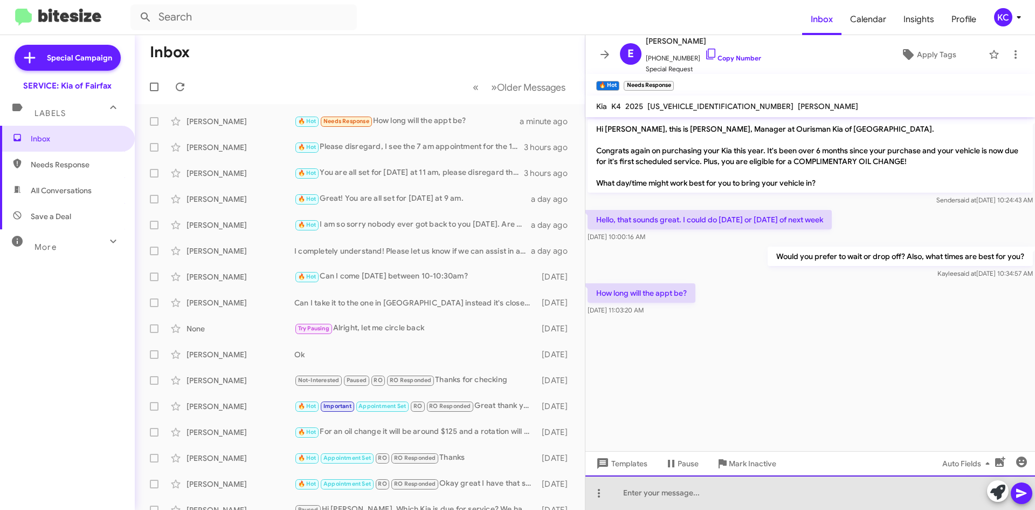
click at [658, 491] on div at bounding box center [811, 492] width 450 height 35
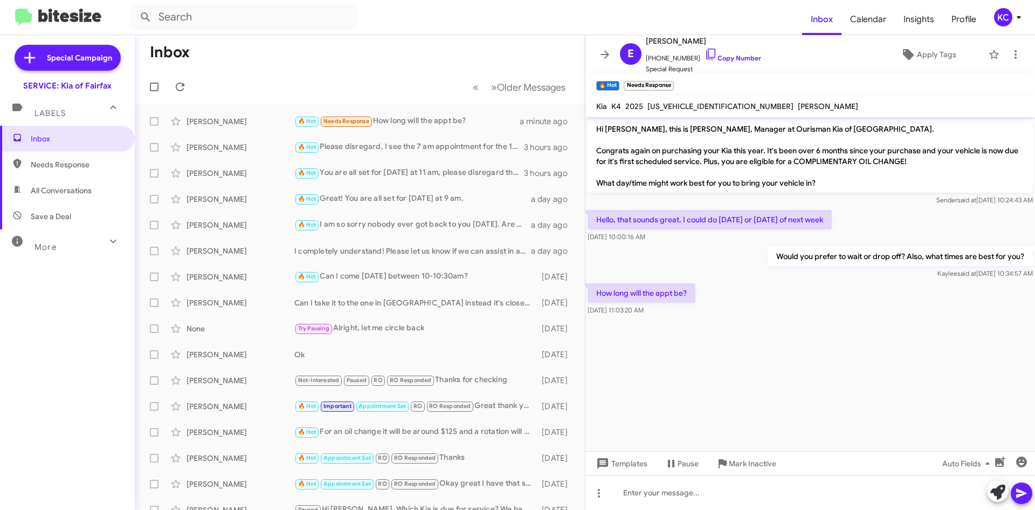
click at [658, 352] on cdk-virtual-scroll-viewport "Hi Erin, this is Jordan, Manager at Ourisman Kia of Fairfax. Congrats again on …" at bounding box center [811, 284] width 450 height 334
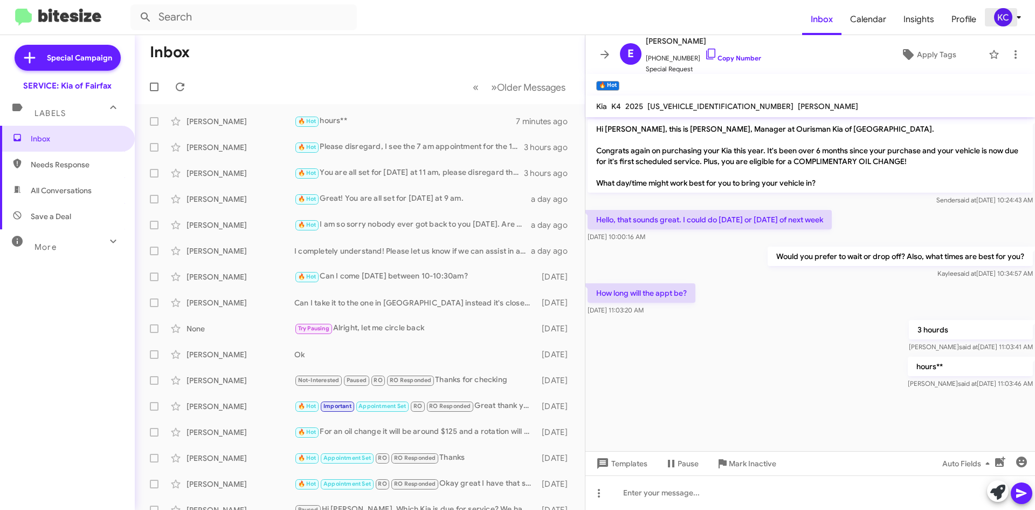
click at [1007, 9] on div "KC" at bounding box center [1003, 17] width 18 height 18
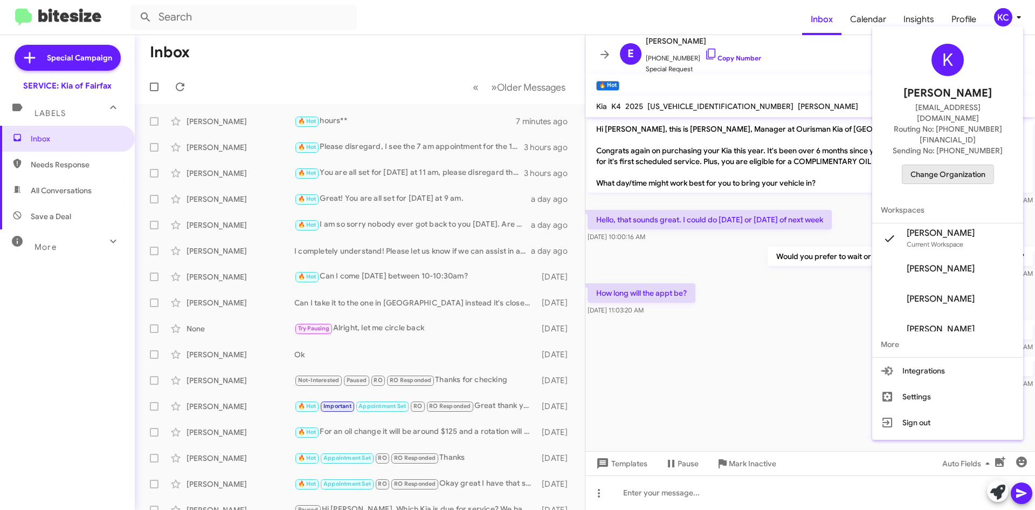
click at [943, 165] on span "Change Organization" at bounding box center [948, 174] width 75 height 18
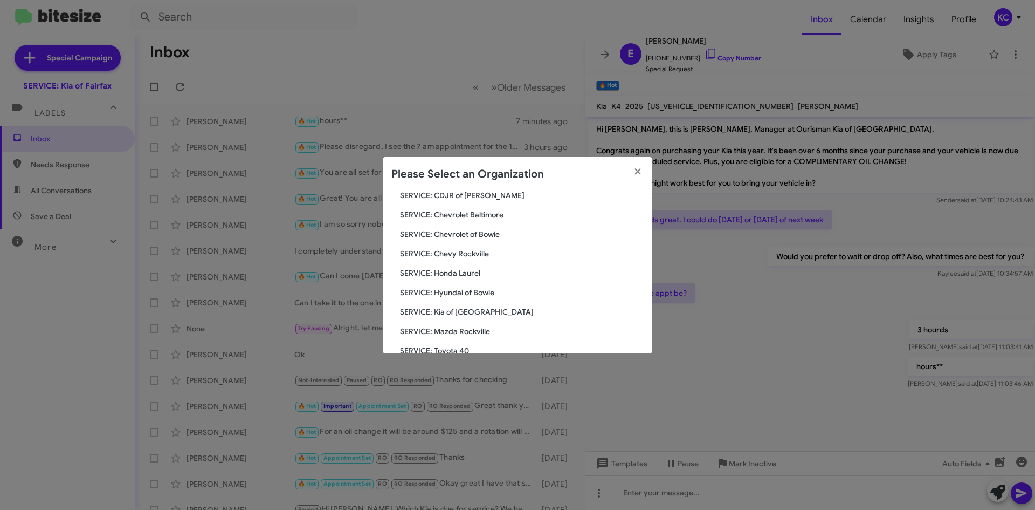
scroll to position [108, 0]
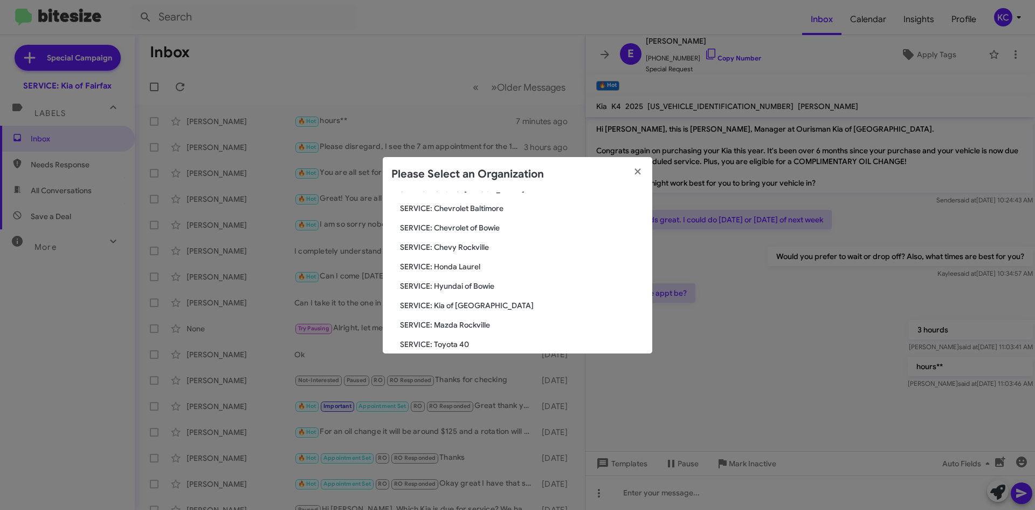
click at [437, 284] on span "SERVICE: Hyundai of Bowie" at bounding box center [522, 285] width 244 height 11
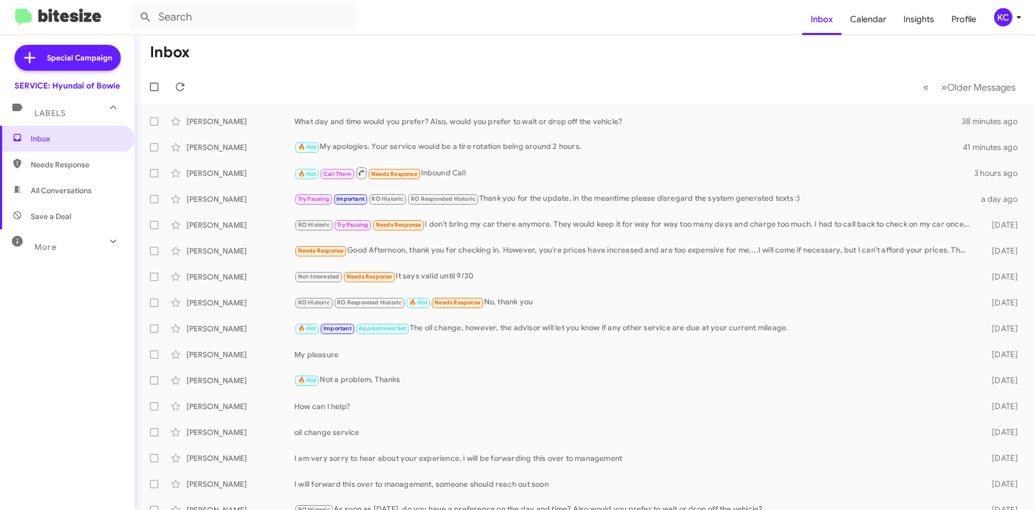
click at [995, 29] on mat-toolbar "Inbox Calendar Insights Profile KC" at bounding box center [517, 17] width 1035 height 35
click at [999, 23] on div "KC" at bounding box center [1003, 17] width 18 height 18
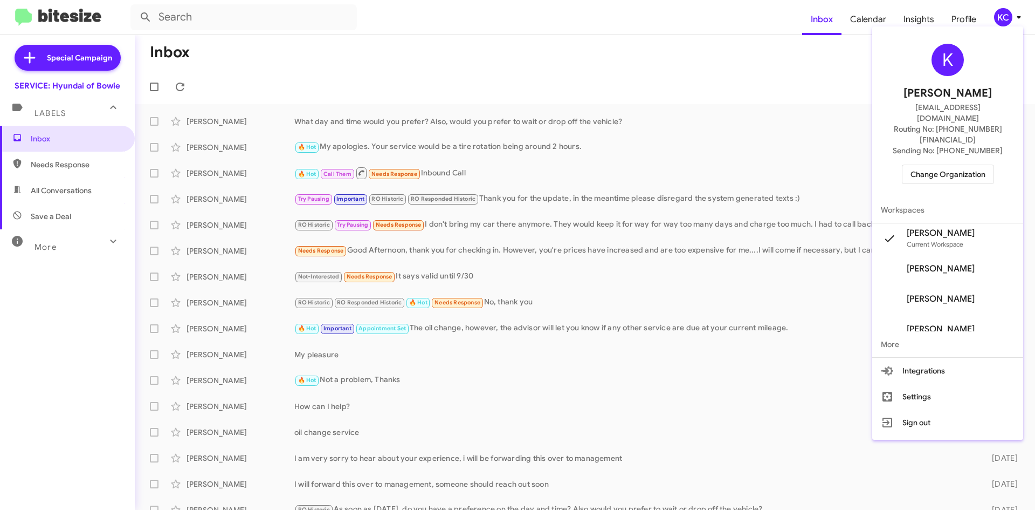
click at [939, 165] on span "Change Organization" at bounding box center [948, 174] width 75 height 18
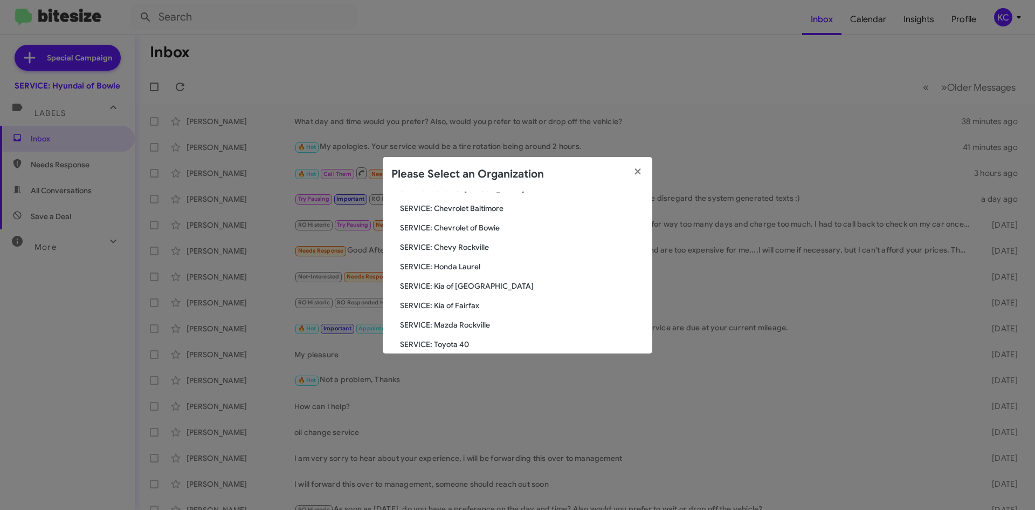
scroll to position [162, 0]
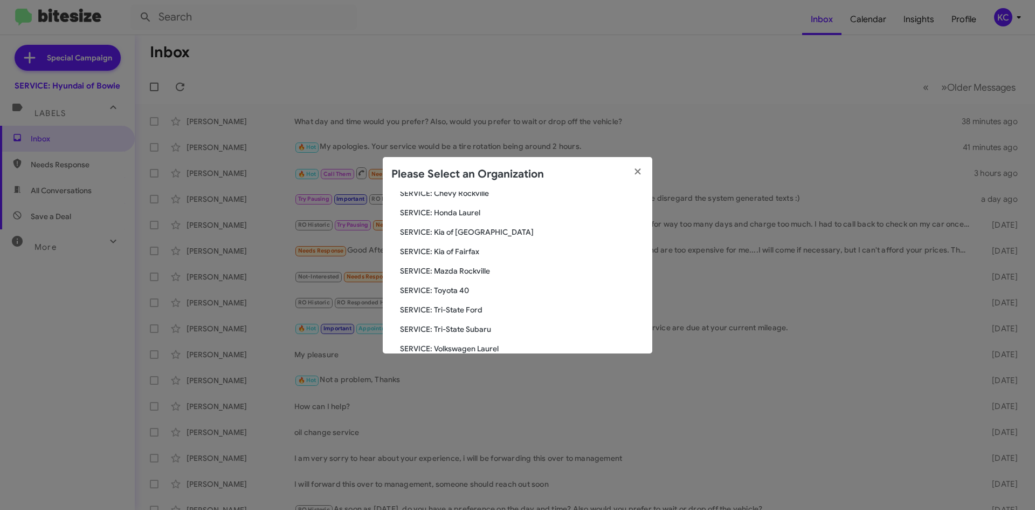
click at [469, 248] on span "SERVICE: Kia of Fairfax" at bounding box center [522, 251] width 244 height 11
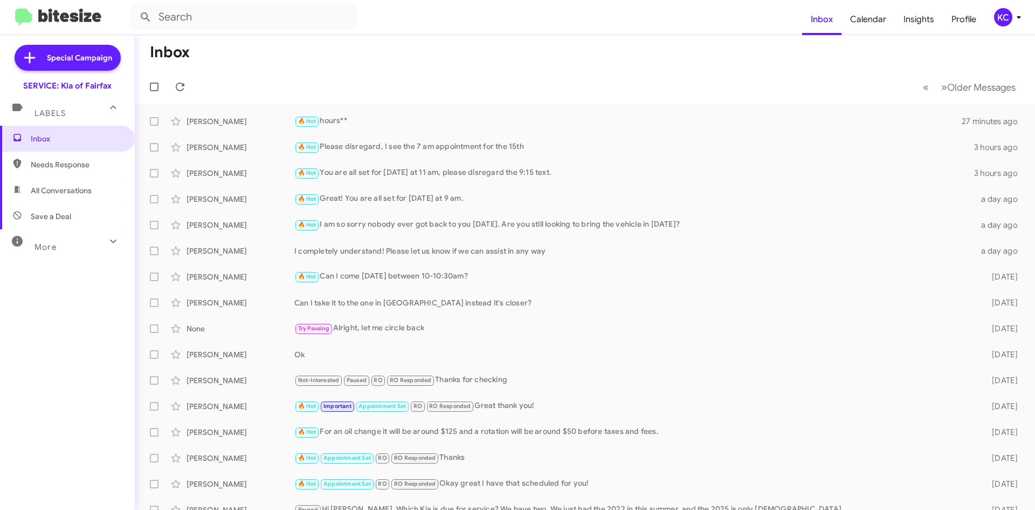
click at [1010, 23] on span "KC" at bounding box center [1010, 17] width 32 height 18
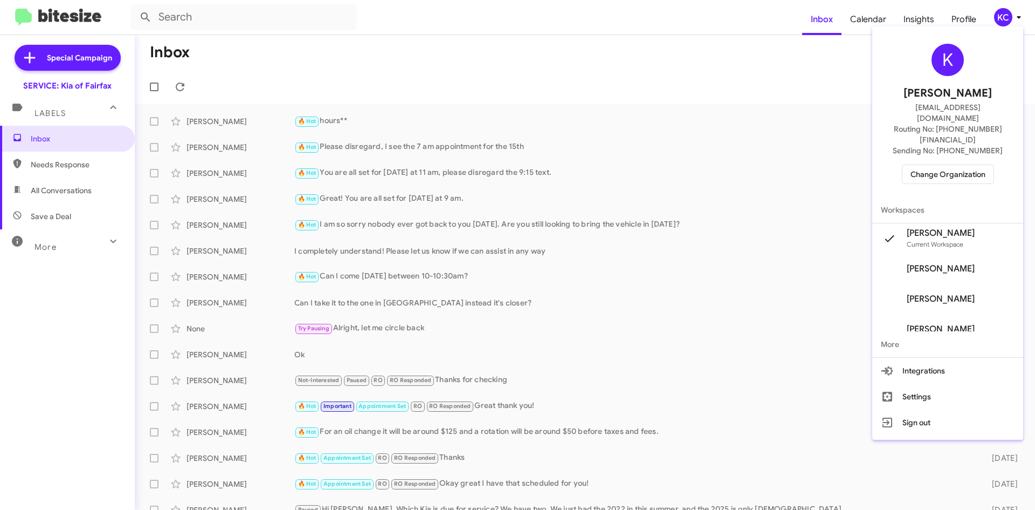
click at [941, 165] on span "Change Organization" at bounding box center [948, 174] width 75 height 18
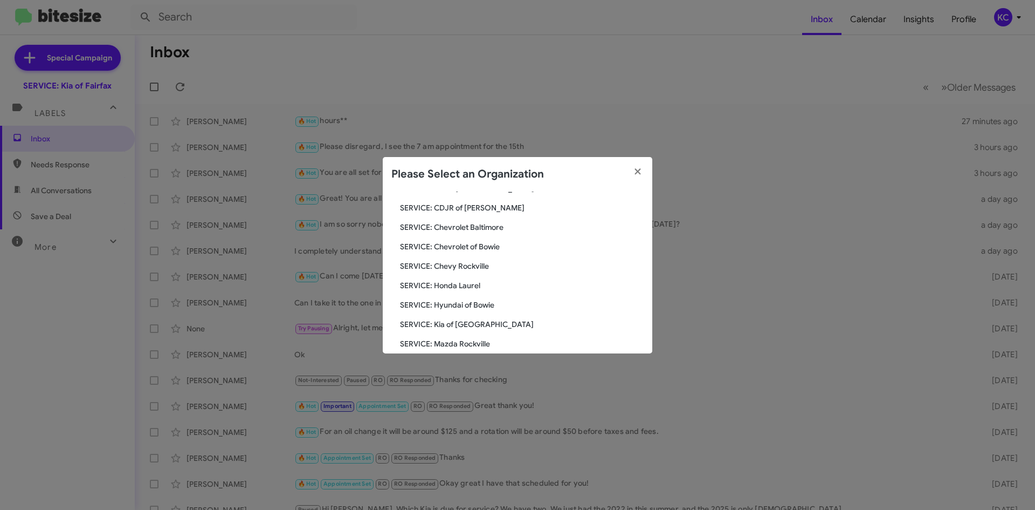
scroll to position [108, 0]
click at [451, 284] on span "SERVICE: Hyundai of Bowie" at bounding box center [522, 285] width 244 height 11
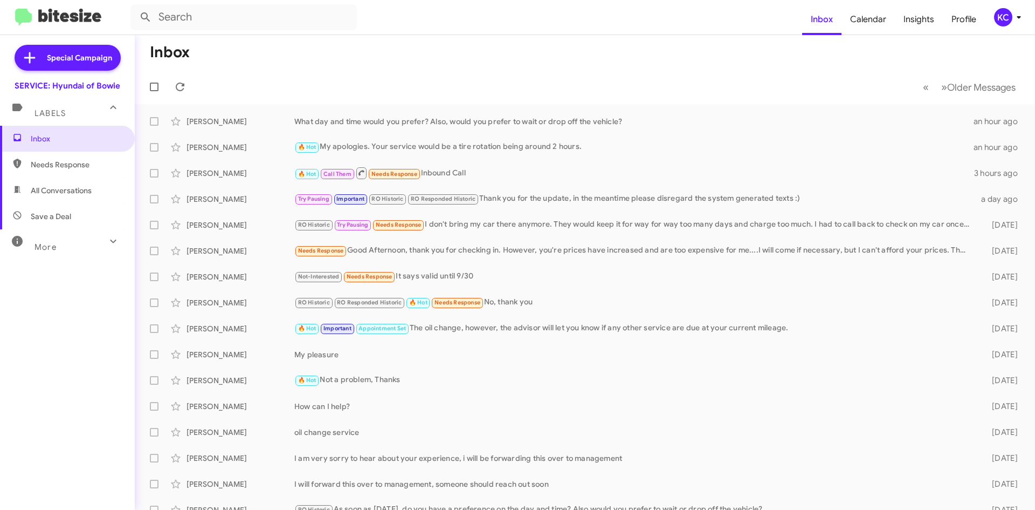
click at [997, 27] on mat-toolbar "Inbox Calendar Insights Profile KC" at bounding box center [517, 17] width 1035 height 35
click at [1003, 17] on div "KC" at bounding box center [1003, 17] width 18 height 18
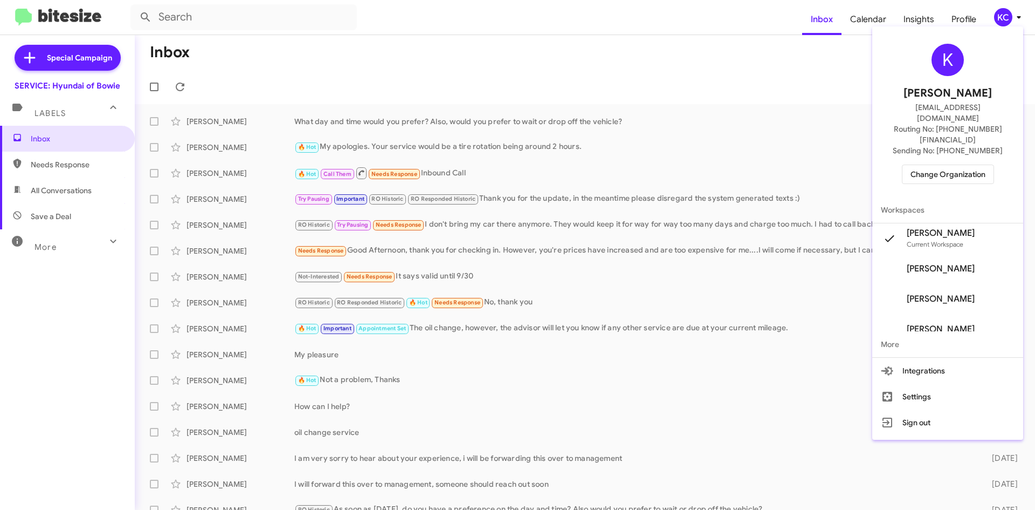
drag, startPoint x: 935, startPoint y: 133, endPoint x: 931, endPoint y: 148, distance: 16.2
click at [935, 134] on div "K [PERSON_NAME] [EMAIL_ADDRESS][DOMAIN_NAME] Routing No: [PHONE_NUMBER][FINANCI…" at bounding box center [947, 114] width 151 height 166
click at [931, 165] on span "Change Organization" at bounding box center [948, 174] width 75 height 18
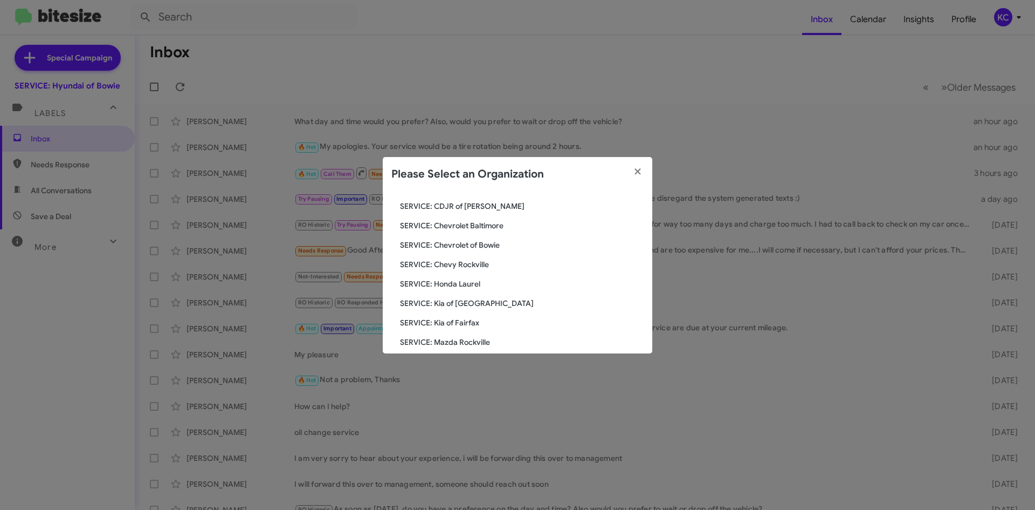
scroll to position [108, 0]
click at [459, 309] on span "SERVICE: Kia of Fairfax" at bounding box center [522, 305] width 244 height 11
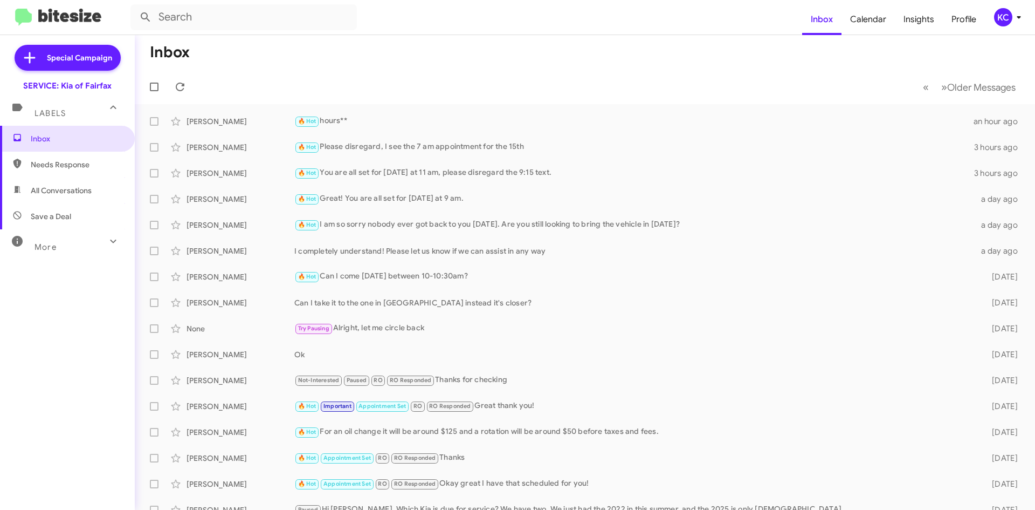
click at [590, 57] on mat-toolbar-row "Inbox" at bounding box center [585, 52] width 900 height 35
click at [1010, 10] on span "KC" at bounding box center [1010, 17] width 32 height 18
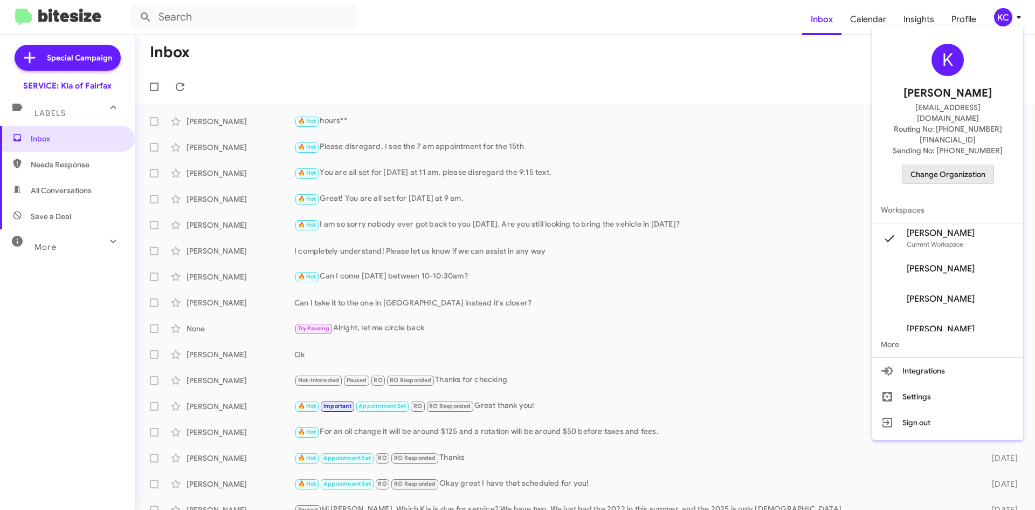
click at [955, 165] on span "Change Organization" at bounding box center [948, 174] width 75 height 18
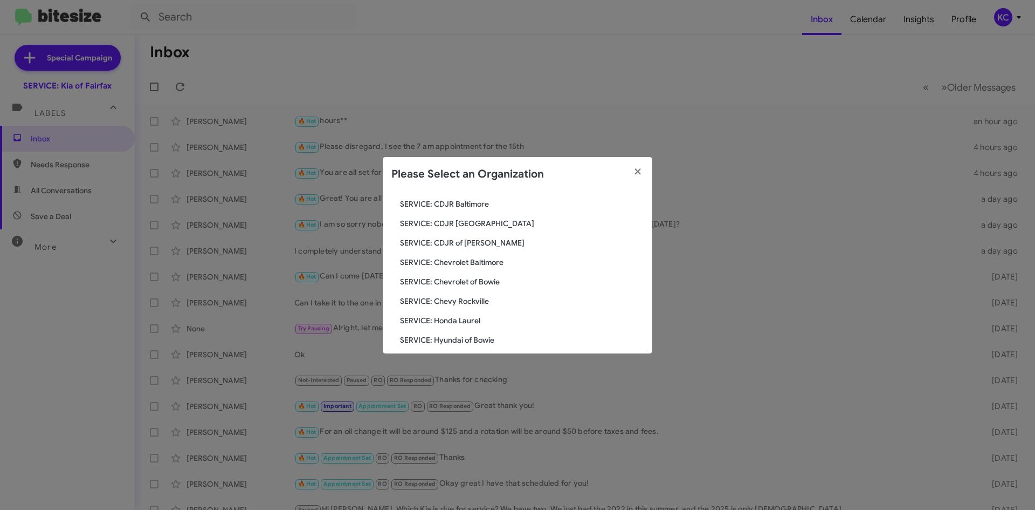
scroll to position [108, 0]
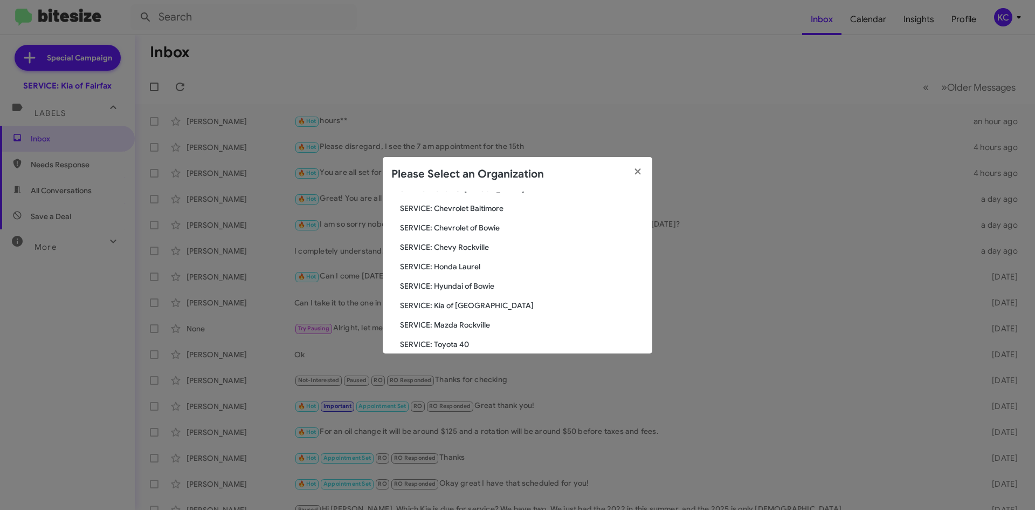
click at [470, 285] on span "SERVICE: Hyundai of Bowie" at bounding box center [522, 285] width 244 height 11
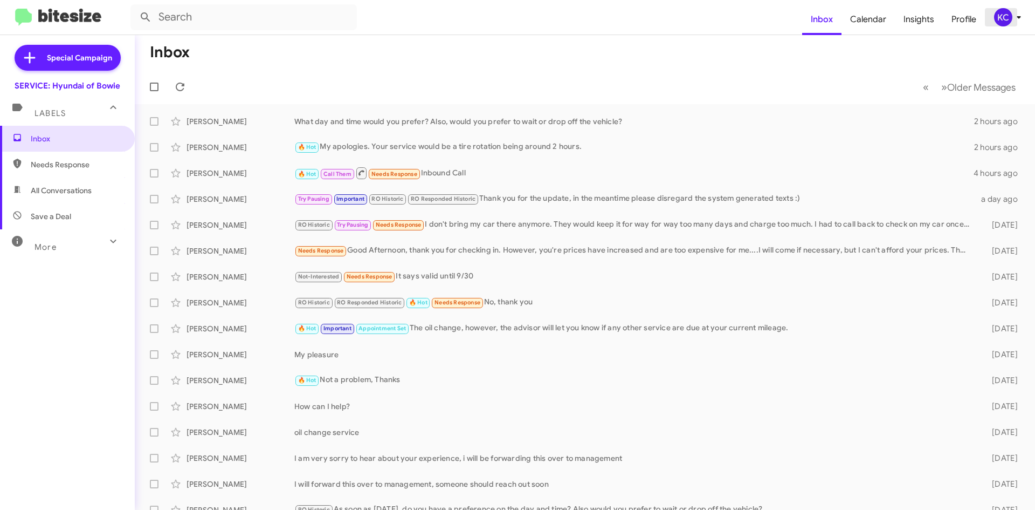
click at [1002, 12] on div "KC" at bounding box center [1003, 17] width 18 height 18
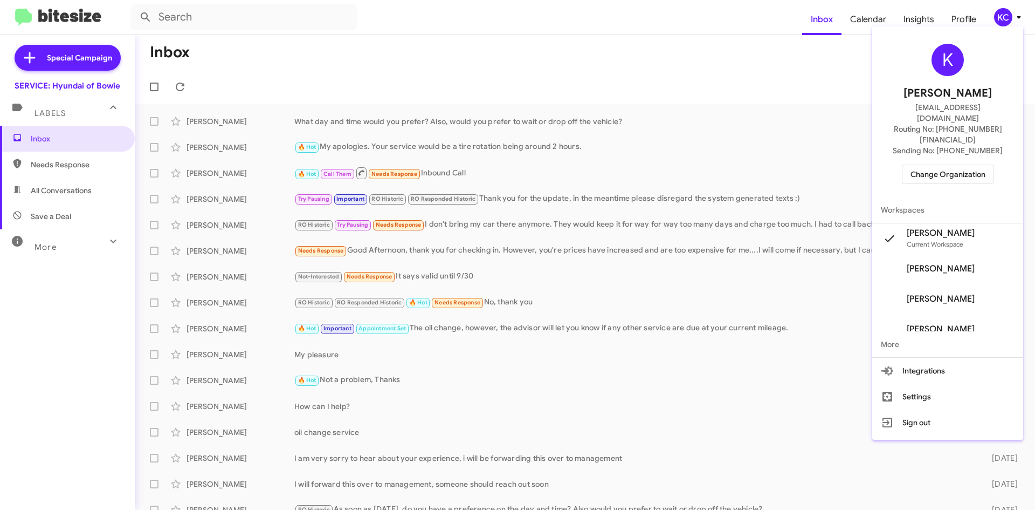
click at [930, 165] on span "Change Organization" at bounding box center [948, 174] width 75 height 18
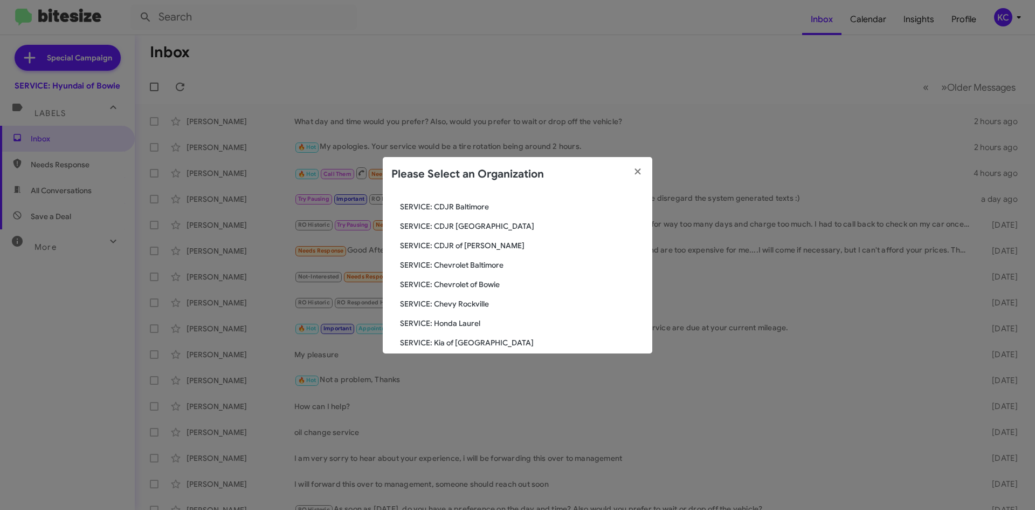
scroll to position [199, 0]
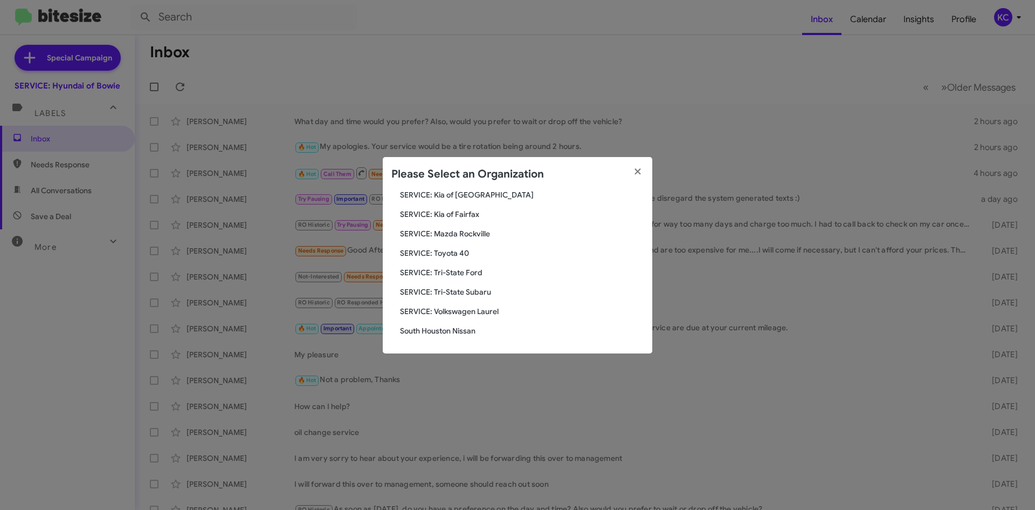
click at [473, 308] on span "SERVICE: Volkswagen Laurel" at bounding box center [522, 311] width 244 height 11
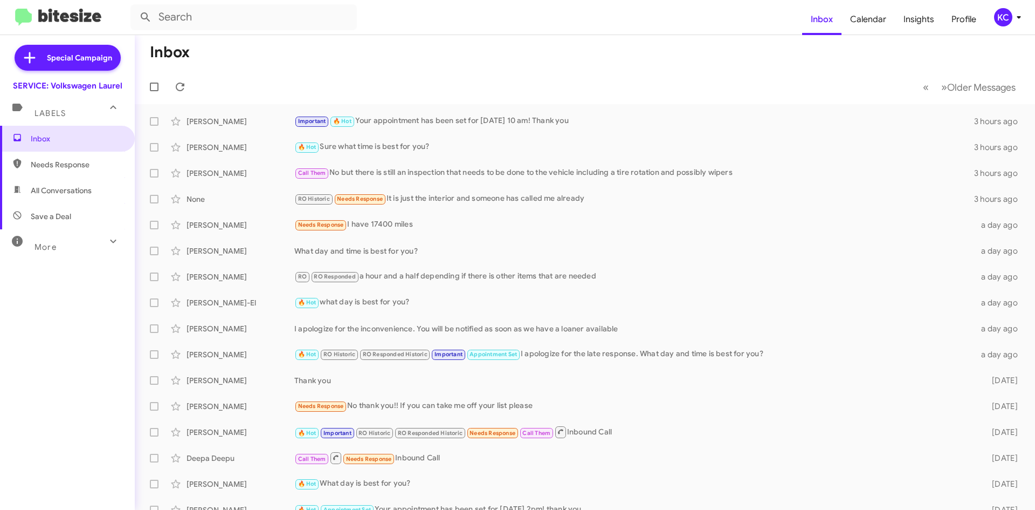
click at [995, 13] on div "KC" at bounding box center [1003, 17] width 18 height 18
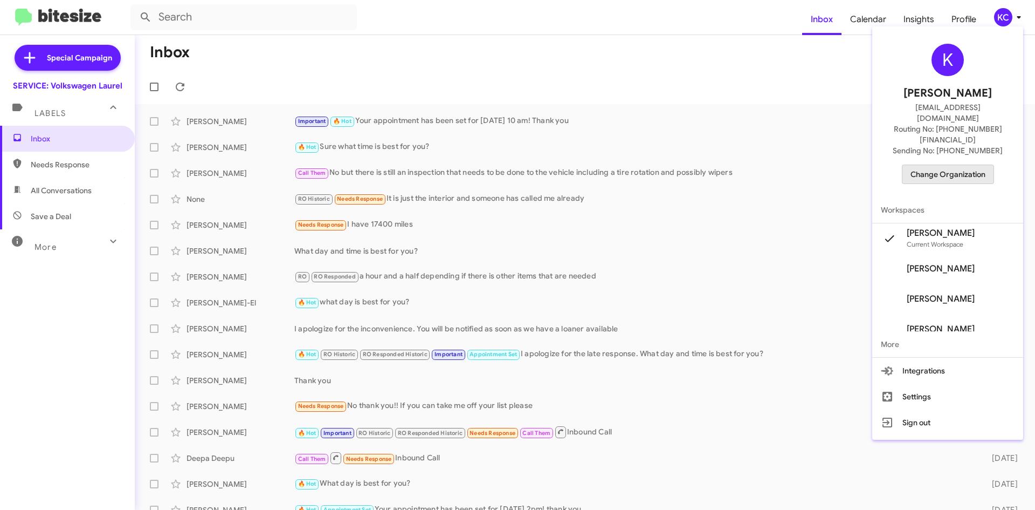
click at [962, 165] on span "Change Organization" at bounding box center [948, 174] width 75 height 18
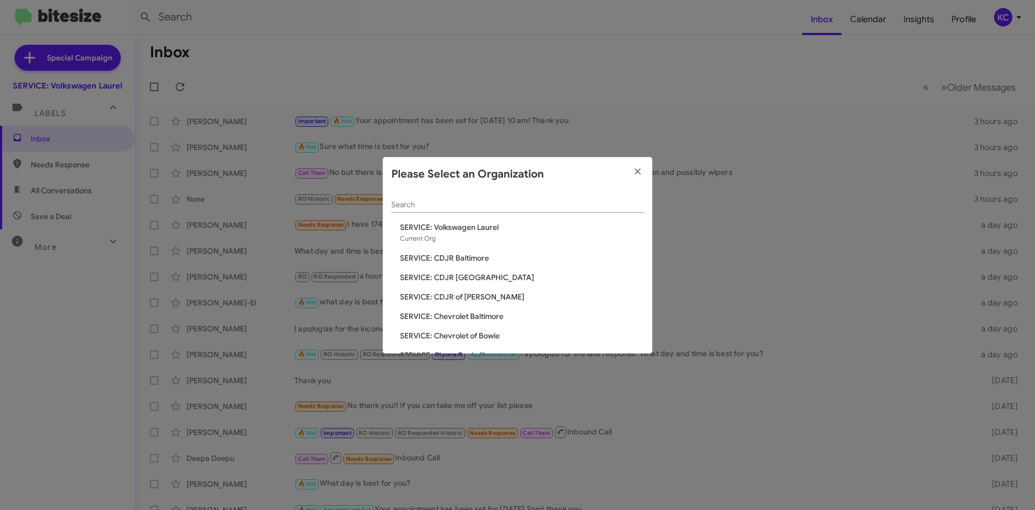
scroll to position [54, 0]
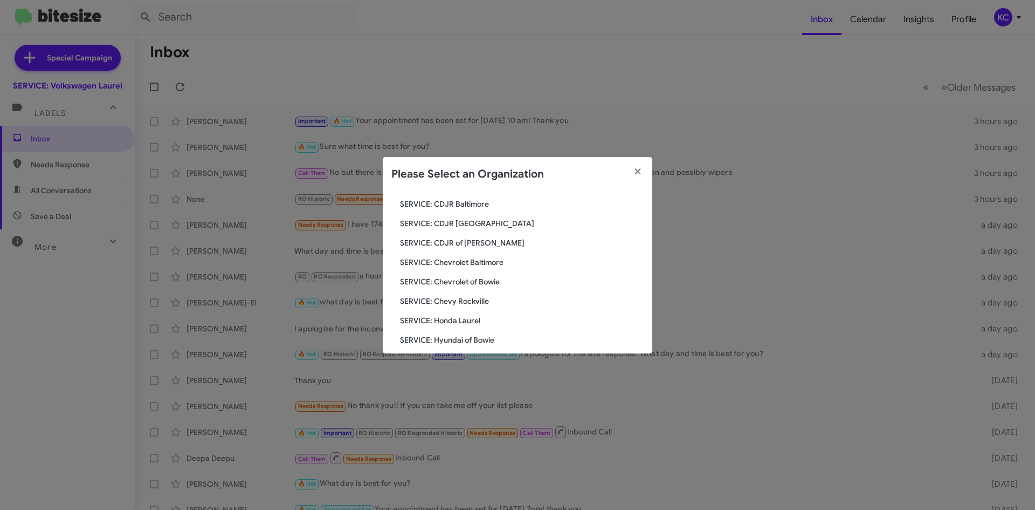
click at [457, 316] on span "SERVICE: Honda Laurel" at bounding box center [522, 320] width 244 height 11
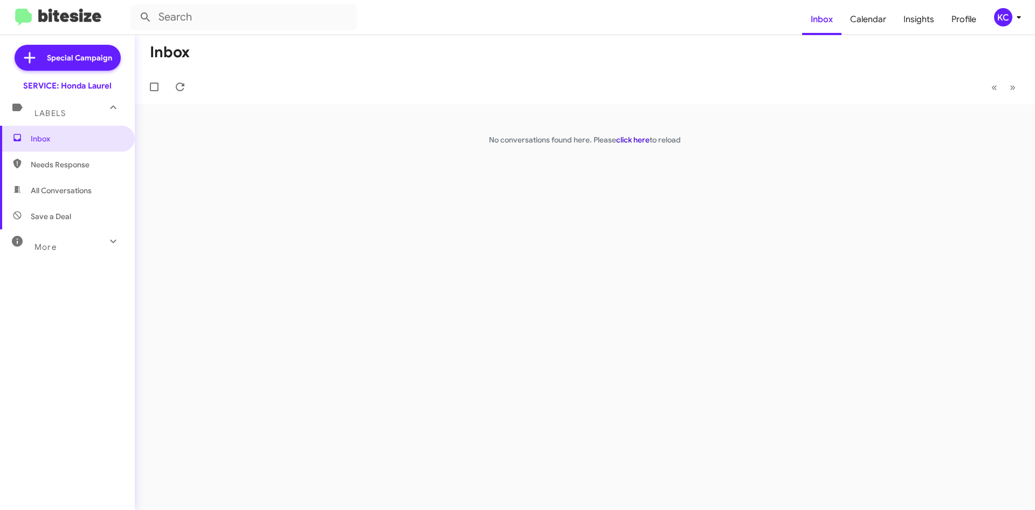
click at [639, 139] on link "click here" at bounding box center [632, 140] width 33 height 10
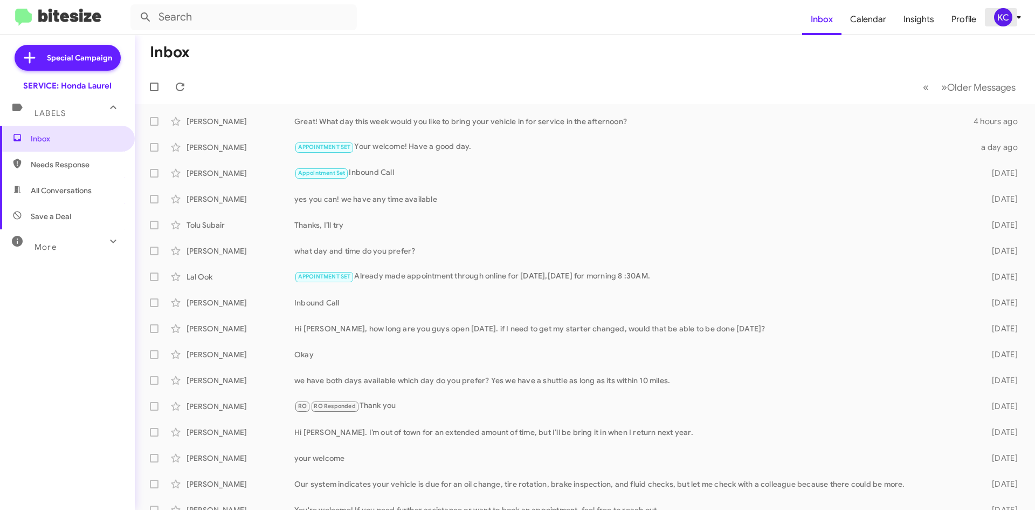
click at [1004, 18] on div "KC" at bounding box center [1003, 17] width 18 height 18
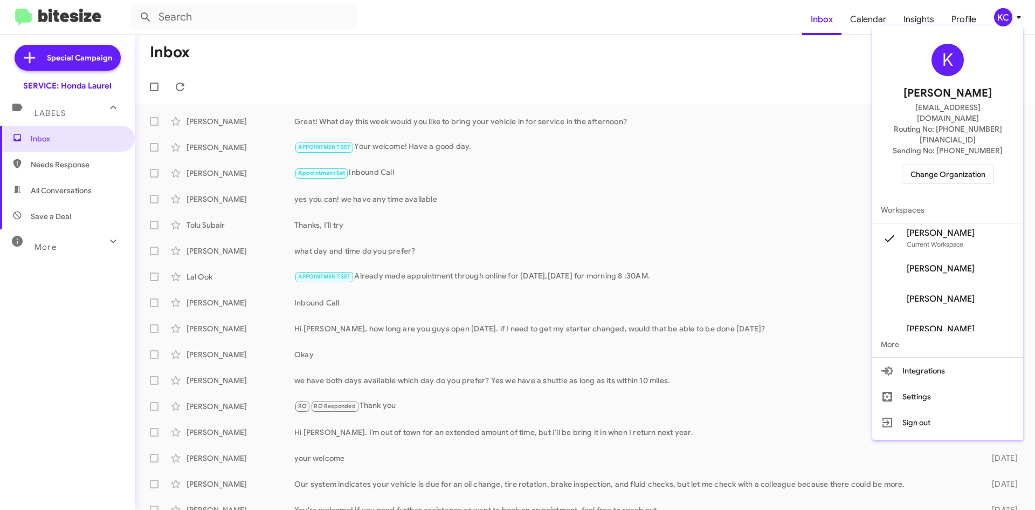
click at [956, 165] on span "Change Organization" at bounding box center [948, 174] width 75 height 18
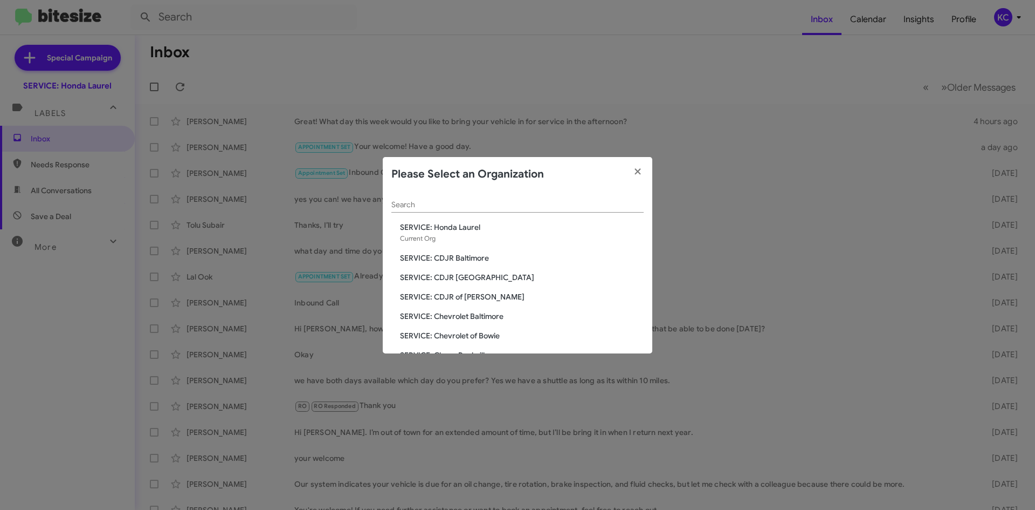
click at [467, 252] on span "SERVICE: CDJR Baltimore" at bounding box center [522, 257] width 244 height 11
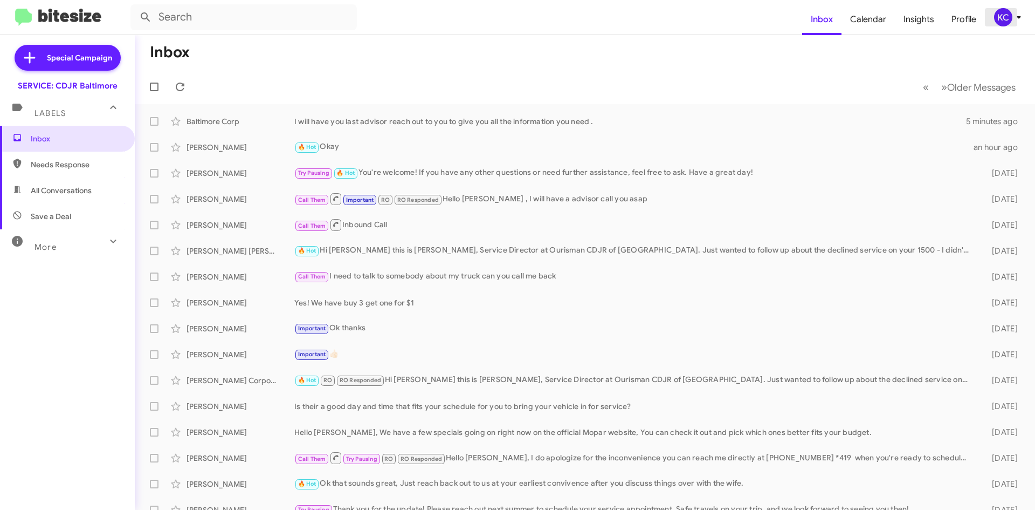
click at [1015, 16] on icon at bounding box center [1019, 17] width 13 height 13
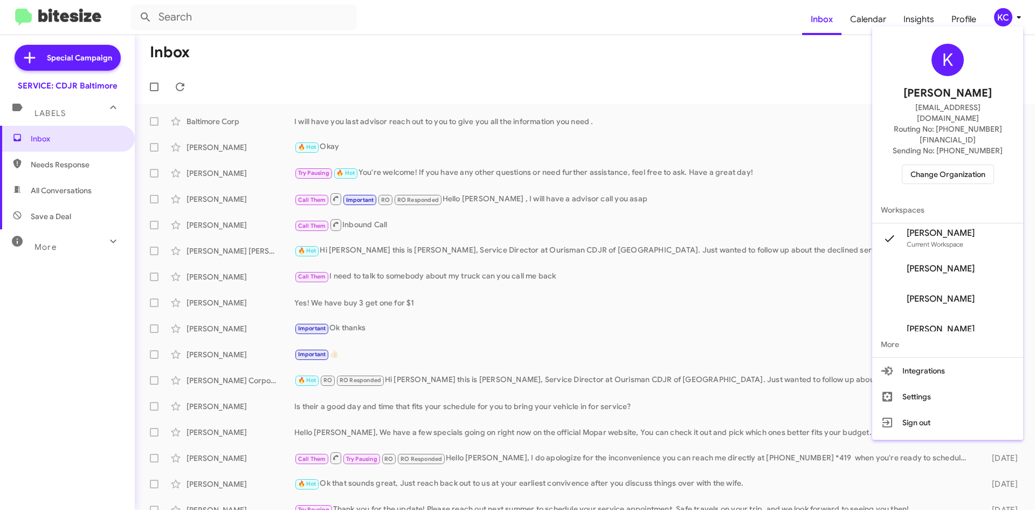
click at [935, 165] on span "Change Organization" at bounding box center [948, 174] width 75 height 18
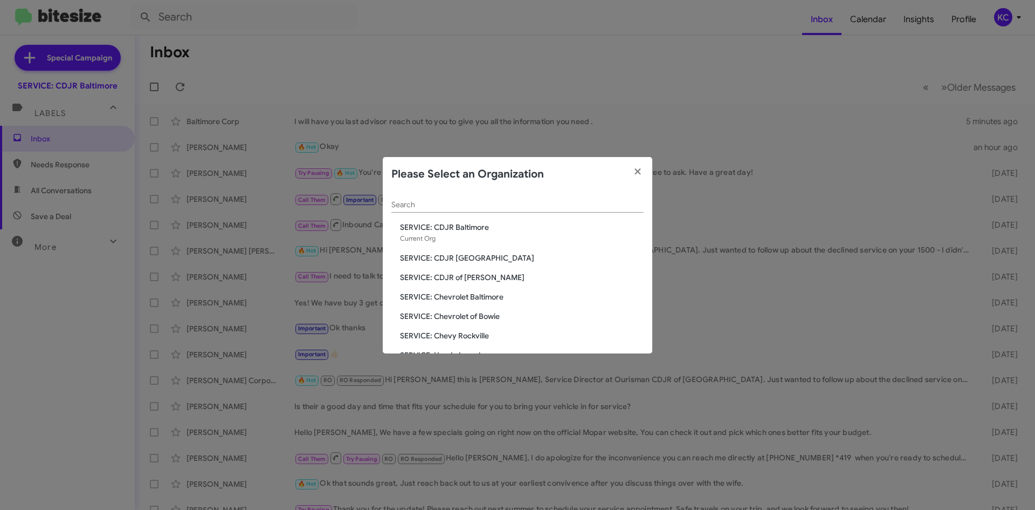
click at [472, 259] on span "SERVICE: CDJR [GEOGRAPHIC_DATA]" at bounding box center [522, 257] width 244 height 11
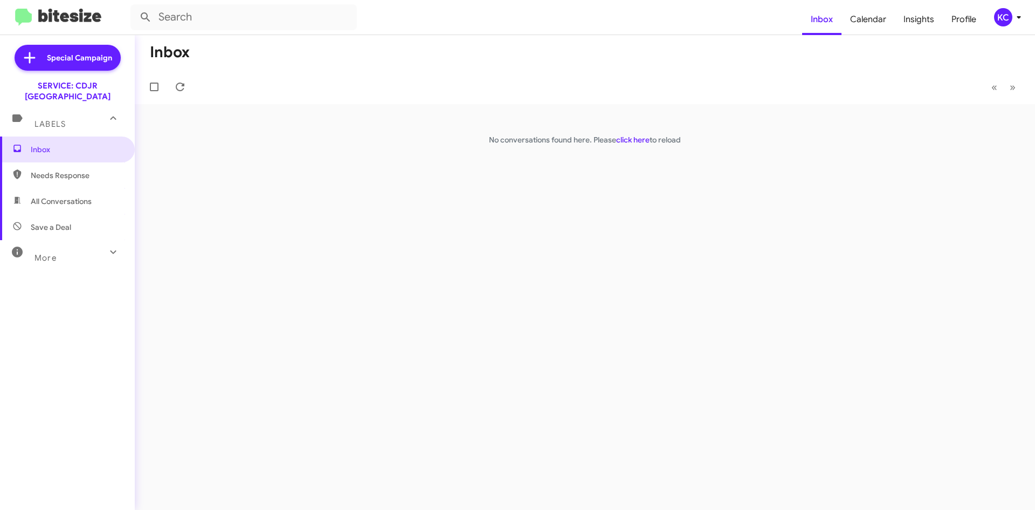
click at [623, 148] on div "Inbox « Previous » Next No conversations found here. Please click here to reload" at bounding box center [585, 272] width 900 height 474
click at [637, 134] on p "No conversations found here. Please click here to reload" at bounding box center [585, 139] width 900 height 11
click at [638, 140] on link "click here" at bounding box center [632, 140] width 33 height 10
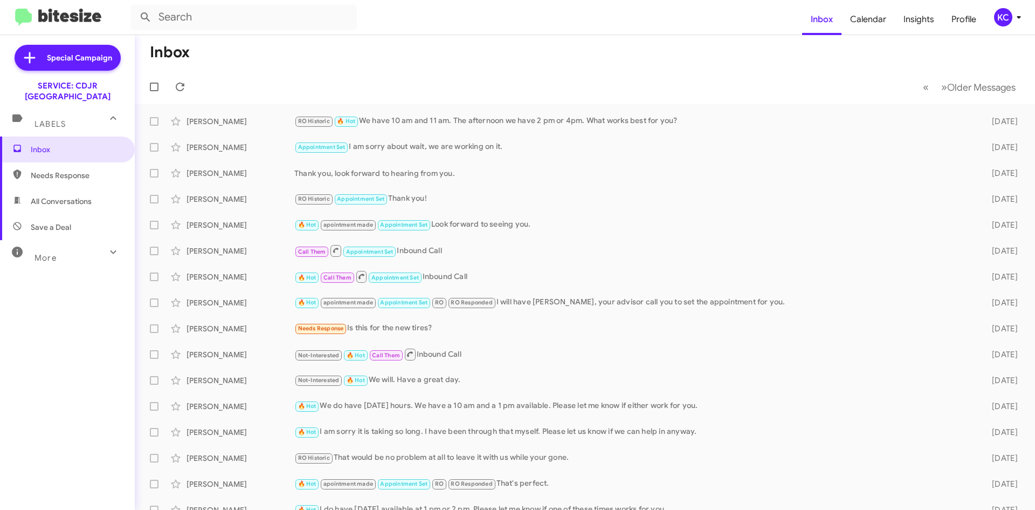
click at [1011, 24] on span "KC" at bounding box center [1010, 17] width 32 height 18
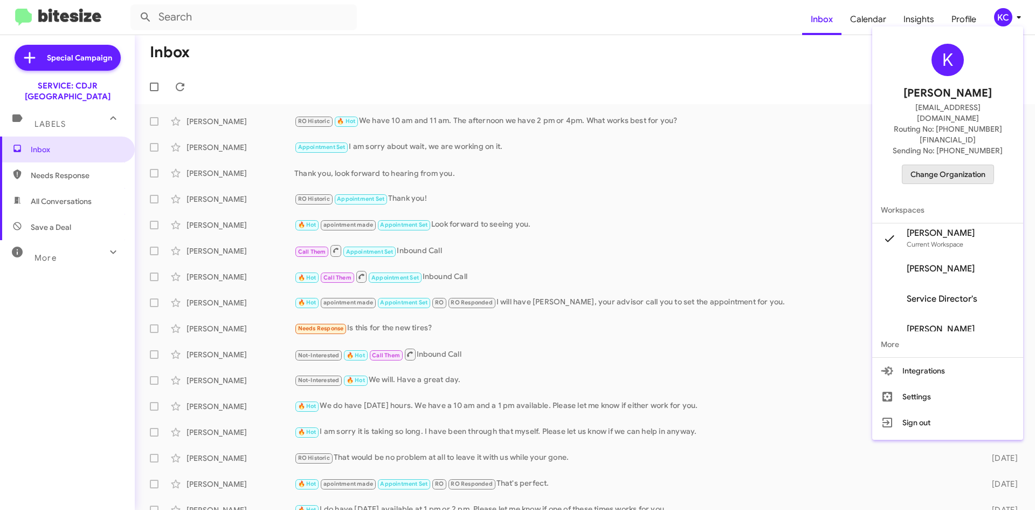
click at [933, 164] on button "Change Organization" at bounding box center [948, 173] width 92 height 19
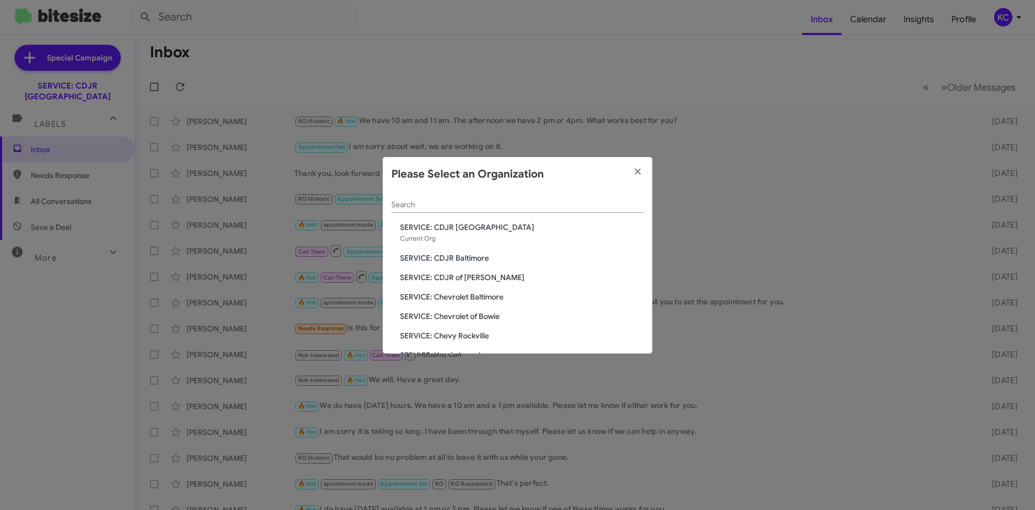
click at [520, 273] on span "SERVICE: CDJR of [PERSON_NAME]" at bounding box center [522, 277] width 244 height 11
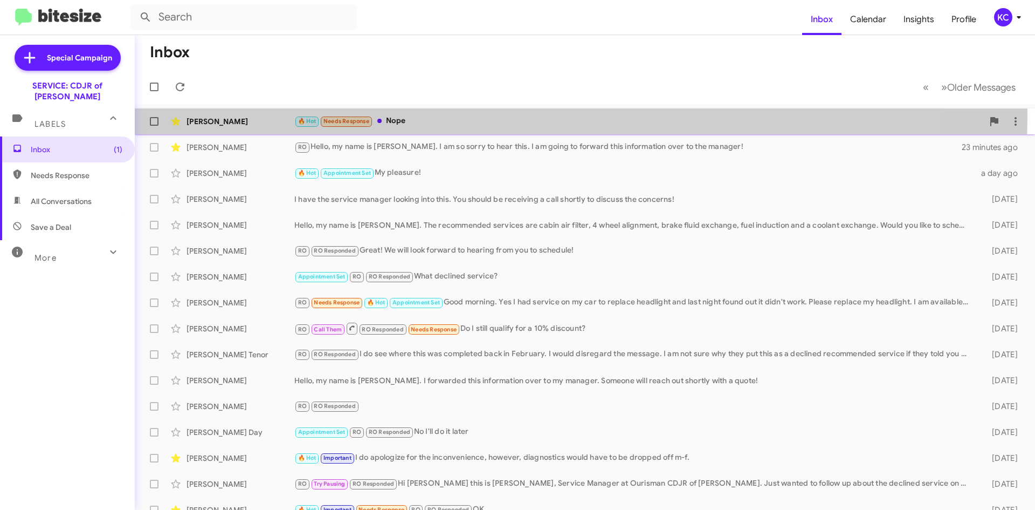
click at [438, 115] on div "🔥 Hot Needs Response Nope" at bounding box center [638, 121] width 689 height 12
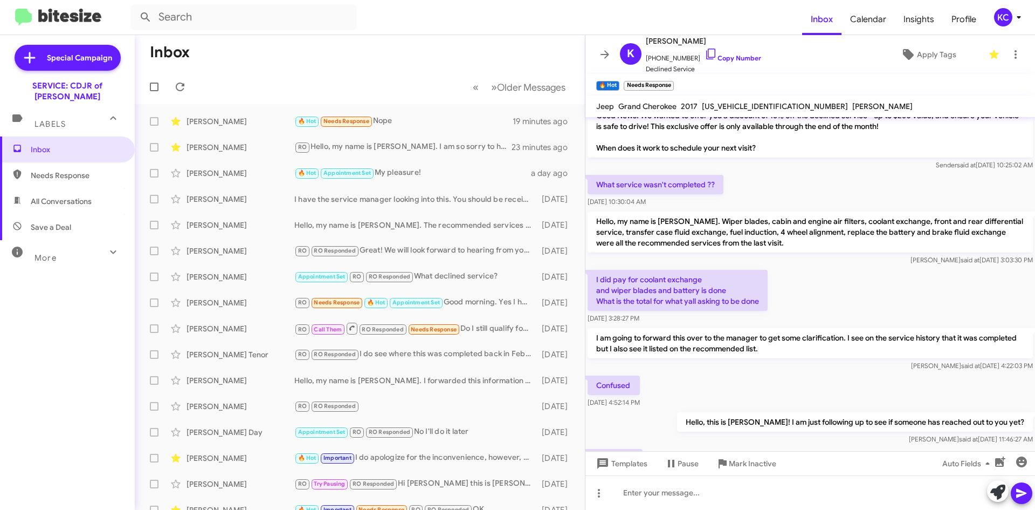
scroll to position [100, 0]
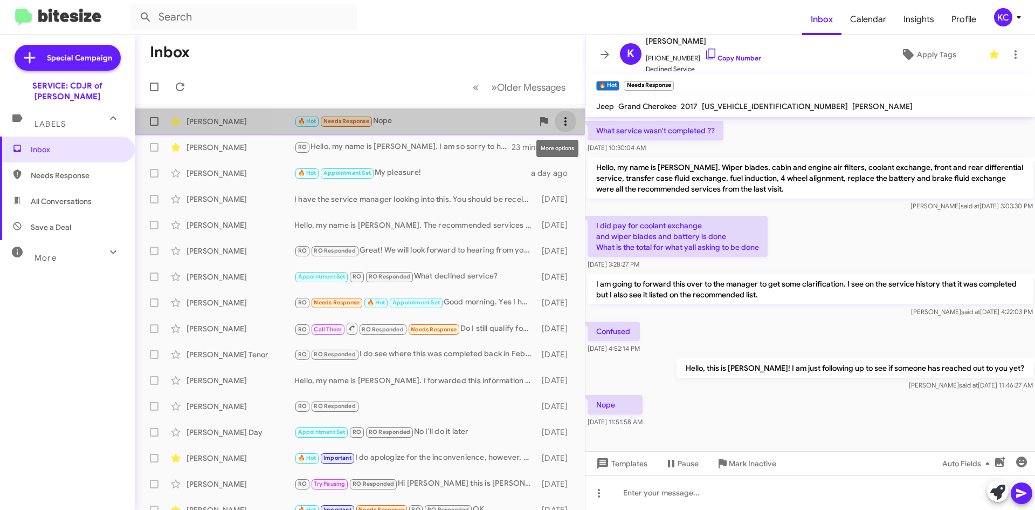
drag, startPoint x: 507, startPoint y: 127, endPoint x: 559, endPoint y: 116, distance: 52.8
click at [559, 116] on icon at bounding box center [565, 121] width 13 height 13
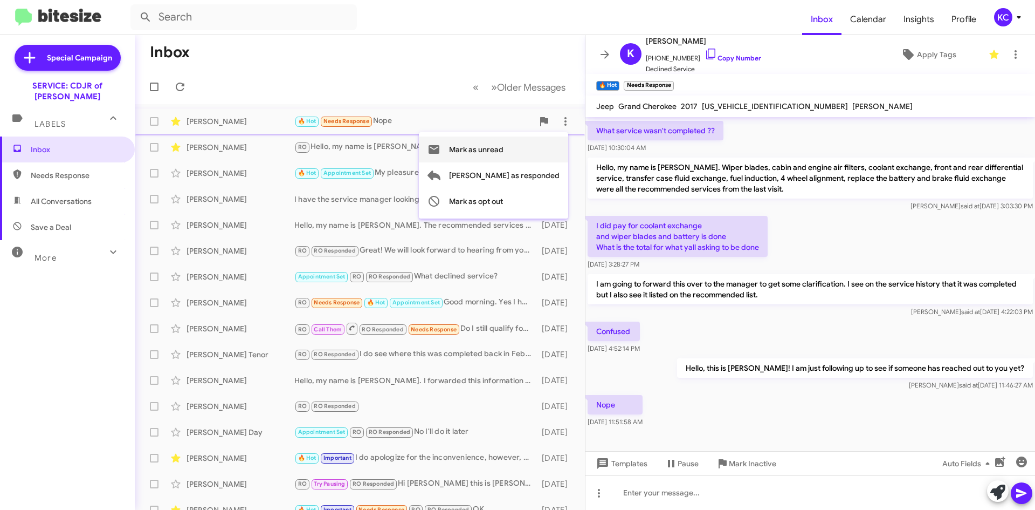
click at [504, 157] on span "Mark as unread" at bounding box center [476, 149] width 54 height 26
click at [1014, 9] on span "KC" at bounding box center [1010, 17] width 32 height 18
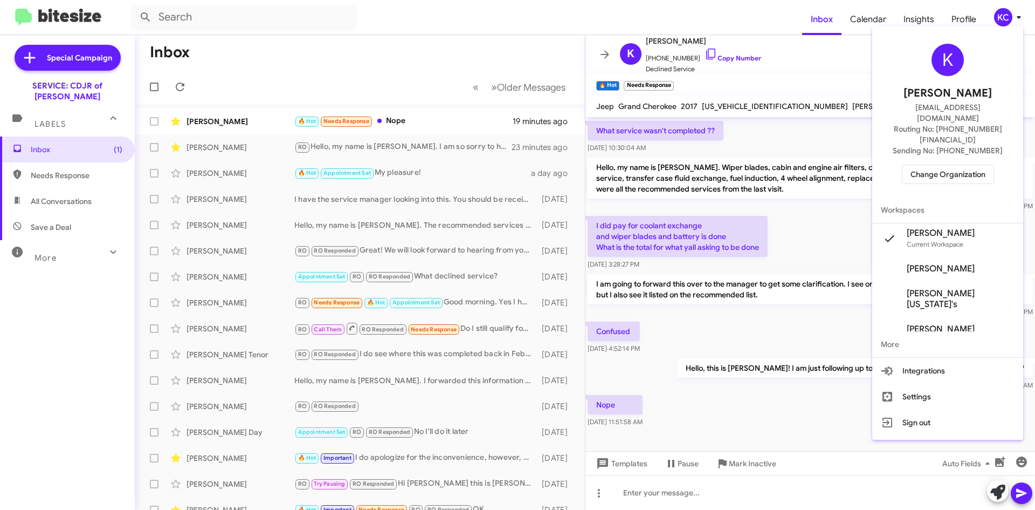
click at [913, 164] on button "Change Organization" at bounding box center [948, 173] width 92 height 19
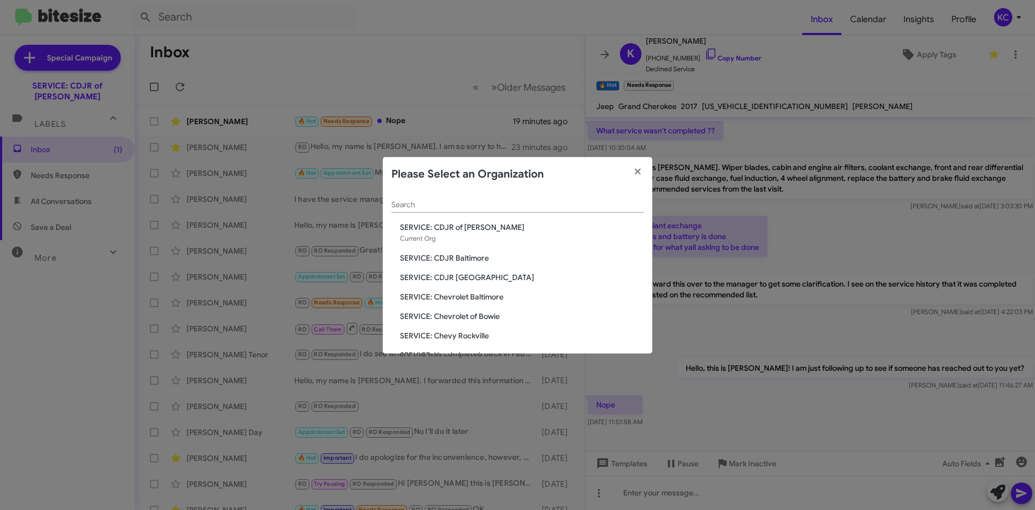
scroll to position [54, 0]
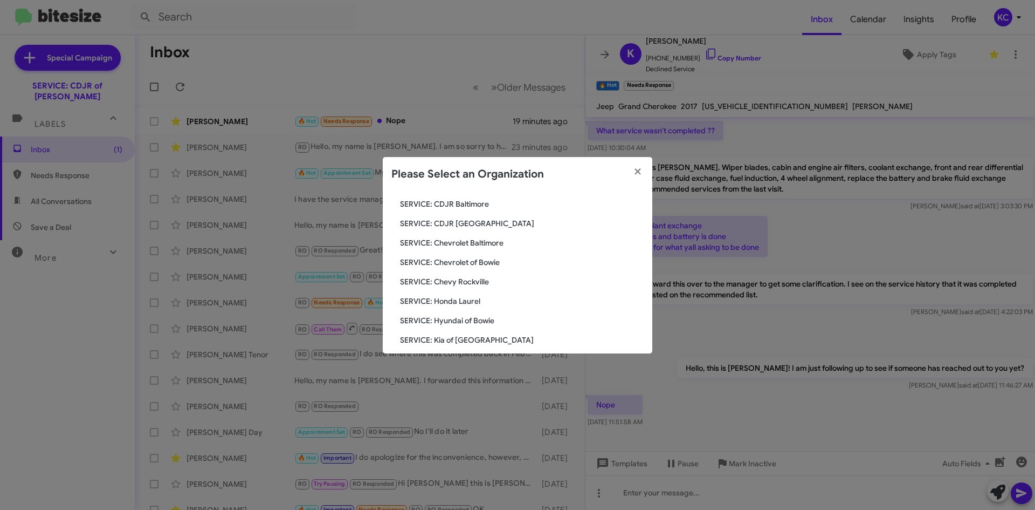
click at [473, 244] on span "SERVICE: Chevrolet Baltimore" at bounding box center [522, 242] width 244 height 11
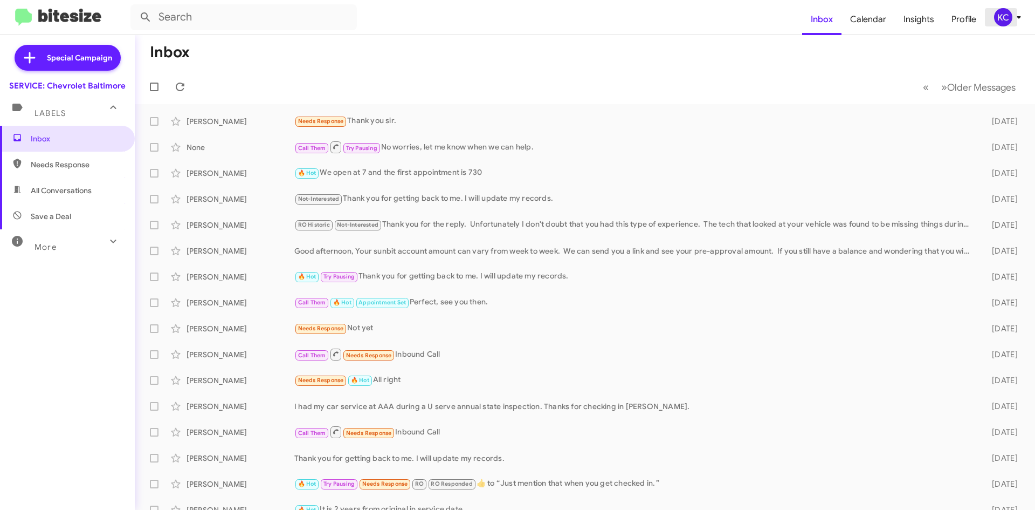
click at [1014, 19] on icon at bounding box center [1019, 17] width 13 height 13
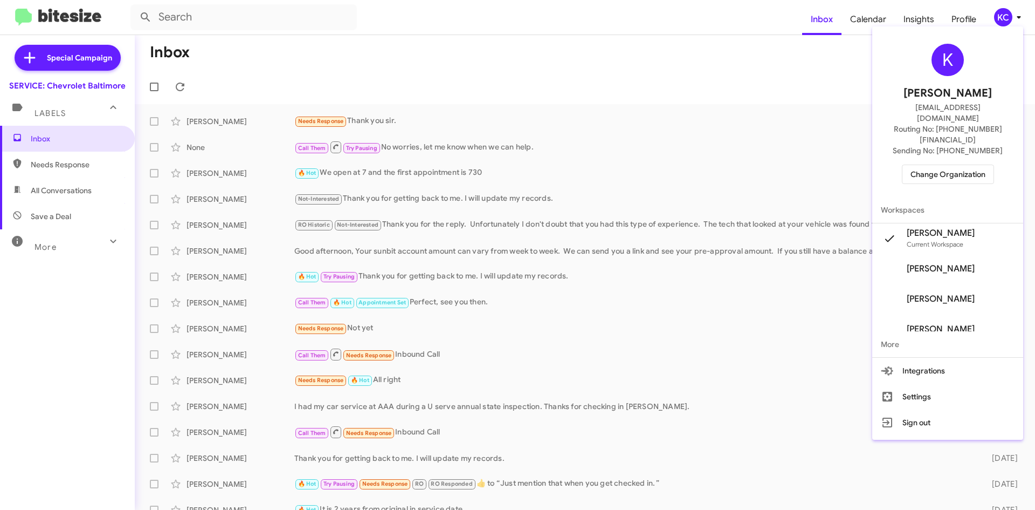
click at [934, 165] on span "Change Organization" at bounding box center [948, 174] width 75 height 18
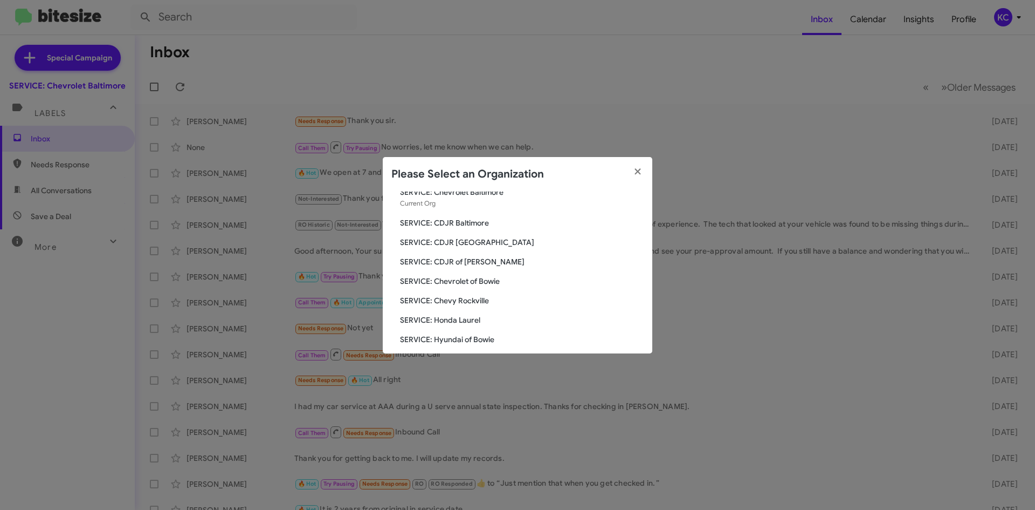
scroll to position [54, 0]
click at [484, 280] on span "SERVICE: Chevy Rockville" at bounding box center [522, 281] width 244 height 11
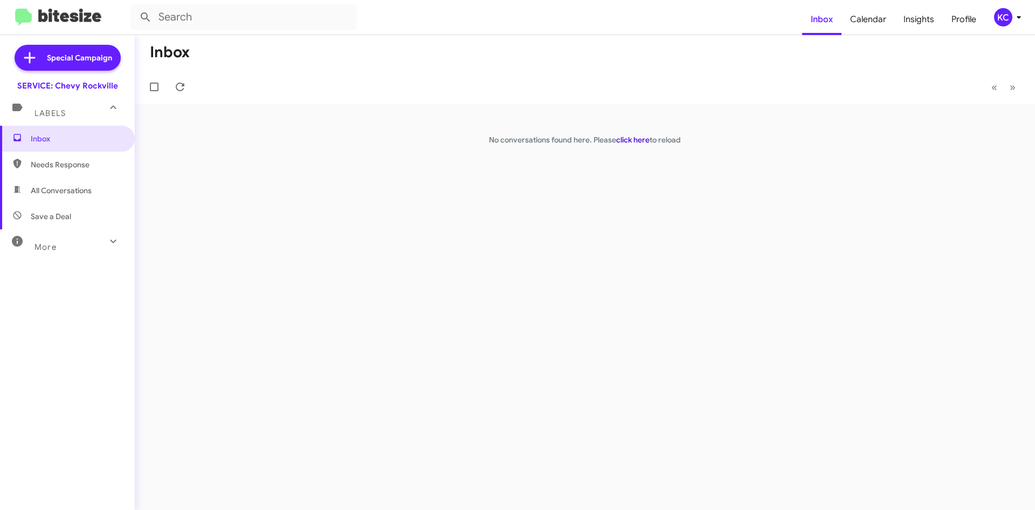
click at [621, 137] on link "click here" at bounding box center [632, 140] width 33 height 10
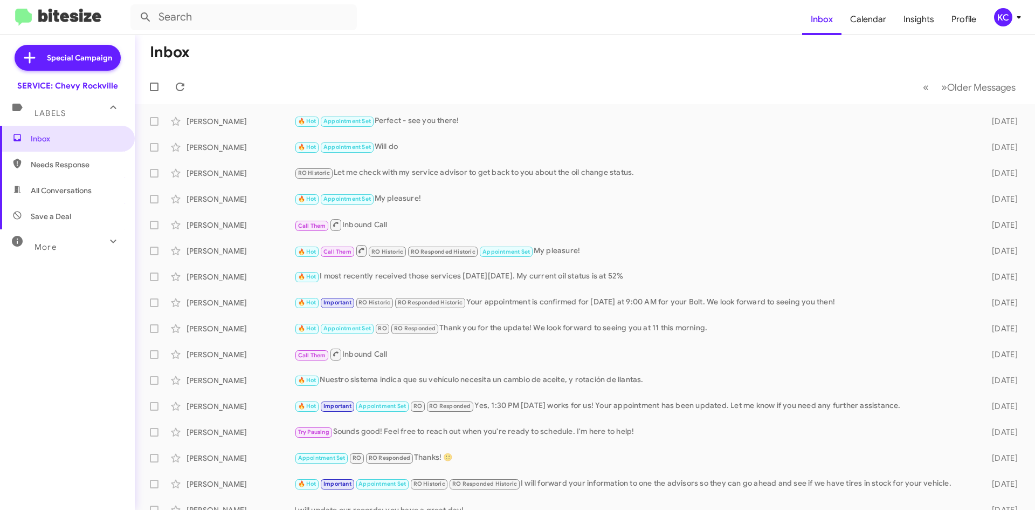
click at [1018, 17] on icon at bounding box center [1019, 17] width 4 height 3
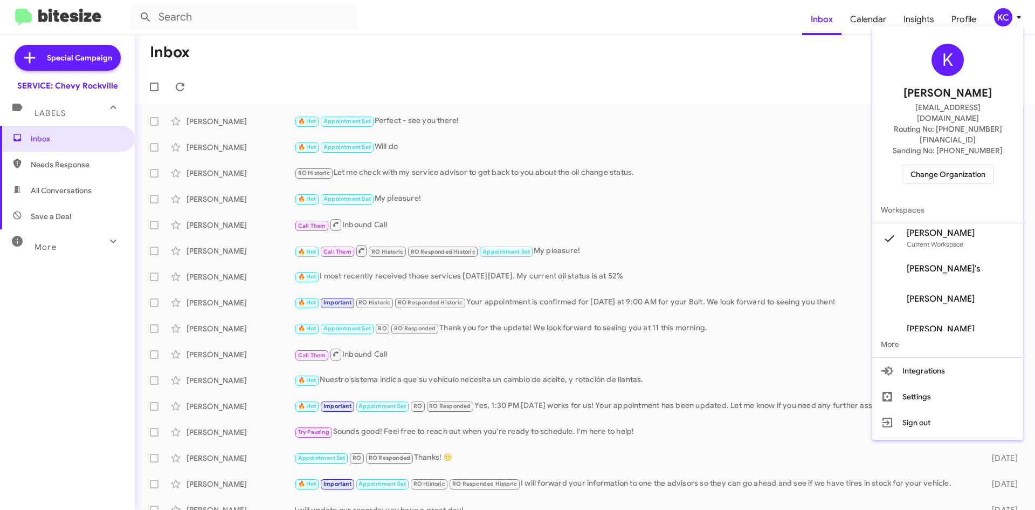
click at [927, 165] on span "Change Organization" at bounding box center [948, 174] width 75 height 18
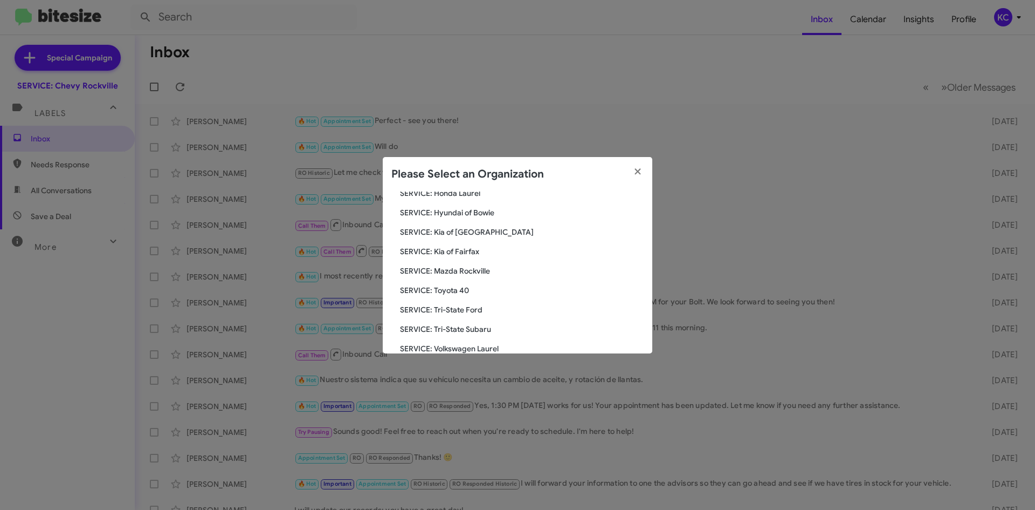
scroll to position [108, 0]
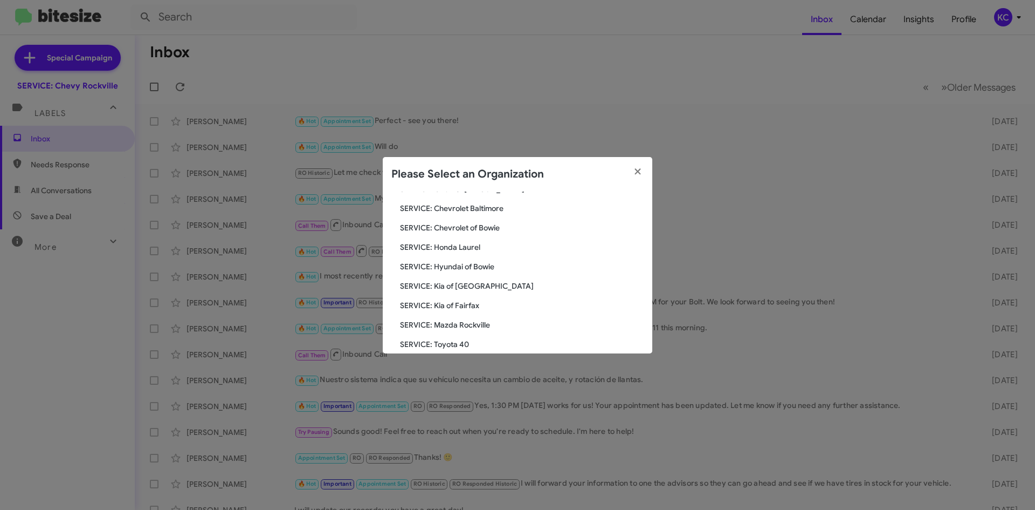
click at [467, 286] on span "SERVICE: Kia of [GEOGRAPHIC_DATA]" at bounding box center [522, 285] width 244 height 11
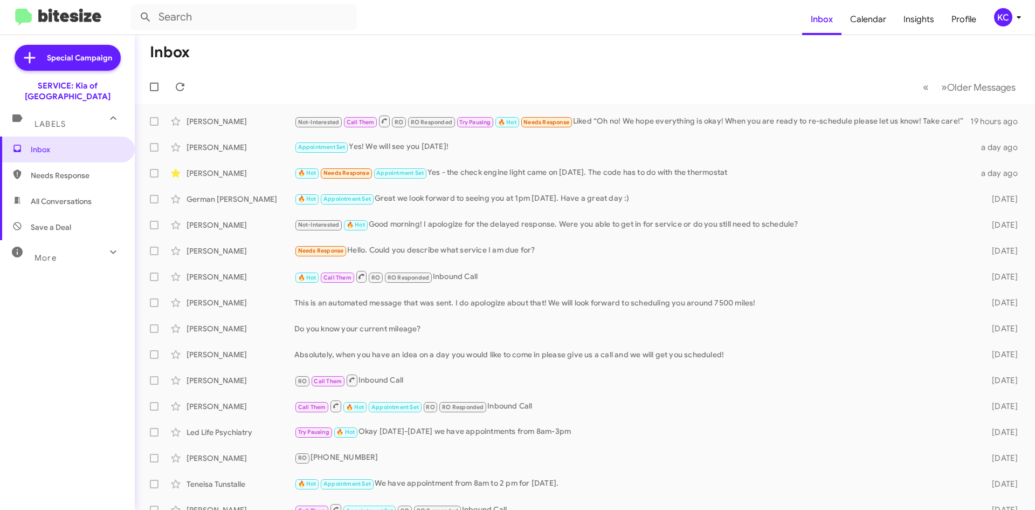
click at [1011, 10] on span "KC" at bounding box center [1010, 17] width 32 height 18
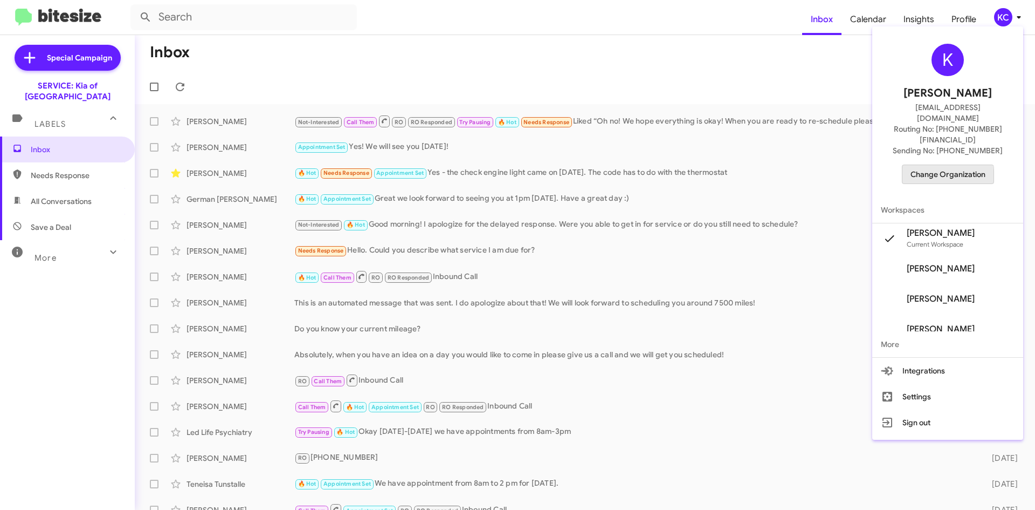
click at [941, 165] on span "Change Organization" at bounding box center [948, 174] width 75 height 18
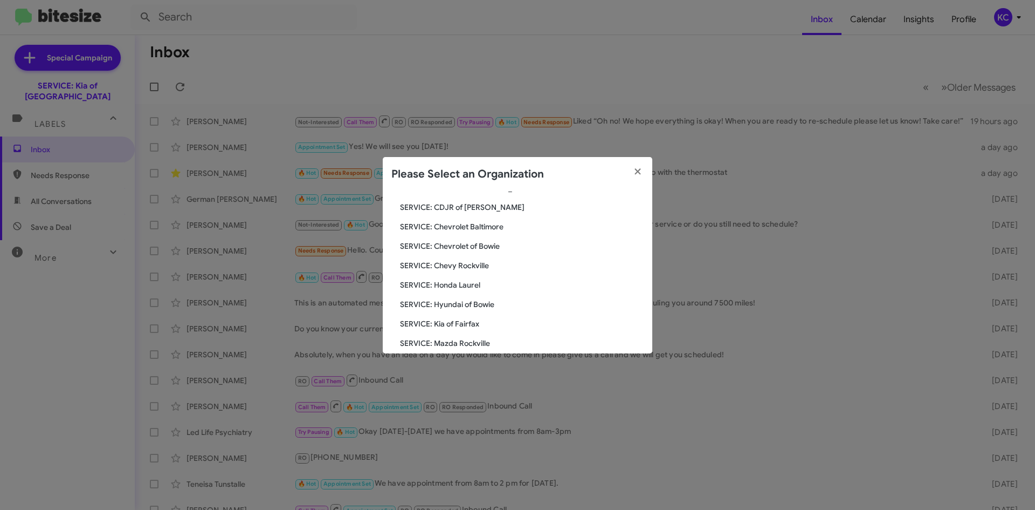
scroll to position [108, 0]
click at [491, 224] on span "SERVICE: Chevrolet of Bowie" at bounding box center [522, 227] width 244 height 11
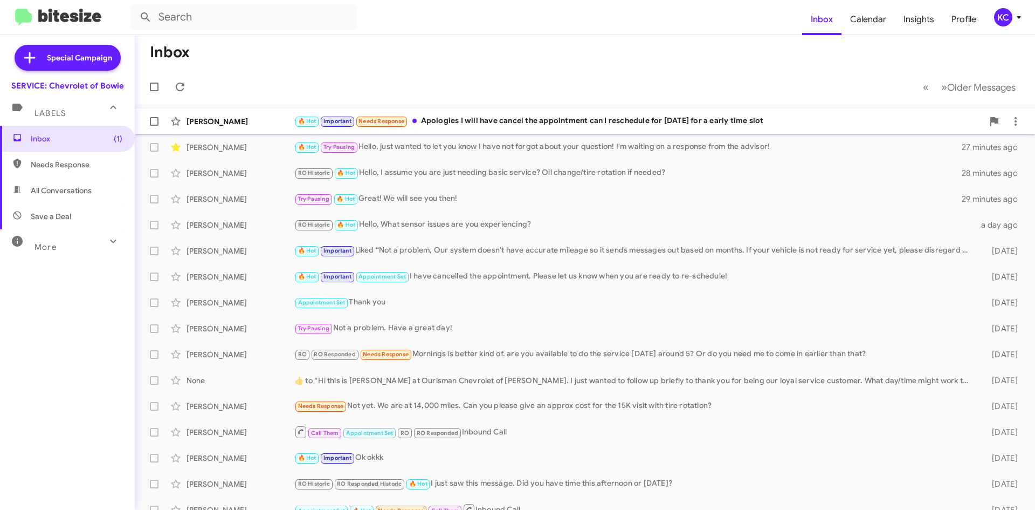
click at [852, 124] on div "🔥 Hot Important Needs Response Apologies I will have cancel the appointment can…" at bounding box center [638, 121] width 689 height 12
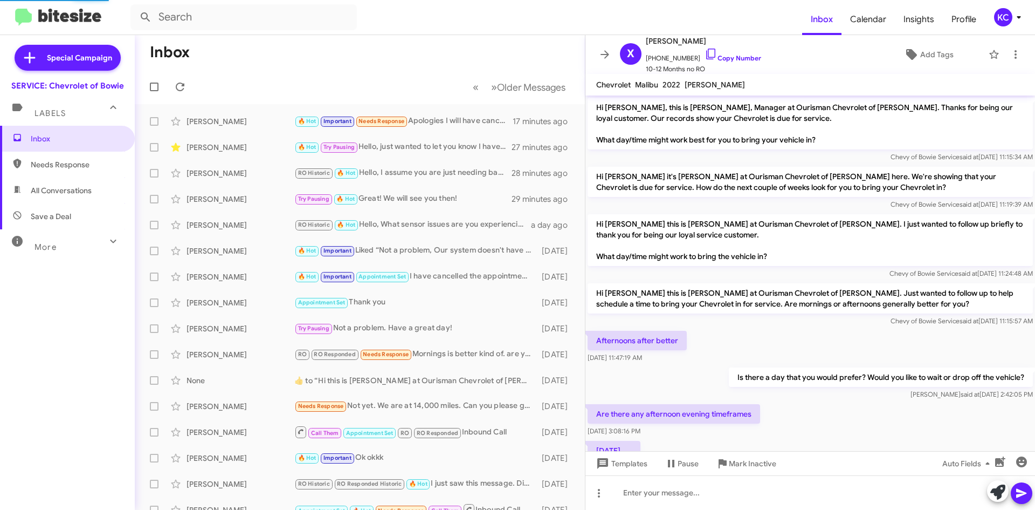
scroll to position [203, 0]
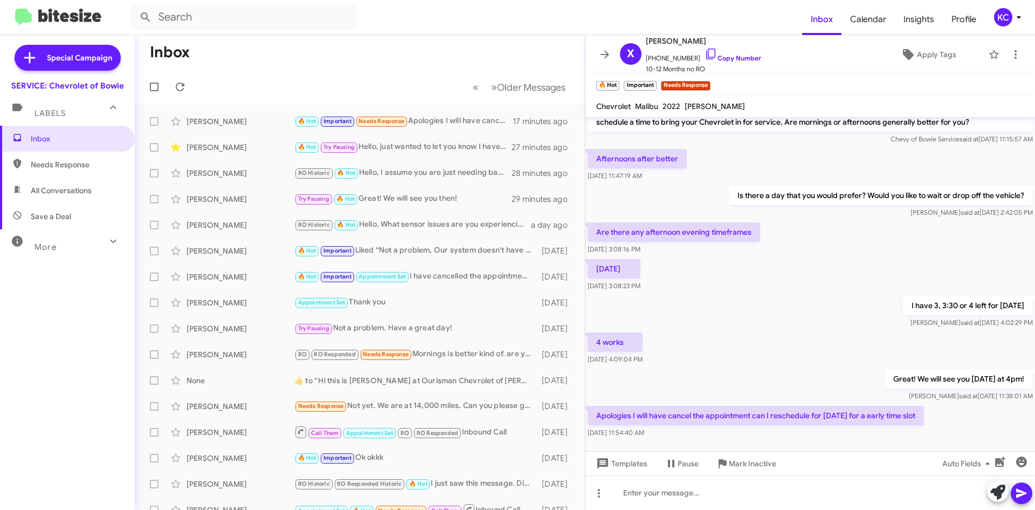
drag, startPoint x: 436, startPoint y: 128, endPoint x: 760, endPoint y: 258, distance: 348.9
click at [760, 258] on div "On Friday Sep 10, 2025, 3:08:23 PM" at bounding box center [811, 275] width 450 height 37
click at [559, 115] on icon at bounding box center [565, 121] width 13 height 13
click at [504, 142] on span "Mark as unread" at bounding box center [476, 149] width 54 height 26
click at [1006, 20] on div "KC" at bounding box center [1003, 17] width 18 height 18
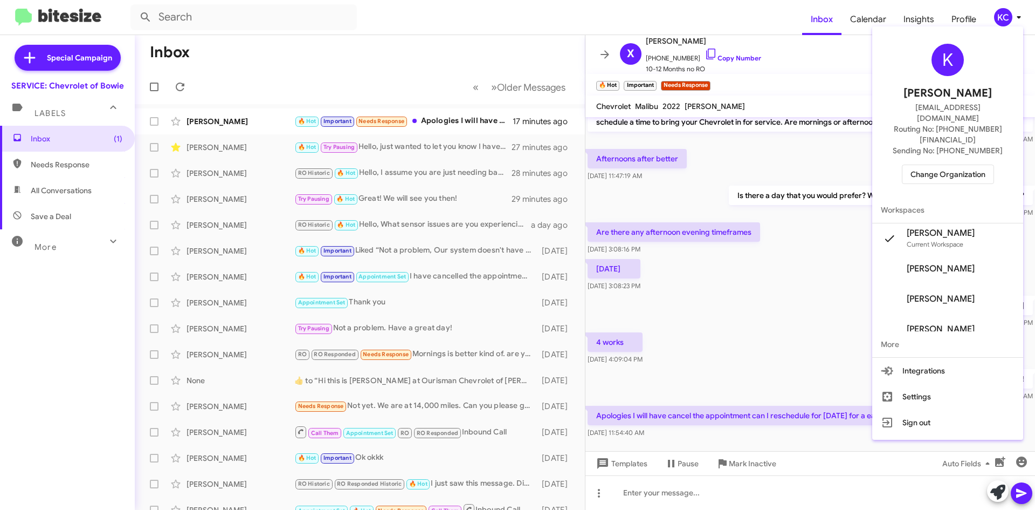
click at [941, 165] on span "Change Organization" at bounding box center [948, 174] width 75 height 18
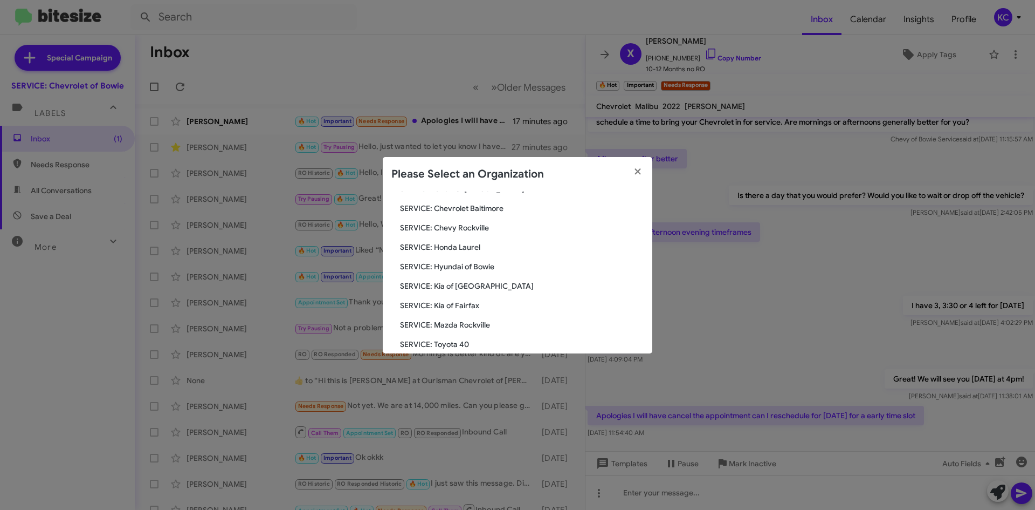
scroll to position [162, 0]
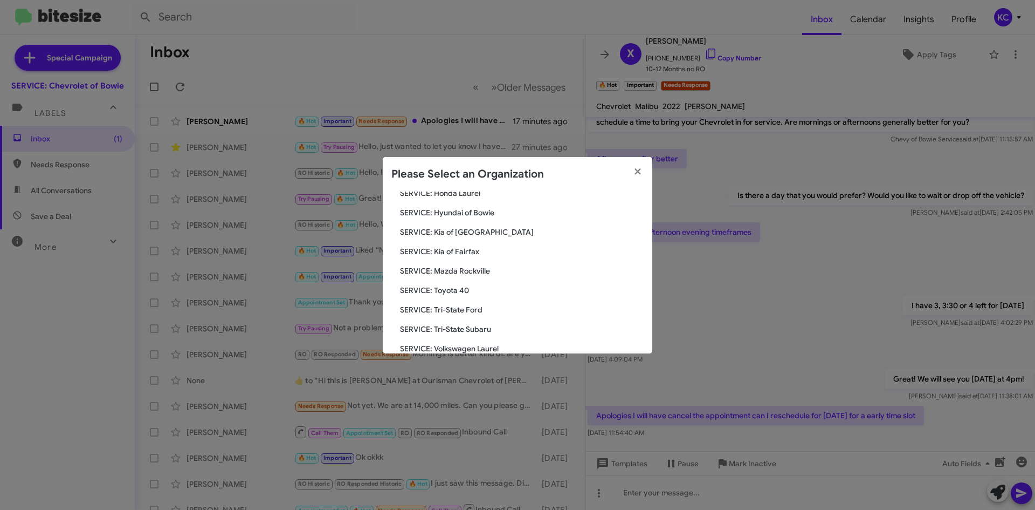
click at [466, 266] on span "SERVICE: Mazda Rockville" at bounding box center [522, 270] width 244 height 11
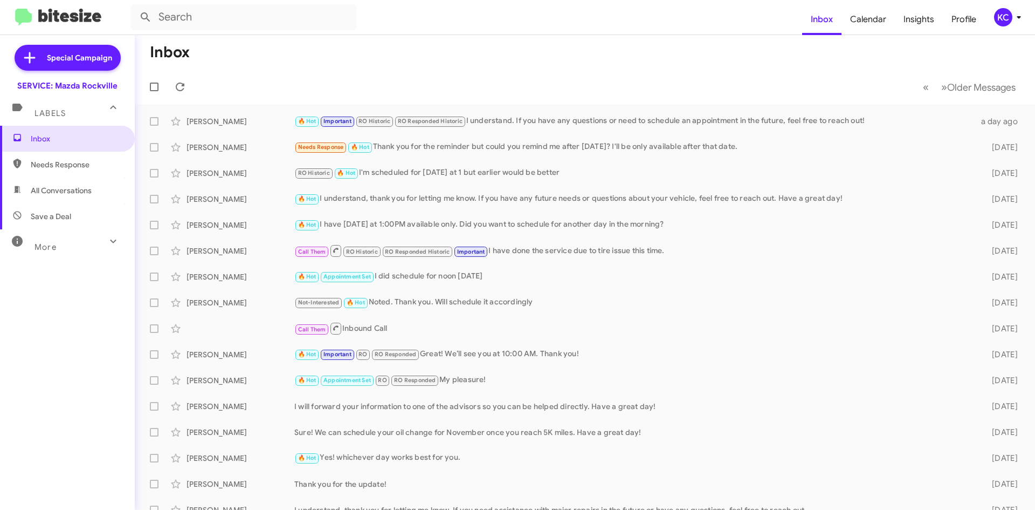
click at [997, 17] on div "KC" at bounding box center [1003, 17] width 18 height 18
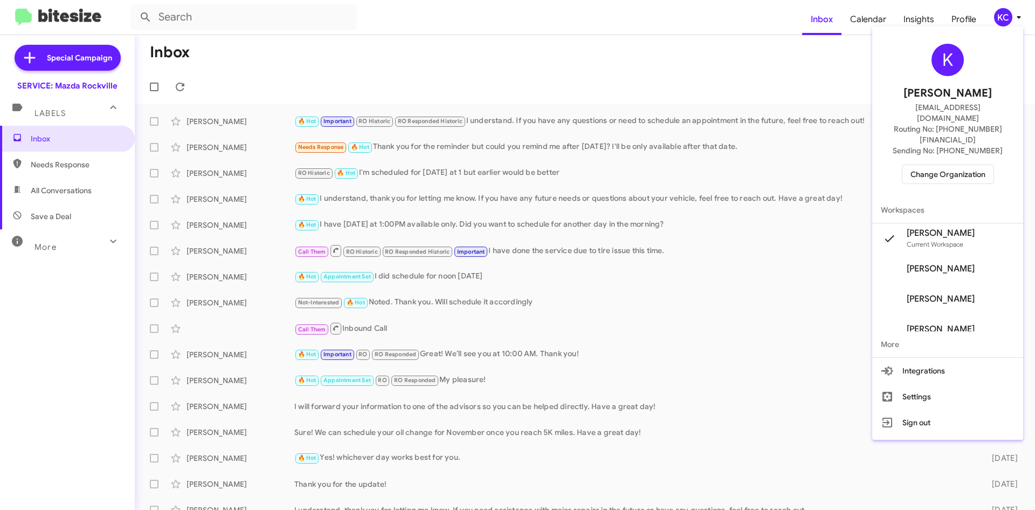
click at [941, 165] on span "Change Organization" at bounding box center [948, 174] width 75 height 18
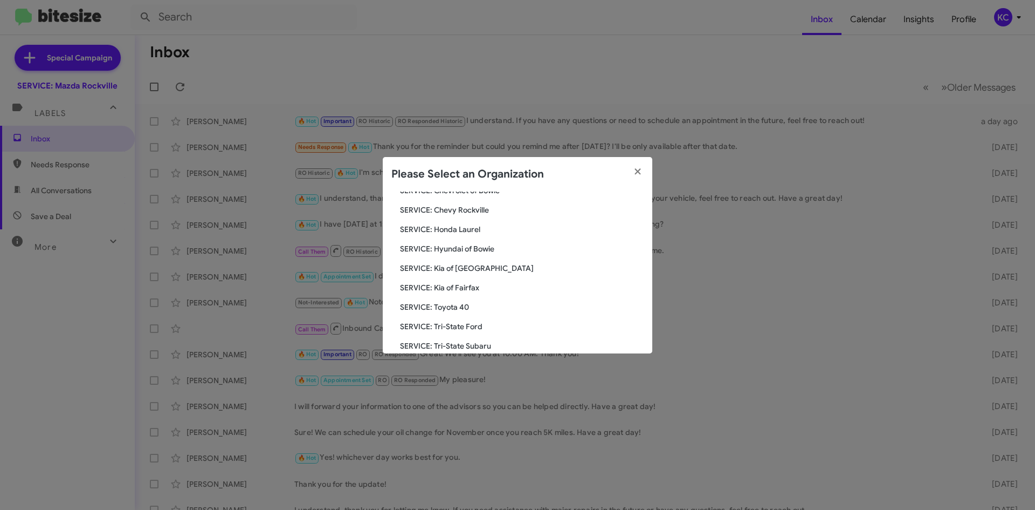
scroll to position [199, 0]
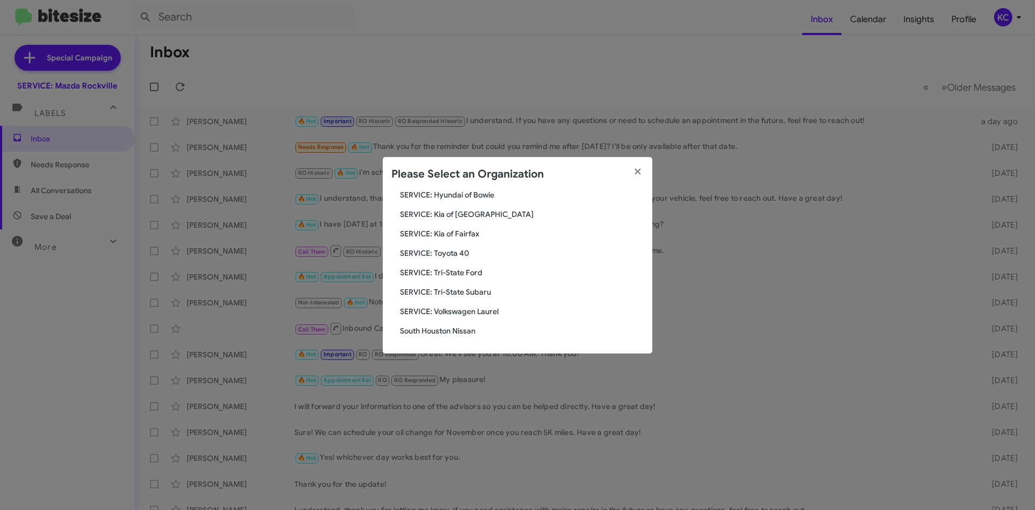
click at [457, 268] on span "SERVICE: Tri-State Ford" at bounding box center [522, 272] width 244 height 11
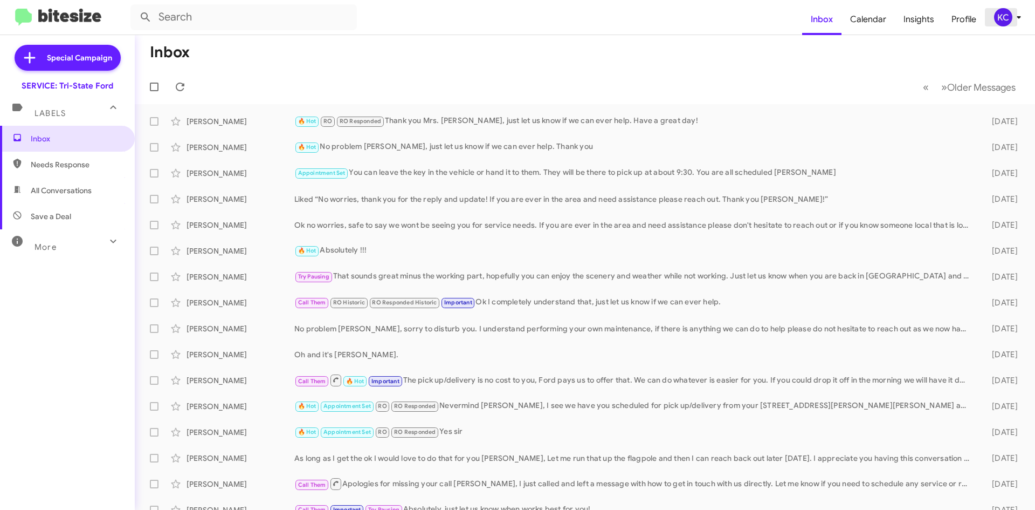
click at [1004, 18] on div "KC" at bounding box center [1003, 17] width 18 height 18
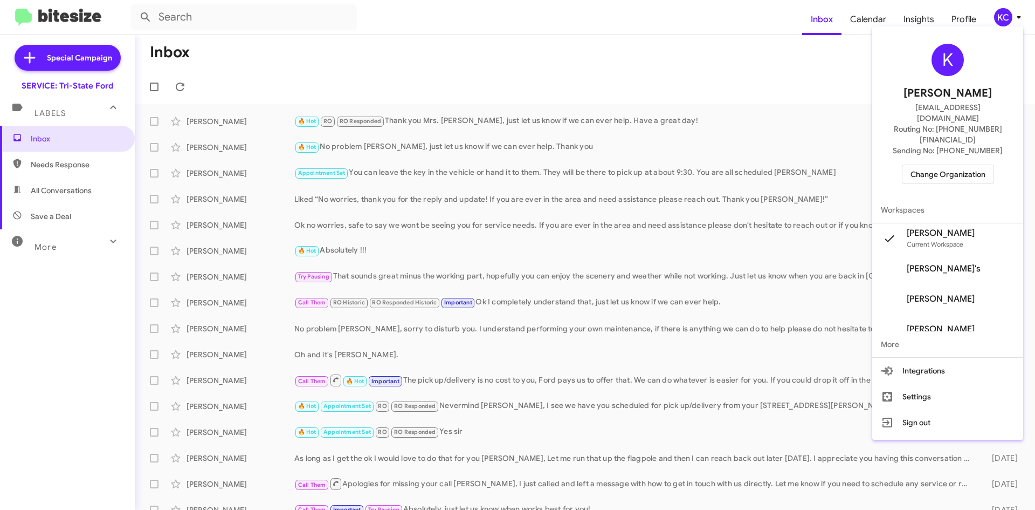
click at [948, 142] on div "K Kaylee Cole kaycole@ourismancars.com Routing No: +1 (410) 709-7250 Sending No…" at bounding box center [947, 114] width 151 height 166
click at [945, 165] on span "Change Organization" at bounding box center [948, 174] width 75 height 18
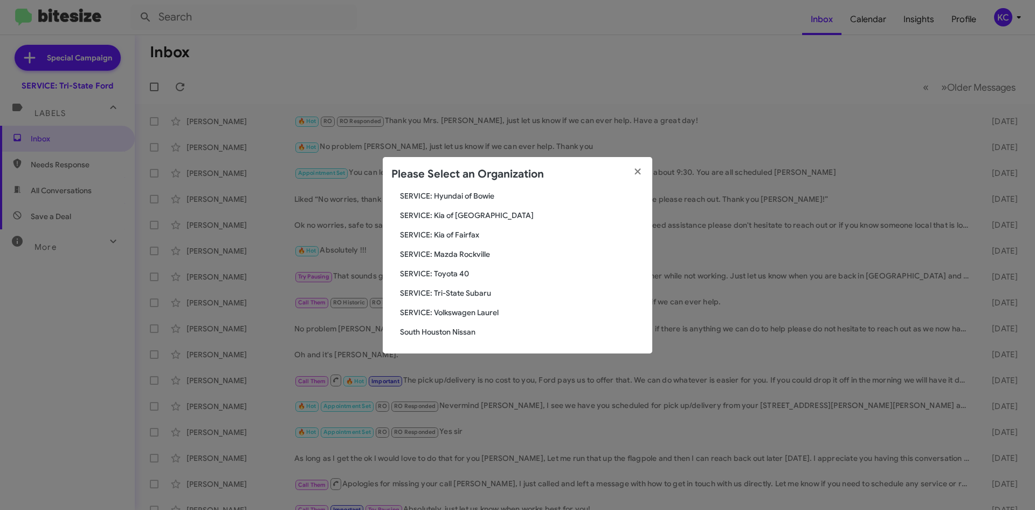
scroll to position [199, 0]
drag, startPoint x: 467, startPoint y: 284, endPoint x: 467, endPoint y: 290, distance: 5.9
click at [467, 290] on div "Search SERVICE: Tri-State Ford Current Org SERVICE: CDJR Baltimore SERVICE: CDJ…" at bounding box center [518, 272] width 270 height 162
click at [467, 290] on span "SERVICE: Tri-State Subaru" at bounding box center [522, 291] width 244 height 11
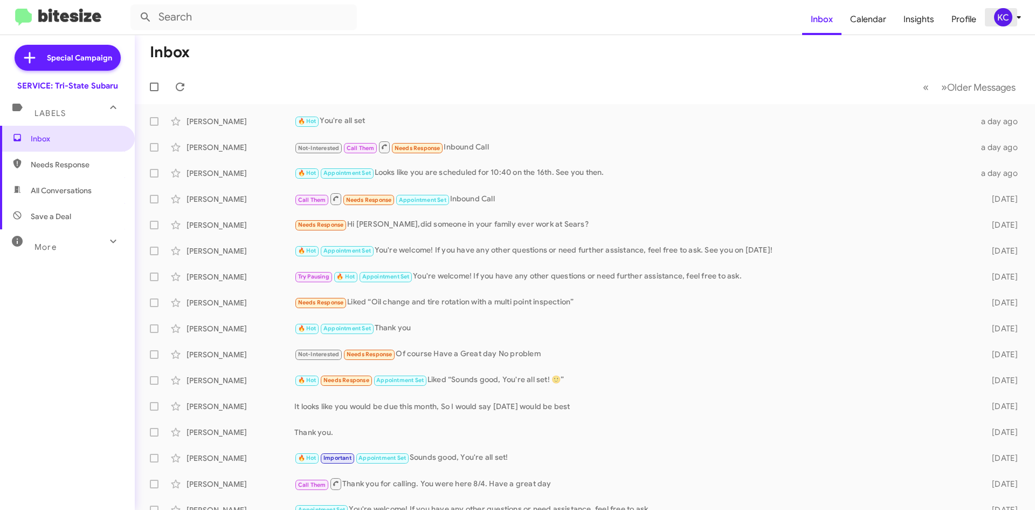
click at [994, 19] on div "KC" at bounding box center [1003, 17] width 18 height 18
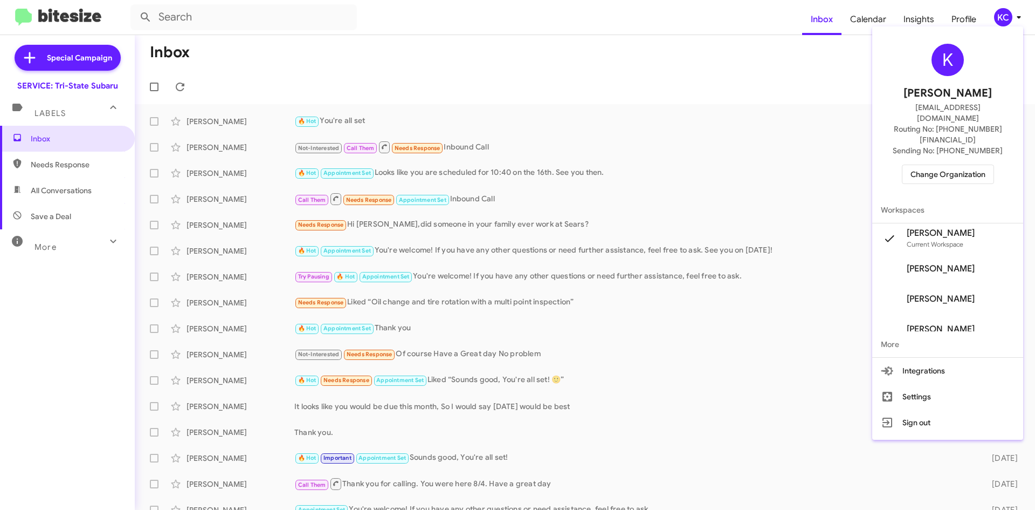
click at [970, 165] on span "Change Organization" at bounding box center [948, 174] width 75 height 18
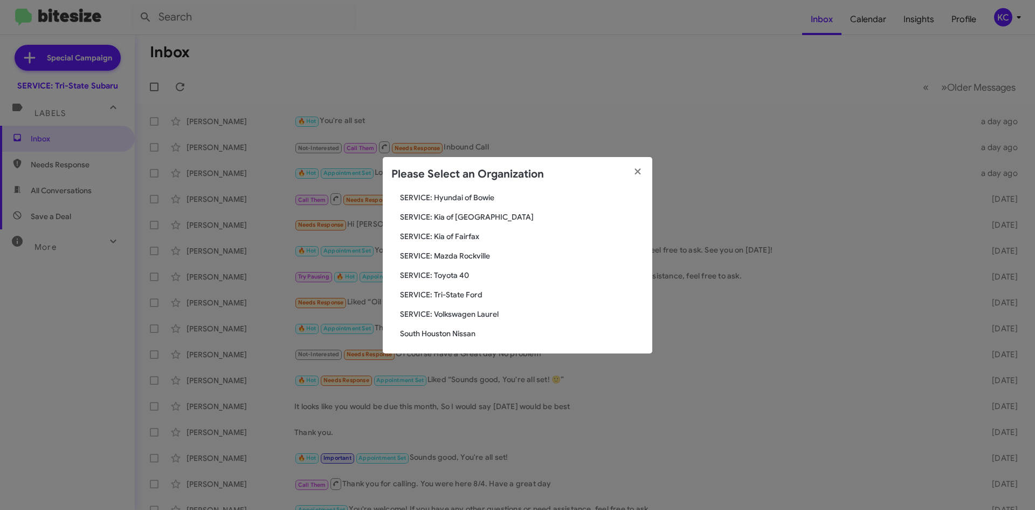
scroll to position [199, 0]
click at [518, 311] on span "SERVICE: Volkswagen Laurel" at bounding box center [522, 311] width 244 height 11
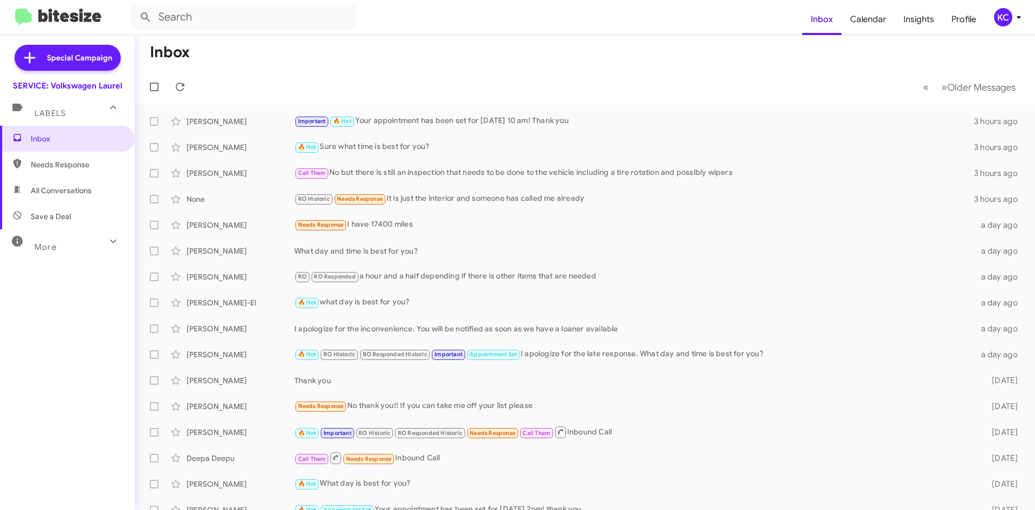
click at [1010, 17] on div "KC" at bounding box center [1003, 17] width 18 height 18
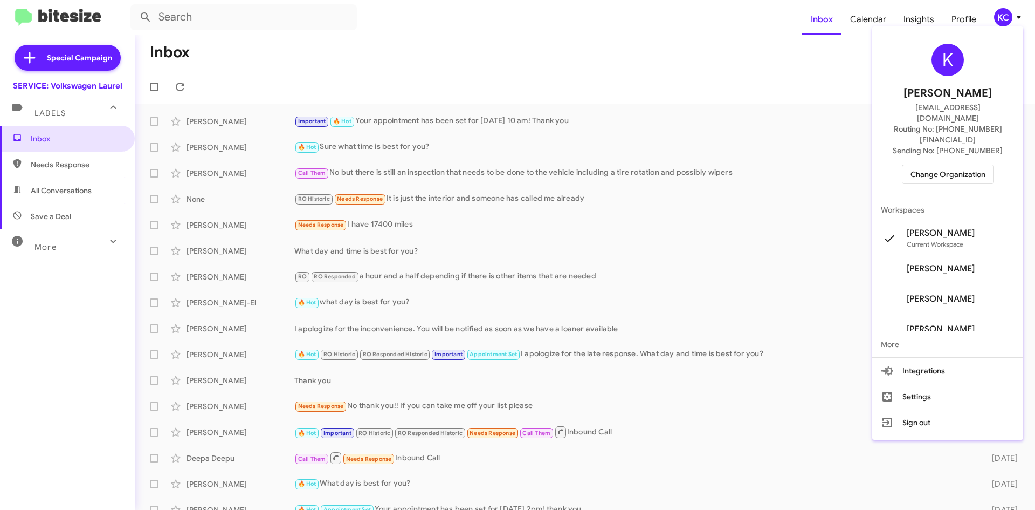
click at [942, 165] on span "Change Organization" at bounding box center [948, 174] width 75 height 18
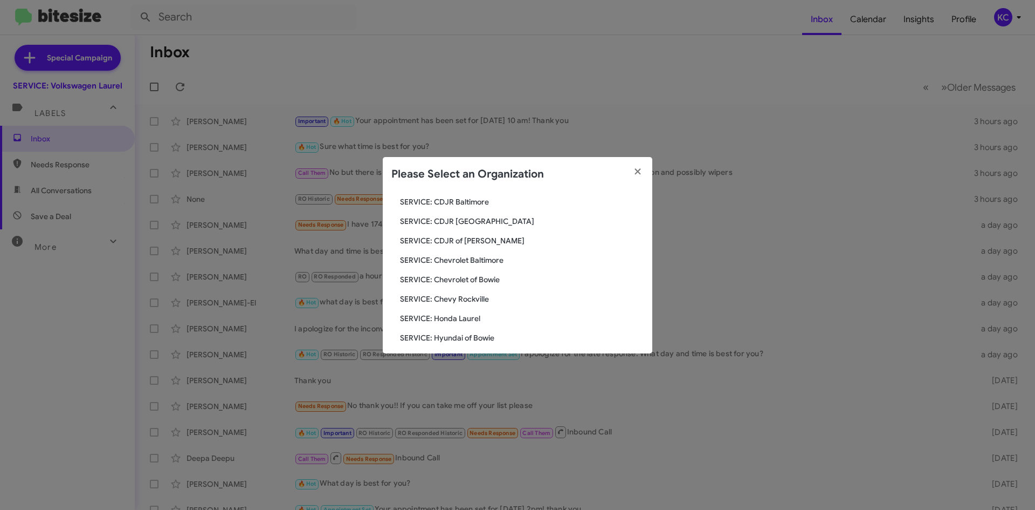
scroll to position [199, 0]
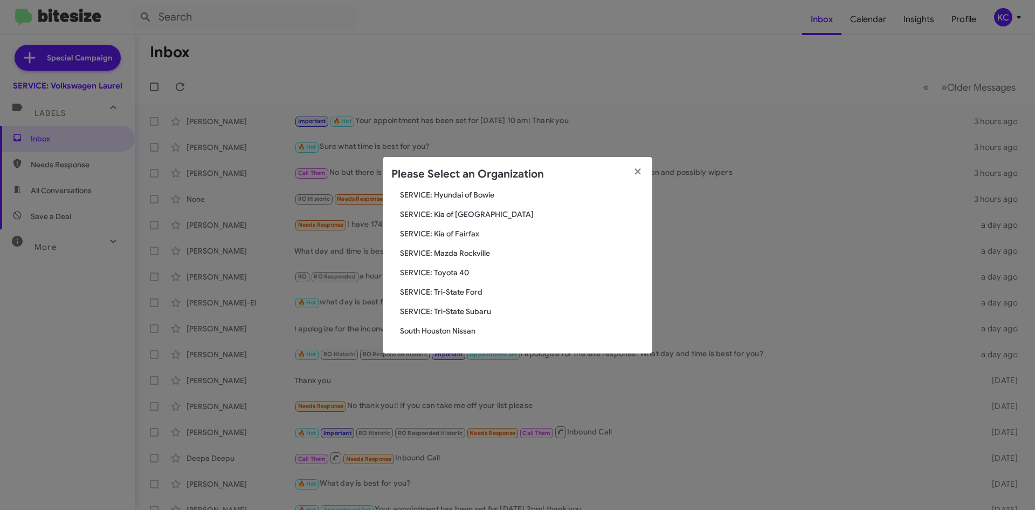
click at [471, 332] on span "South Houston Nissan" at bounding box center [522, 330] width 244 height 11
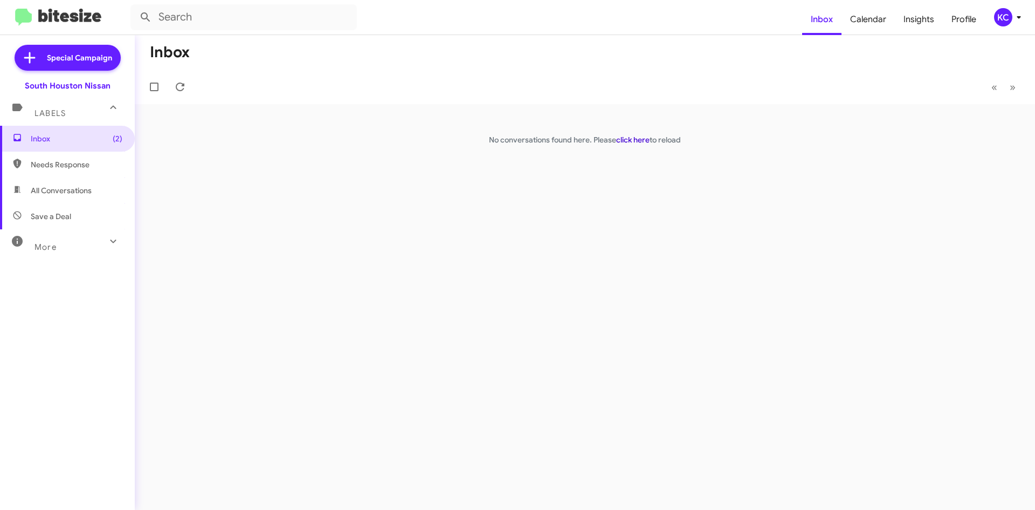
click at [631, 136] on link "click here" at bounding box center [632, 140] width 33 height 10
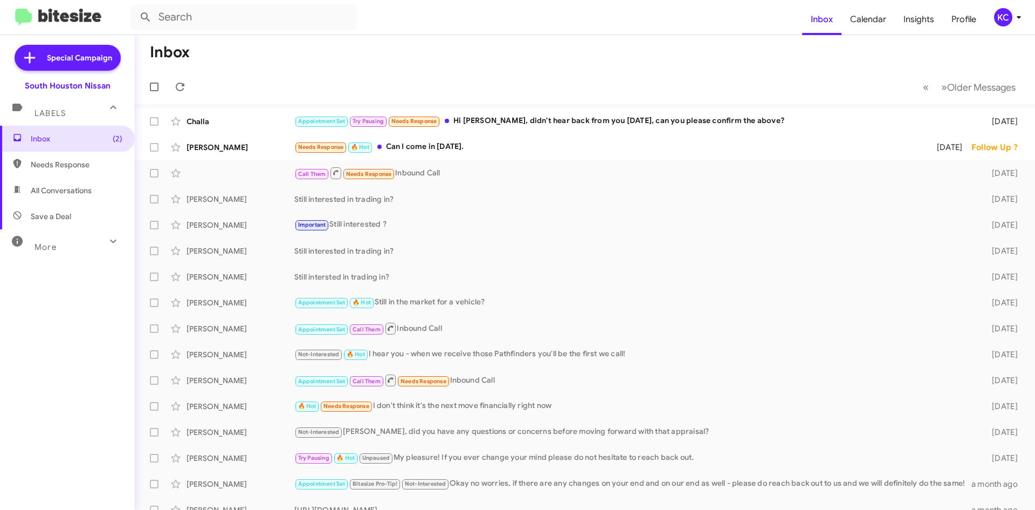
click at [1007, 26] on div "KC" at bounding box center [1003, 17] width 18 height 18
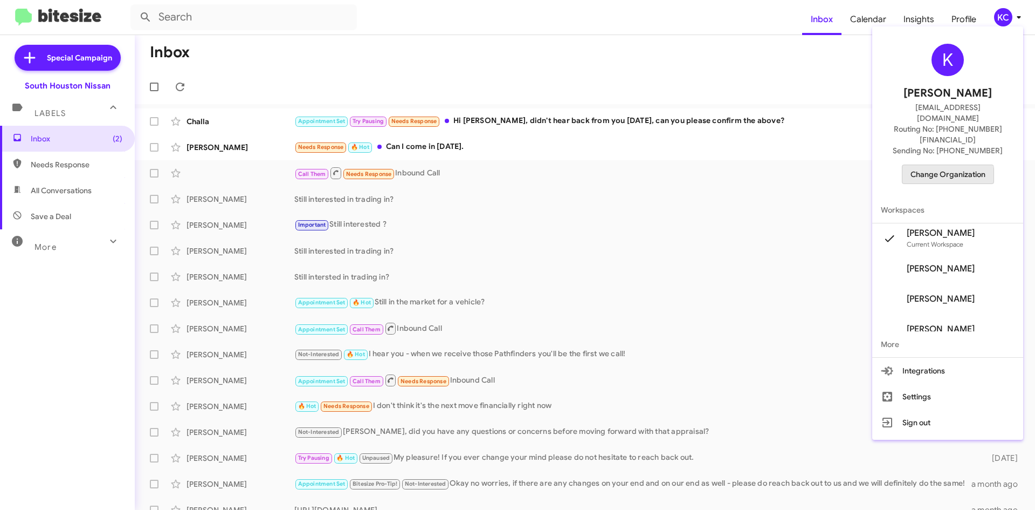
click at [951, 165] on span "Change Organization" at bounding box center [948, 174] width 75 height 18
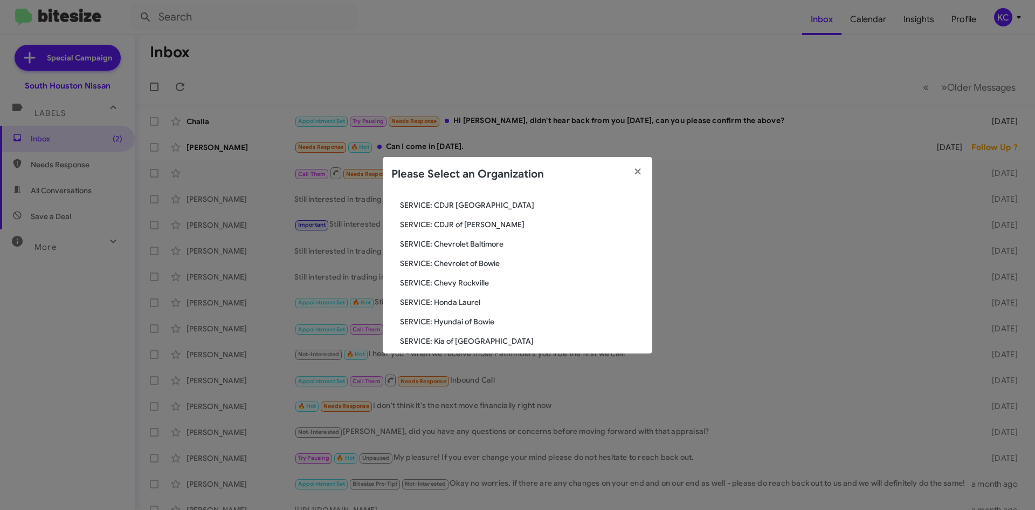
scroll to position [91, 0]
click at [460, 343] on span "SERVICE: Kia of Fairfax" at bounding box center [522, 341] width 244 height 11
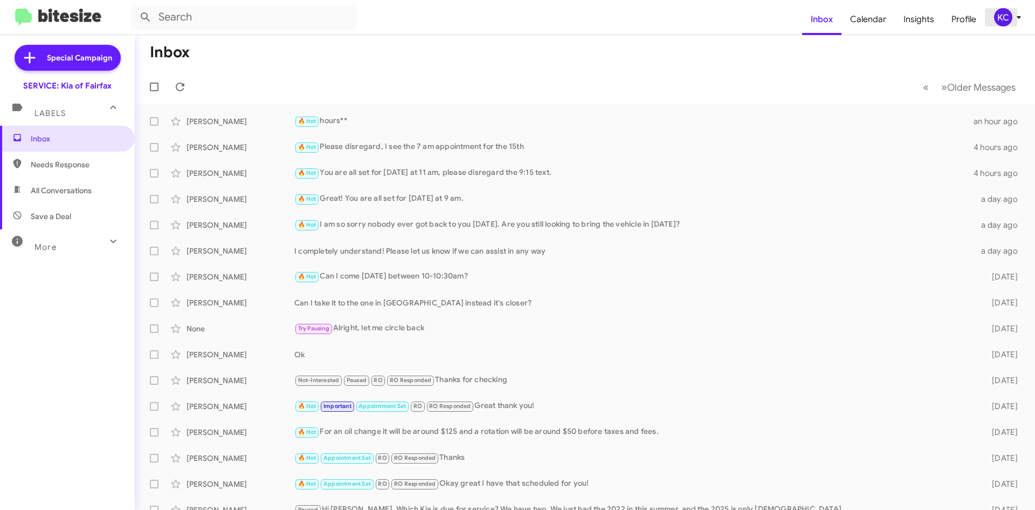
click at [1005, 20] on div "KC" at bounding box center [1003, 17] width 18 height 18
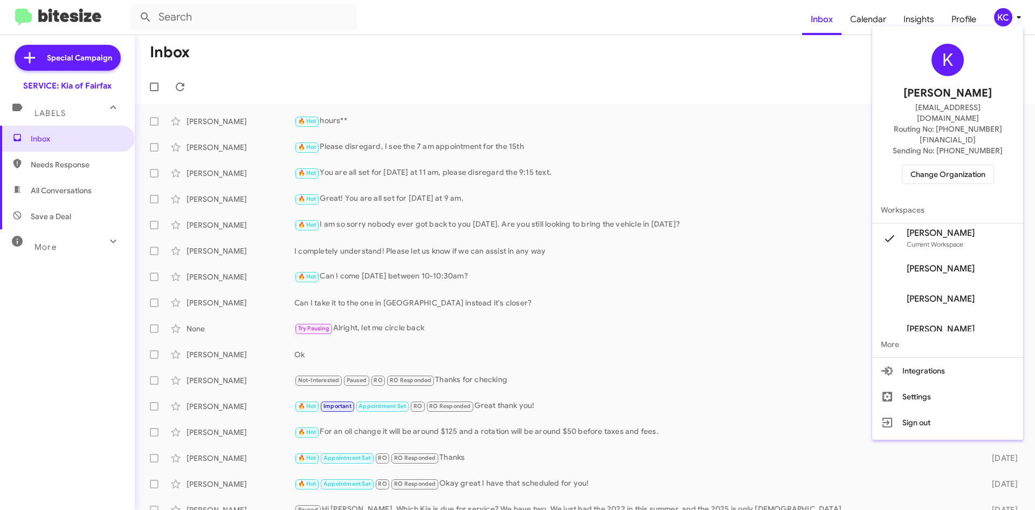
click at [730, 66] on div at bounding box center [517, 255] width 1035 height 510
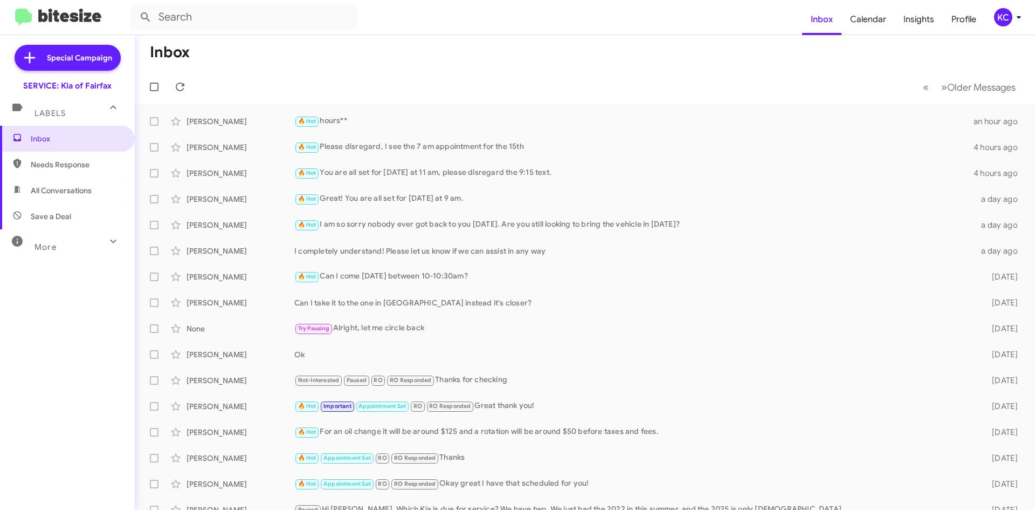
click at [1009, 18] on div "KC" at bounding box center [1003, 17] width 18 height 18
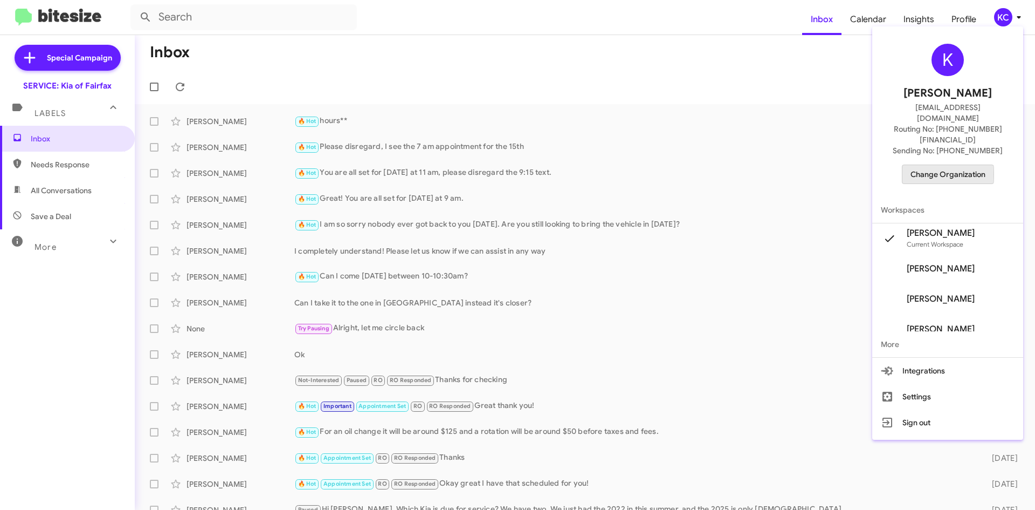
click at [930, 165] on span "Change Organization" at bounding box center [948, 174] width 75 height 18
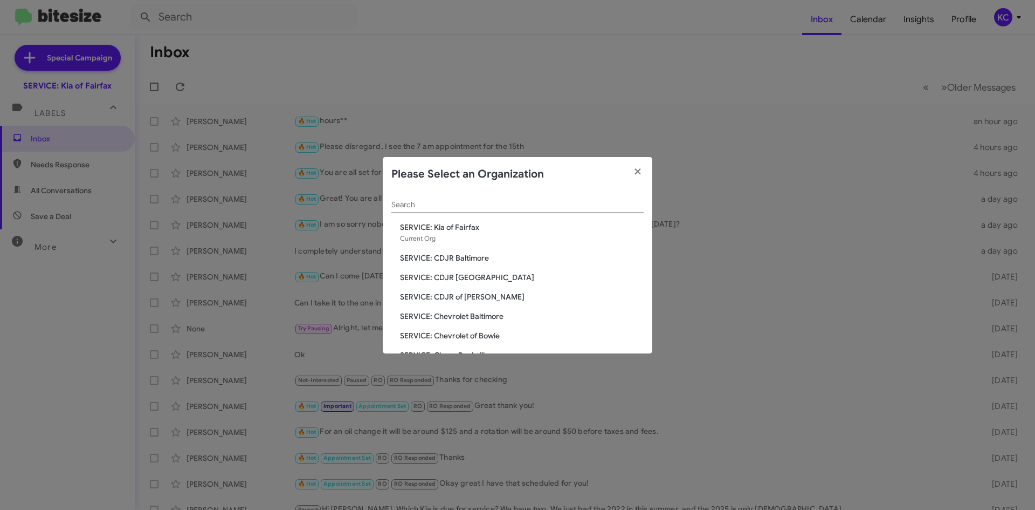
click at [448, 197] on div "Search" at bounding box center [517, 201] width 252 height 21
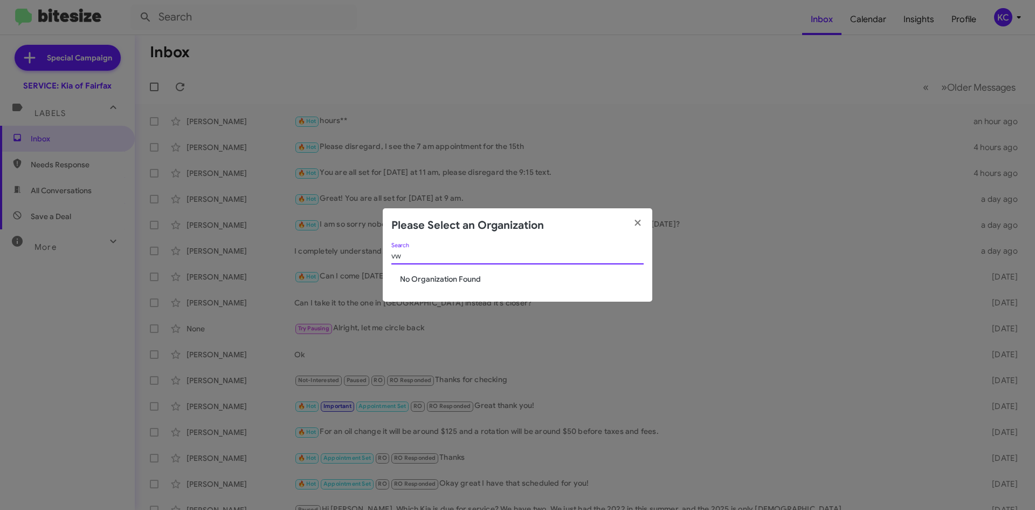
type input "v"
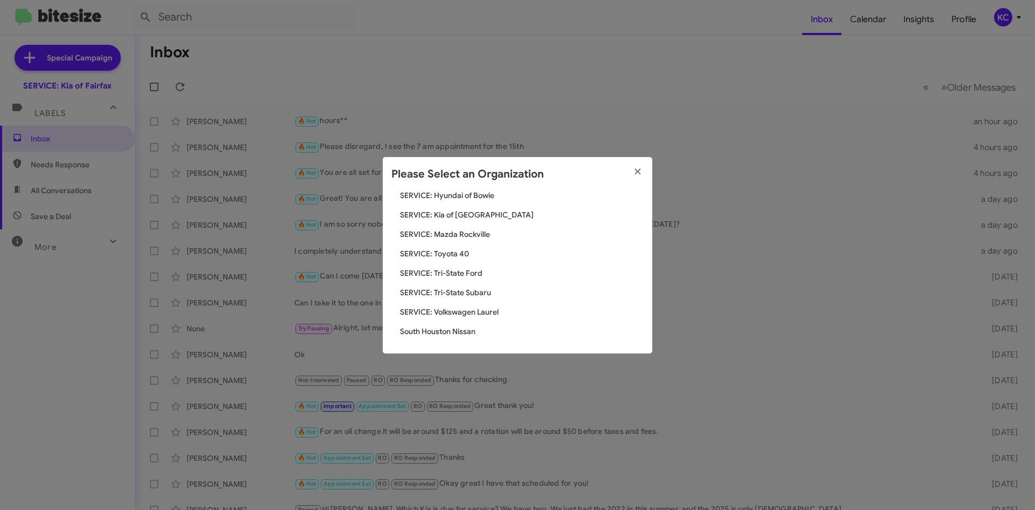
scroll to position [199, 0]
click at [640, 170] on icon "button" at bounding box center [638, 172] width 12 height 10
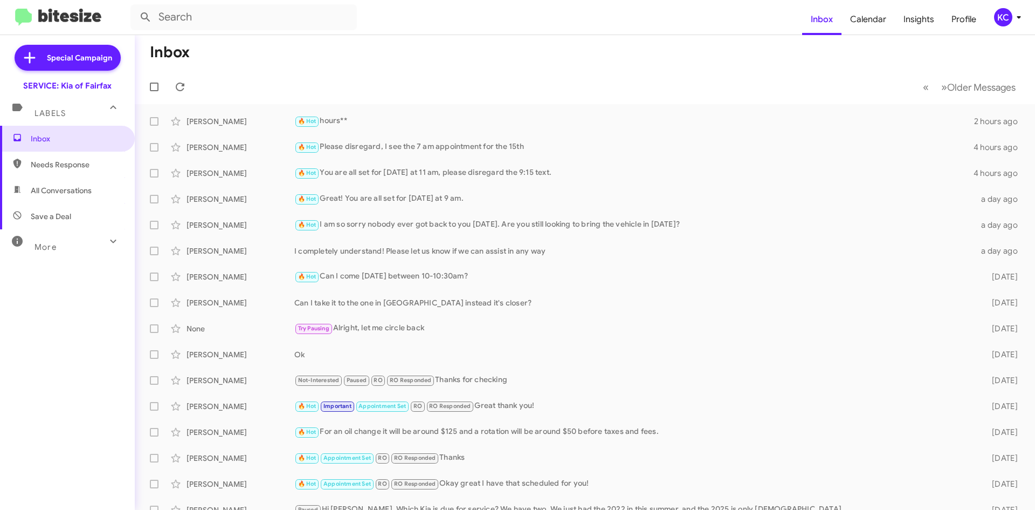
click at [79, 395] on div "Inbox Needs Response All Conversations Save a Deal More Important 🔥 Hot Appoint…" at bounding box center [67, 279] width 135 height 306
click at [1006, 19] on div "KC" at bounding box center [1003, 17] width 18 height 18
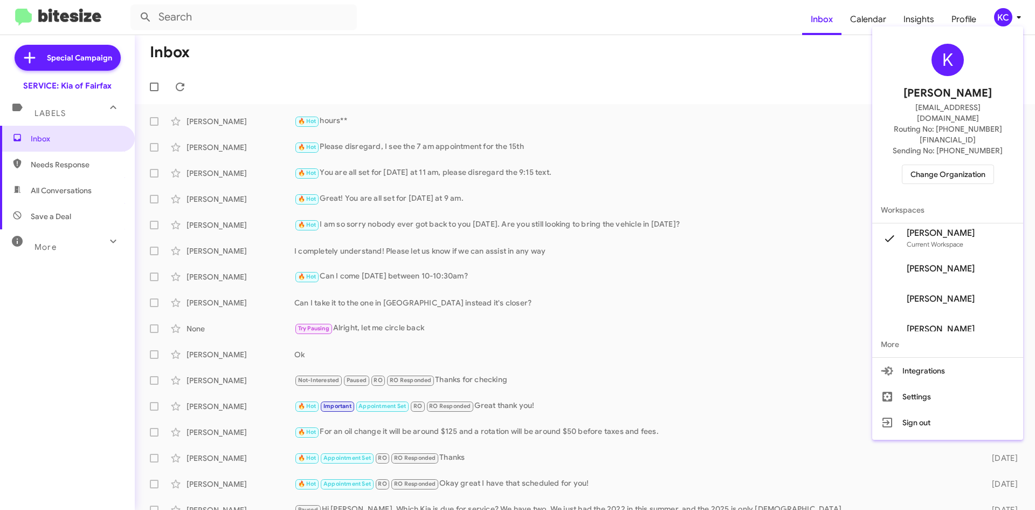
click at [926, 165] on span "Change Organization" at bounding box center [948, 174] width 75 height 18
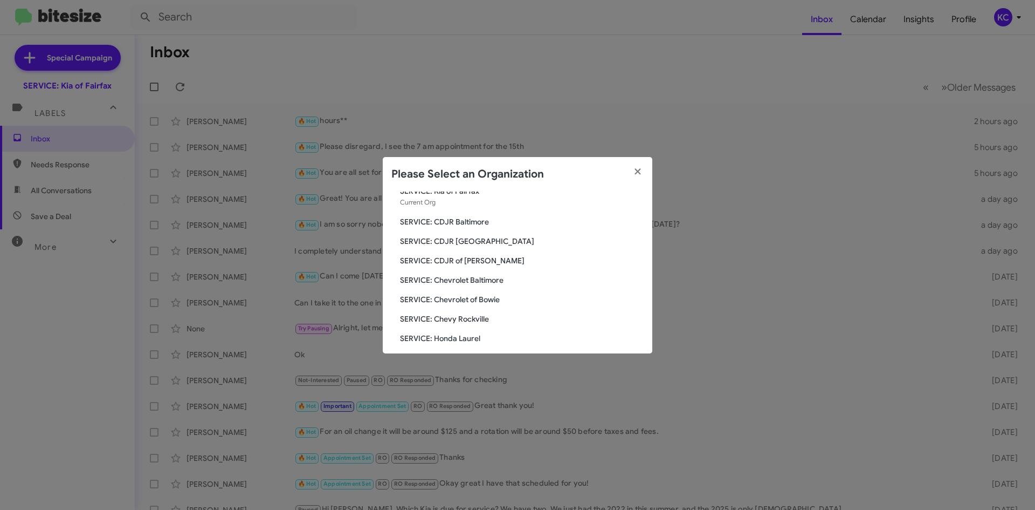
scroll to position [54, 0]
click at [446, 338] on span "SERVICE: Hyundai of Bowie" at bounding box center [522, 339] width 244 height 11
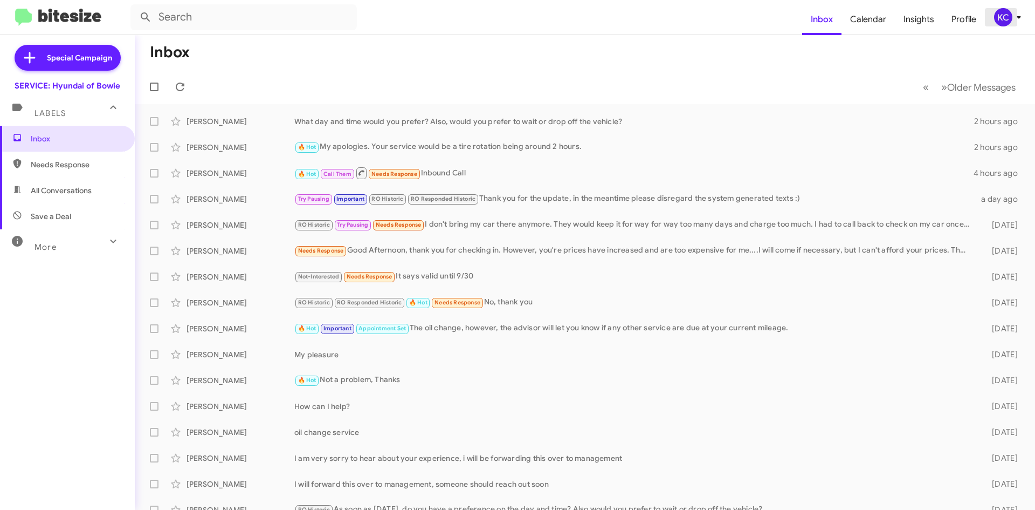
click at [994, 13] on span "KC" at bounding box center [1010, 17] width 32 height 18
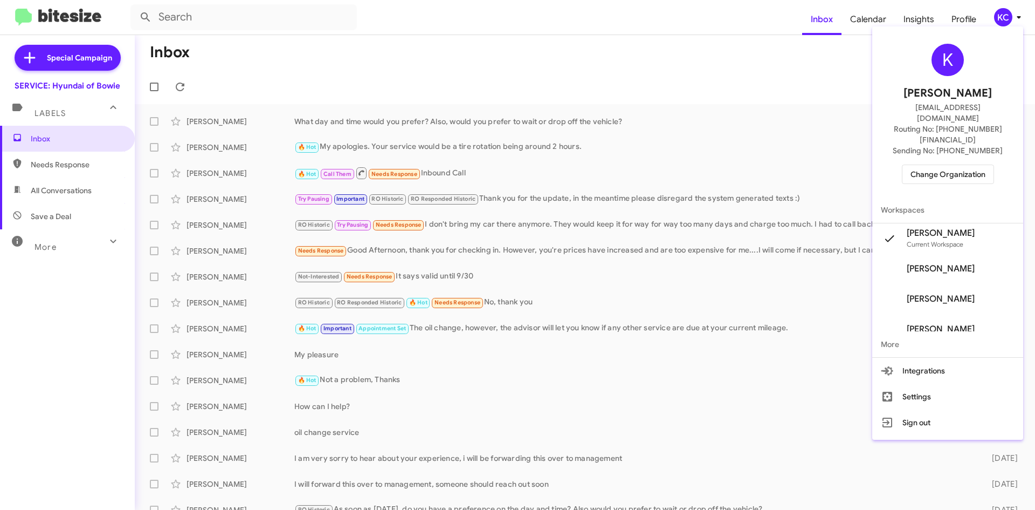
click at [914, 165] on span "Change Organization" at bounding box center [948, 174] width 75 height 18
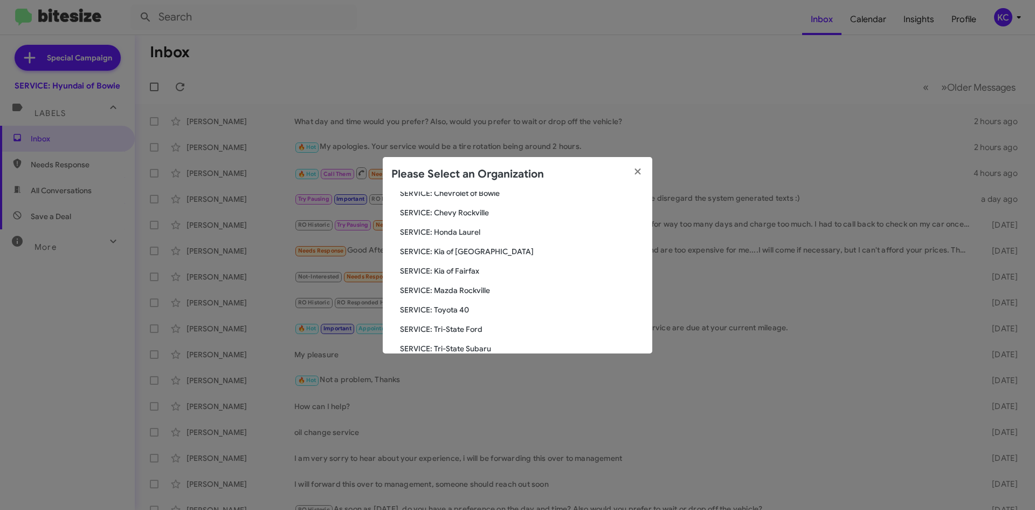
scroll to position [162, 0]
click at [465, 251] on span "SERVICE: Kia of Fairfax" at bounding box center [522, 251] width 244 height 11
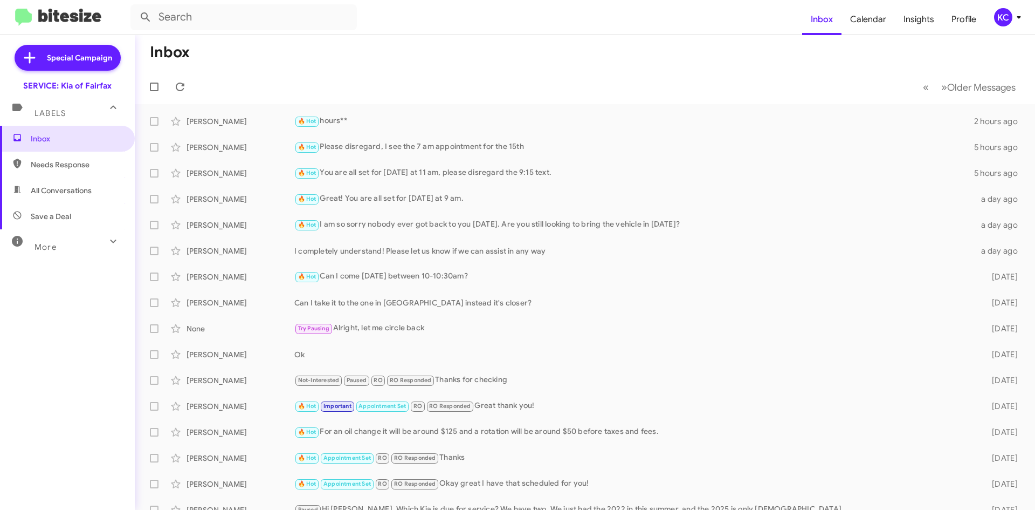
click at [1009, 12] on div "KC" at bounding box center [1003, 17] width 18 height 18
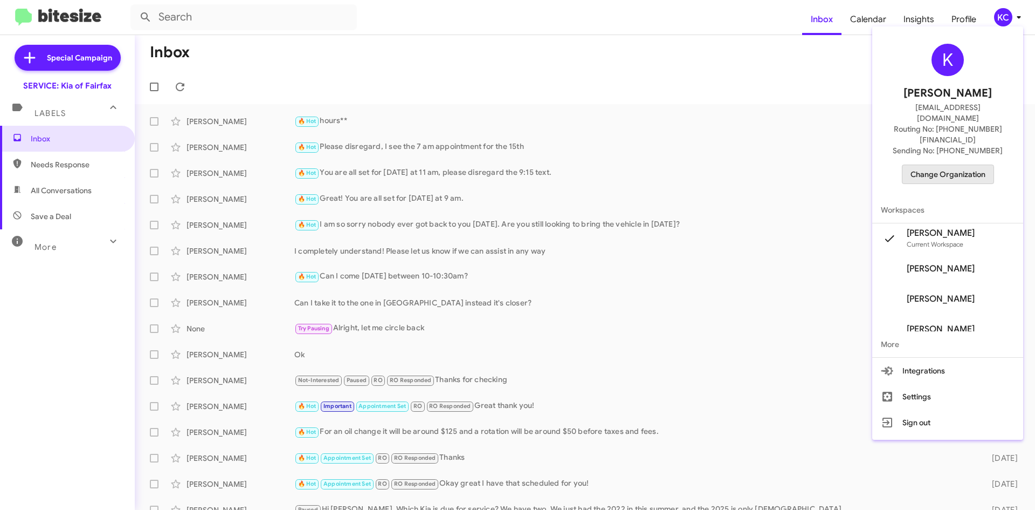
click at [956, 165] on span "Change Organization" at bounding box center [948, 174] width 75 height 18
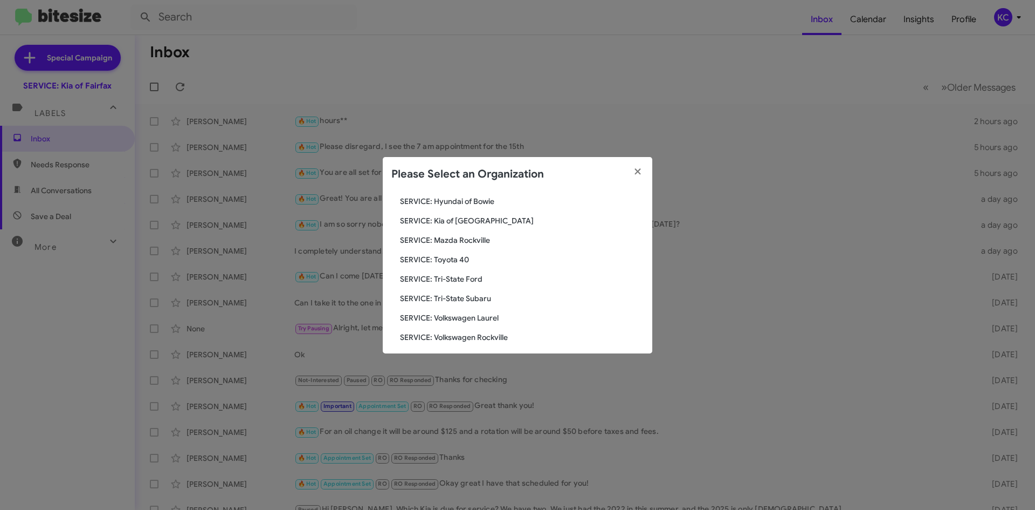
scroll to position [199, 0]
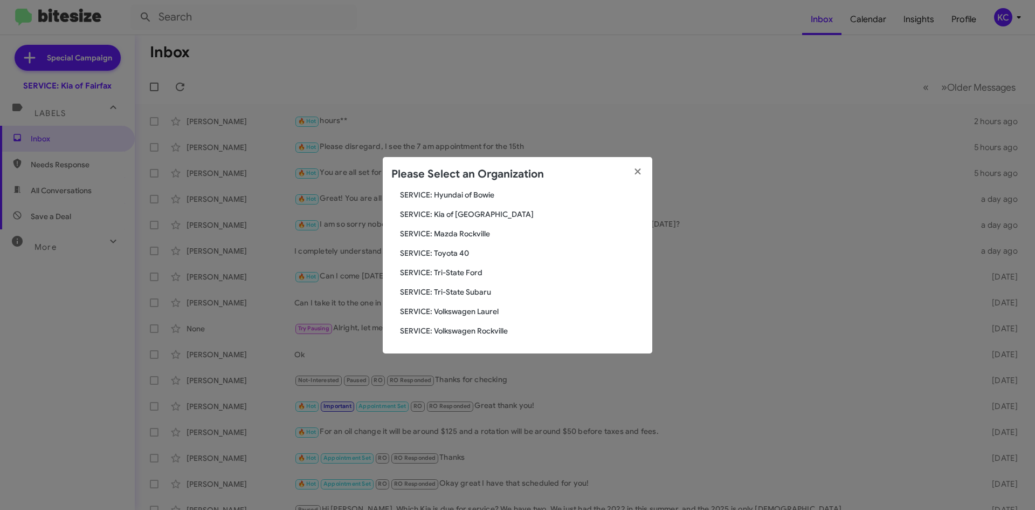
click at [518, 326] on span "SERVICE: Volkswagen Rockville" at bounding box center [522, 330] width 244 height 11
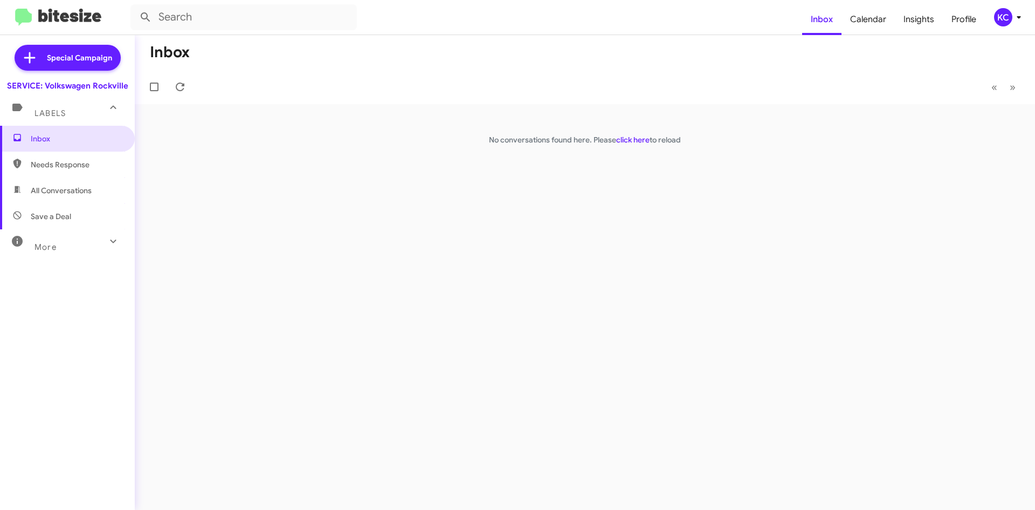
click at [607, 144] on p "No conversations found here. Please click here to reload" at bounding box center [585, 139] width 900 height 11
click at [627, 137] on link "click here" at bounding box center [632, 140] width 33 height 10
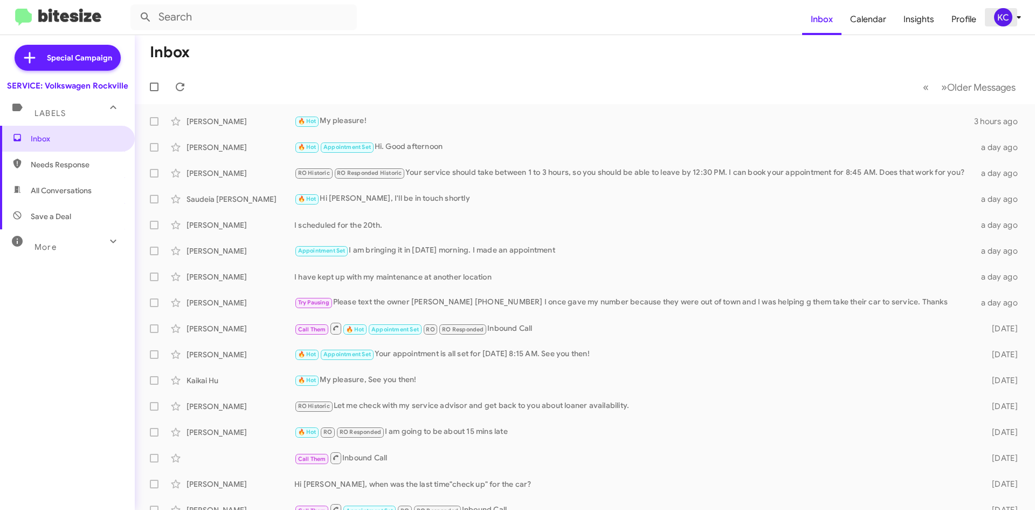
click at [1007, 23] on div "KC" at bounding box center [1003, 17] width 18 height 18
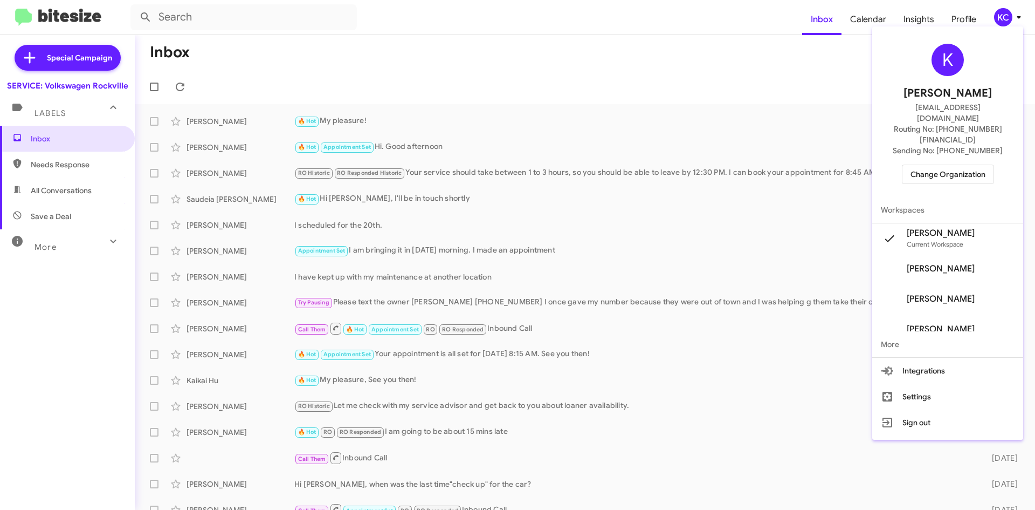
click at [931, 165] on span "Change Organization" at bounding box center [948, 174] width 75 height 18
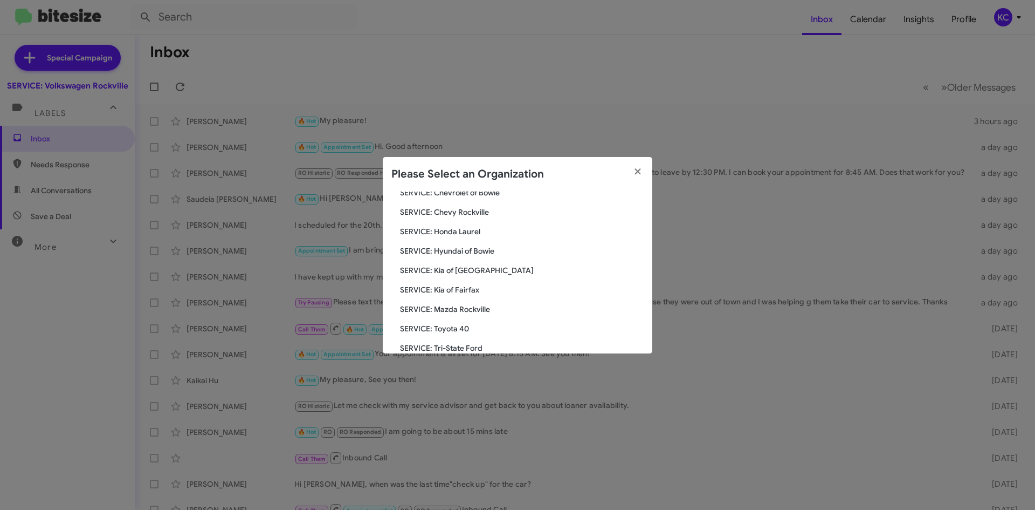
scroll to position [162, 0]
click at [491, 266] on span "SERVICE: Kia of Fairfax" at bounding box center [522, 270] width 244 height 11
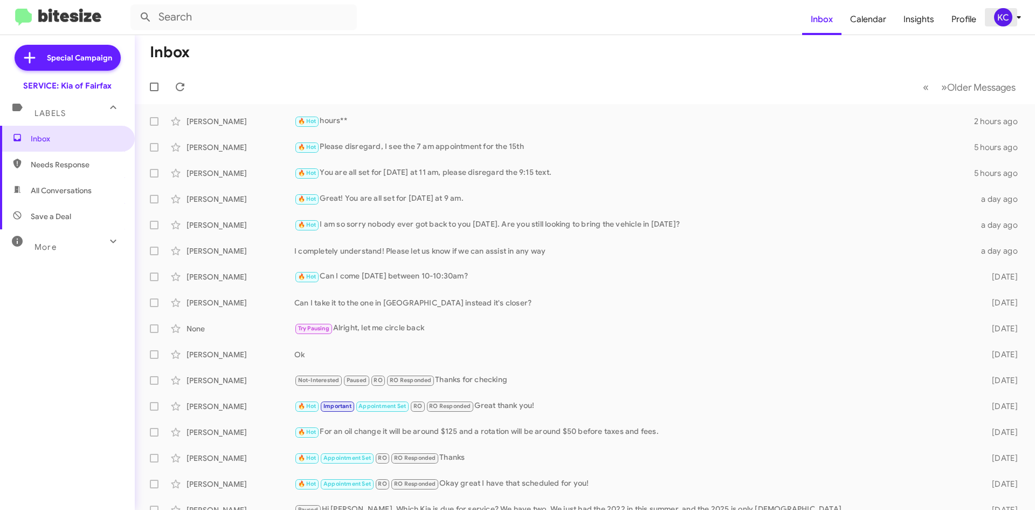
click at [1004, 11] on div "KC" at bounding box center [1003, 17] width 18 height 18
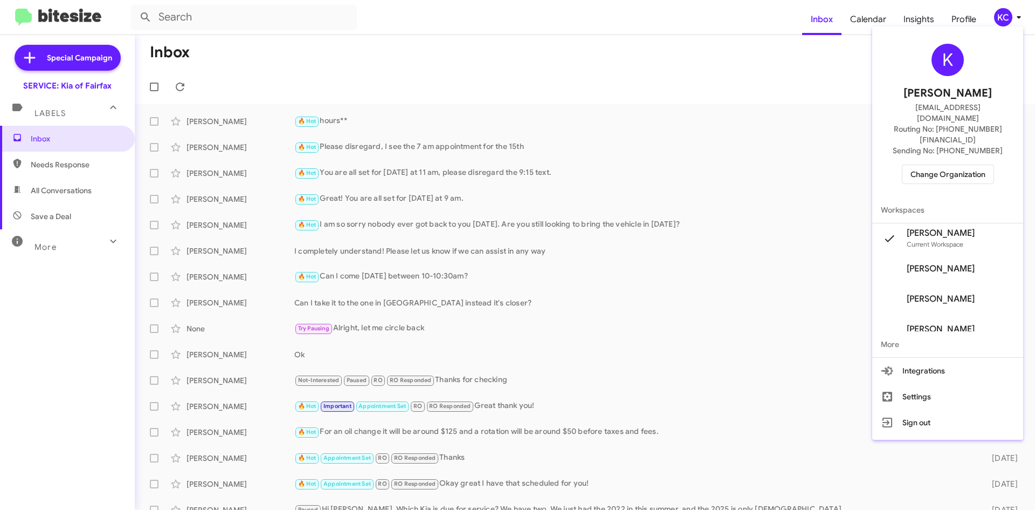
click at [959, 165] on span "Change Organization" at bounding box center [948, 174] width 75 height 18
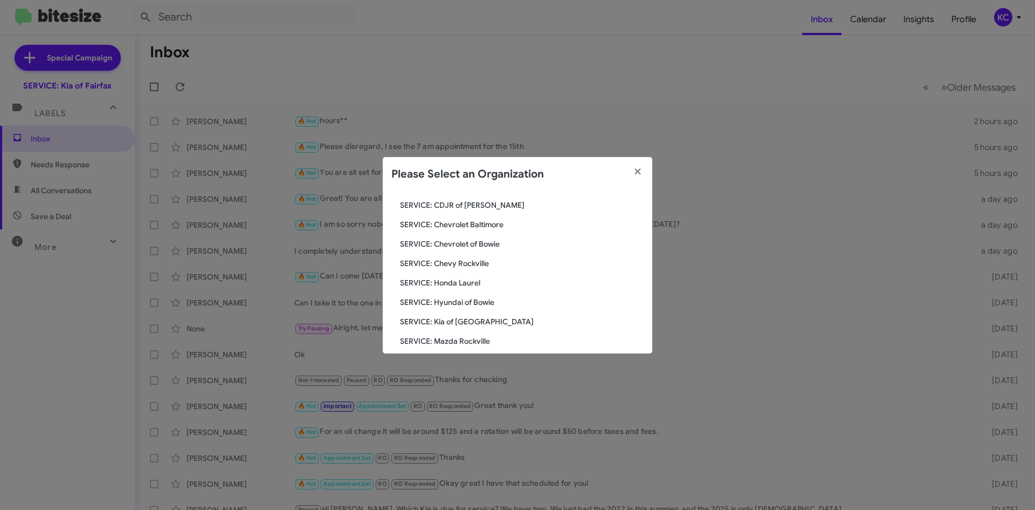
scroll to position [108, 0]
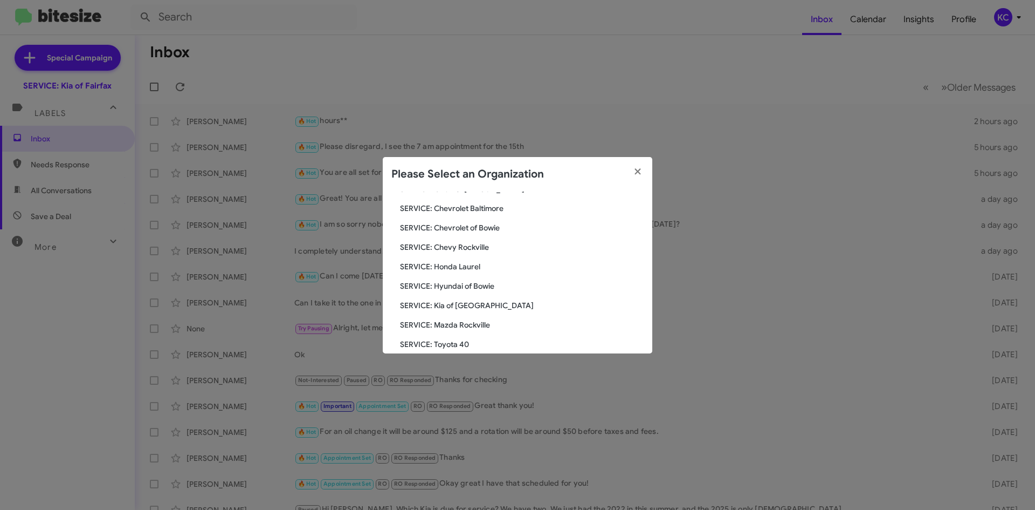
click at [456, 287] on span "SERVICE: Hyundai of Bowie" at bounding box center [522, 285] width 244 height 11
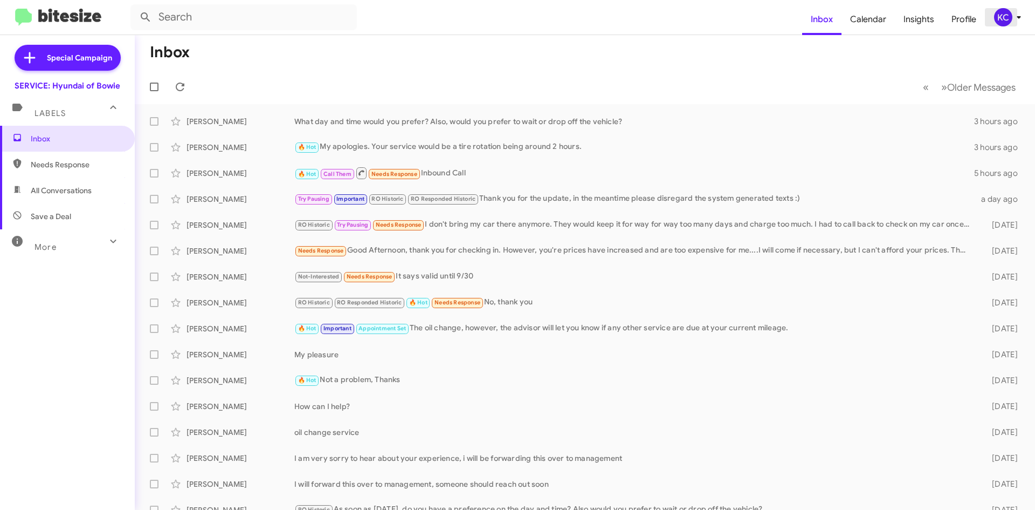
click at [1008, 13] on div "KC" at bounding box center [1003, 17] width 18 height 18
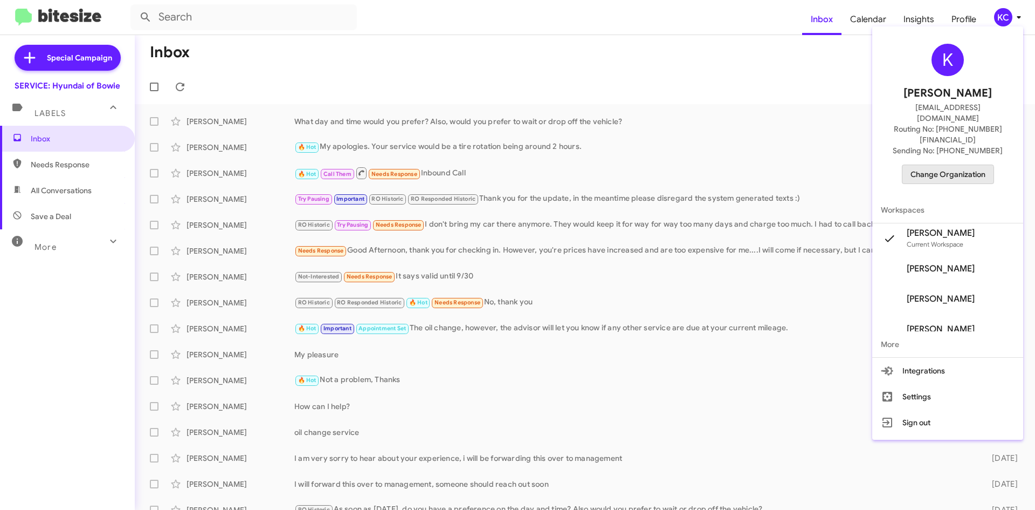
click at [948, 165] on span "Change Organization" at bounding box center [948, 174] width 75 height 18
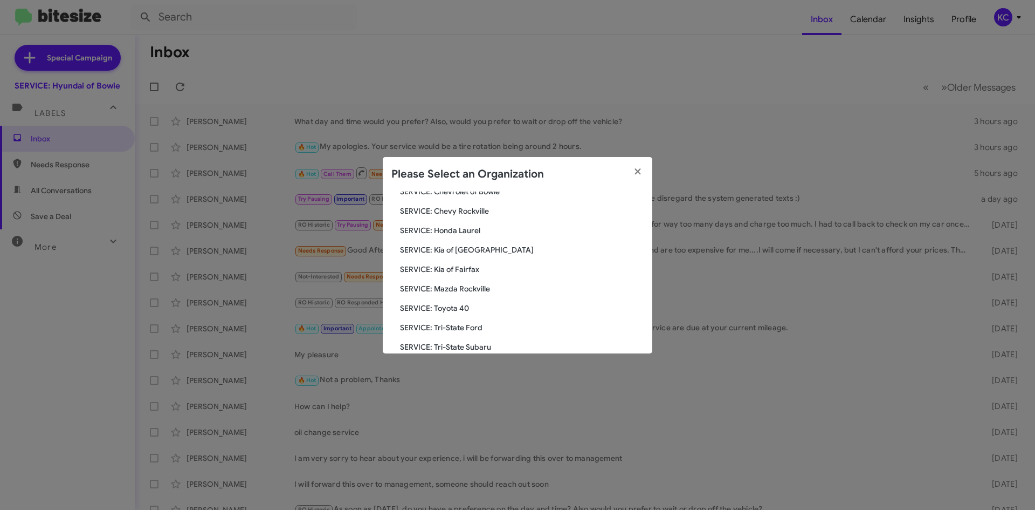
scroll to position [162, 0]
click at [643, 163] on button "button" at bounding box center [638, 172] width 30 height 30
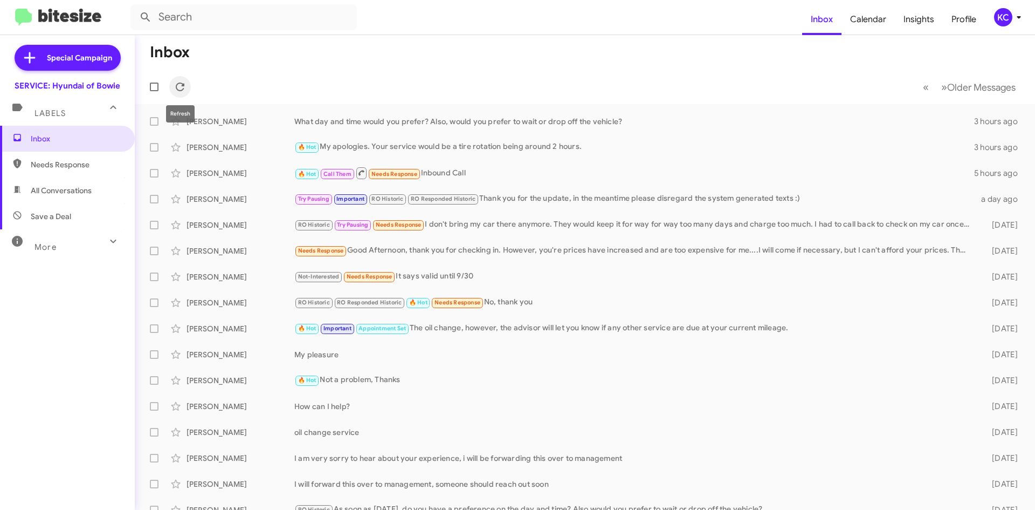
click at [177, 84] on icon at bounding box center [180, 86] width 9 height 9
click at [1003, 13] on div "KC" at bounding box center [1003, 17] width 18 height 18
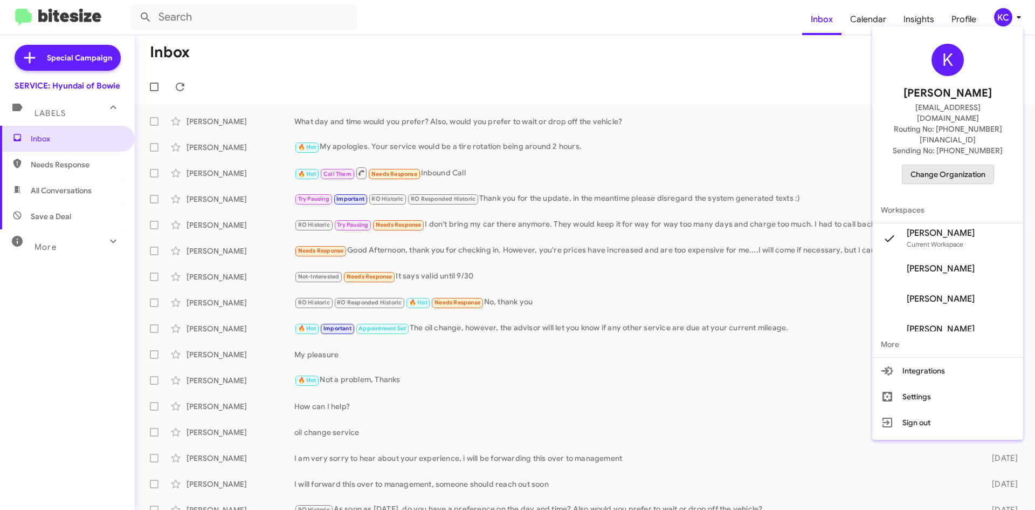
click at [949, 165] on span "Change Organization" at bounding box center [948, 174] width 75 height 18
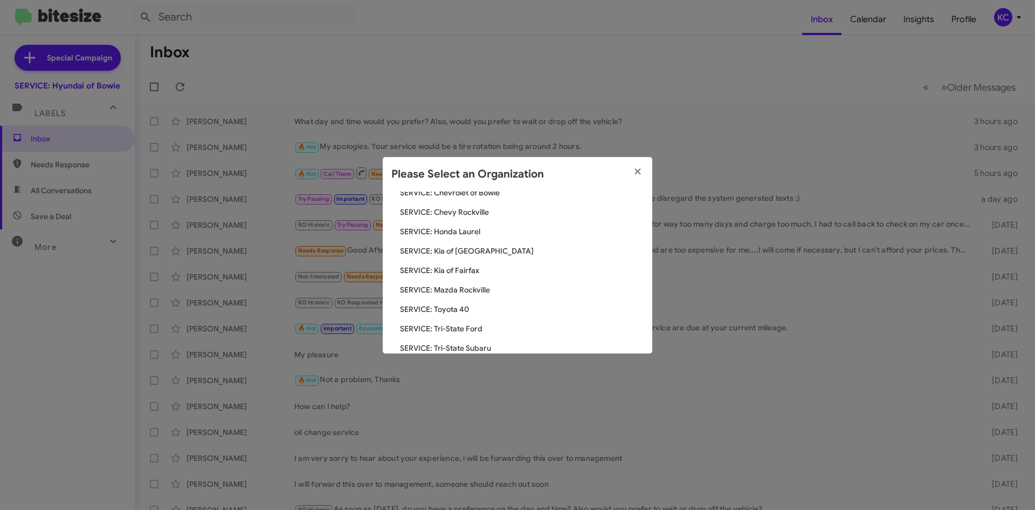
scroll to position [162, 0]
click at [480, 255] on span "SERVICE: Kia of Fairfax" at bounding box center [522, 251] width 244 height 11
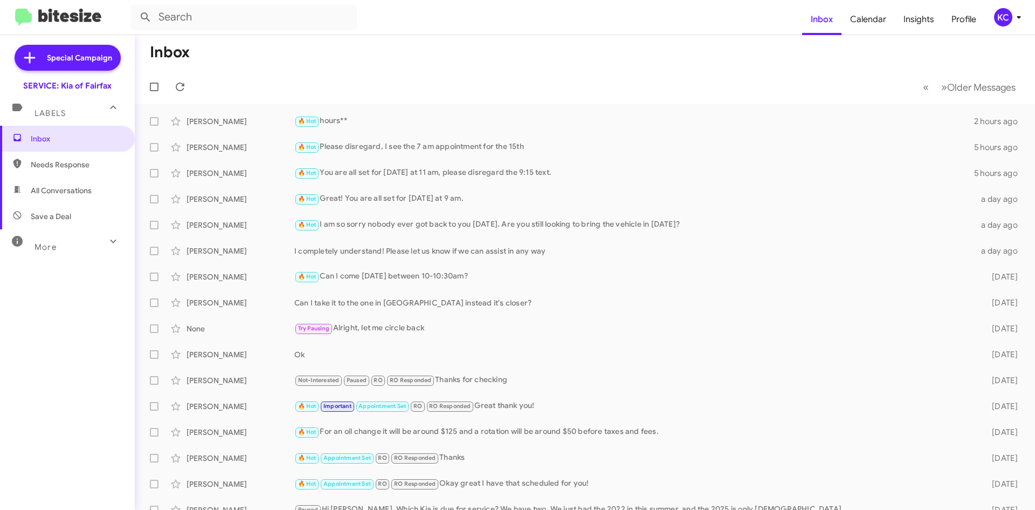
click at [1003, 24] on div "KC" at bounding box center [1003, 17] width 18 height 18
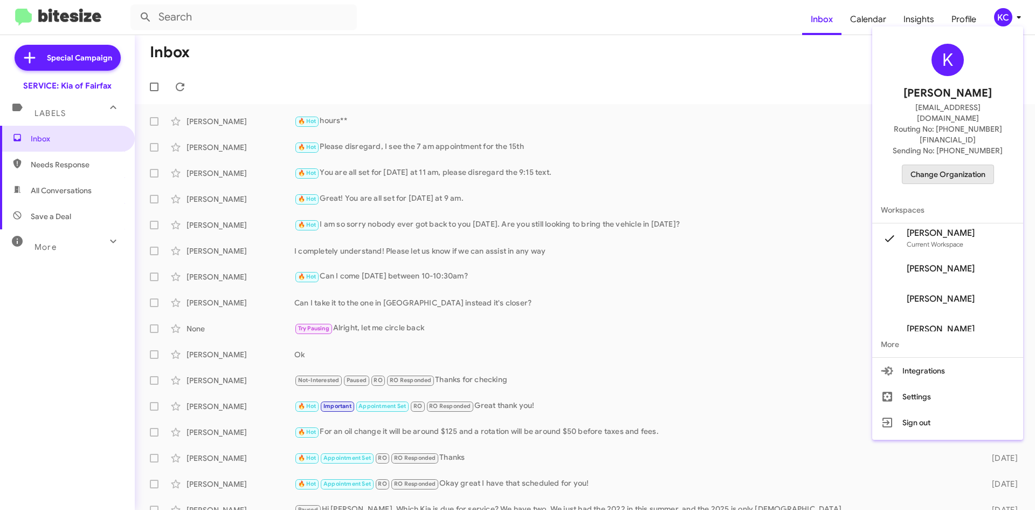
click at [952, 165] on span "Change Organization" at bounding box center [948, 174] width 75 height 18
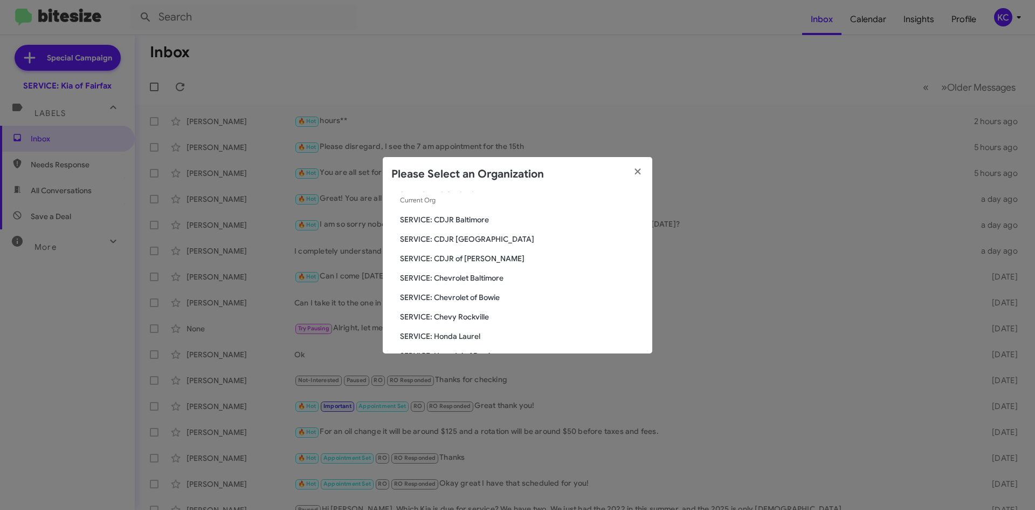
scroll to position [37, 0]
click at [464, 218] on span "SERVICE: CDJR Baltimore" at bounding box center [522, 220] width 244 height 11
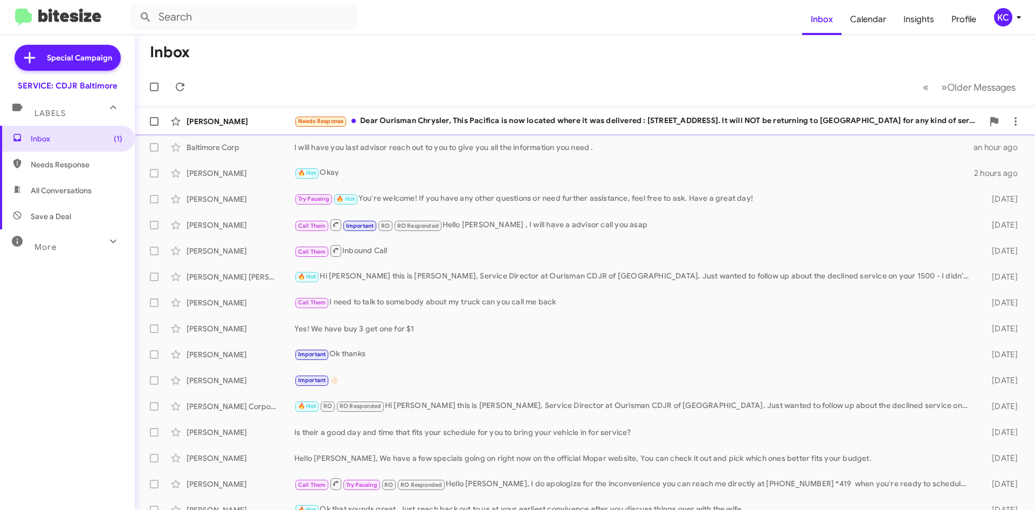
click at [452, 130] on div "[PERSON_NAME] Needs Response Dear Ourisman Chrysler, This Pacifica is now locat…" at bounding box center [584, 122] width 883 height 22
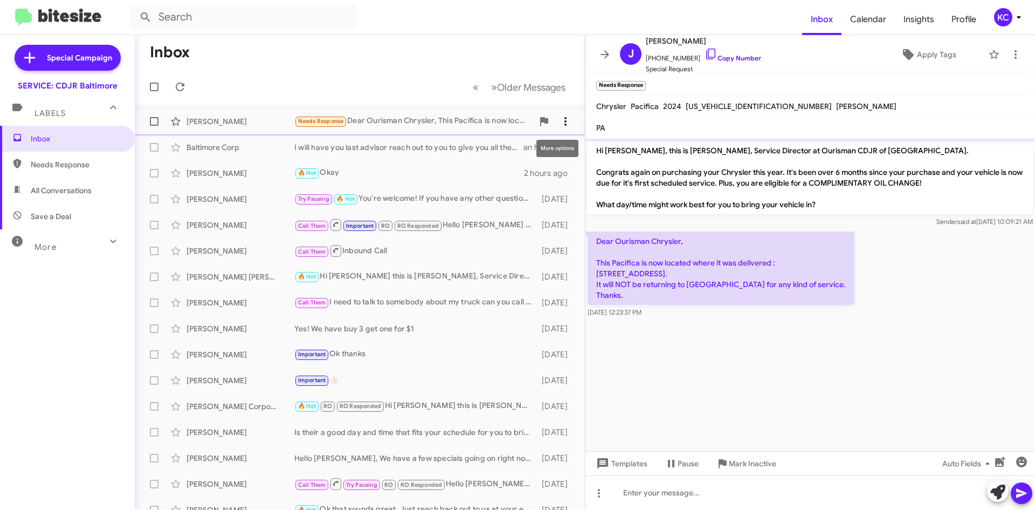
click at [567, 117] on span at bounding box center [566, 121] width 22 height 13
click at [504, 150] on span "Mark as unread" at bounding box center [476, 149] width 54 height 26
click at [502, 38] on mat-toolbar-row "Inbox" at bounding box center [360, 52] width 450 height 35
click at [1001, 21] on div "KC" at bounding box center [1003, 17] width 18 height 18
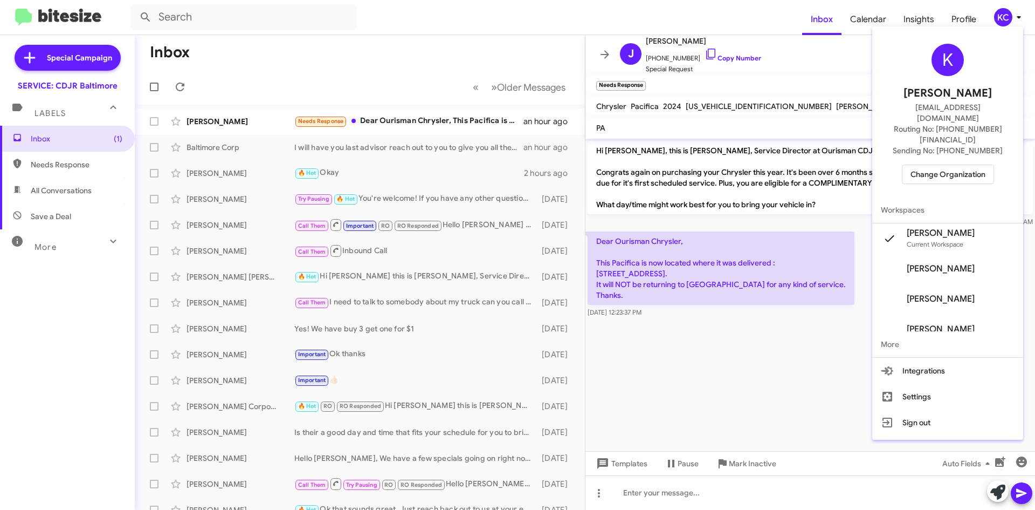
click at [955, 165] on span "Change Organization" at bounding box center [948, 174] width 75 height 18
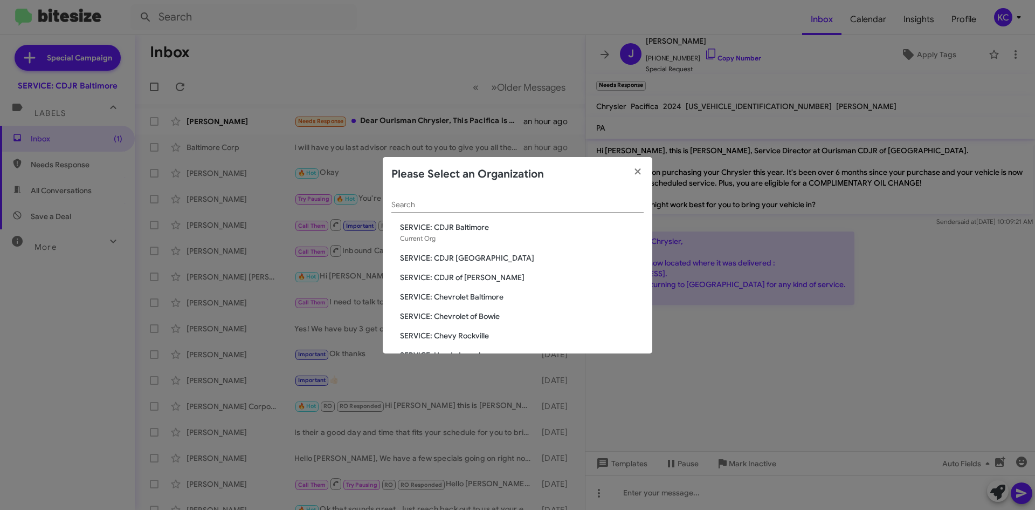
click at [462, 255] on span "SERVICE: CDJR [GEOGRAPHIC_DATA]" at bounding box center [522, 257] width 244 height 11
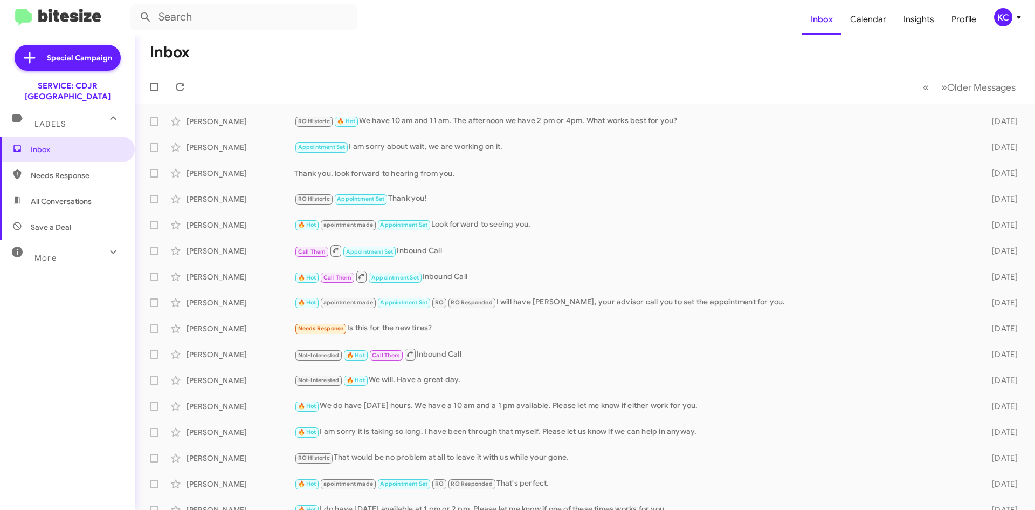
click at [999, 23] on div "KC" at bounding box center [1003, 17] width 18 height 18
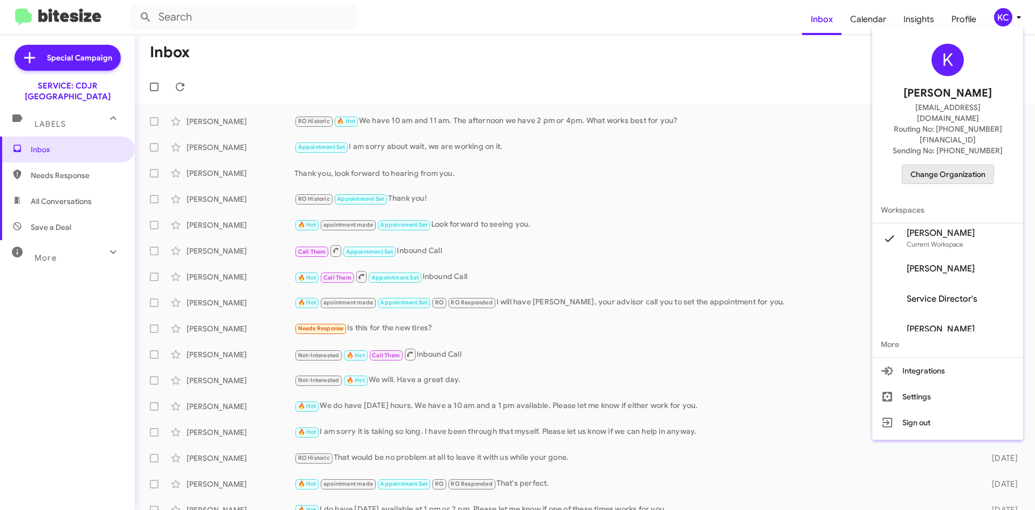
click at [939, 165] on span "Change Organization" at bounding box center [948, 174] width 75 height 18
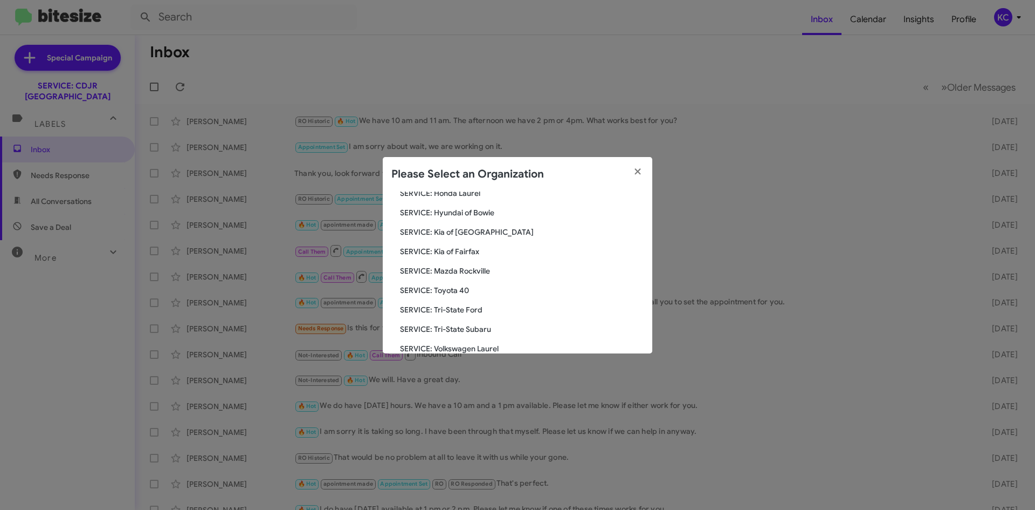
scroll to position [199, 0]
click at [458, 296] on span "SERVICE: Tri-State Subaru" at bounding box center [522, 291] width 244 height 11
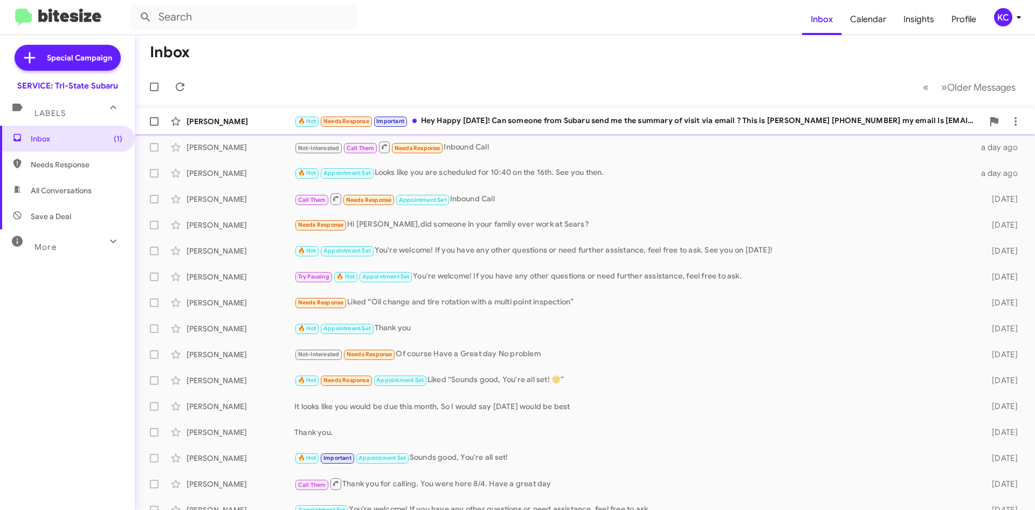
click at [517, 126] on div "🔥 Hot Needs Response Important Hey Happy [DATE]! Can someone from Subaru send m…" at bounding box center [638, 121] width 689 height 12
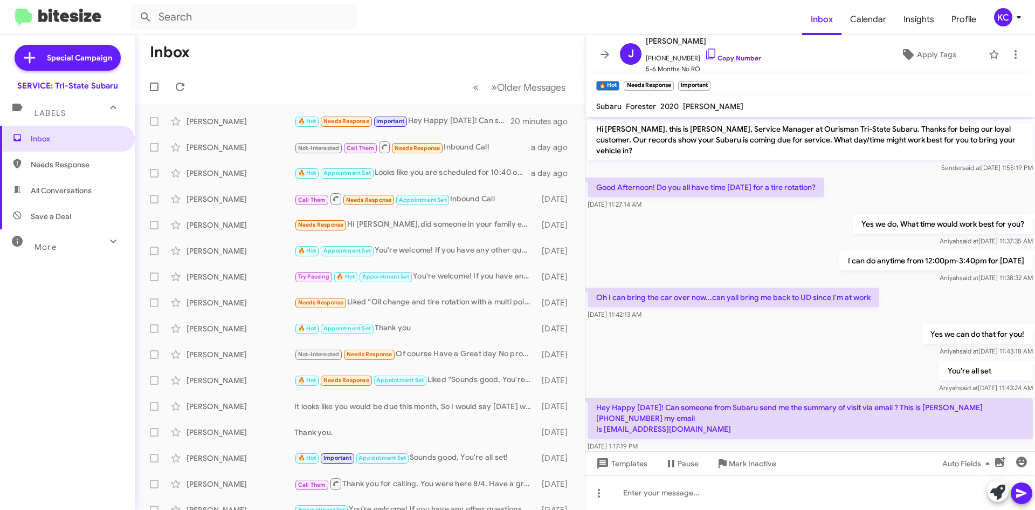
click at [647, 415] on p "Hey Happy Friday! Can someone from Subaru send me the summary of visit via emai…" at bounding box center [810, 417] width 445 height 41
drag, startPoint x: 694, startPoint y: 416, endPoint x: 601, endPoint y: 423, distance: 93.0
click at [601, 423] on p "Hey Happy Friday! Can someone from Subaru send me the summary of visit via emai…" at bounding box center [810, 417] width 445 height 41
copy p "jncurry2007@gmail.com"
click at [680, 345] on div "Yes we can do that for you! Aniyah said at Sep 11, 2025, 11:43:18 AM" at bounding box center [811, 340] width 450 height 37
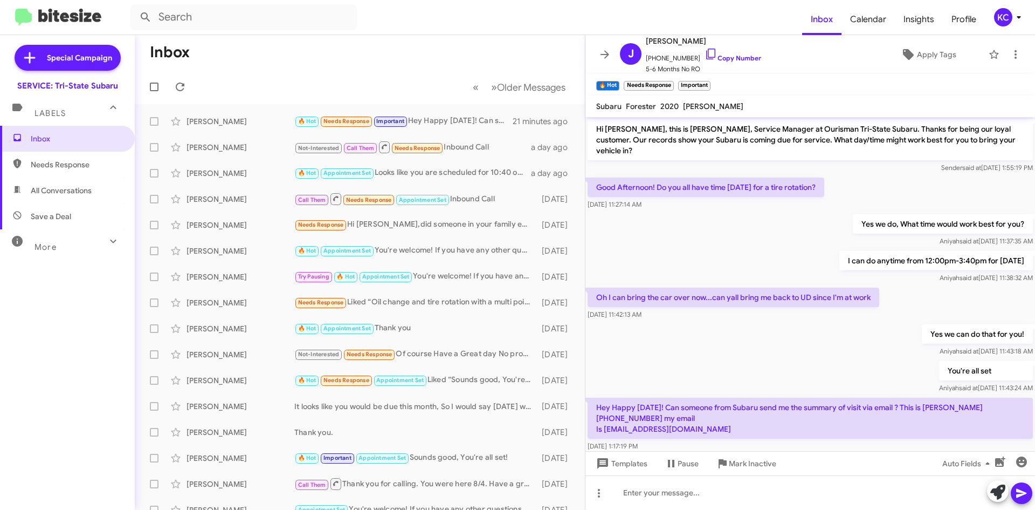
drag, startPoint x: 436, startPoint y: 115, endPoint x: 418, endPoint y: 92, distance: 29.1
click at [418, 92] on mat-toolbar-row "« Previous » Next Older Messages" at bounding box center [360, 87] width 450 height 35
click at [565, 121] on icon at bounding box center [566, 121] width 2 height 9
click at [761, 478] on div at bounding box center [517, 255] width 1035 height 510
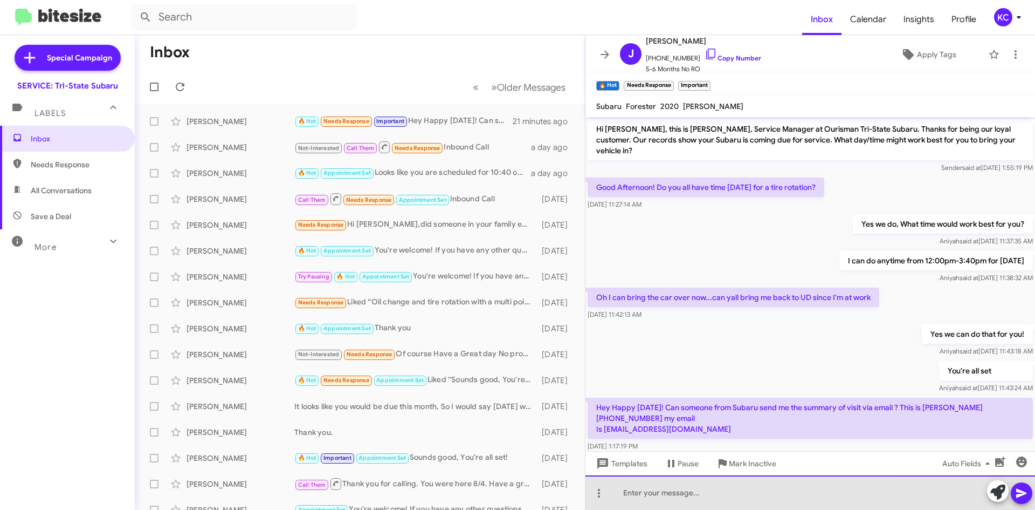
click at [761, 481] on div at bounding box center [811, 492] width 450 height 35
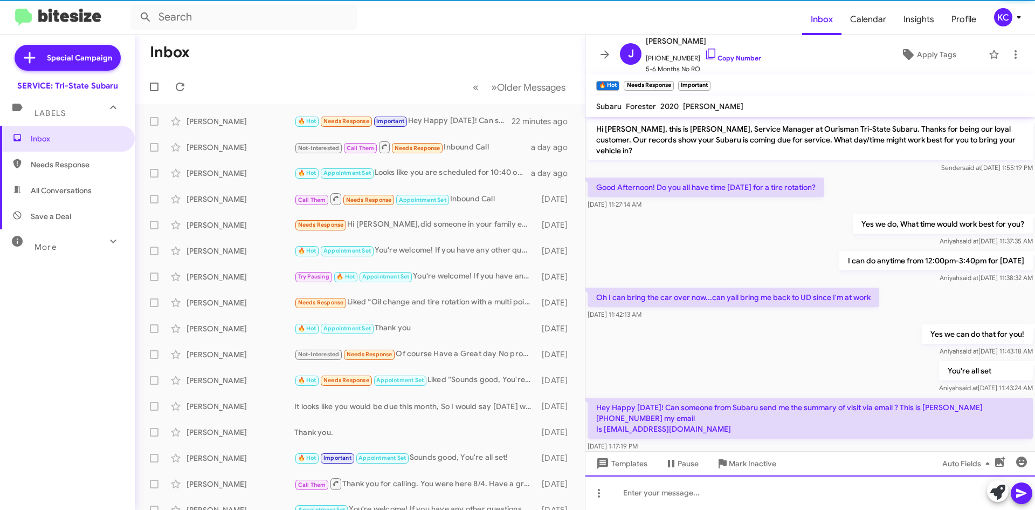
scroll to position [53, 0]
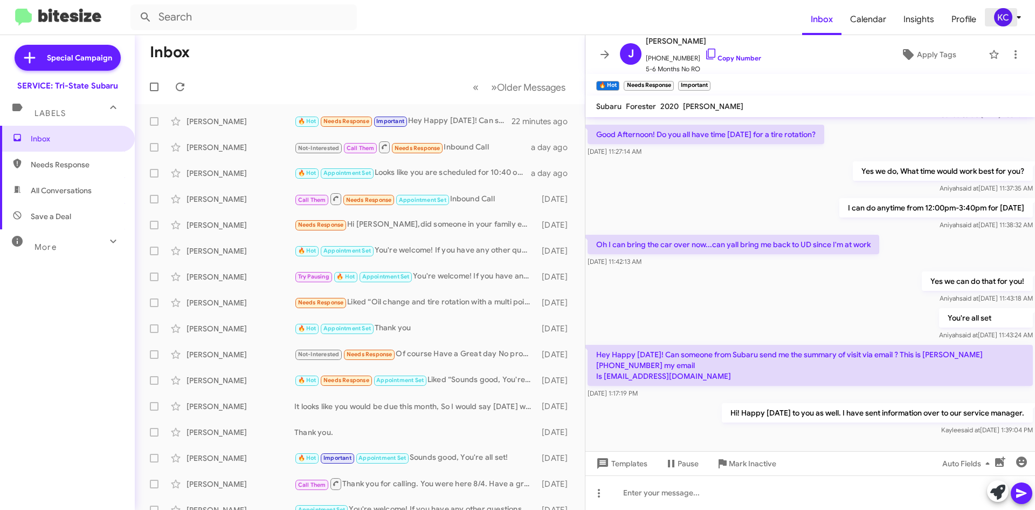
click at [1000, 11] on div "KC" at bounding box center [1003, 17] width 18 height 18
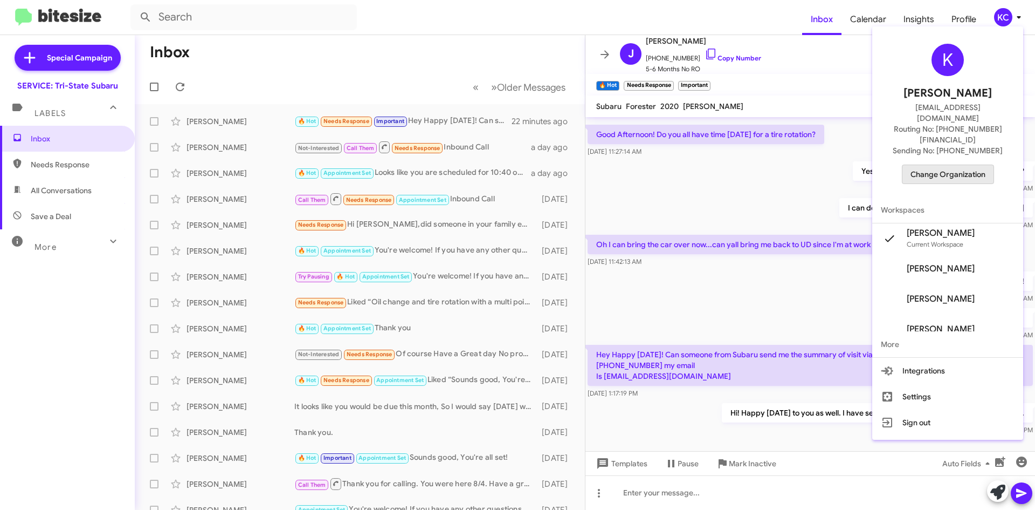
click at [965, 165] on span "Change Organization" at bounding box center [948, 174] width 75 height 18
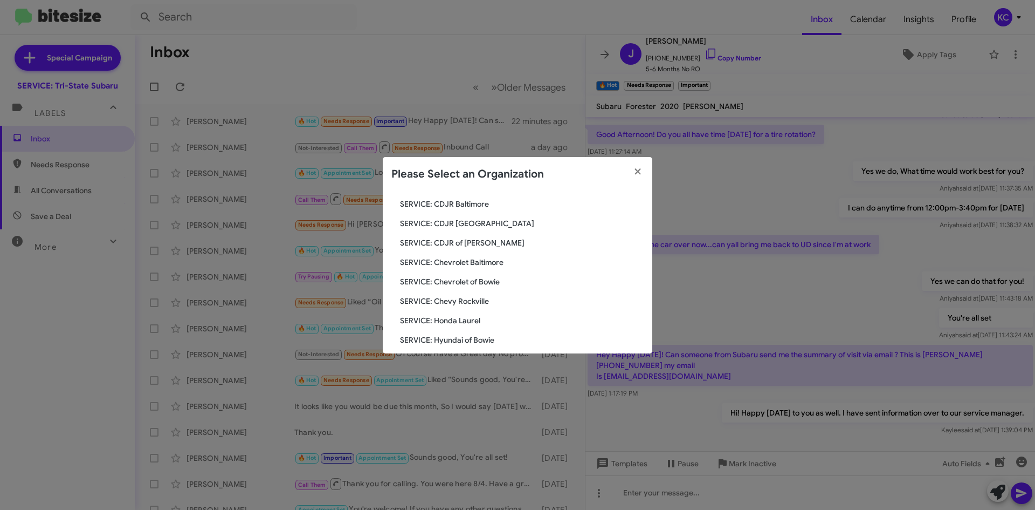
scroll to position [108, 0]
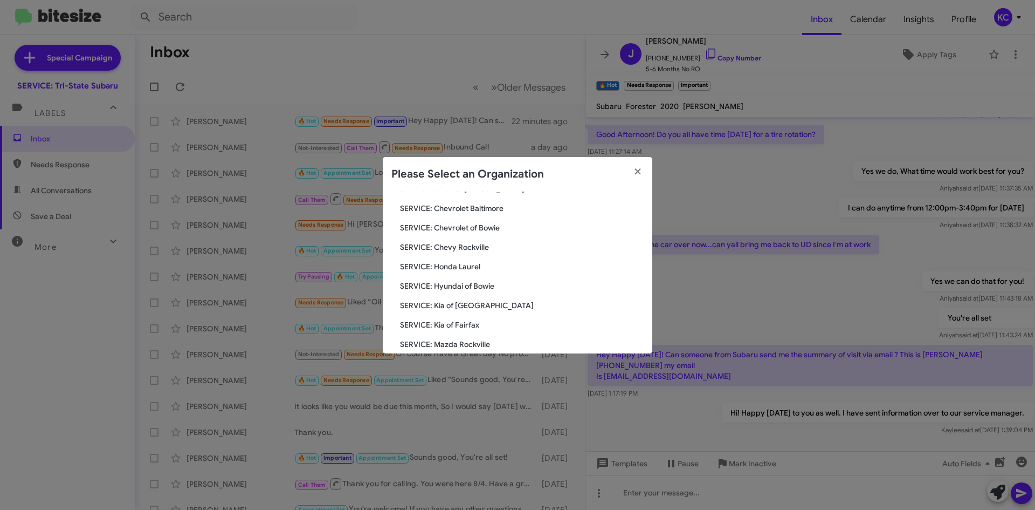
click at [462, 284] on span "SERVICE: Hyundai of Bowie" at bounding box center [522, 285] width 244 height 11
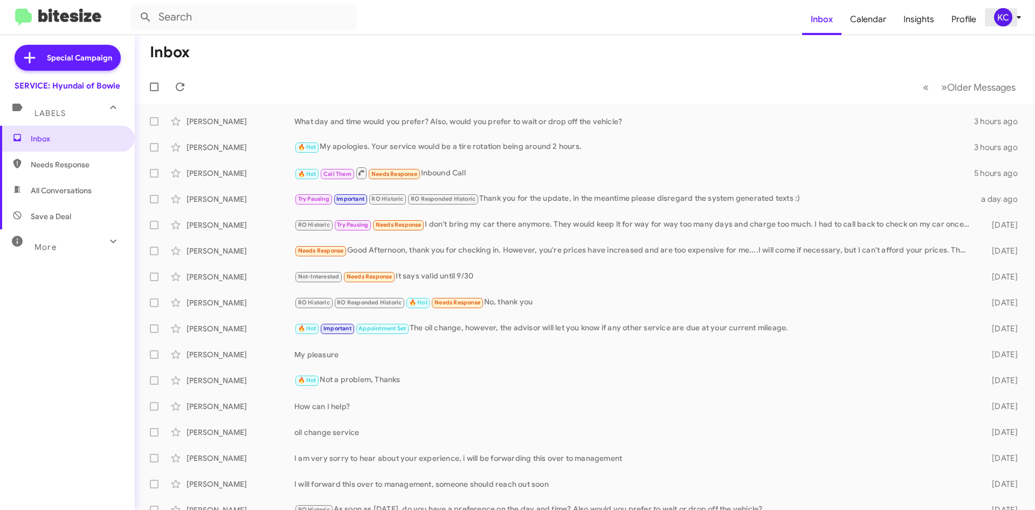
click at [1008, 18] on div "KC" at bounding box center [1003, 17] width 18 height 18
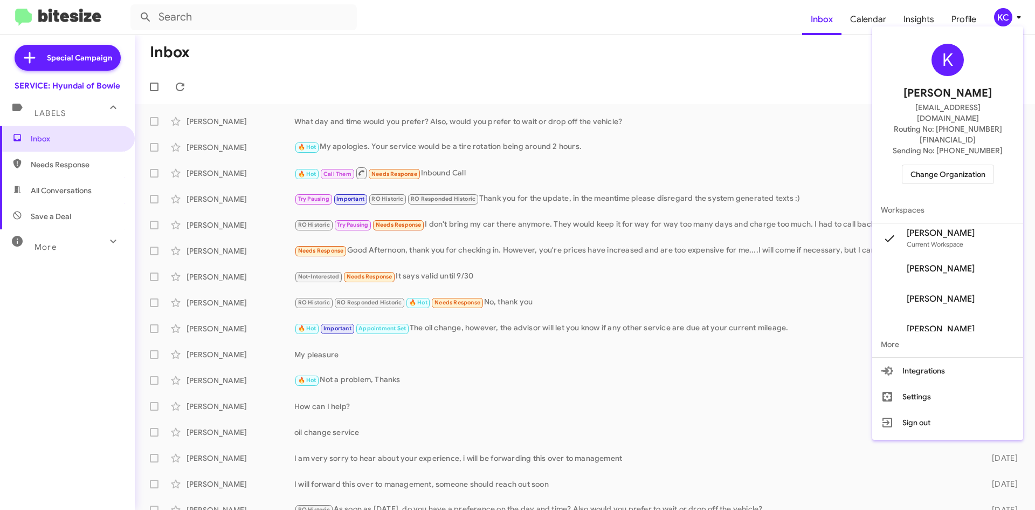
click at [935, 165] on span "Change Organization" at bounding box center [948, 174] width 75 height 18
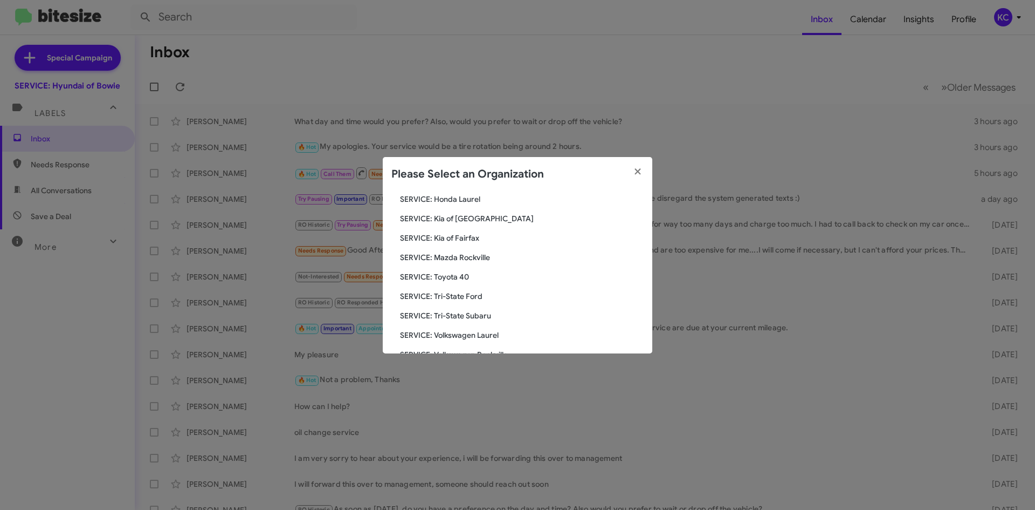
scroll to position [199, 0]
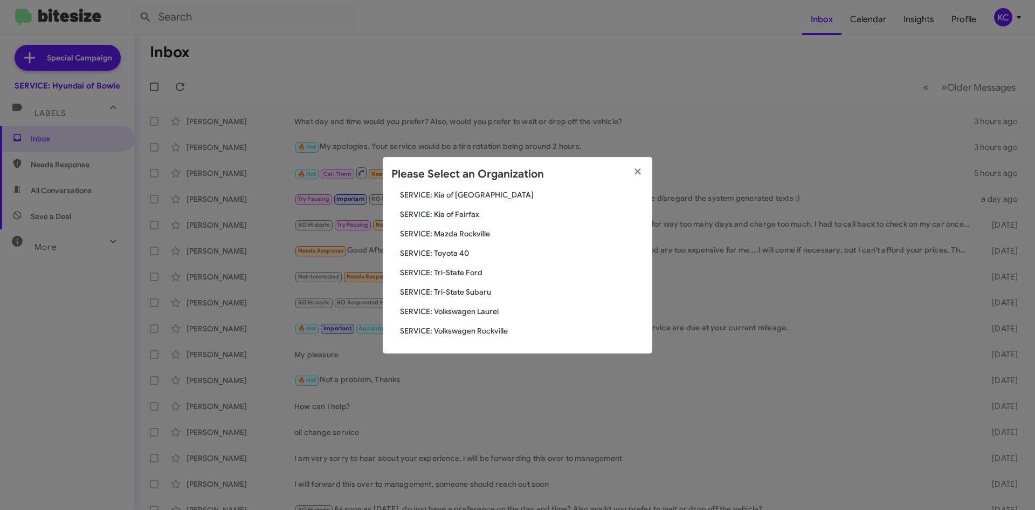
click at [497, 311] on span "SERVICE: Volkswagen Laurel" at bounding box center [522, 311] width 244 height 11
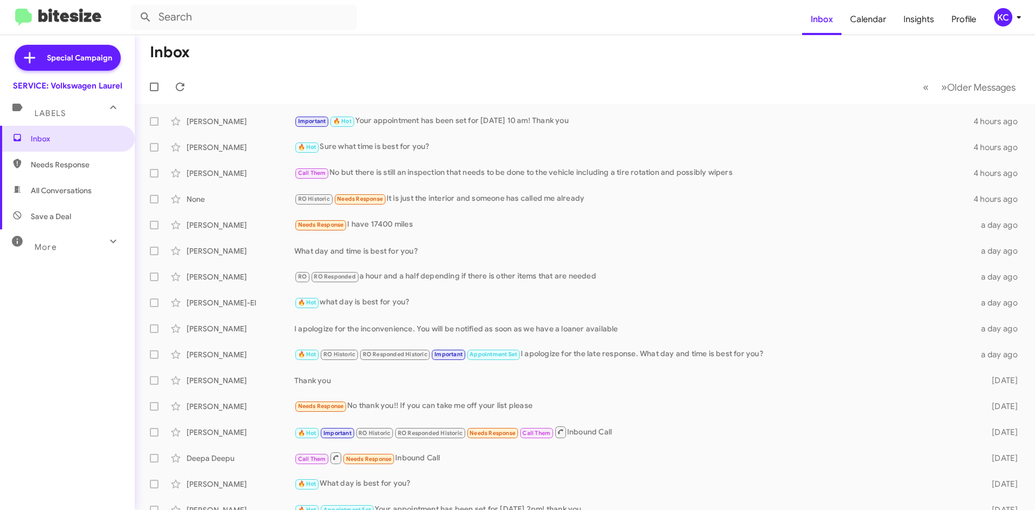
click at [1022, 19] on icon at bounding box center [1019, 17] width 13 height 13
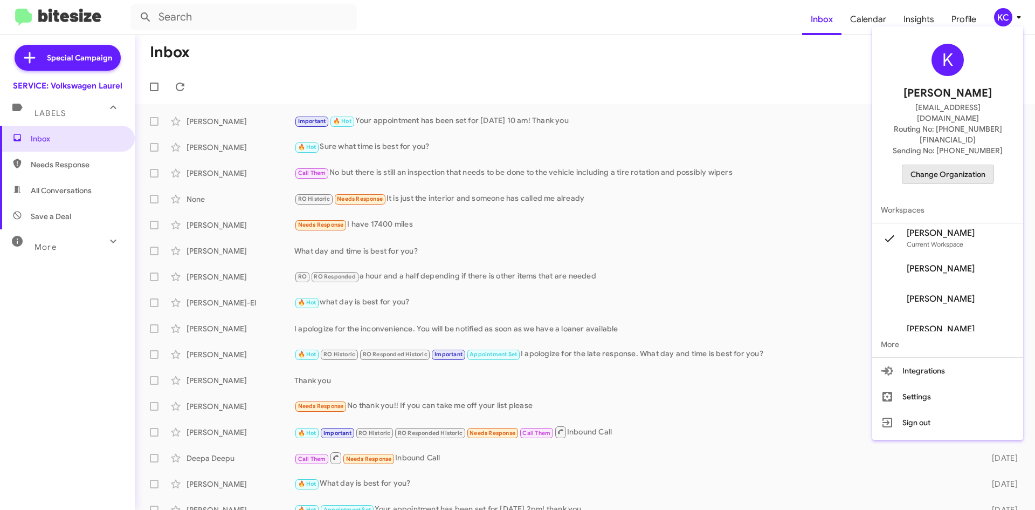
click at [946, 165] on span "Change Organization" at bounding box center [948, 174] width 75 height 18
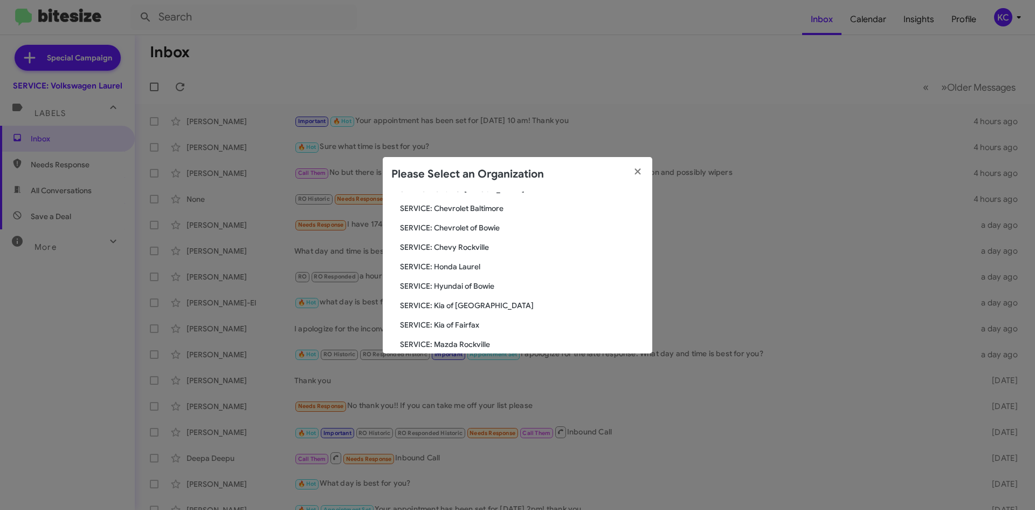
scroll to position [162, 0]
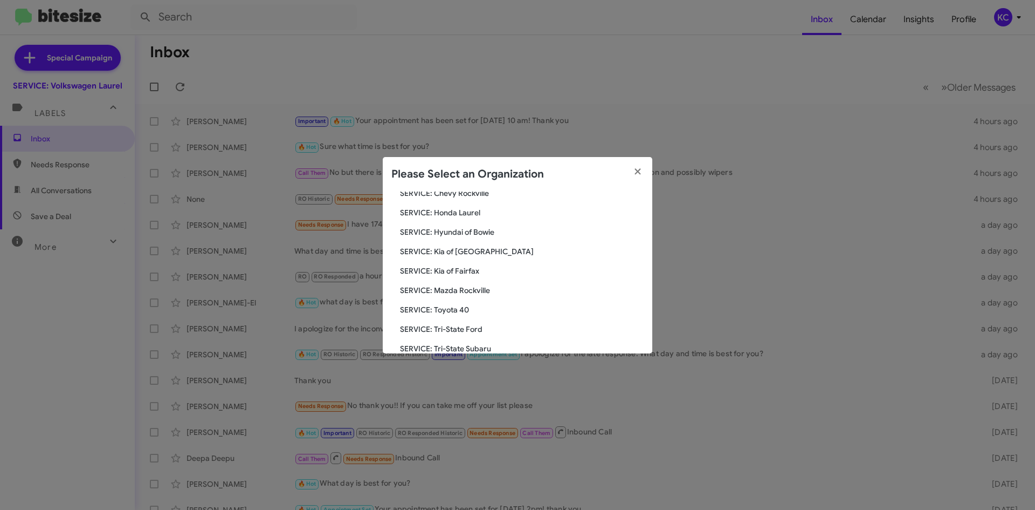
click at [462, 266] on span "SERVICE: Kia of Fairfax" at bounding box center [522, 270] width 244 height 11
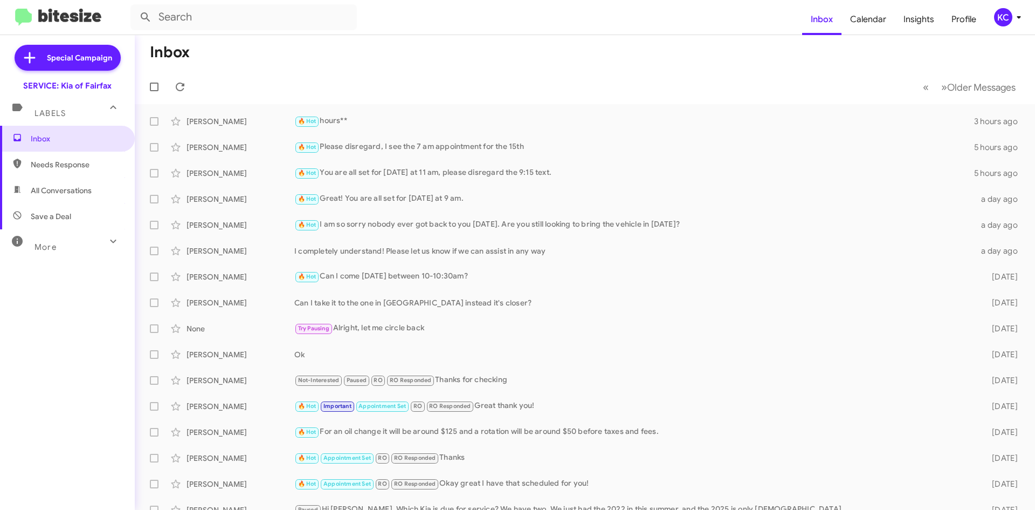
click at [1010, 17] on div "KC" at bounding box center [1003, 17] width 18 height 18
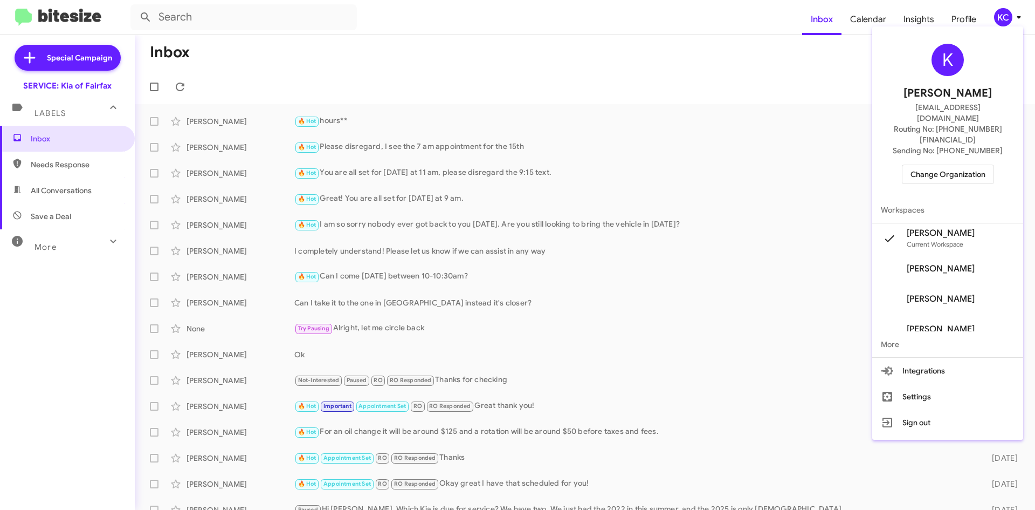
click at [962, 165] on span "Change Organization" at bounding box center [948, 174] width 75 height 18
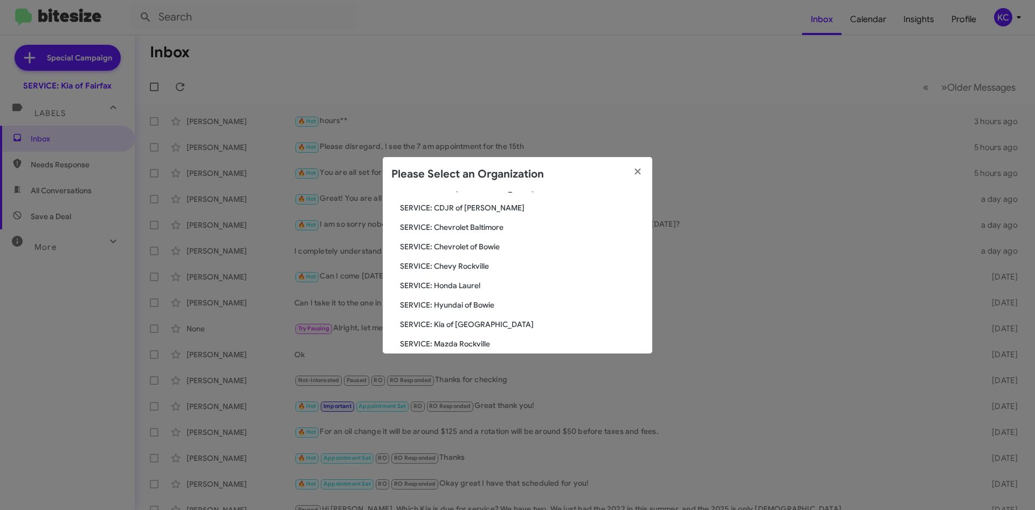
scroll to position [108, 0]
click at [459, 307] on span "SERVICE: Kia of [GEOGRAPHIC_DATA]" at bounding box center [522, 305] width 244 height 11
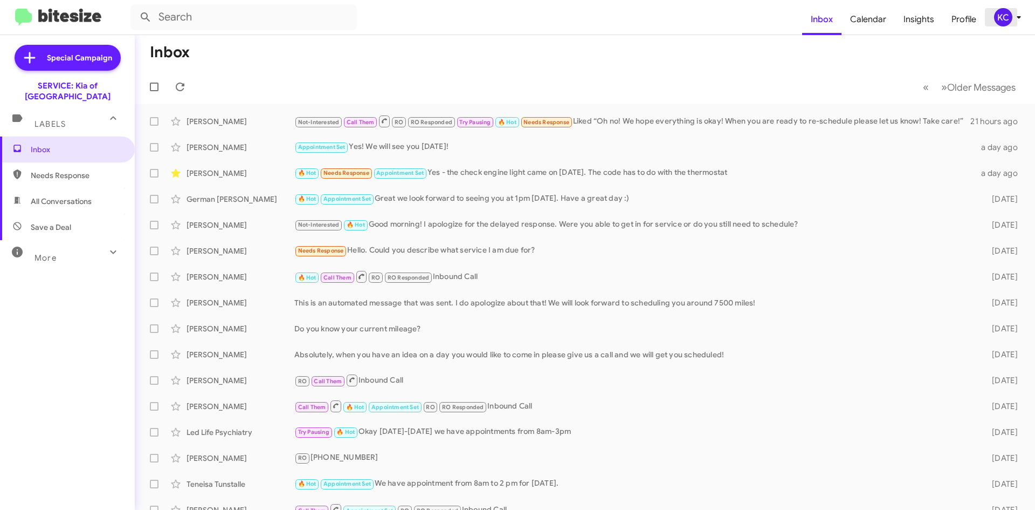
click at [1016, 24] on span "KC" at bounding box center [1010, 17] width 32 height 18
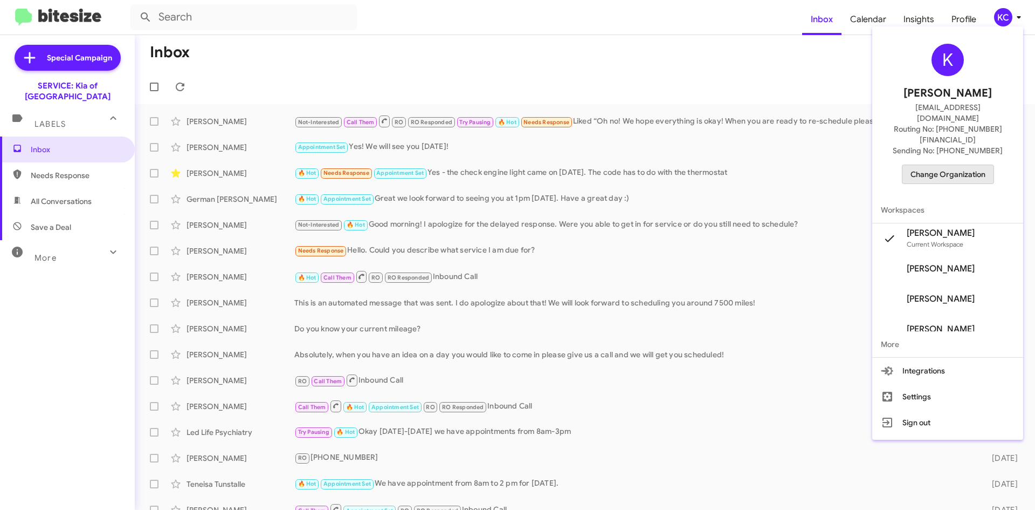
click at [976, 165] on span "Change Organization" at bounding box center [948, 174] width 75 height 18
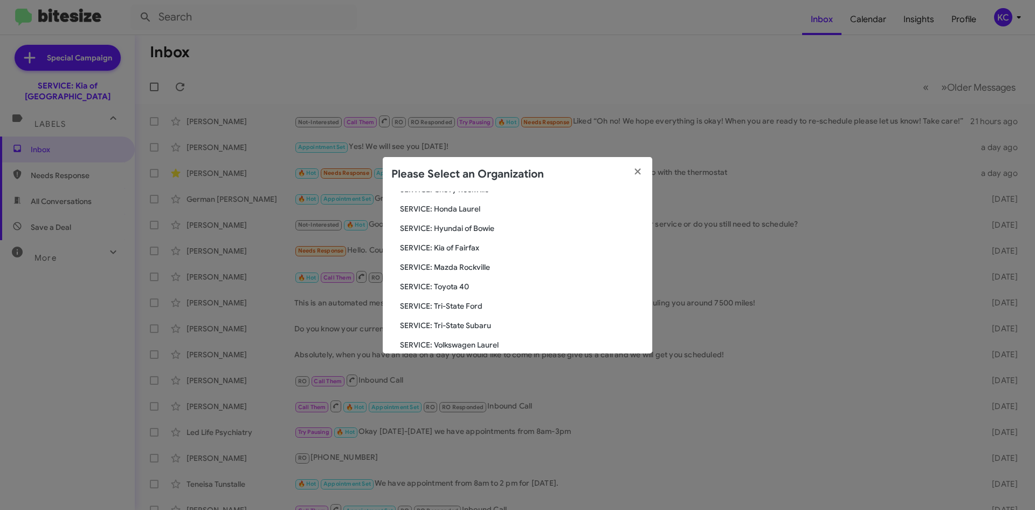
scroll to position [145, 0]
click at [447, 248] on span "SERVICE: Hyundai of Bowie" at bounding box center [522, 248] width 244 height 11
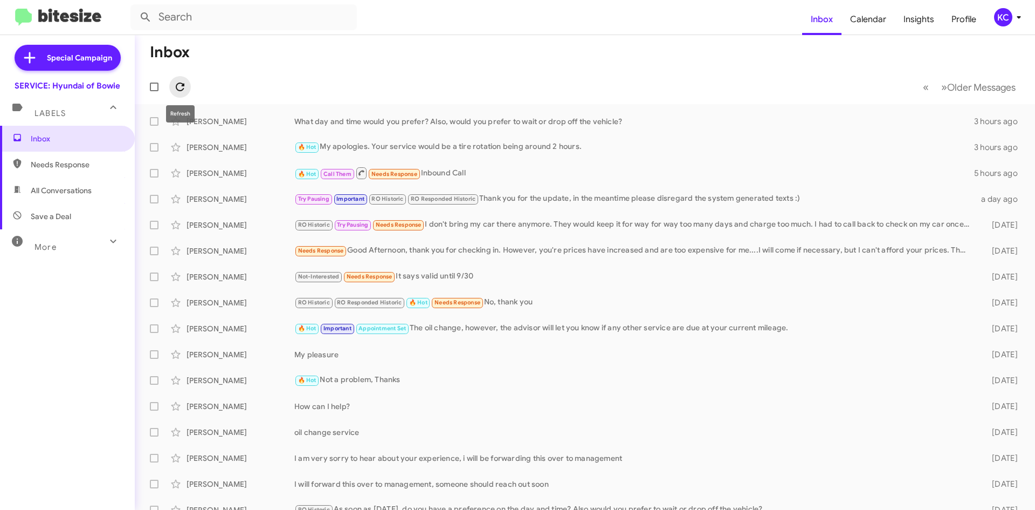
click at [178, 88] on icon at bounding box center [180, 86] width 13 height 13
